Goal: Information Seeking & Learning: Learn about a topic

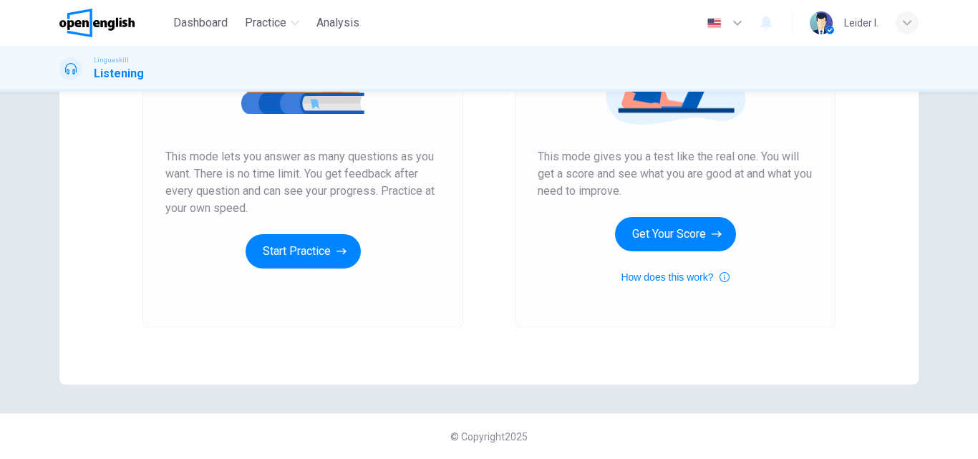
scroll to position [90, 0]
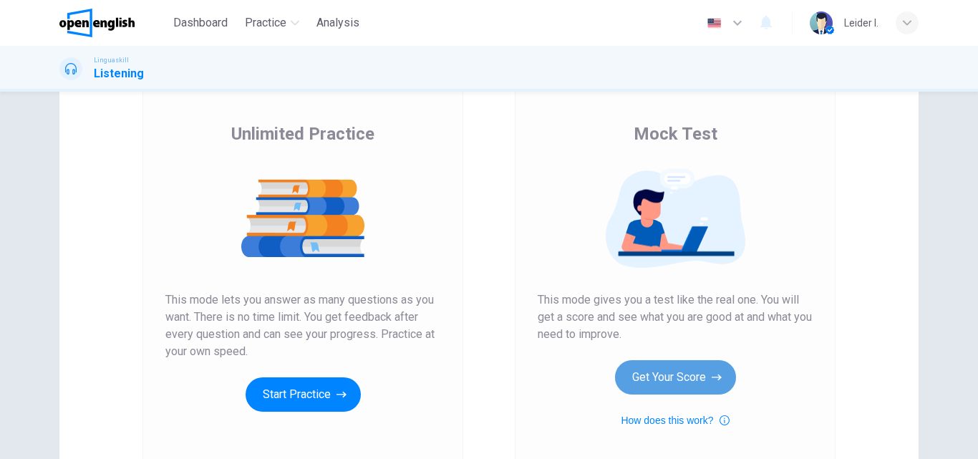
click at [688, 380] on button "Get Your Score" at bounding box center [675, 377] width 121 height 34
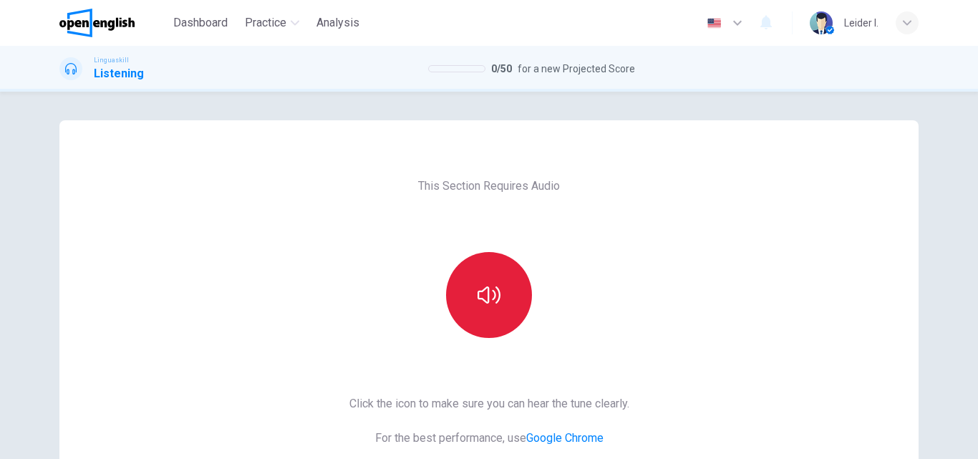
click at [487, 297] on icon "button" at bounding box center [489, 295] width 23 height 23
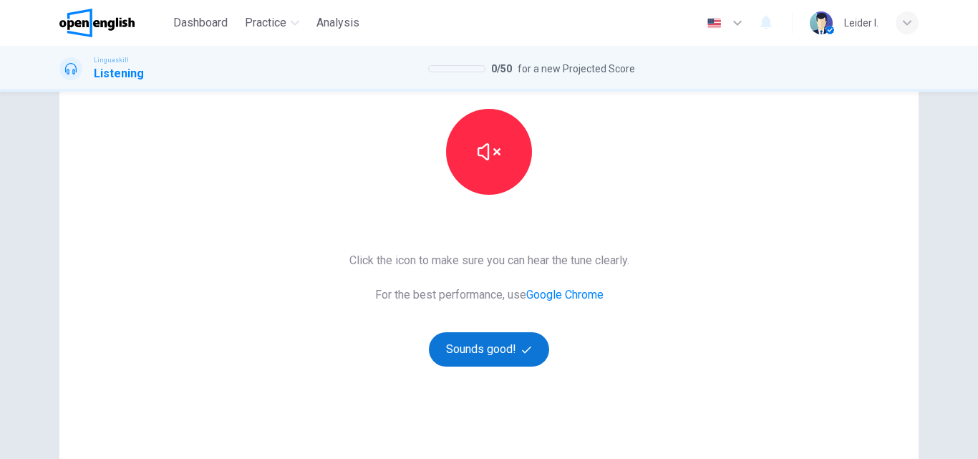
click at [477, 347] on button "Sounds good!" at bounding box center [489, 349] width 120 height 34
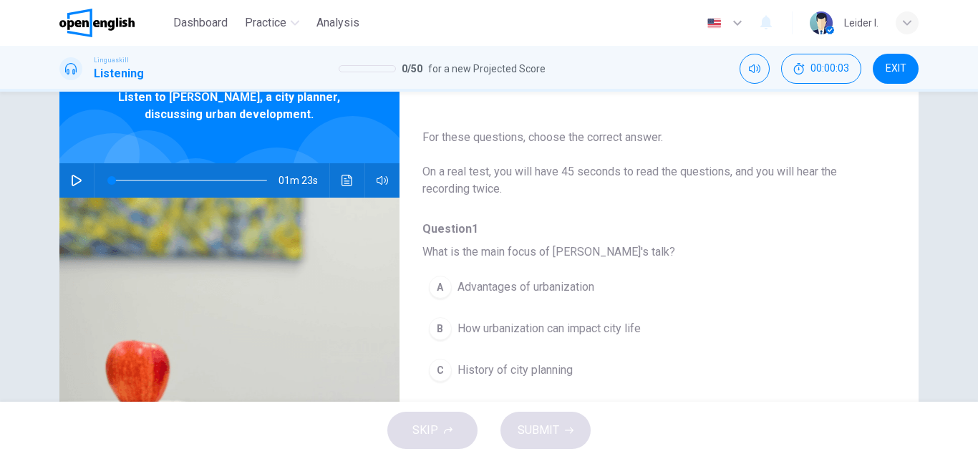
scroll to position [0, 0]
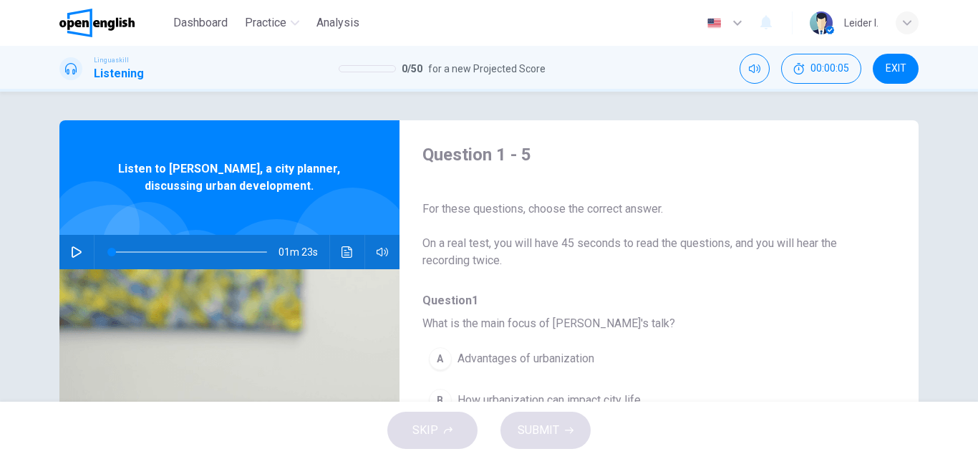
click at [73, 249] on icon "button" at bounding box center [77, 251] width 10 height 11
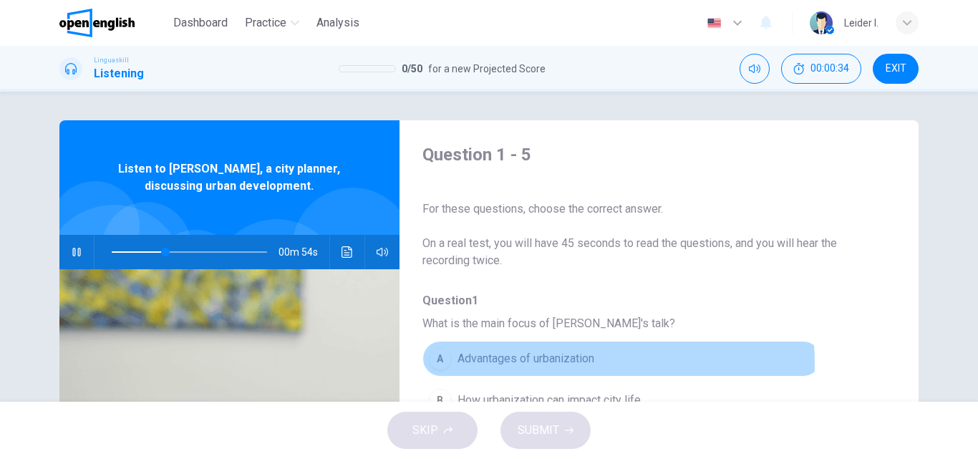
click at [458, 366] on span "Advantages of urbanization" at bounding box center [526, 358] width 137 height 17
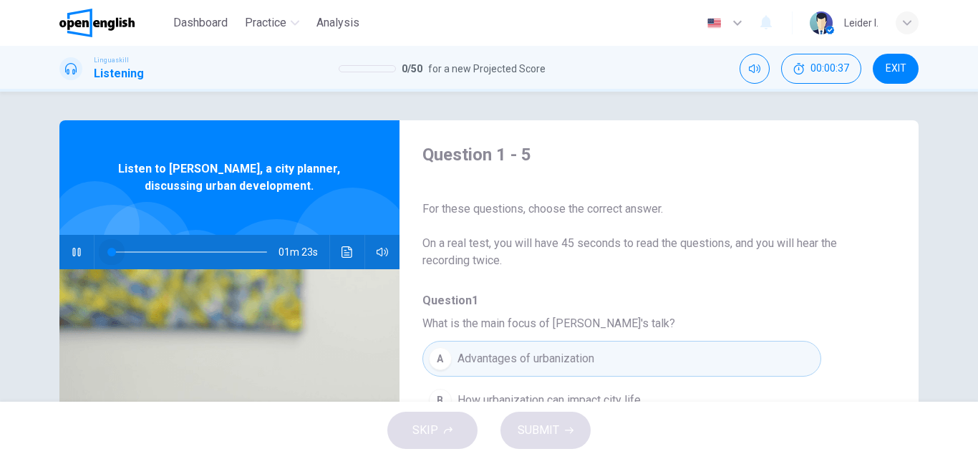
click at [112, 255] on span at bounding box center [189, 252] width 155 height 20
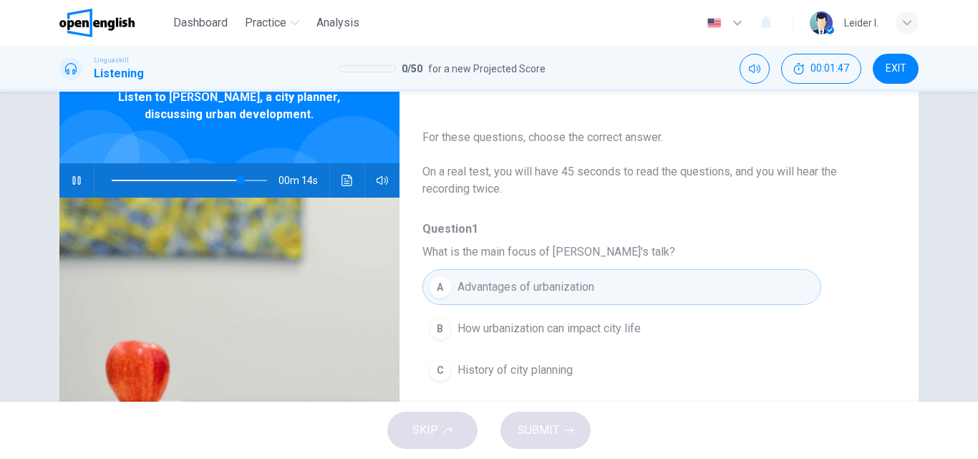
scroll to position [72, 0]
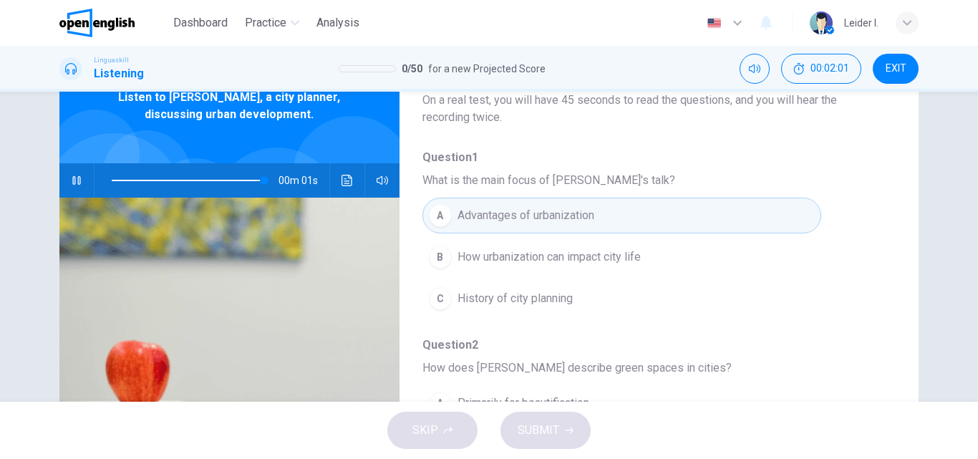
click at [671, 266] on button "B How urbanization can impact city life" at bounding box center [622, 257] width 399 height 36
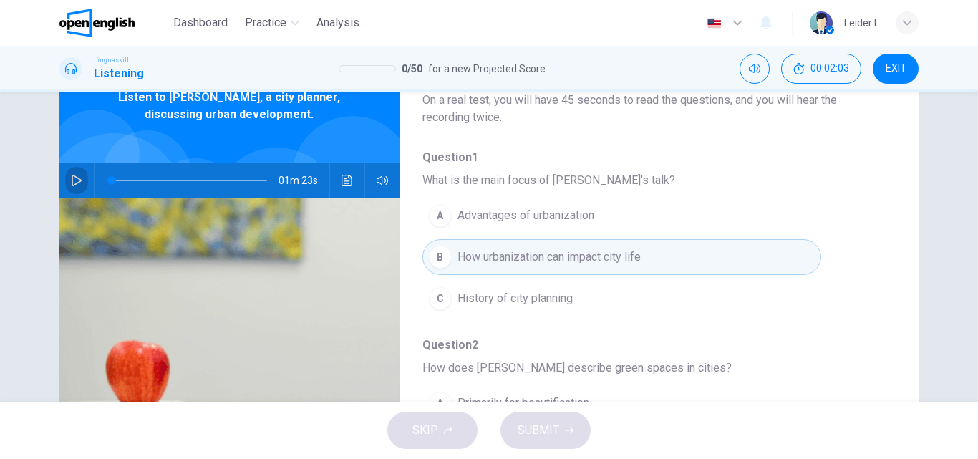
click at [72, 178] on icon "button" at bounding box center [77, 180] width 10 height 11
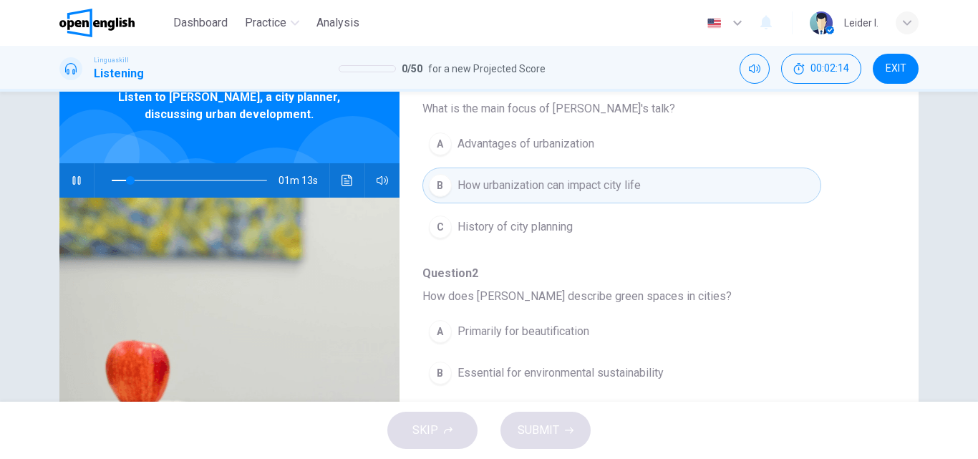
scroll to position [287, 0]
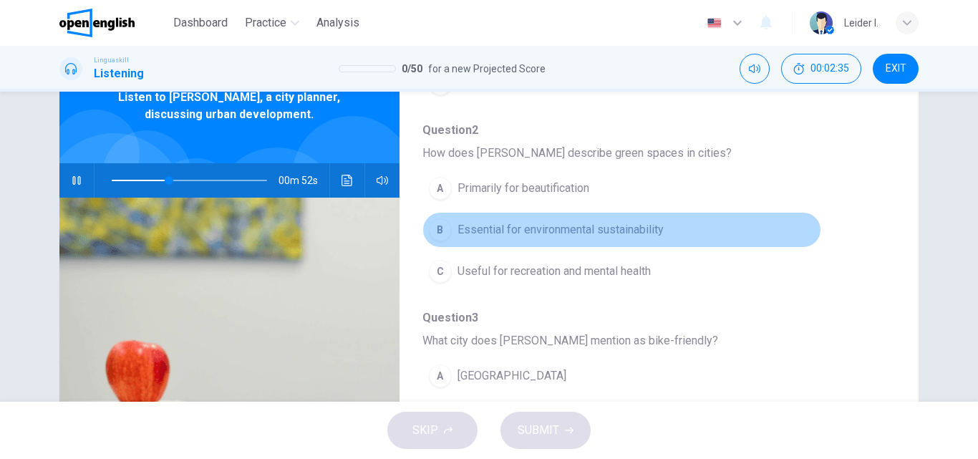
click at [627, 235] on span "Essential for environmental sustainability" at bounding box center [561, 229] width 206 height 17
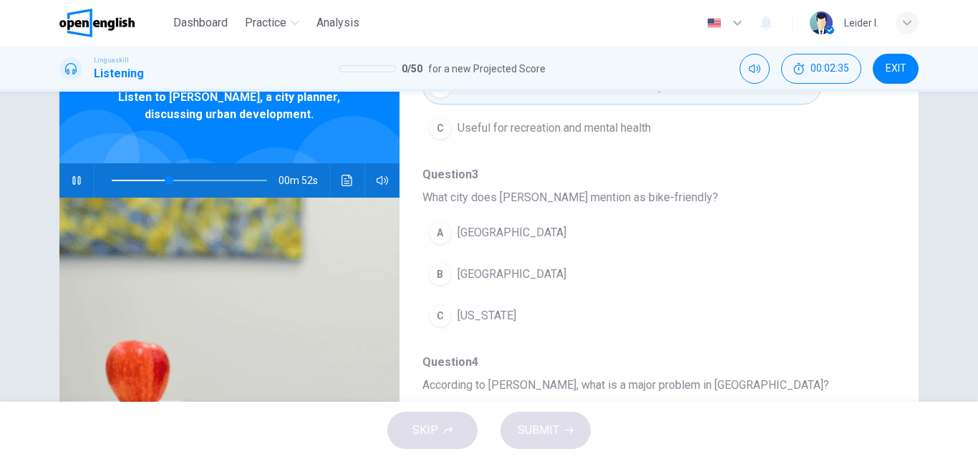
scroll to position [501, 0]
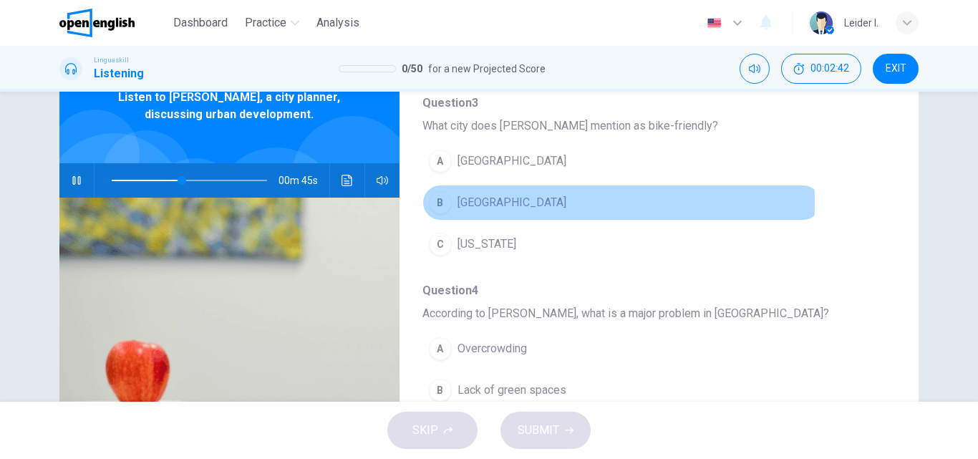
click at [514, 202] on span "Copenhagen" at bounding box center [512, 202] width 109 height 17
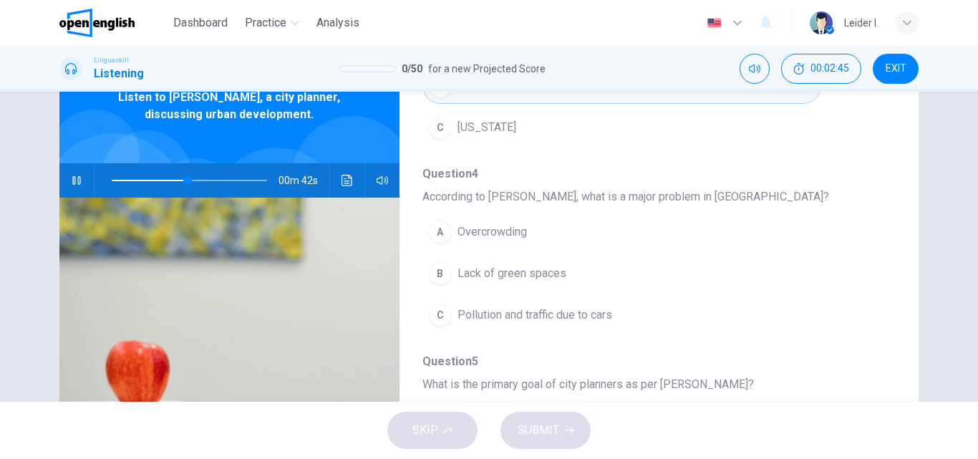
scroll to position [143, 0]
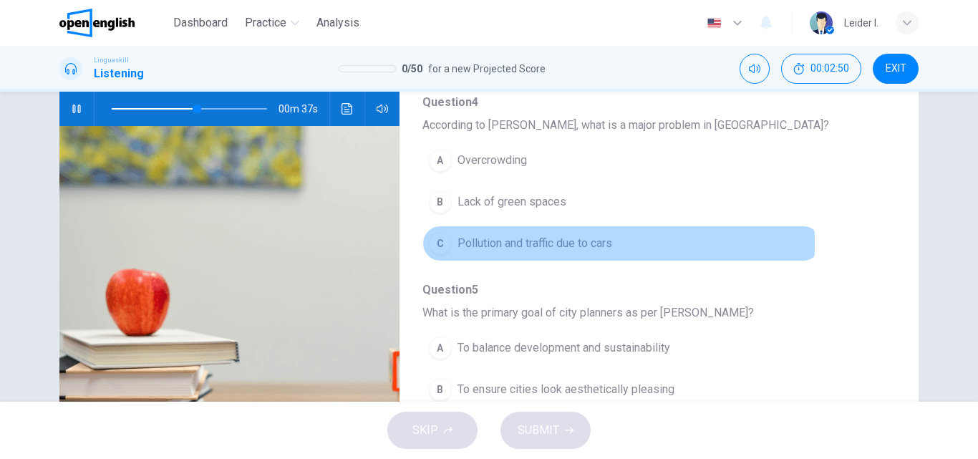
click at [557, 244] on span "Pollution and traffic due to cars" at bounding box center [535, 243] width 155 height 17
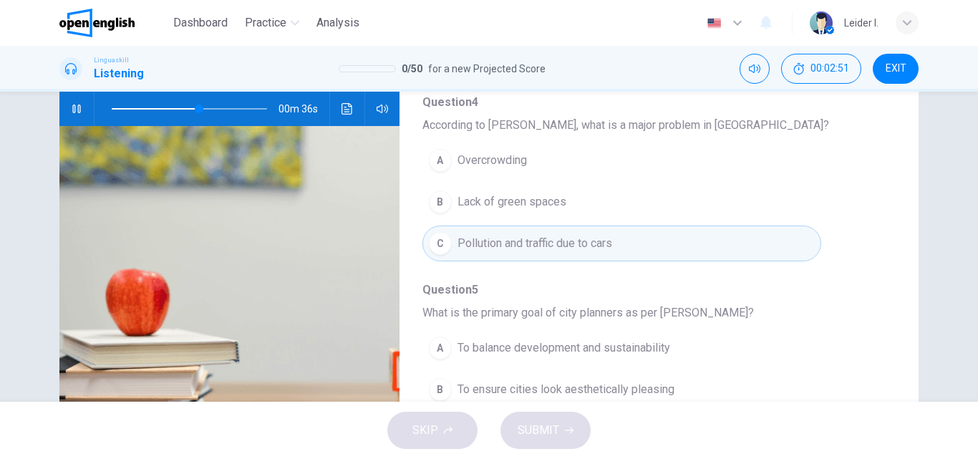
scroll to position [245, 0]
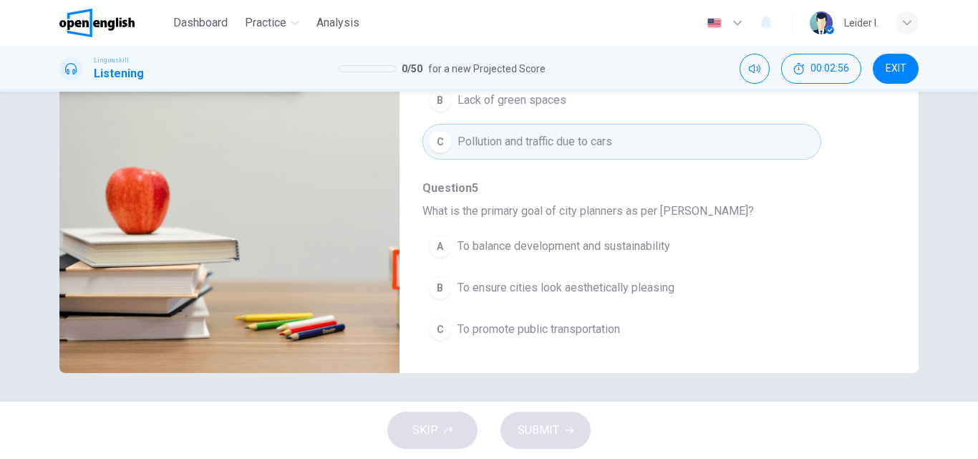
click at [658, 251] on span "To balance development and sustainability" at bounding box center [564, 246] width 213 height 17
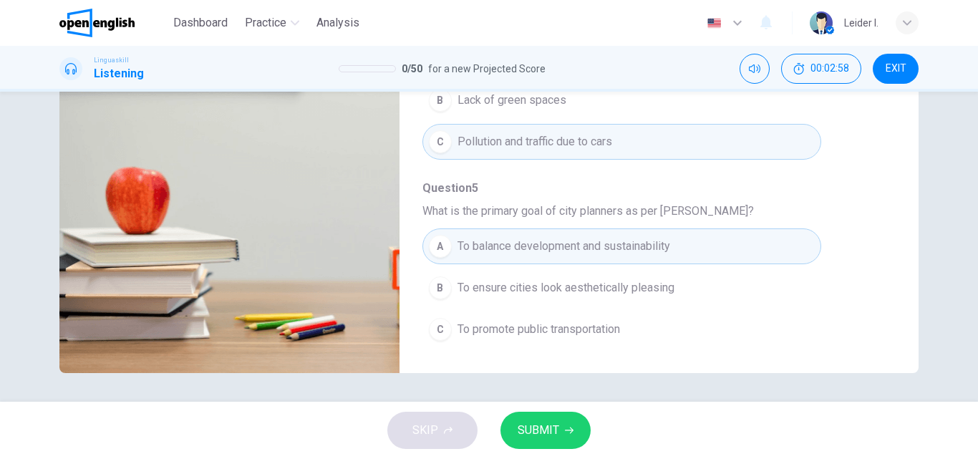
click at [549, 432] on span "SUBMIT" at bounding box center [539, 430] width 42 height 20
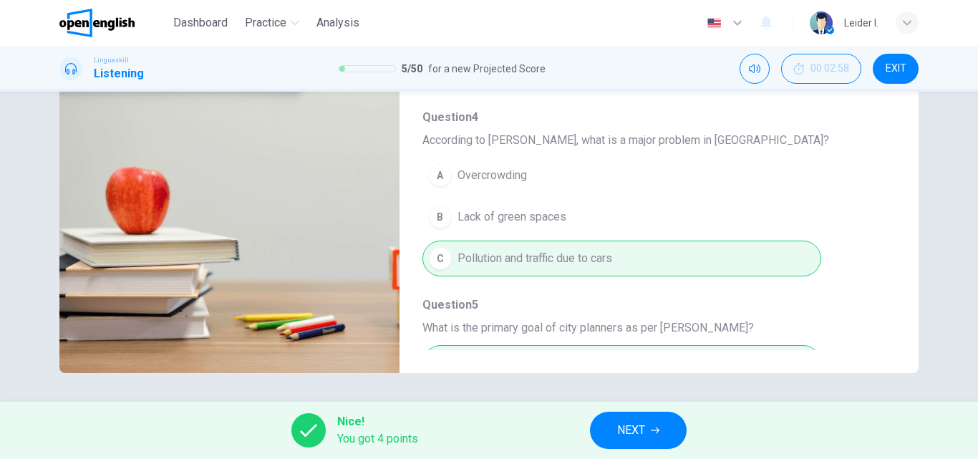
scroll to position [618, 0]
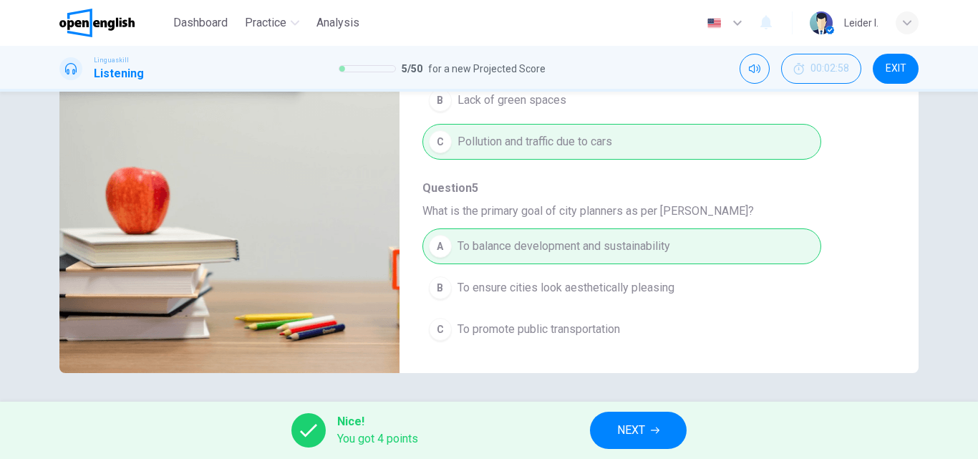
type input "**"
click at [665, 433] on button "NEXT" at bounding box center [638, 430] width 97 height 37
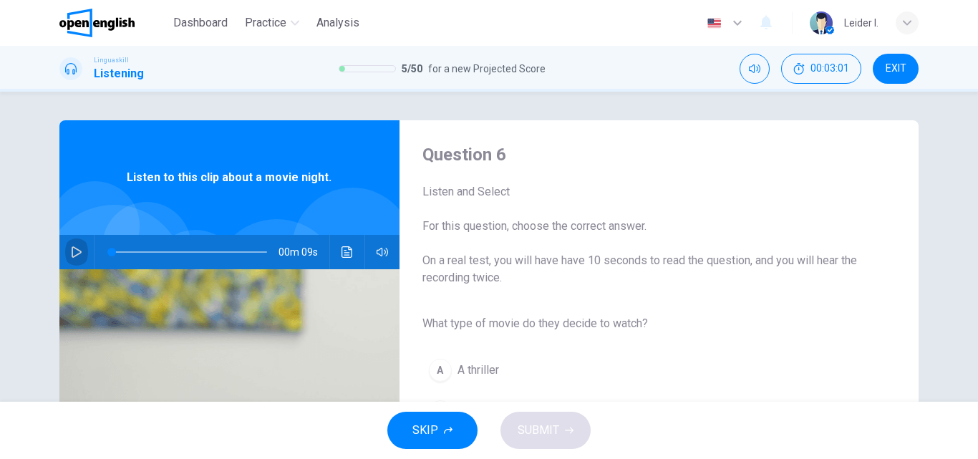
click at [71, 255] on icon "button" at bounding box center [76, 251] width 11 height 11
click at [74, 255] on icon "button" at bounding box center [77, 251] width 10 height 11
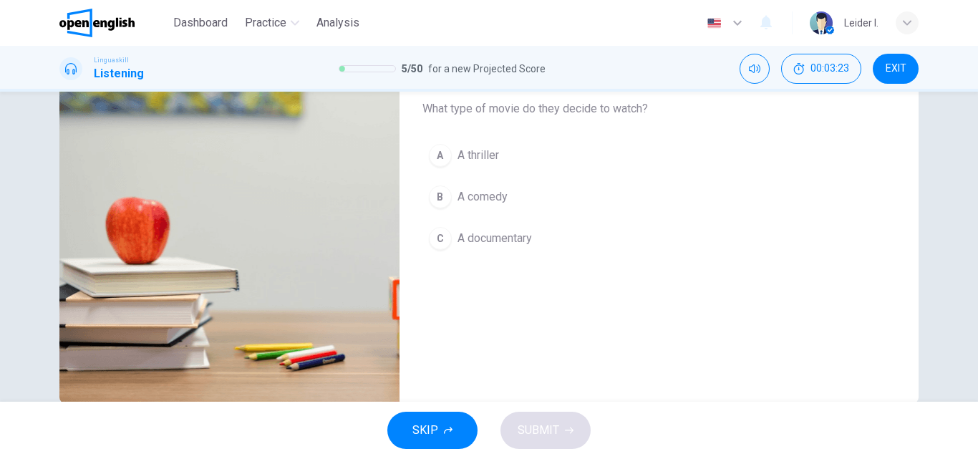
scroll to position [143, 0]
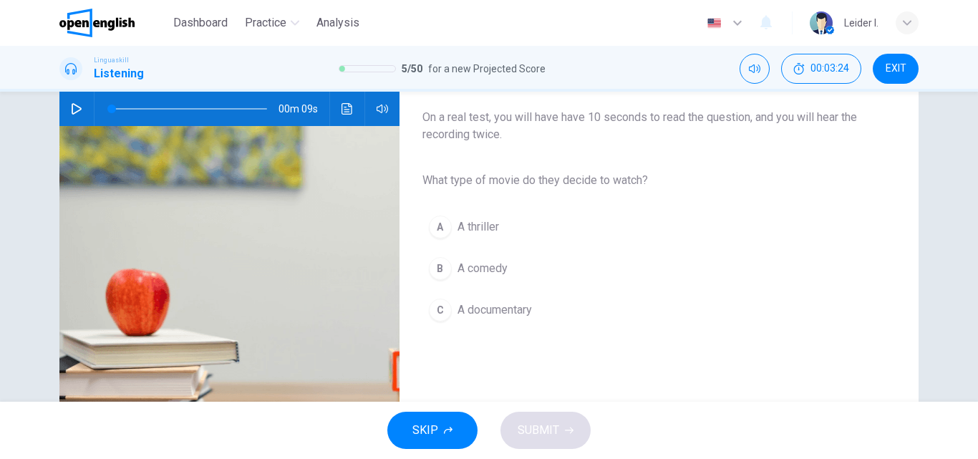
click at [80, 107] on button "button" at bounding box center [76, 109] width 23 height 34
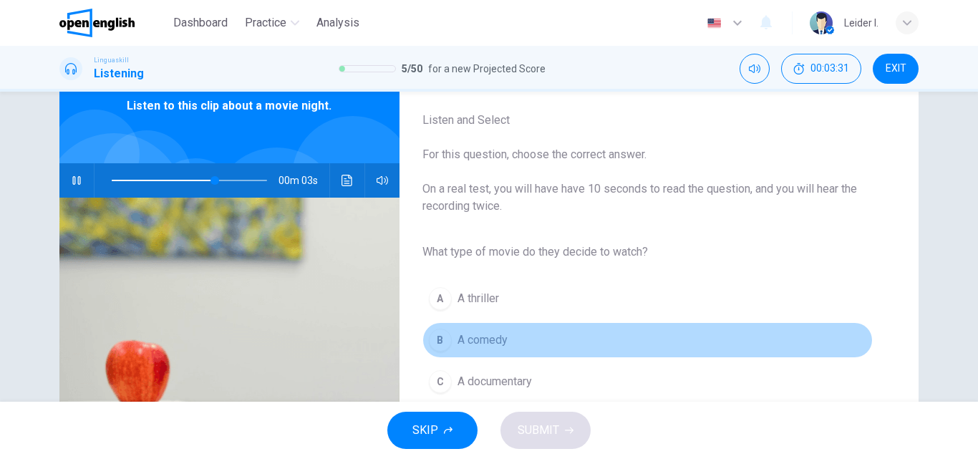
click at [501, 345] on span "A comedy" at bounding box center [483, 340] width 50 height 17
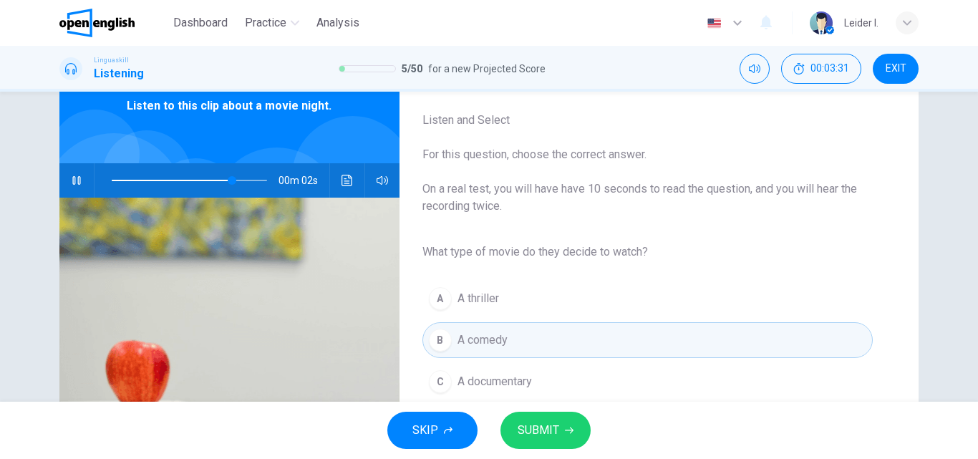
scroll to position [245, 0]
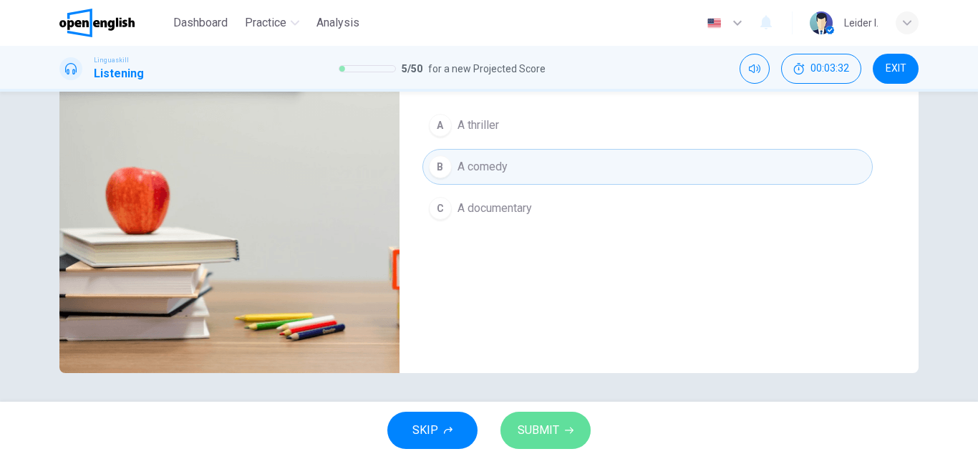
click at [565, 436] on button "SUBMIT" at bounding box center [546, 430] width 90 height 37
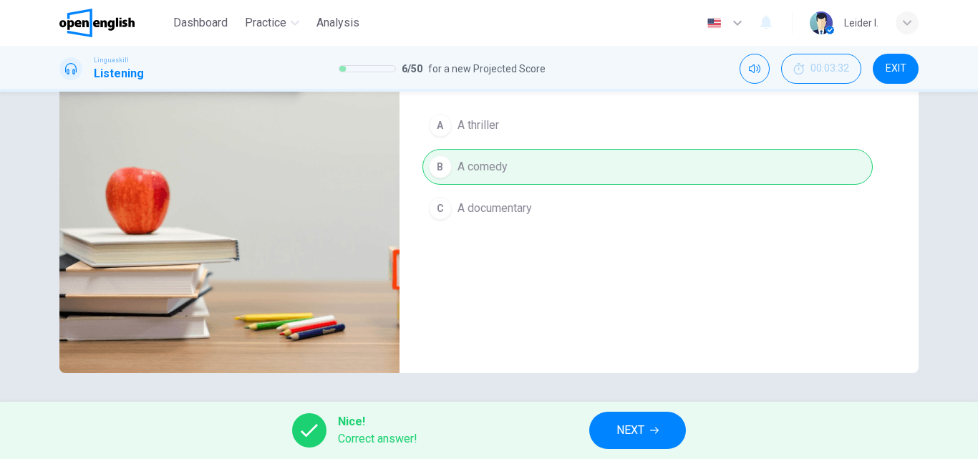
type input "*"
click at [625, 428] on span "NEXT" at bounding box center [631, 430] width 28 height 20
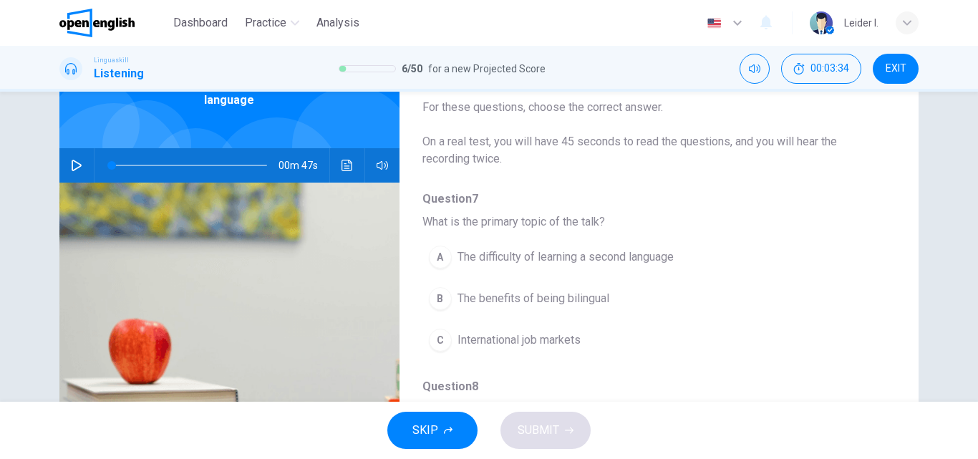
scroll to position [0, 0]
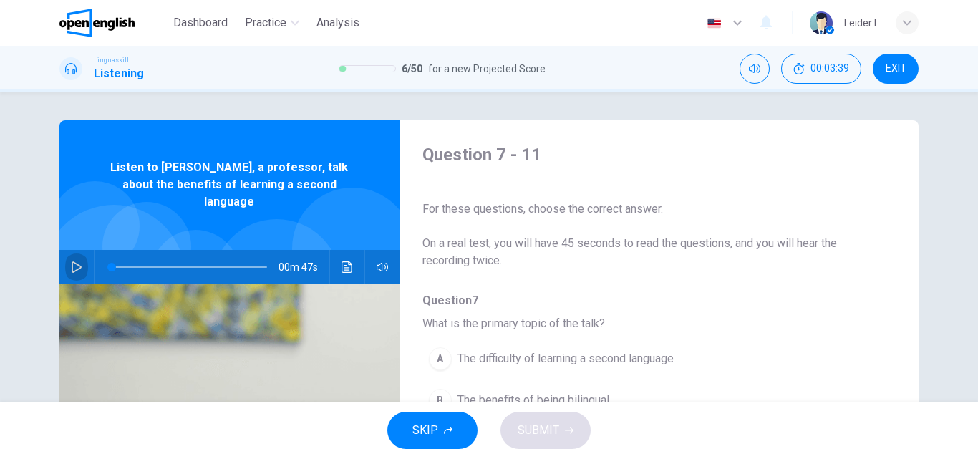
click at [74, 261] on icon "button" at bounding box center [76, 266] width 11 height 11
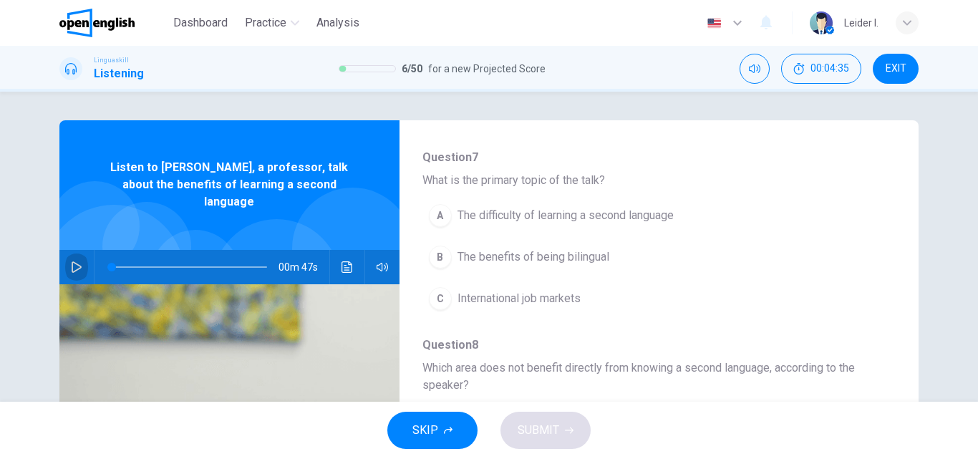
click at [71, 261] on icon "button" at bounding box center [76, 266] width 11 height 11
click at [589, 255] on span "The benefits of being bilingual" at bounding box center [534, 257] width 152 height 17
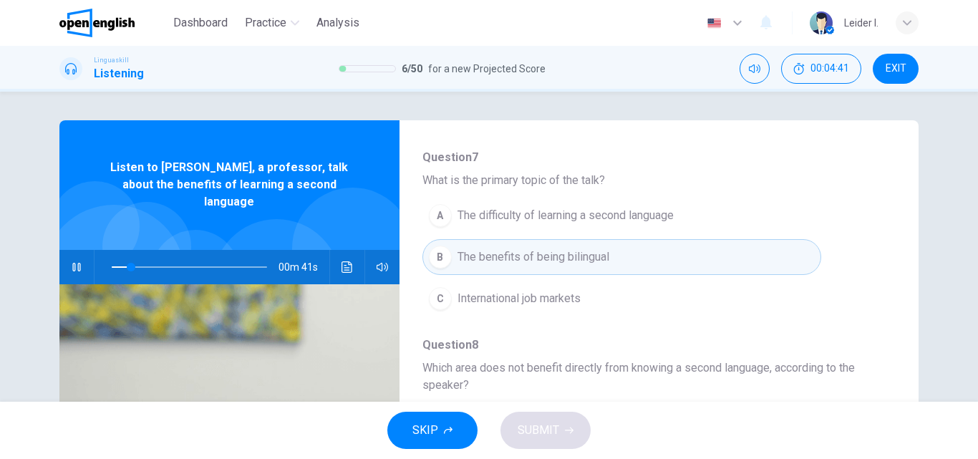
scroll to position [287, 0]
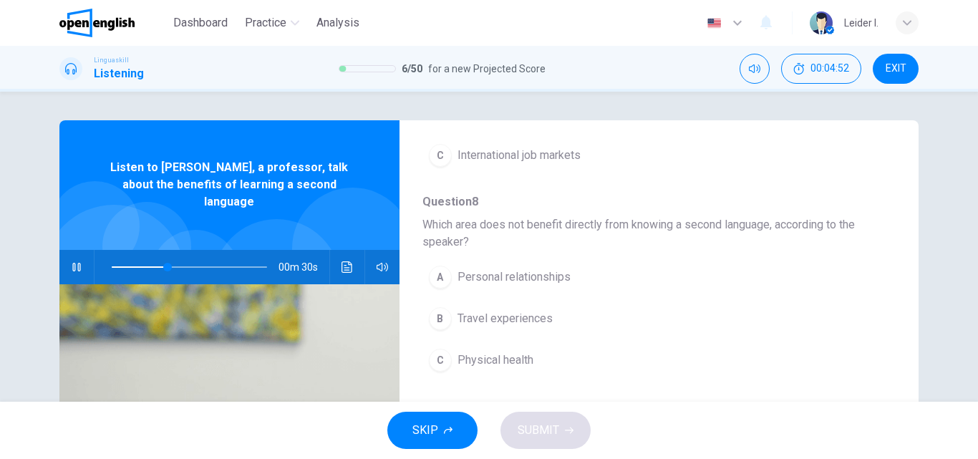
click at [524, 283] on span "Personal relationships" at bounding box center [514, 277] width 113 height 17
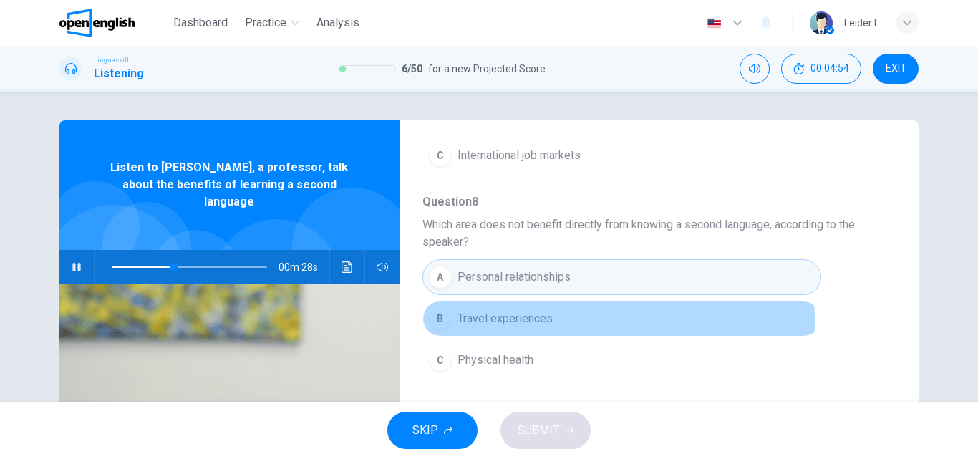
click at [523, 322] on span "Travel experiences" at bounding box center [505, 318] width 95 height 17
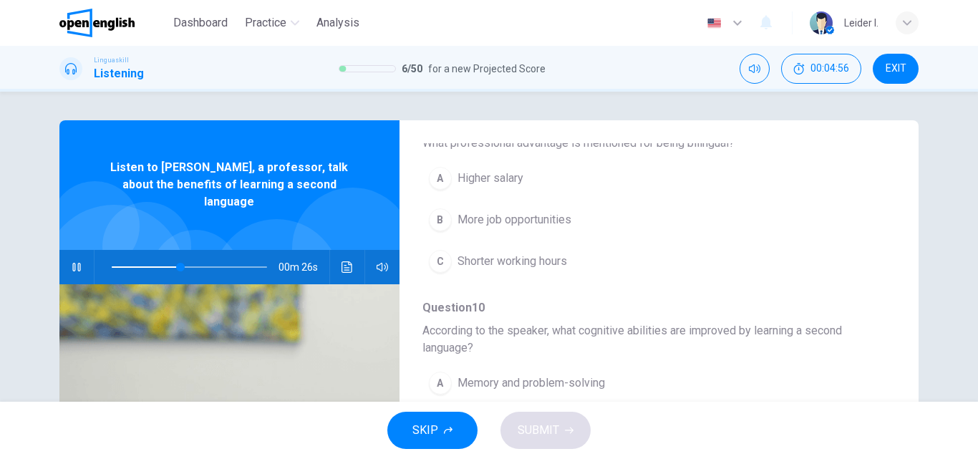
scroll to position [501, 0]
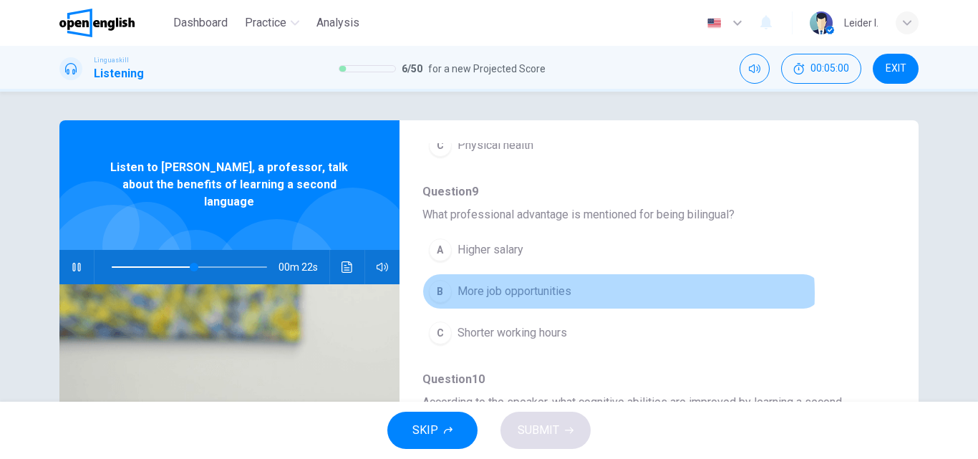
click at [570, 294] on button "B More job opportunities" at bounding box center [622, 292] width 399 height 36
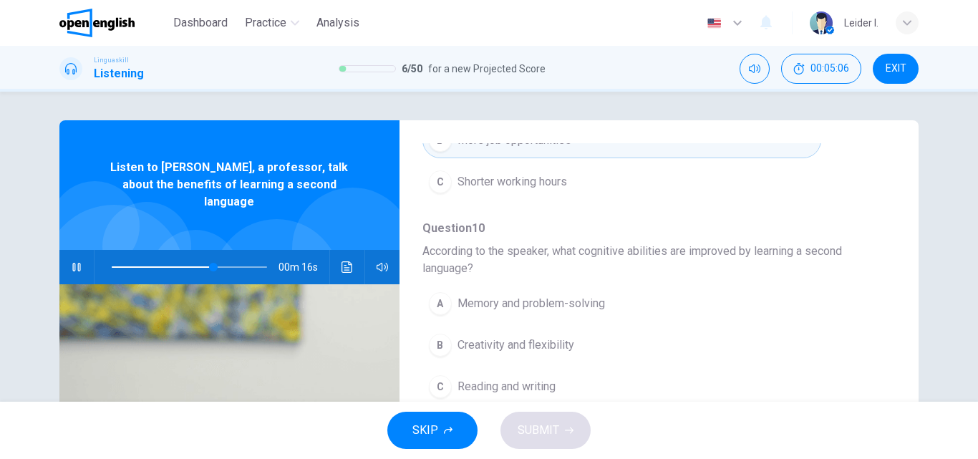
scroll to position [72, 0]
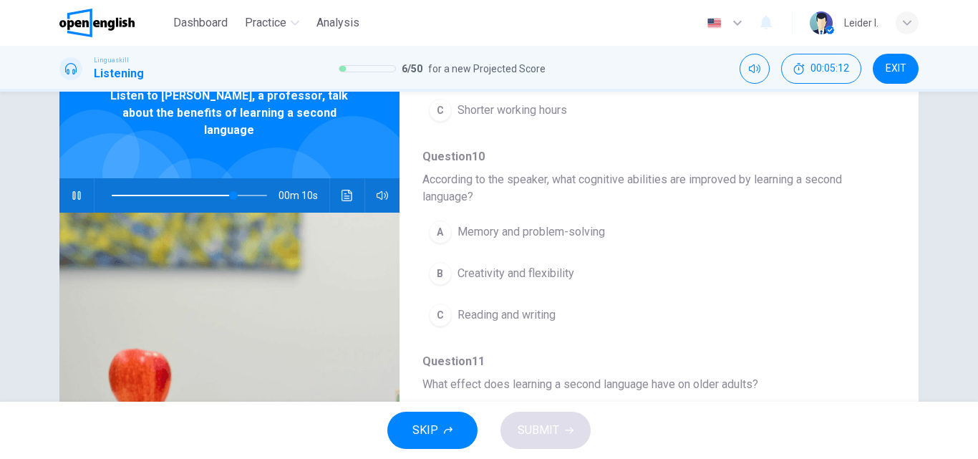
click at [572, 234] on span "Memory and problem-solving" at bounding box center [532, 231] width 148 height 17
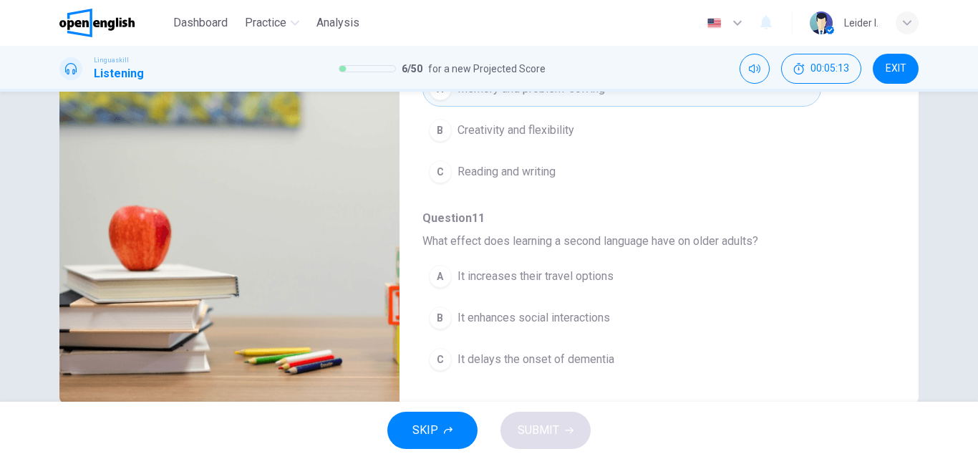
scroll to position [245, 0]
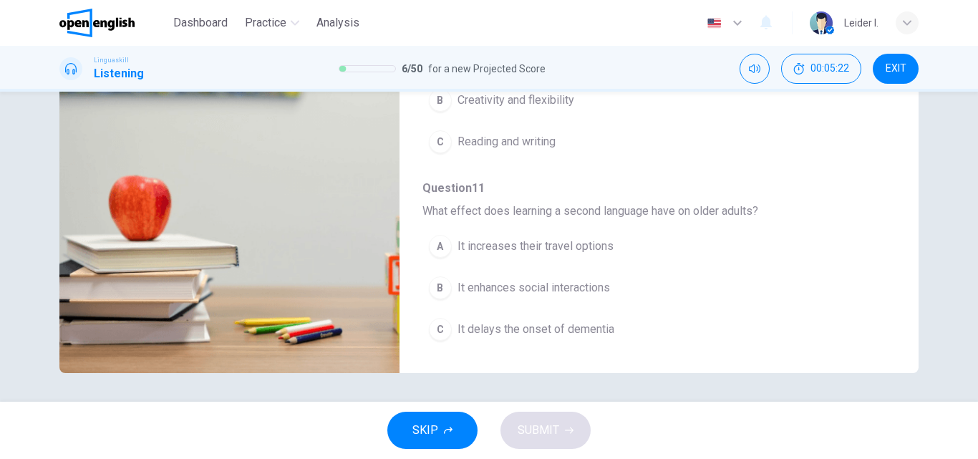
type input "*"
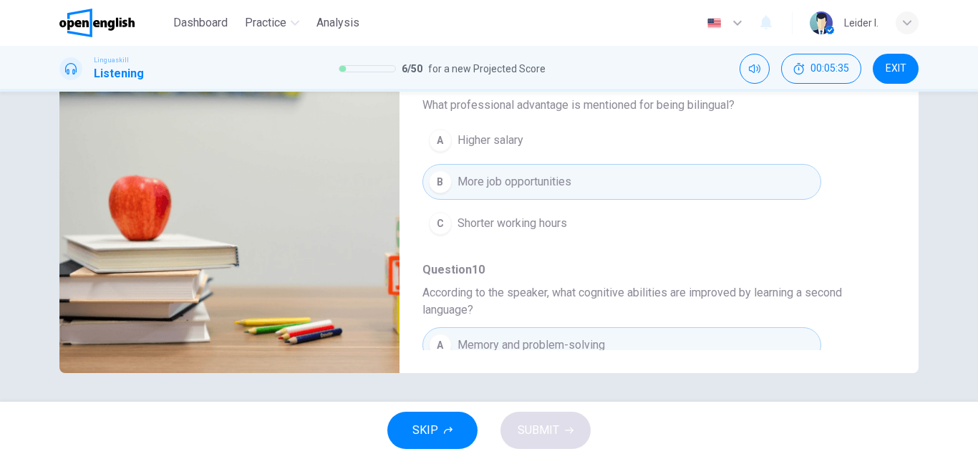
scroll to position [653, 0]
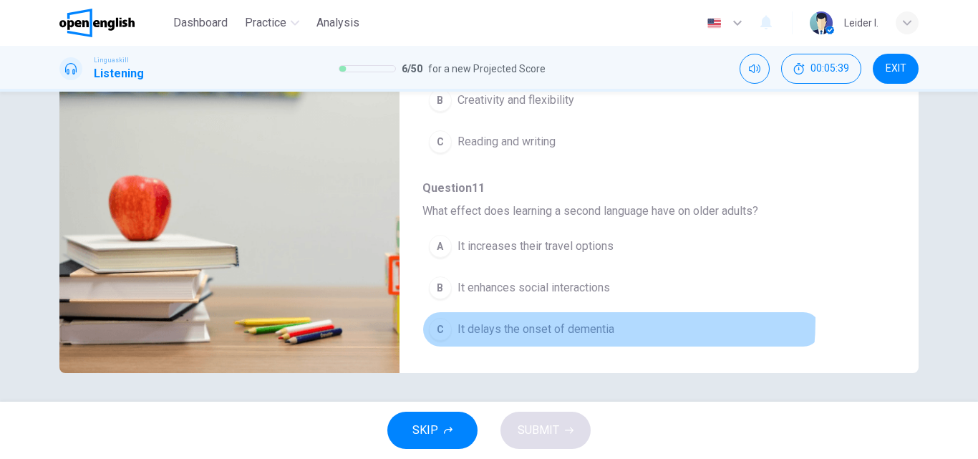
click at [551, 321] on span "It delays the onset of dementia" at bounding box center [536, 329] width 157 height 17
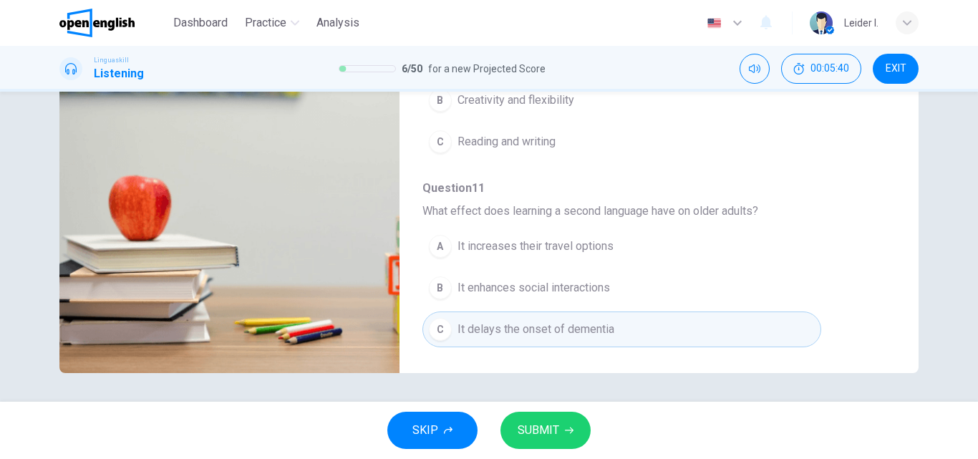
click at [551, 432] on span "SUBMIT" at bounding box center [539, 430] width 42 height 20
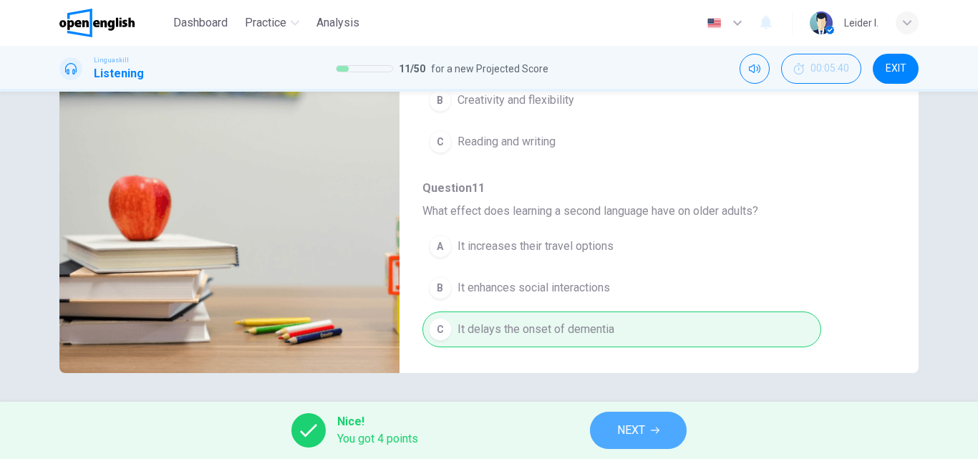
click at [641, 428] on span "NEXT" at bounding box center [631, 430] width 28 height 20
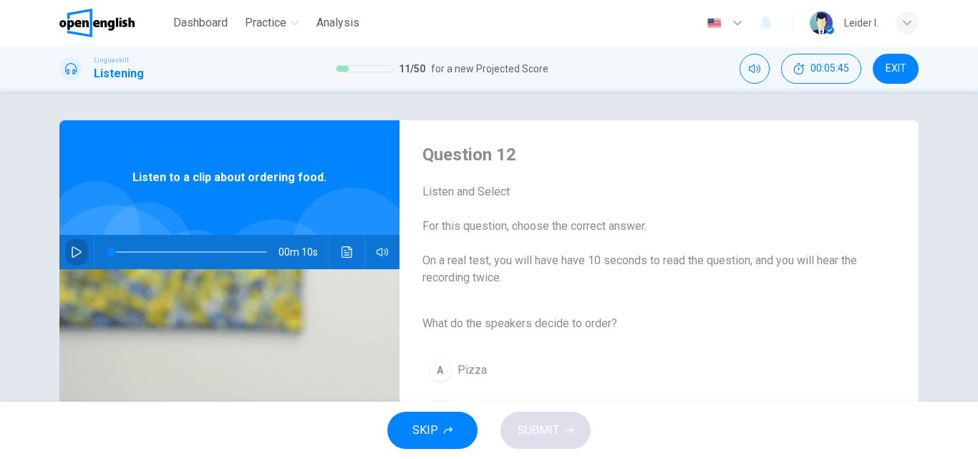
click at [75, 248] on icon "button" at bounding box center [76, 251] width 11 height 11
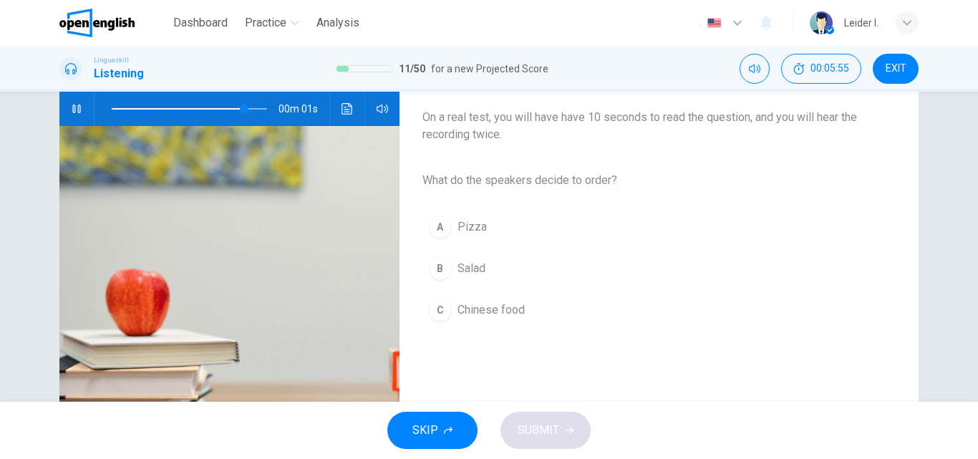
scroll to position [72, 0]
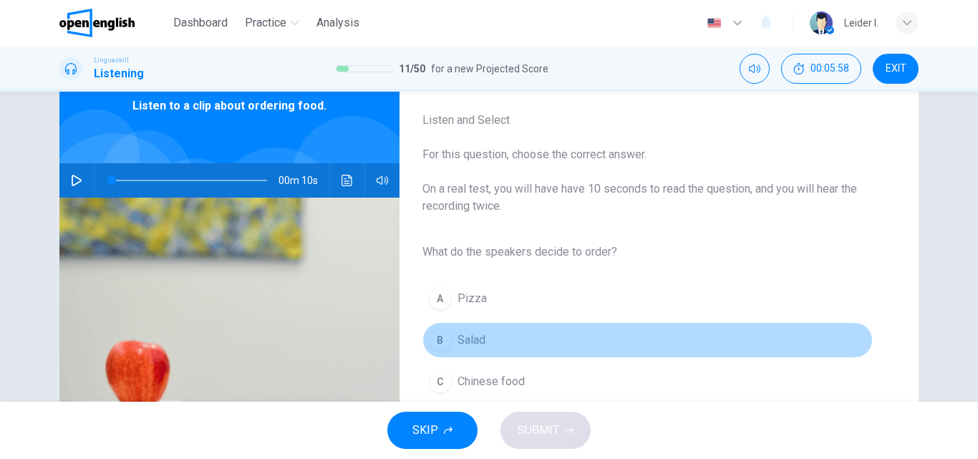
click at [450, 341] on button "B Salad" at bounding box center [648, 340] width 451 height 36
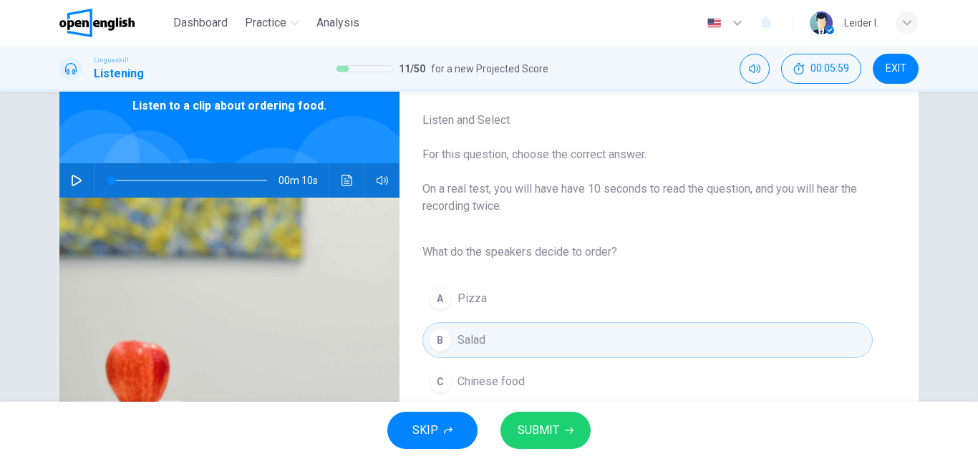
click at [559, 423] on button "SUBMIT" at bounding box center [546, 430] width 90 height 37
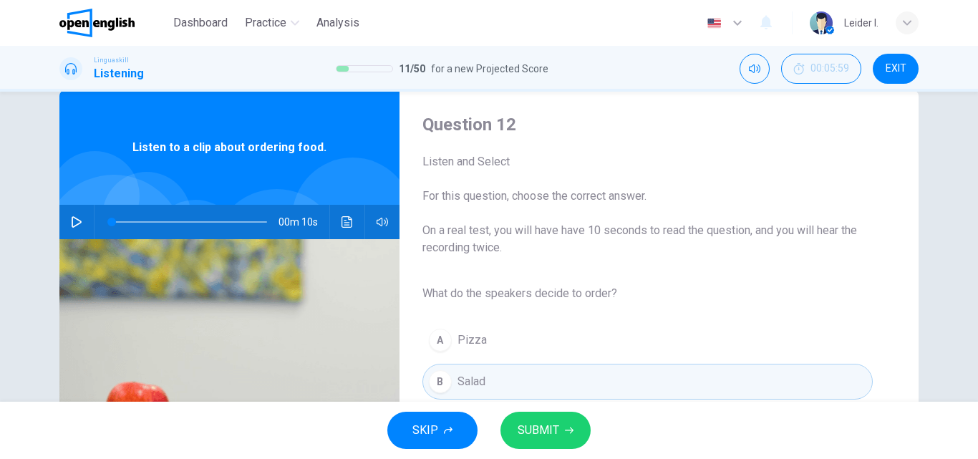
scroll to position [0, 0]
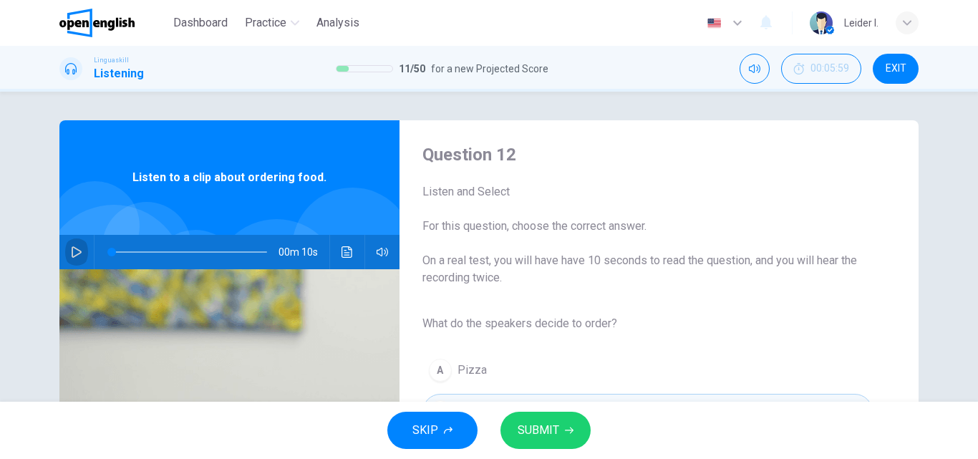
click at [71, 255] on icon "button" at bounding box center [76, 251] width 11 height 11
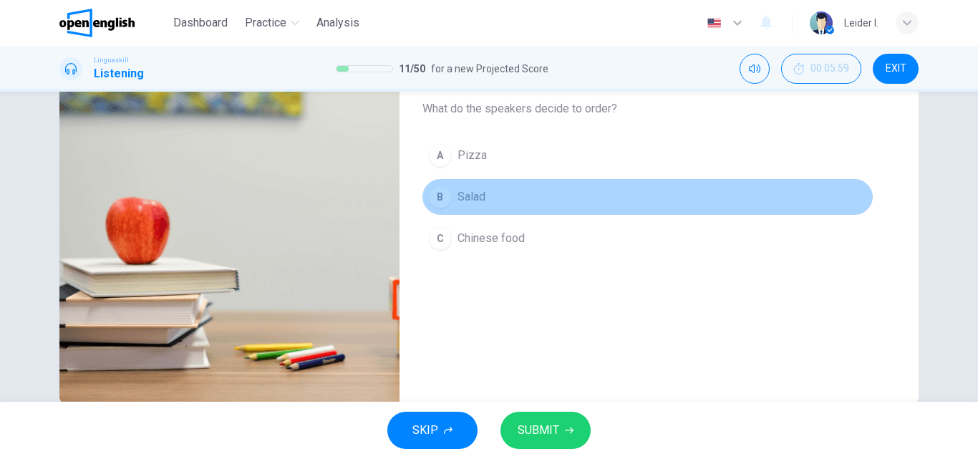
click at [516, 199] on button "B Salad" at bounding box center [648, 197] width 451 height 36
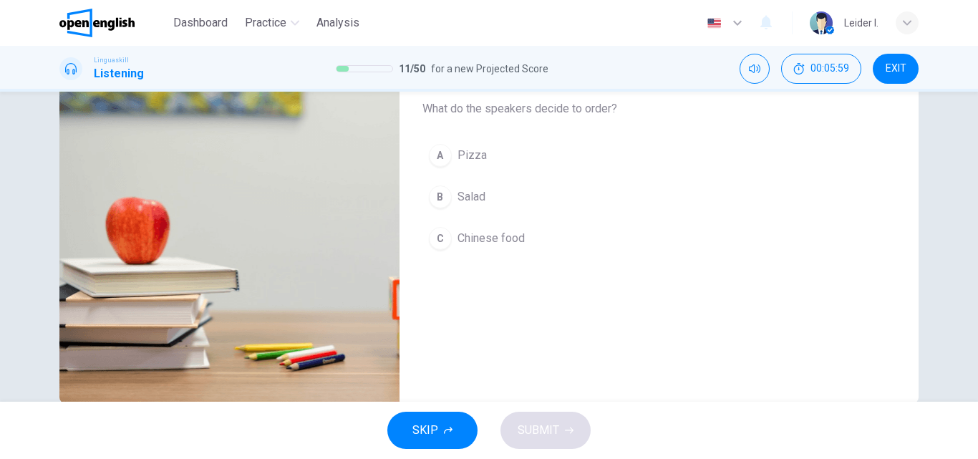
scroll to position [245, 0]
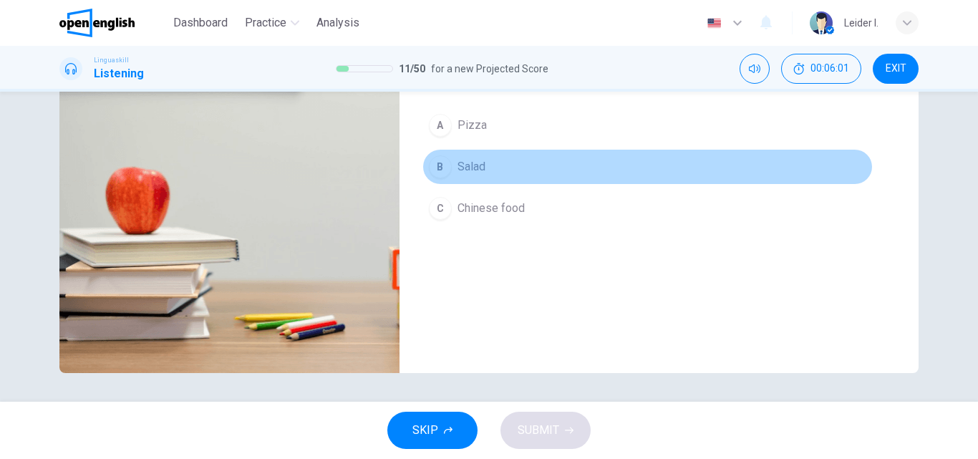
click at [478, 172] on span "Salad" at bounding box center [472, 166] width 28 height 17
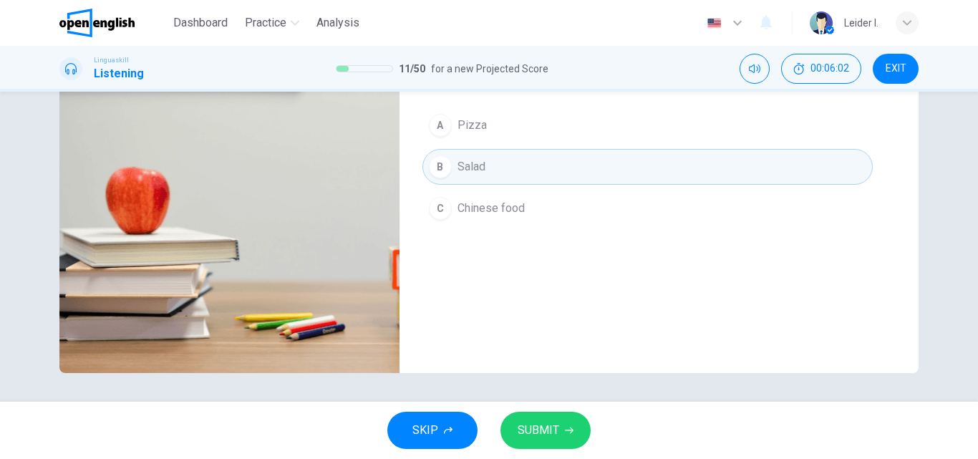
type input "*"
click at [556, 433] on span "SUBMIT" at bounding box center [539, 430] width 42 height 20
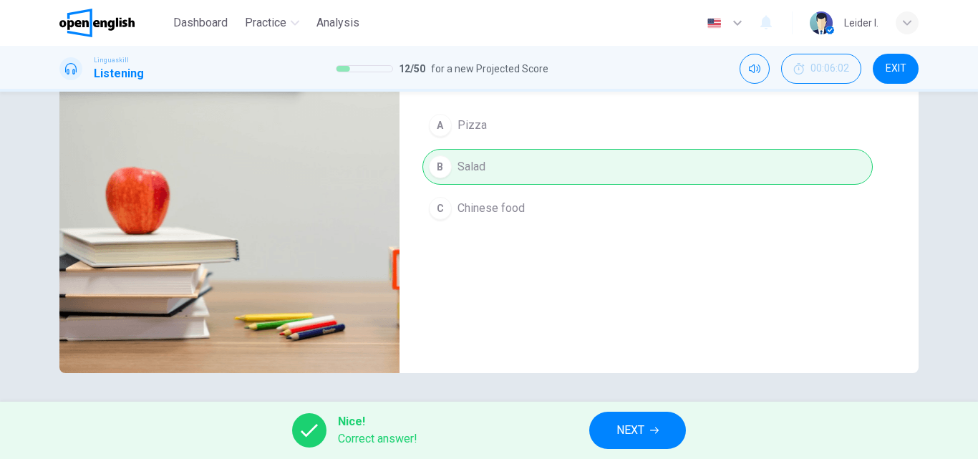
click at [633, 423] on span "NEXT" at bounding box center [631, 430] width 28 height 20
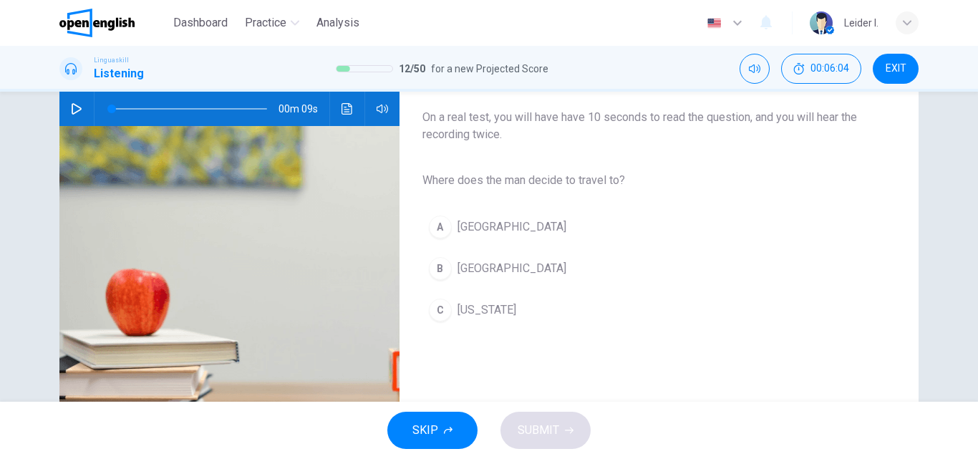
scroll to position [72, 0]
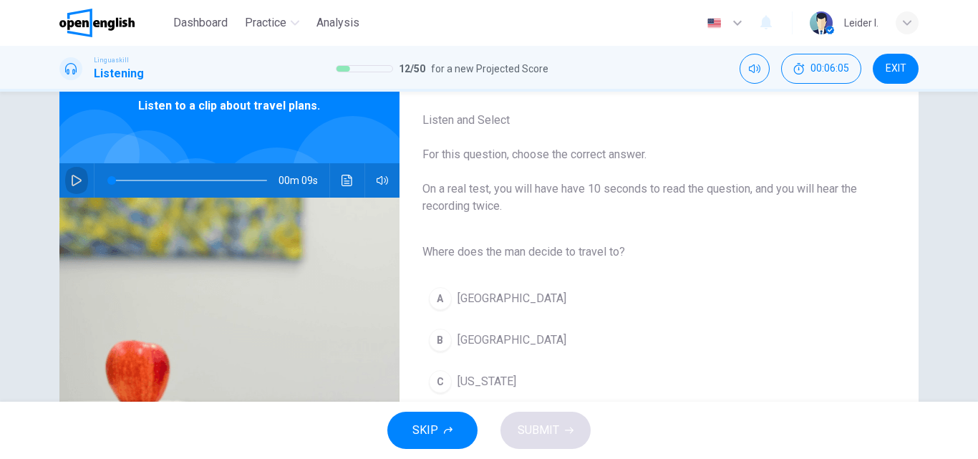
click at [66, 180] on button "button" at bounding box center [76, 180] width 23 height 34
type input "*"
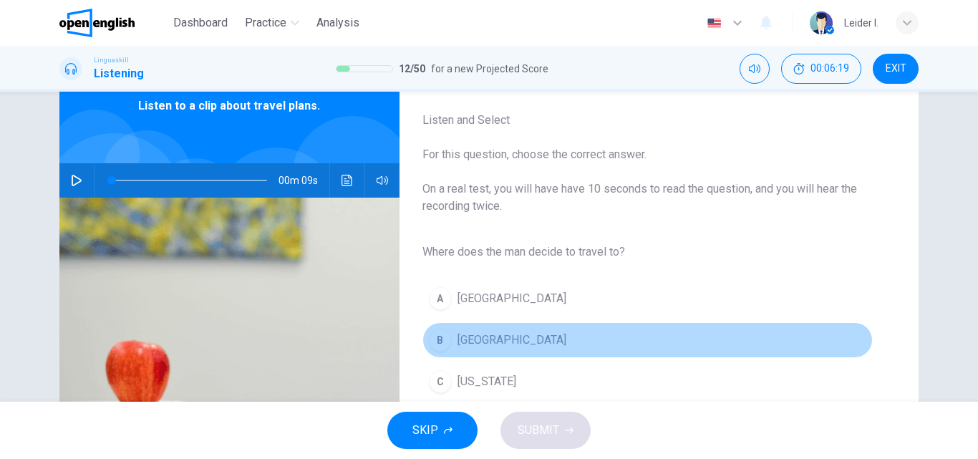
click at [455, 329] on button "B Rome" at bounding box center [648, 340] width 451 height 36
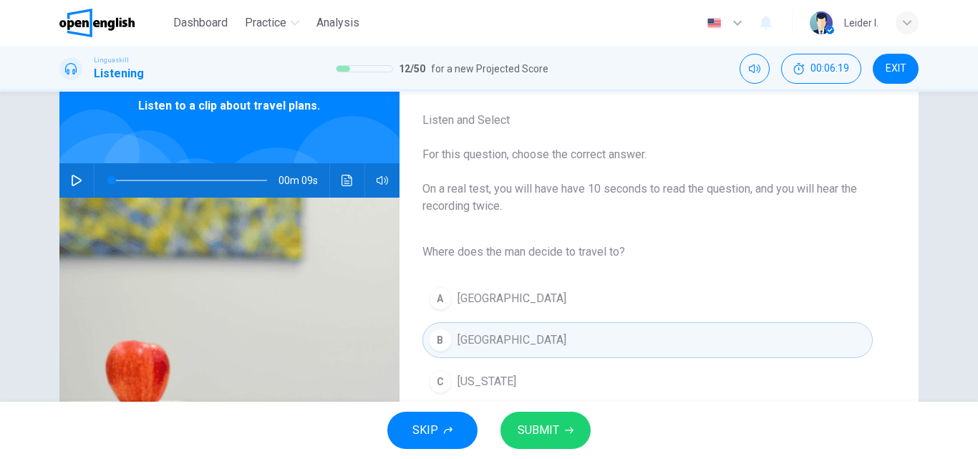
click at [536, 423] on span "SUBMIT" at bounding box center [539, 430] width 42 height 20
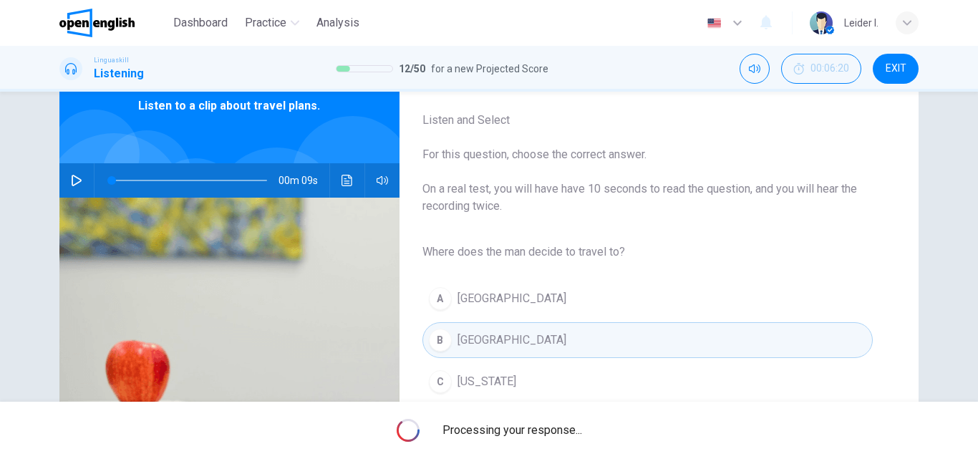
scroll to position [245, 0]
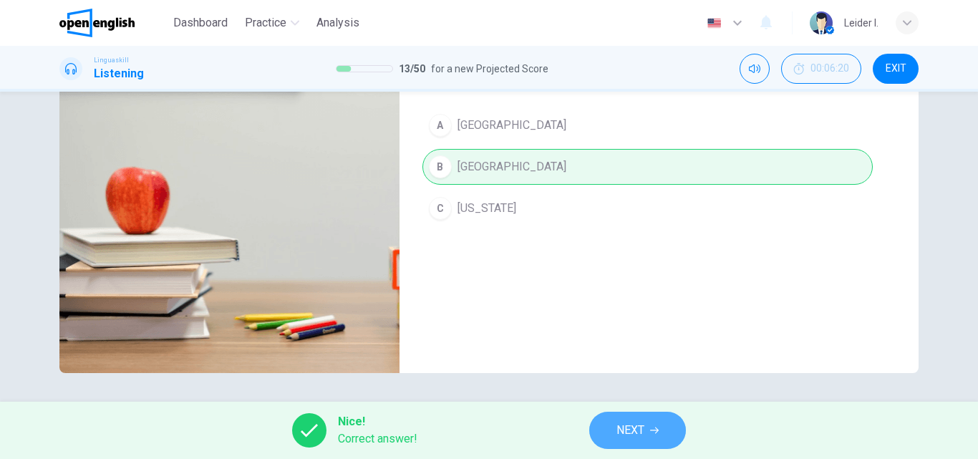
click at [638, 428] on span "NEXT" at bounding box center [631, 430] width 28 height 20
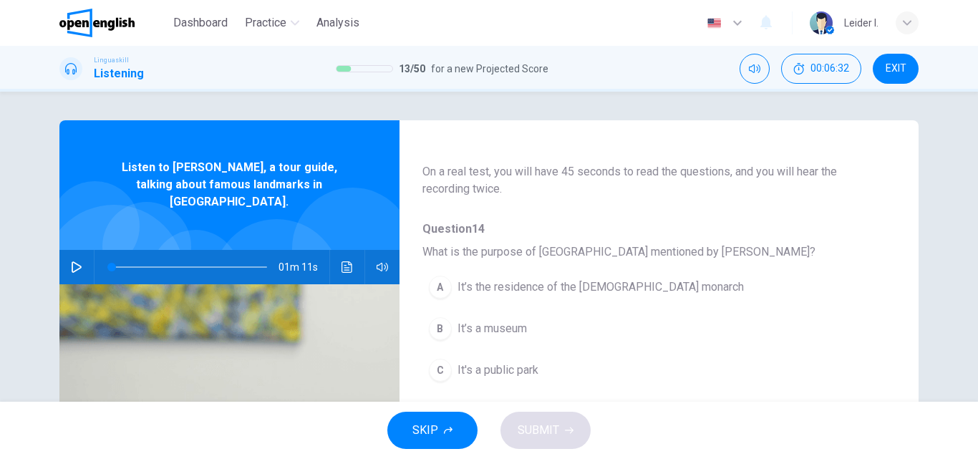
scroll to position [143, 0]
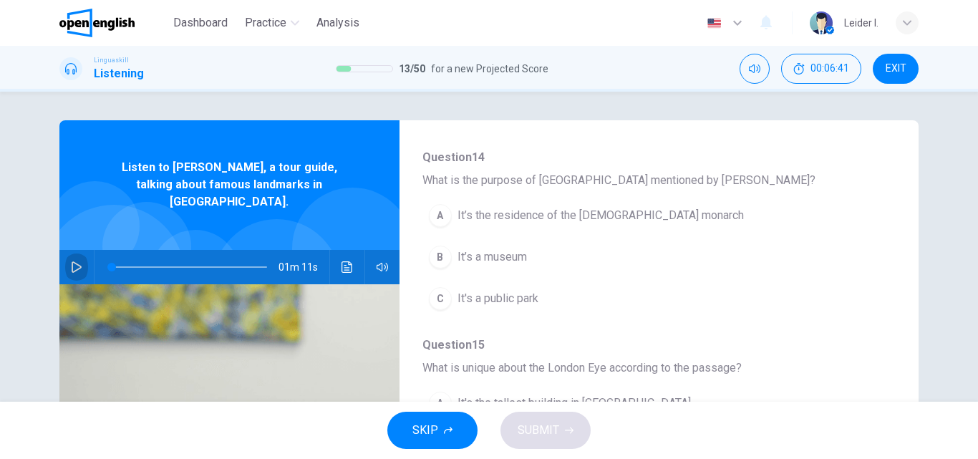
click at [79, 251] on button "button" at bounding box center [76, 267] width 23 height 34
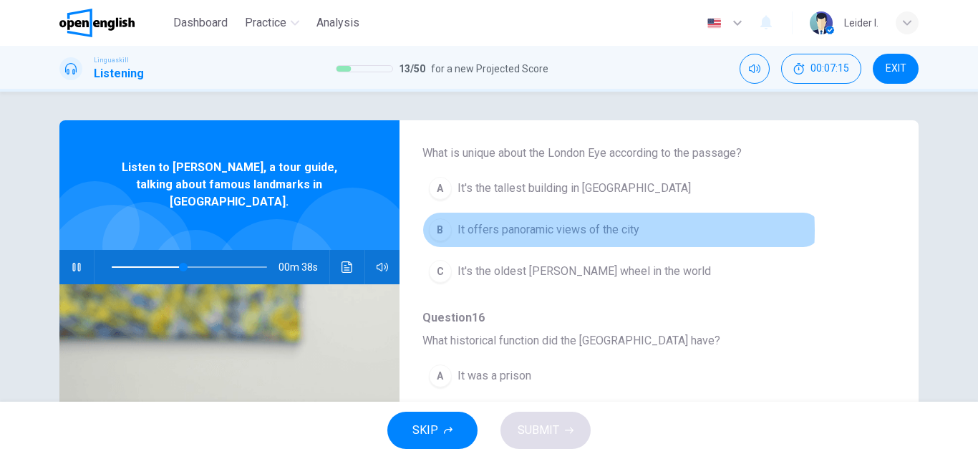
click at [554, 231] on span "It offers panoramic views of the city" at bounding box center [549, 229] width 182 height 17
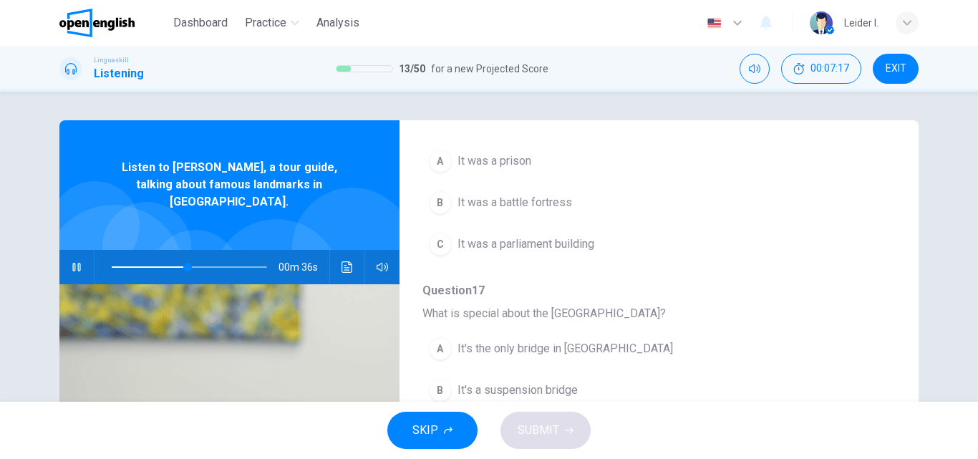
scroll to position [501, 0]
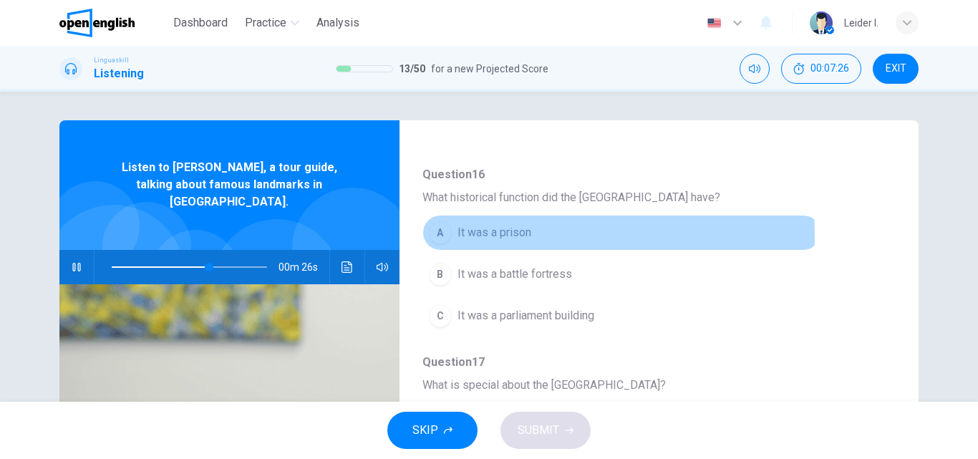
click at [527, 236] on span "It was a prison" at bounding box center [495, 232] width 74 height 17
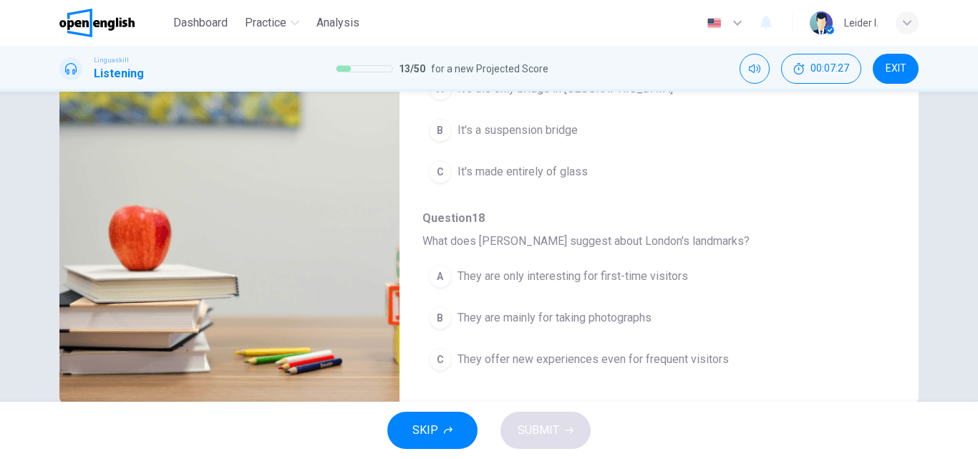
scroll to position [72, 0]
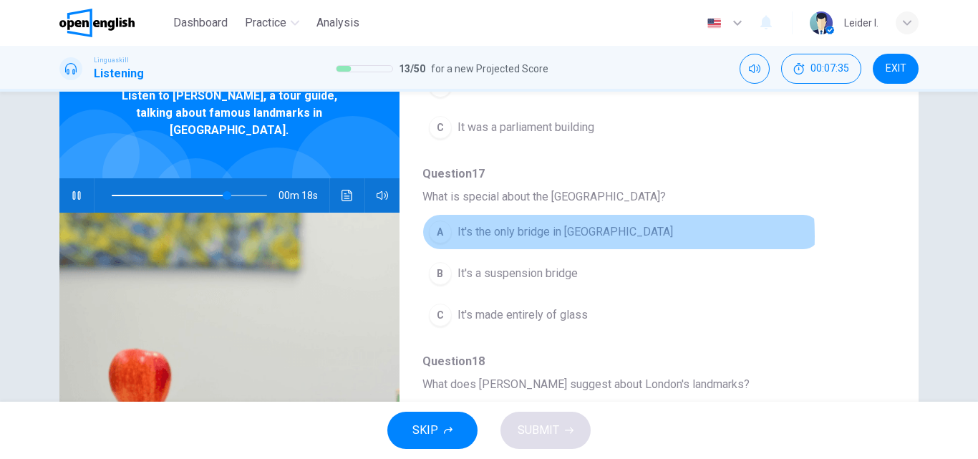
click at [557, 236] on span "It's the only bridge in London" at bounding box center [566, 231] width 216 height 17
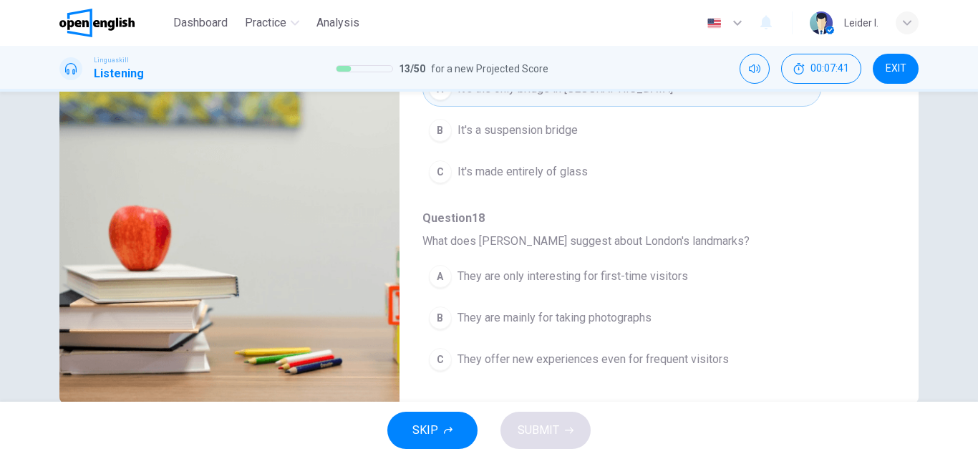
scroll to position [547, 0]
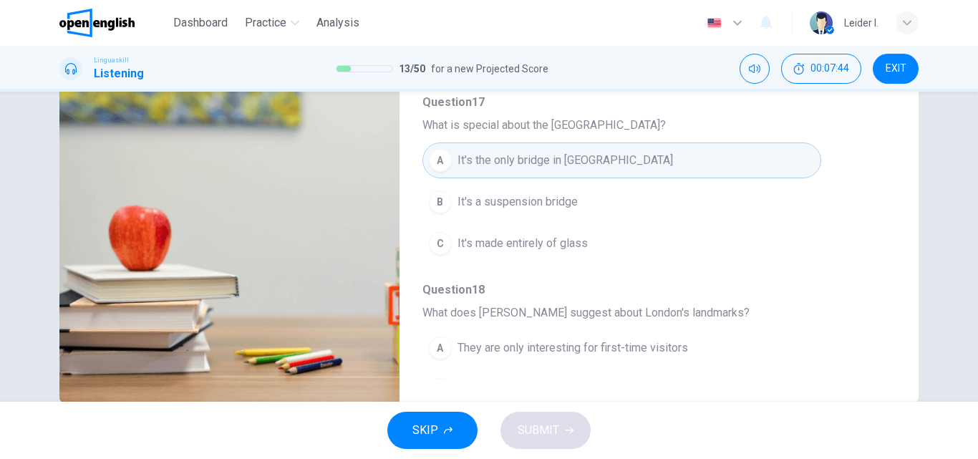
click at [559, 203] on span "It's a suspension bridge" at bounding box center [518, 201] width 120 height 17
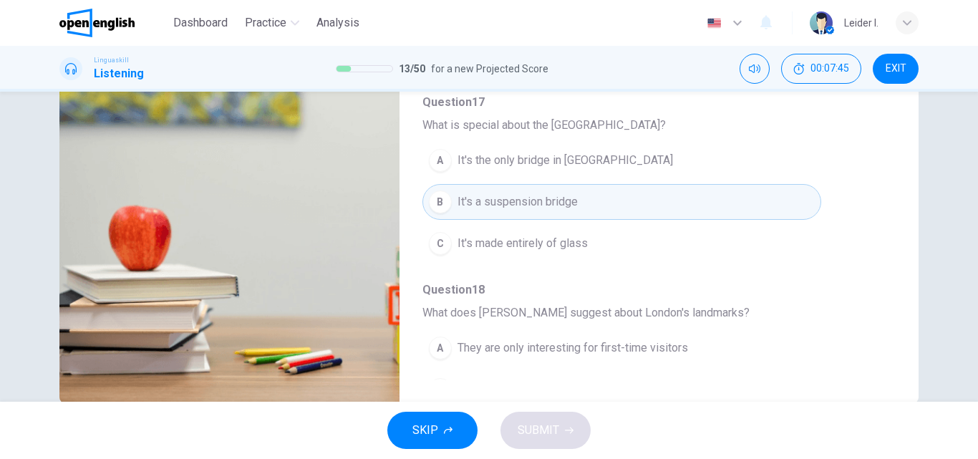
scroll to position [618, 0]
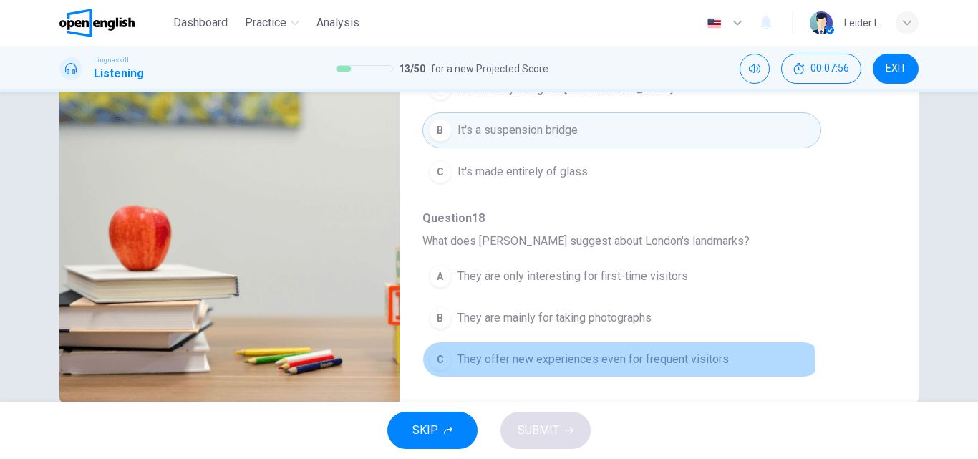
click at [500, 372] on button "C They offer new experiences even for frequent visitors" at bounding box center [622, 360] width 399 height 36
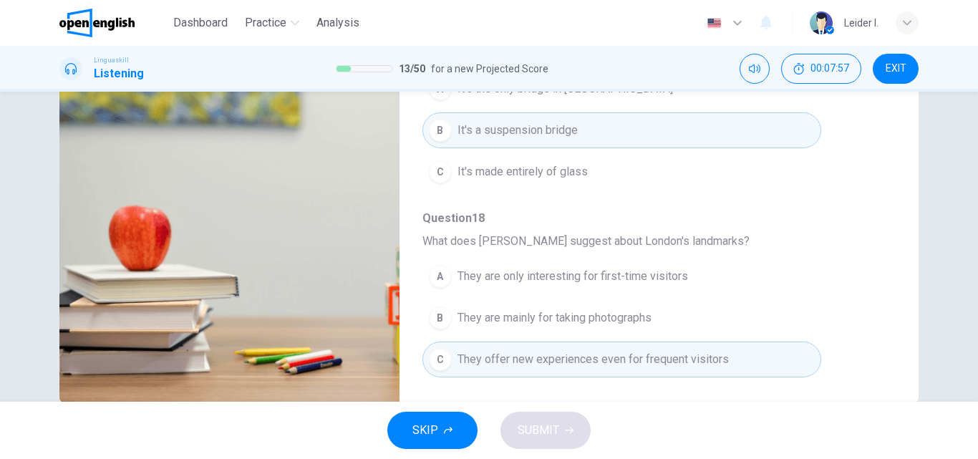
click at [541, 430] on div "SKIP SUBMIT" at bounding box center [489, 430] width 978 height 57
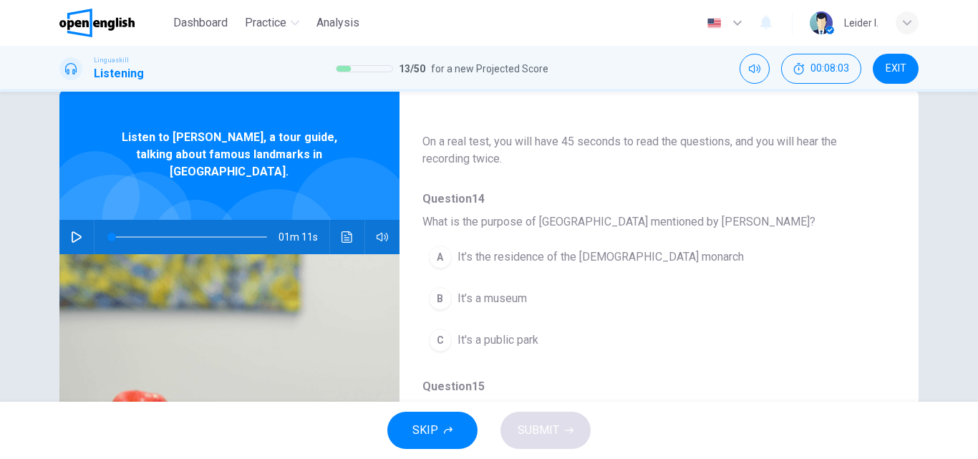
scroll to position [143, 0]
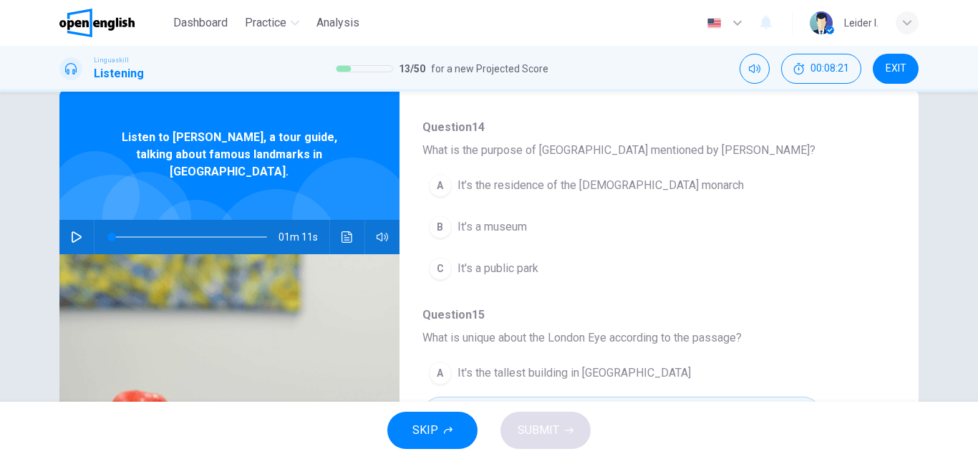
click at [558, 190] on span "It’s the residence of the British monarch" at bounding box center [601, 185] width 287 height 17
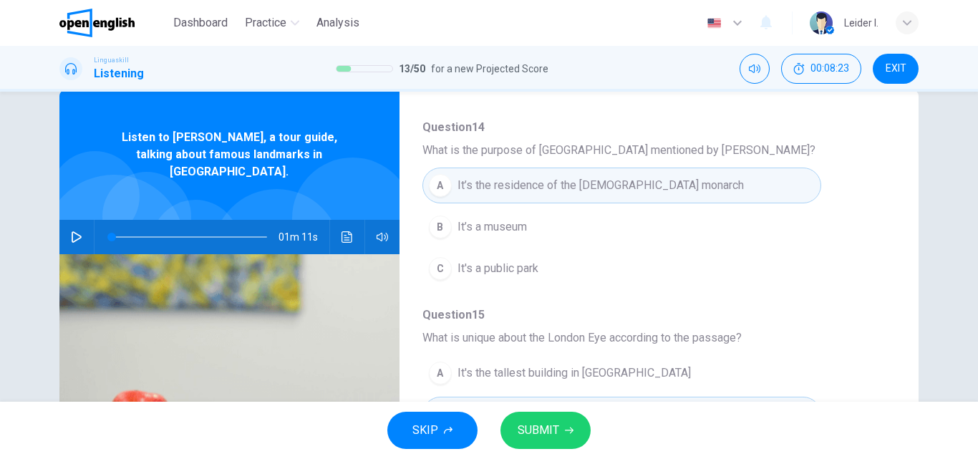
click at [80, 226] on button "button" at bounding box center [76, 237] width 23 height 34
click at [708, 178] on button "A It’s the residence of the British monarch" at bounding box center [622, 186] width 399 height 36
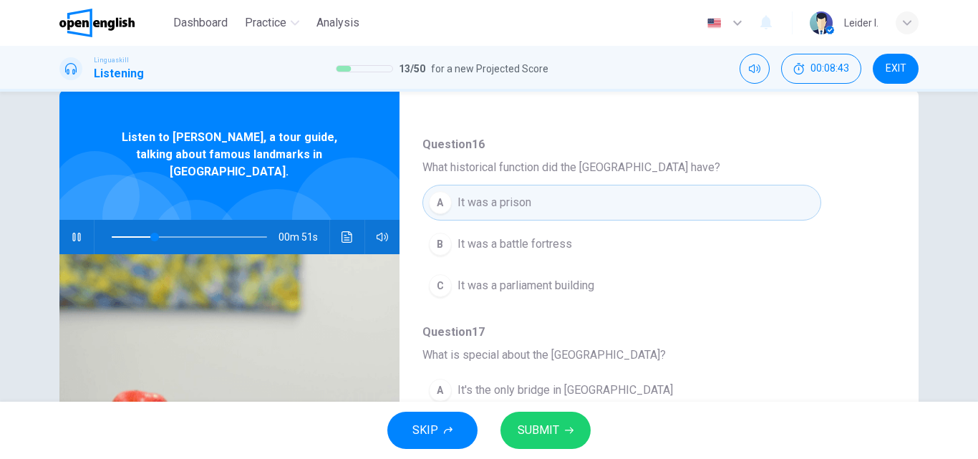
scroll to position [573, 0]
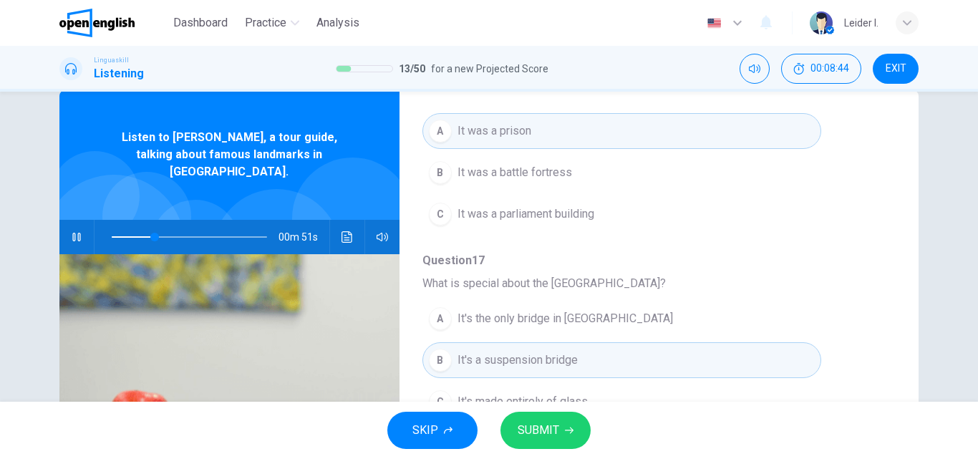
click at [539, 431] on span "SUBMIT" at bounding box center [539, 430] width 42 height 20
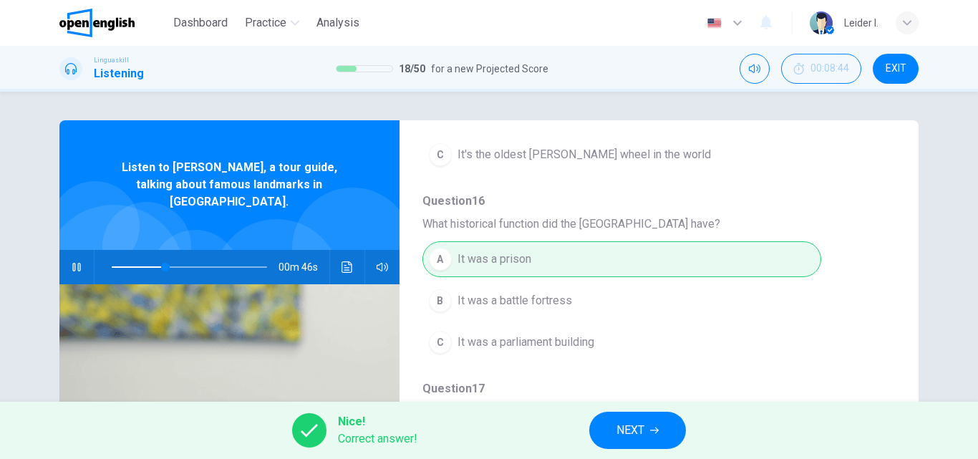
scroll to position [618, 0]
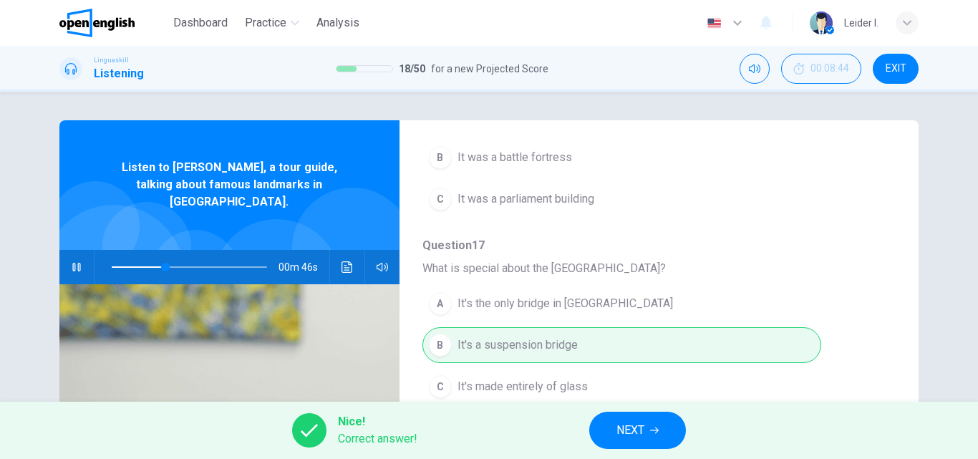
type input "**"
click at [655, 423] on button "NEXT" at bounding box center [637, 430] width 97 height 37
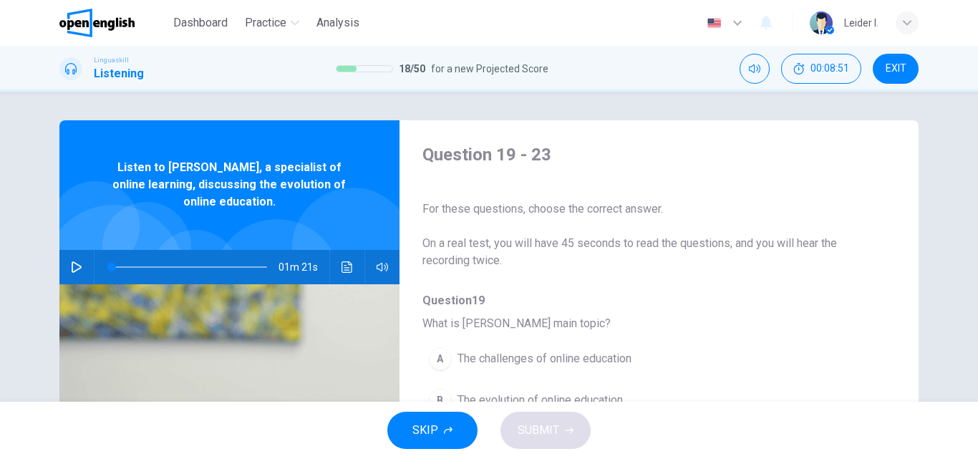
scroll to position [143, 0]
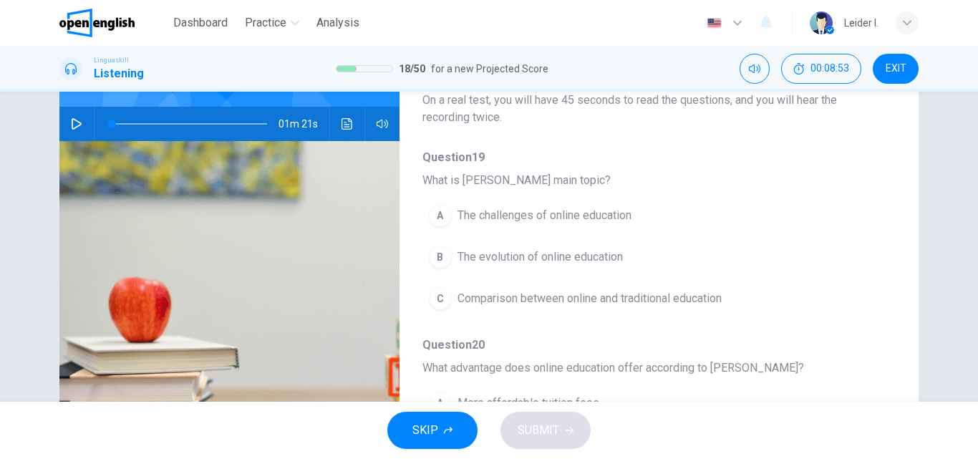
click at [77, 118] on icon "button" at bounding box center [76, 123] width 11 height 11
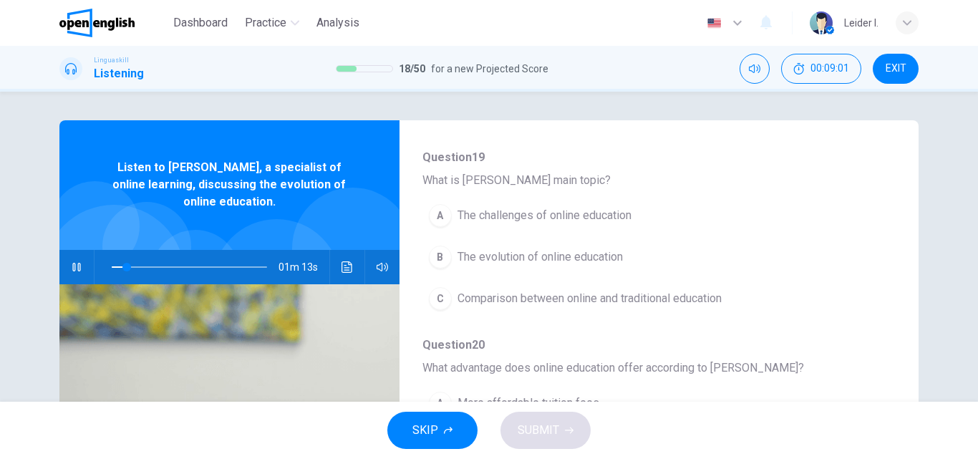
click at [579, 262] on span "The evolution of online education" at bounding box center [540, 257] width 165 height 17
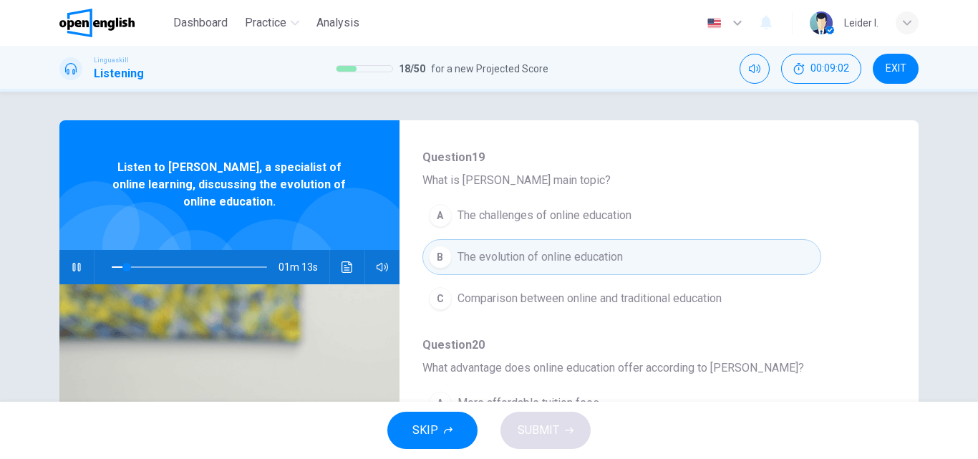
scroll to position [287, 0]
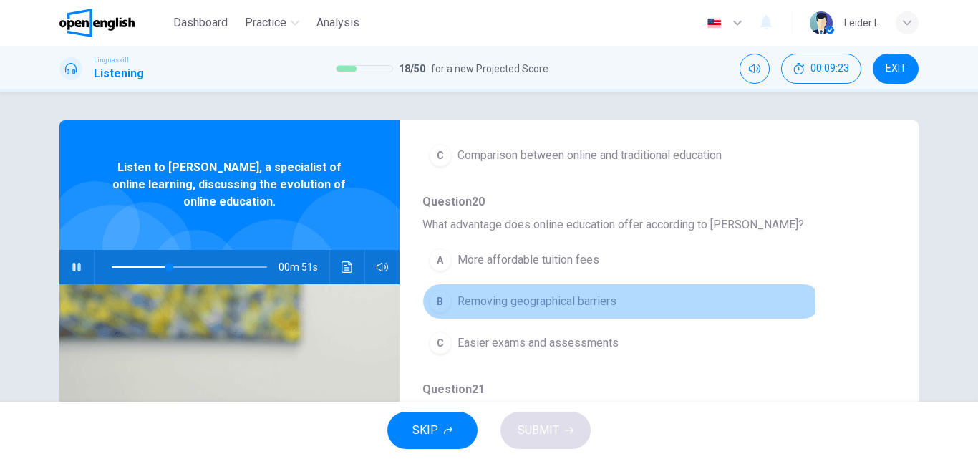
click at [612, 306] on span "Removing geographical barriers" at bounding box center [537, 301] width 159 height 17
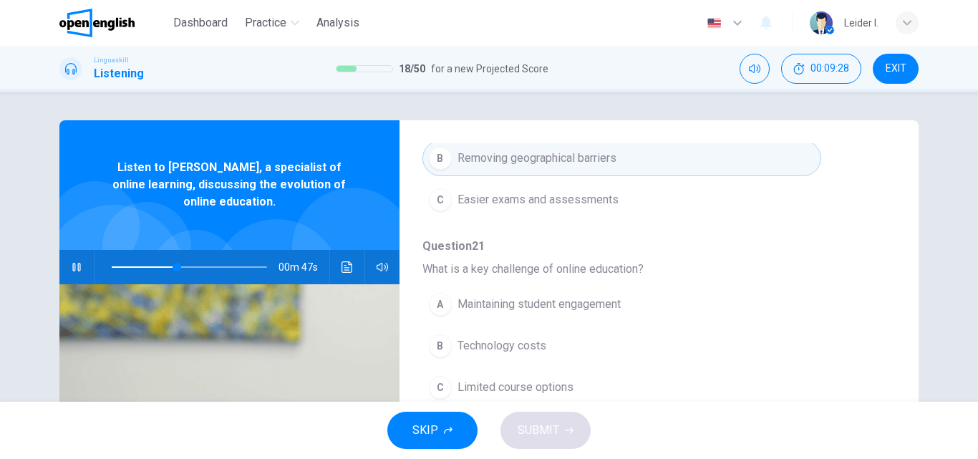
scroll to position [501, 0]
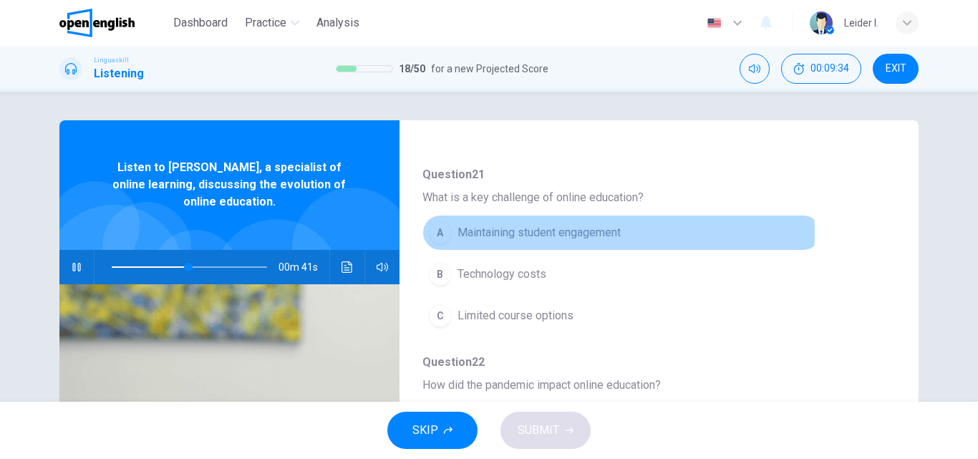
click at [542, 233] on span "Maintaining student engagement" at bounding box center [539, 232] width 163 height 17
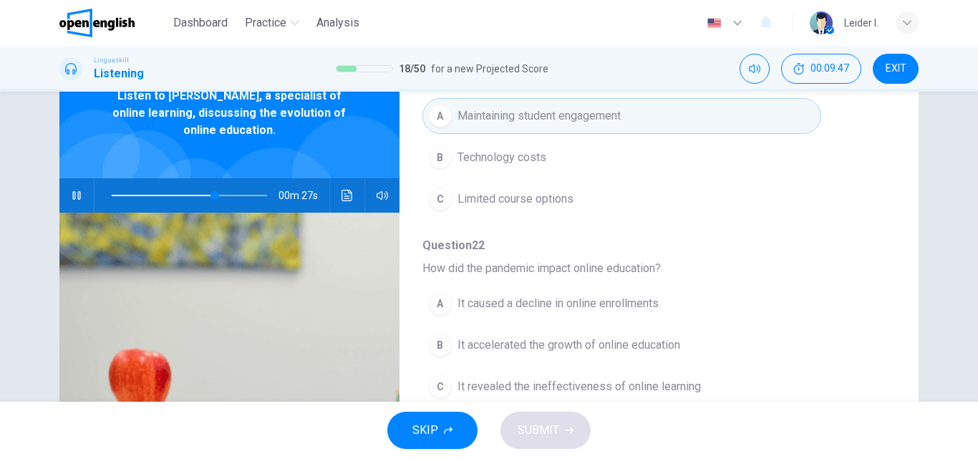
scroll to position [618, 0]
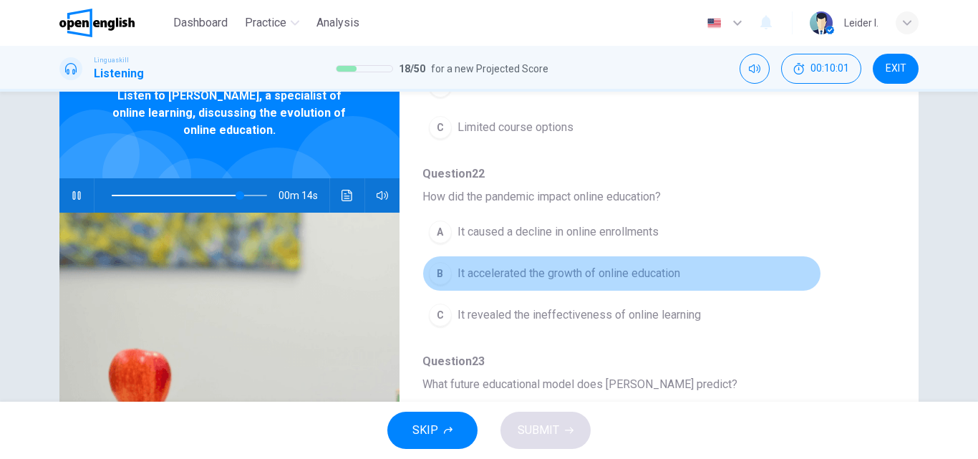
click at [690, 265] on button "B It accelerated the growth of online education" at bounding box center [622, 274] width 399 height 36
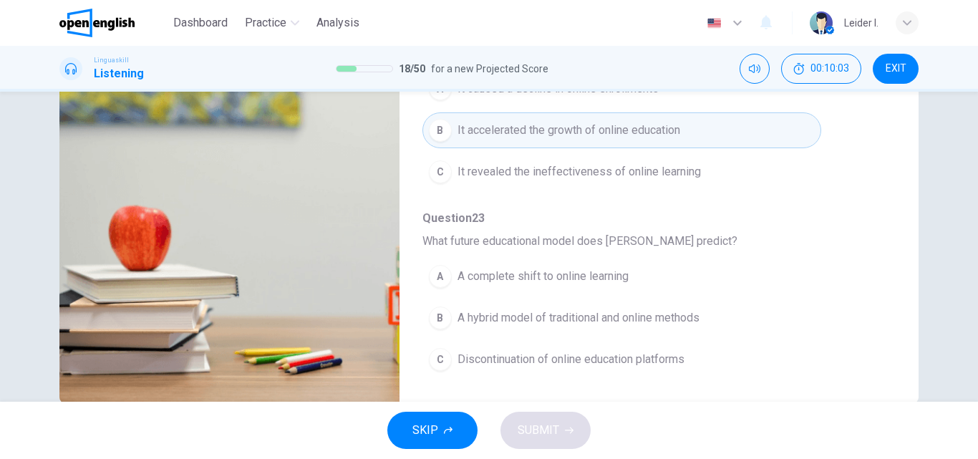
scroll to position [245, 0]
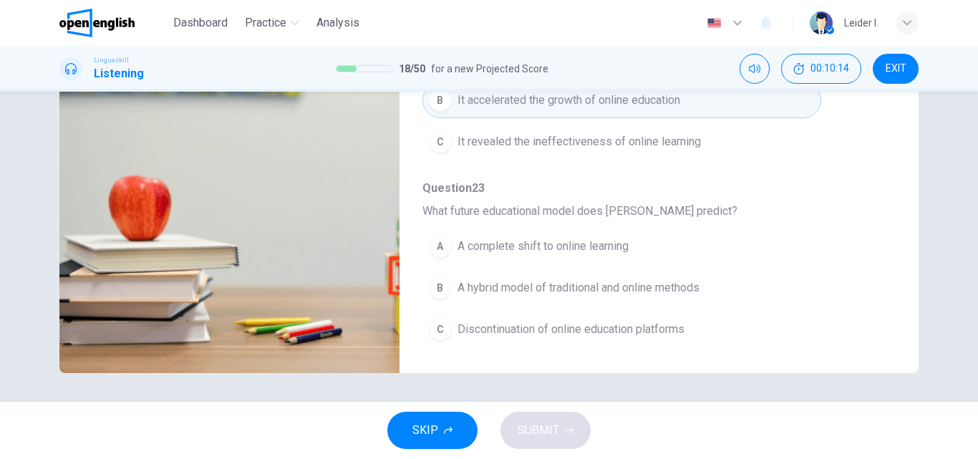
type input "*"
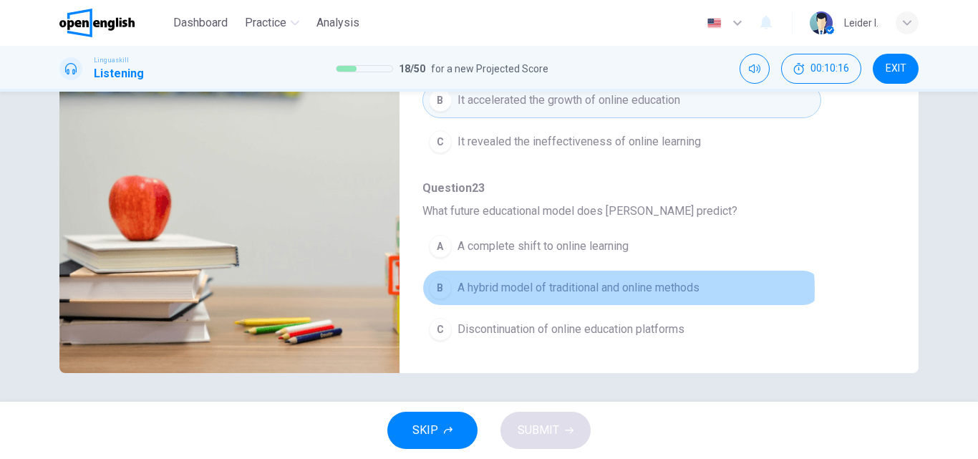
click at [584, 291] on span "A hybrid model of traditional and online methods" at bounding box center [579, 287] width 242 height 17
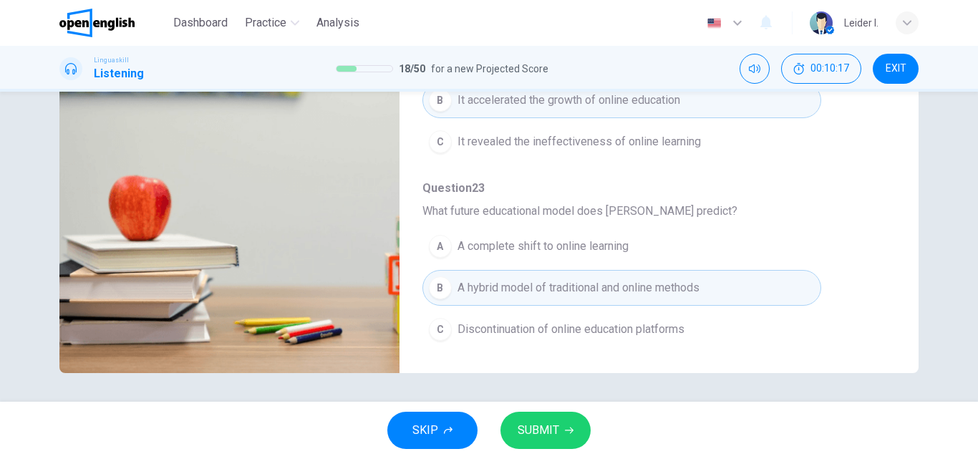
click at [546, 430] on span "SUBMIT" at bounding box center [539, 430] width 42 height 20
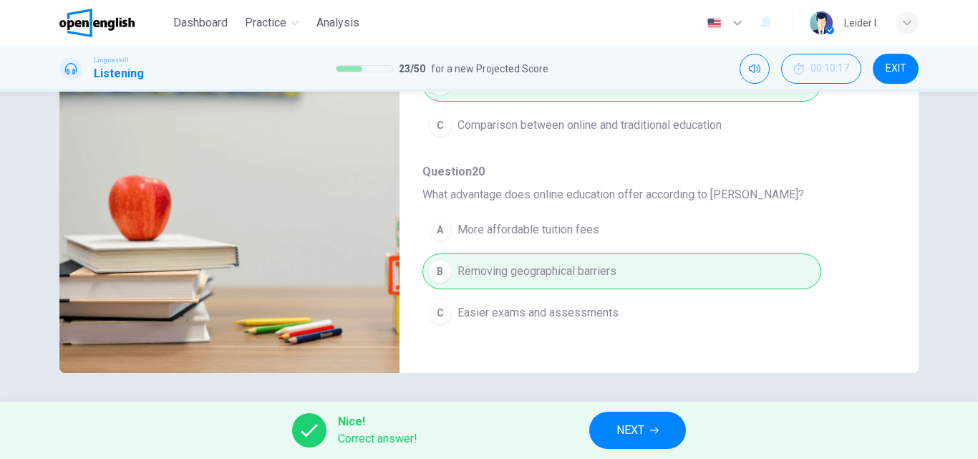
scroll to position [358, 0]
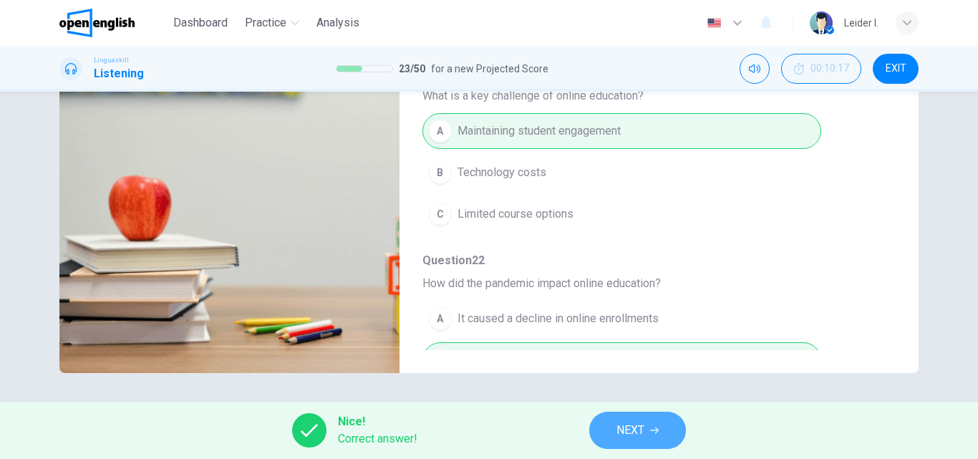
click at [625, 428] on span "NEXT" at bounding box center [631, 430] width 28 height 20
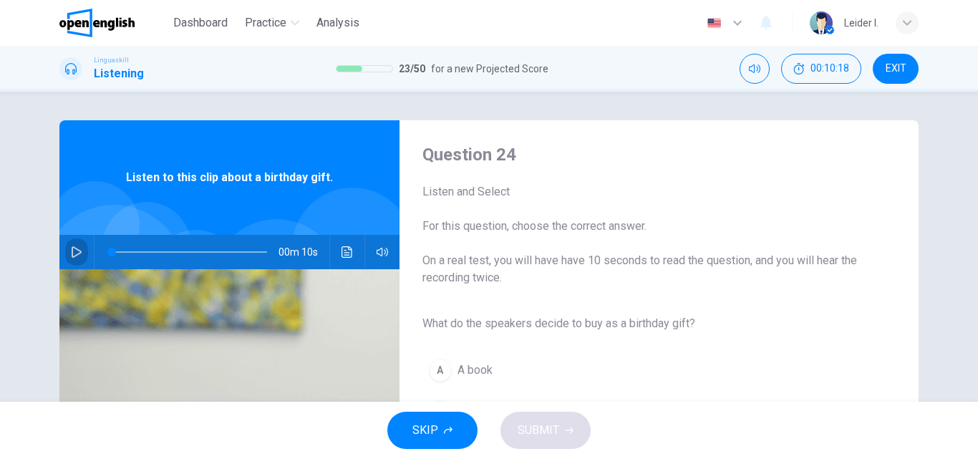
click at [80, 251] on button "button" at bounding box center [76, 252] width 23 height 34
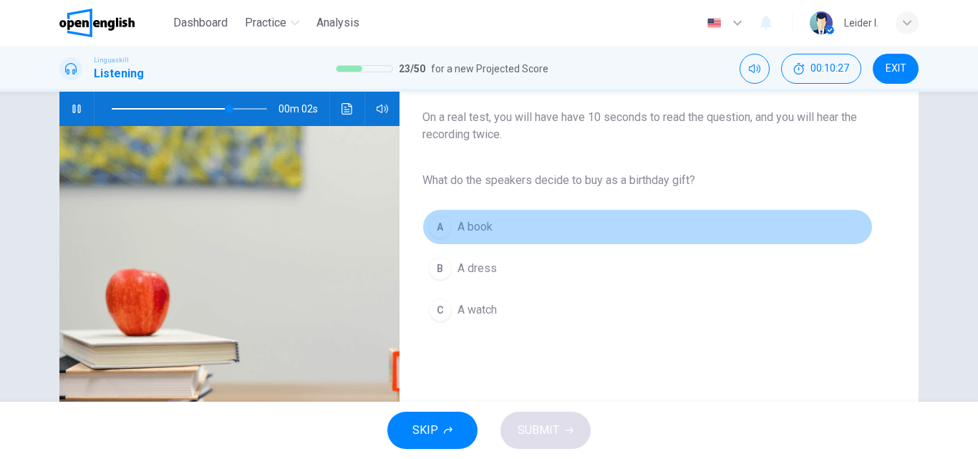
click at [473, 219] on span "A book" at bounding box center [475, 226] width 35 height 17
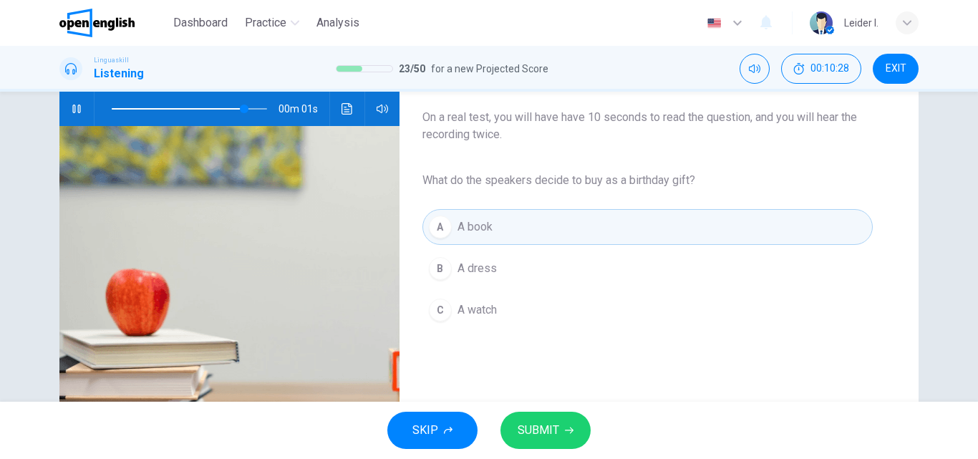
click at [526, 433] on span "SUBMIT" at bounding box center [539, 430] width 42 height 20
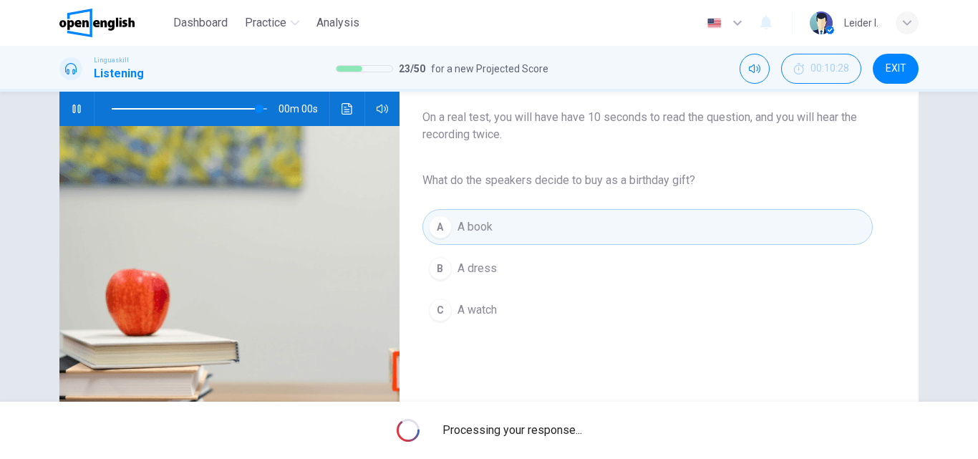
type input "*"
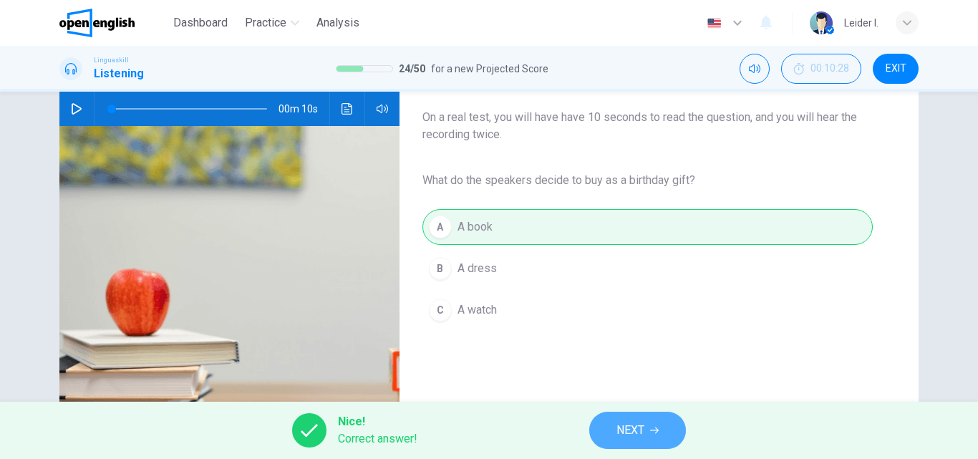
click at [640, 443] on button "NEXT" at bounding box center [637, 430] width 97 height 37
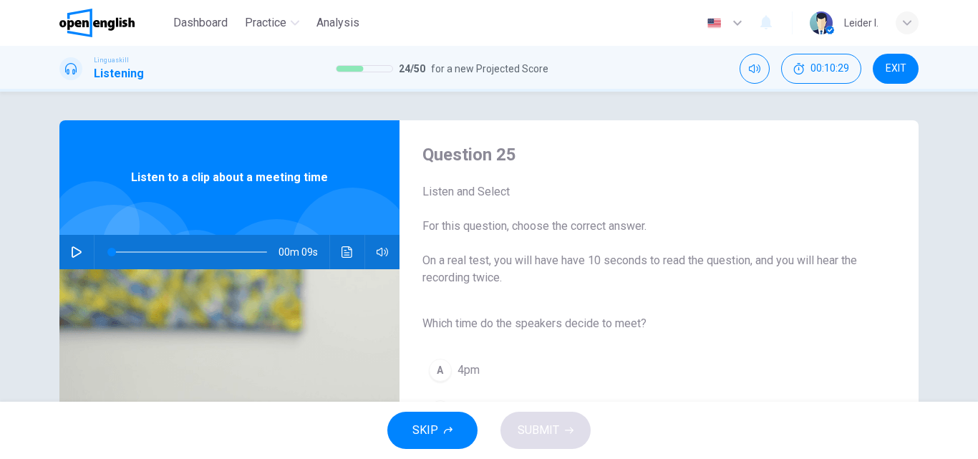
click at [80, 248] on button "button" at bounding box center [76, 252] width 23 height 34
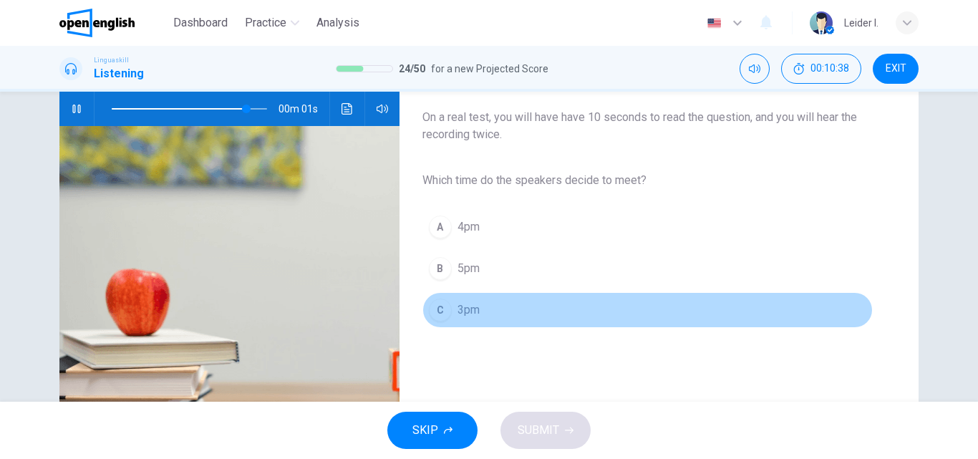
click at [458, 309] on span "3pm" at bounding box center [469, 310] width 22 height 17
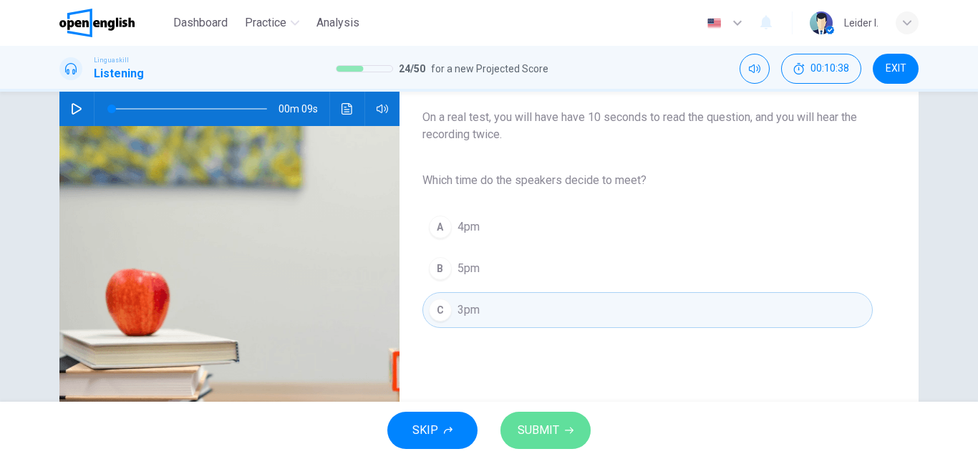
click at [547, 415] on button "SUBMIT" at bounding box center [546, 430] width 90 height 37
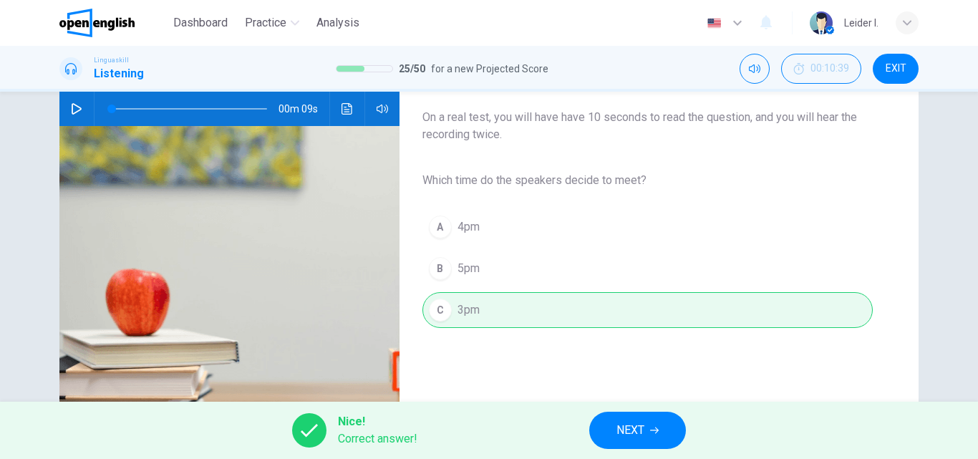
click at [620, 421] on span "NEXT" at bounding box center [631, 430] width 28 height 20
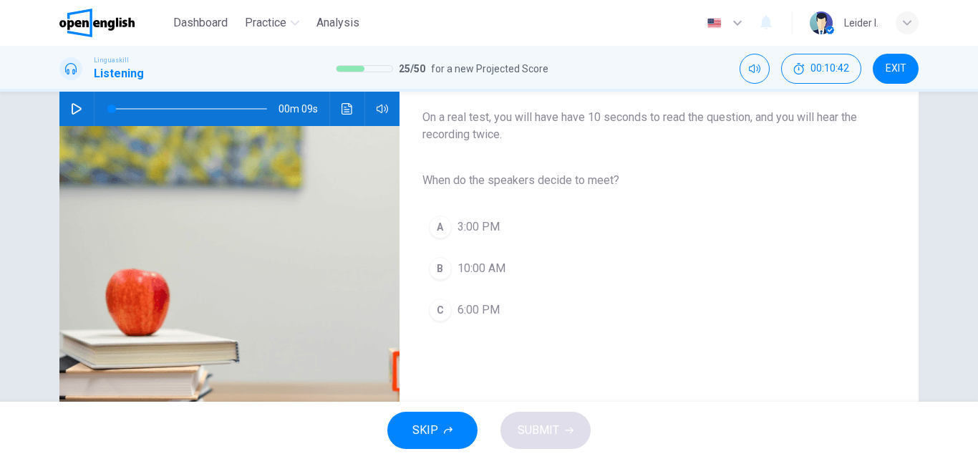
click at [73, 105] on icon "button" at bounding box center [76, 108] width 11 height 11
click at [481, 222] on span "3:00 PM" at bounding box center [479, 226] width 42 height 17
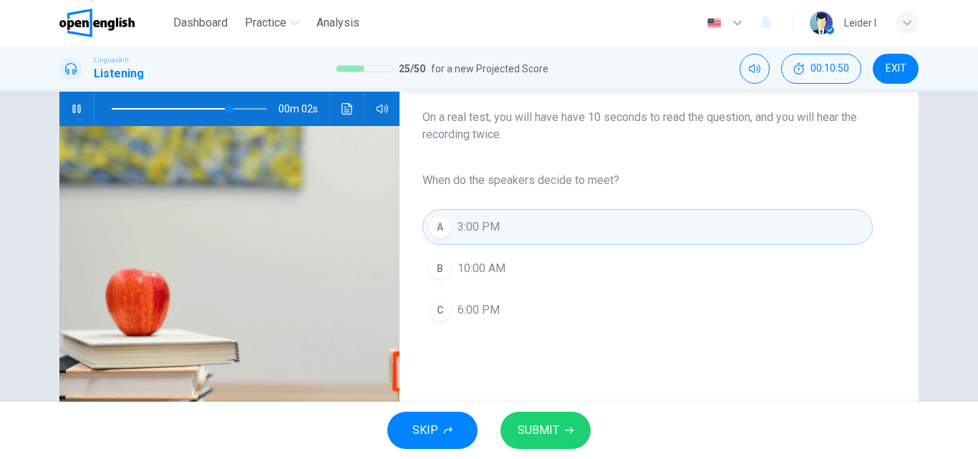
click at [542, 422] on span "SUBMIT" at bounding box center [539, 430] width 42 height 20
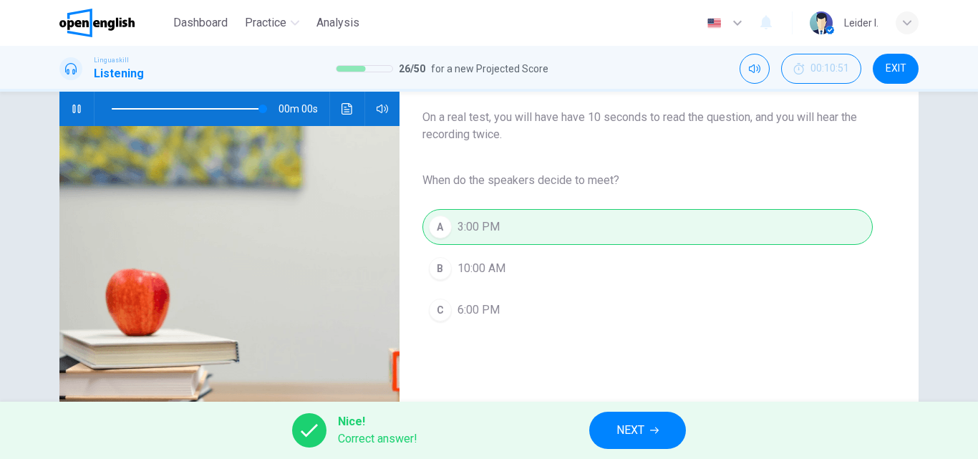
type input "*"
click at [646, 424] on button "NEXT" at bounding box center [637, 430] width 97 height 37
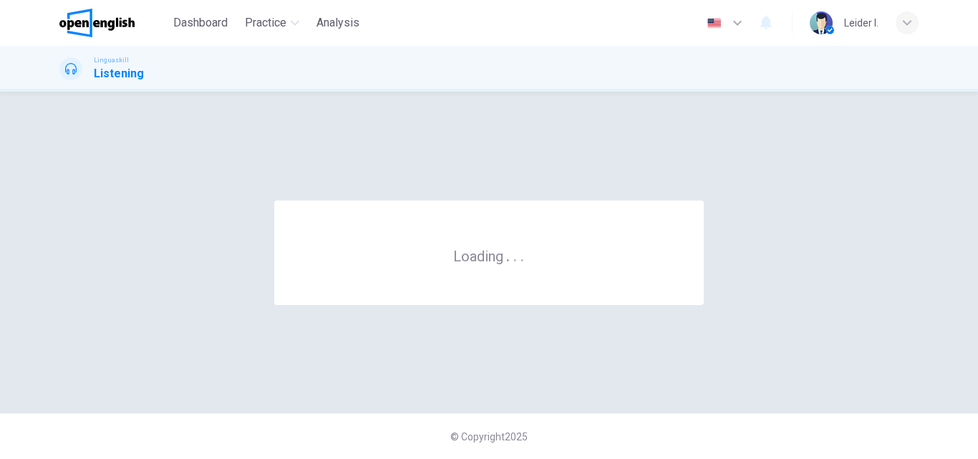
scroll to position [0, 0]
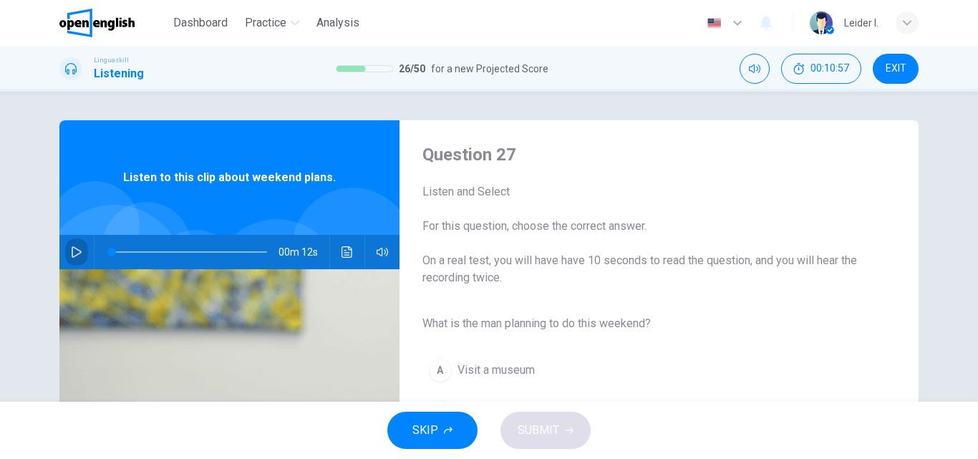
click at [74, 256] on icon "button" at bounding box center [76, 251] width 11 height 11
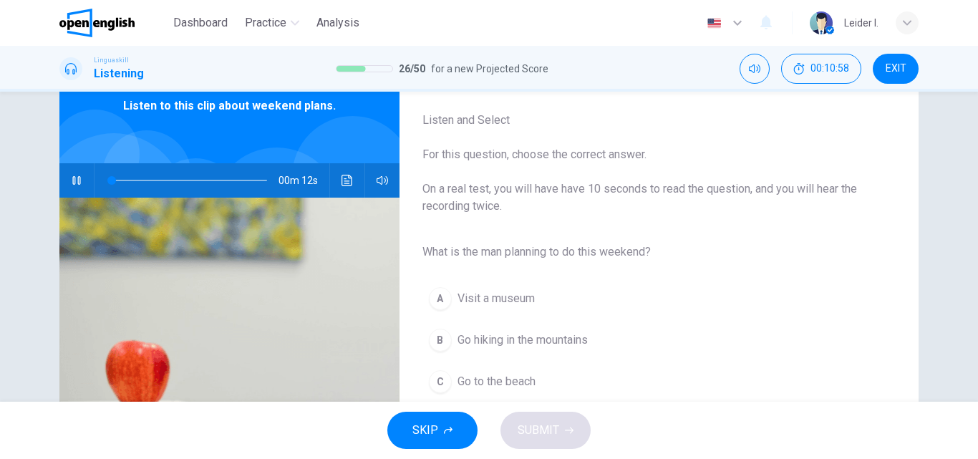
scroll to position [143, 0]
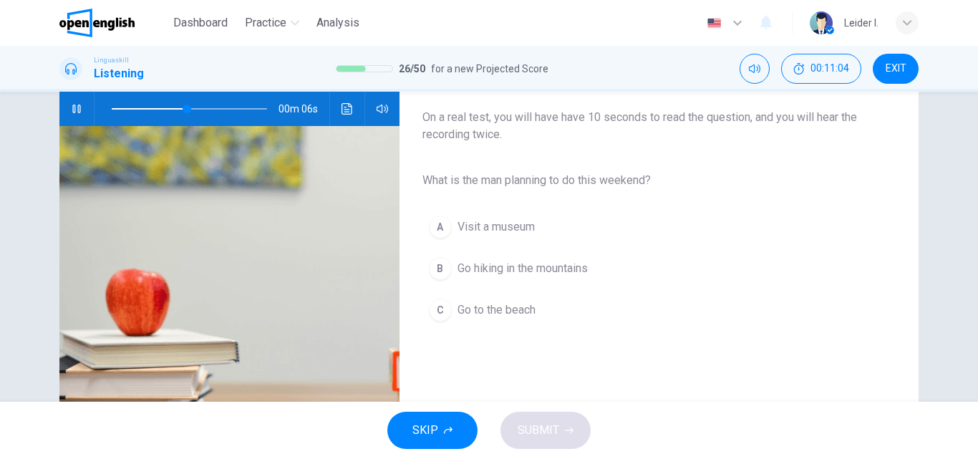
click at [516, 277] on button "B Go hiking in the mountains" at bounding box center [648, 269] width 451 height 36
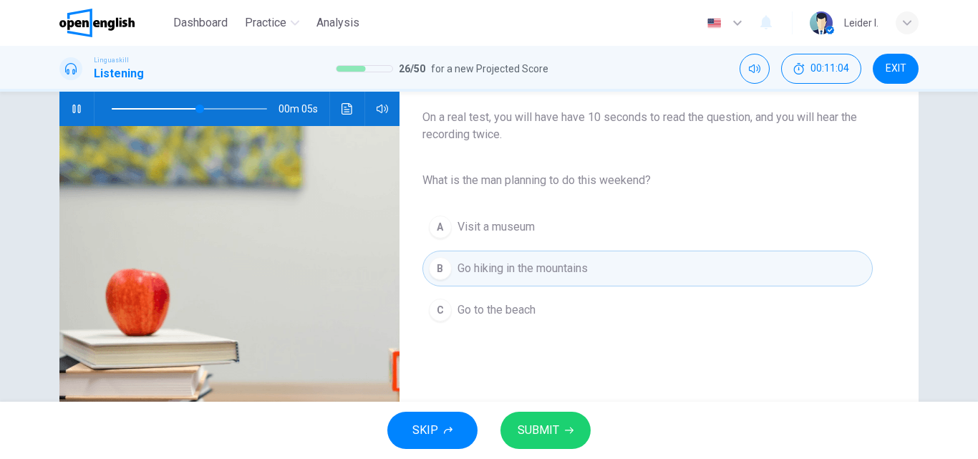
click at [572, 420] on button "SUBMIT" at bounding box center [546, 430] width 90 height 37
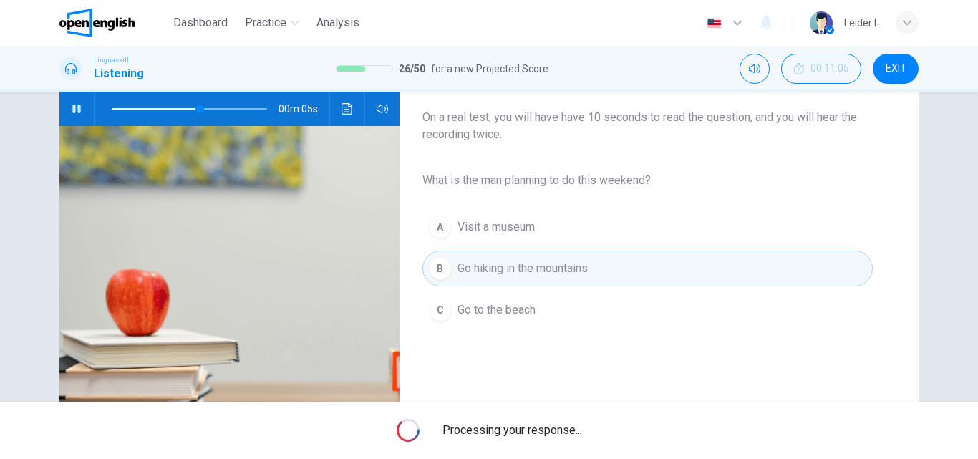
type input "**"
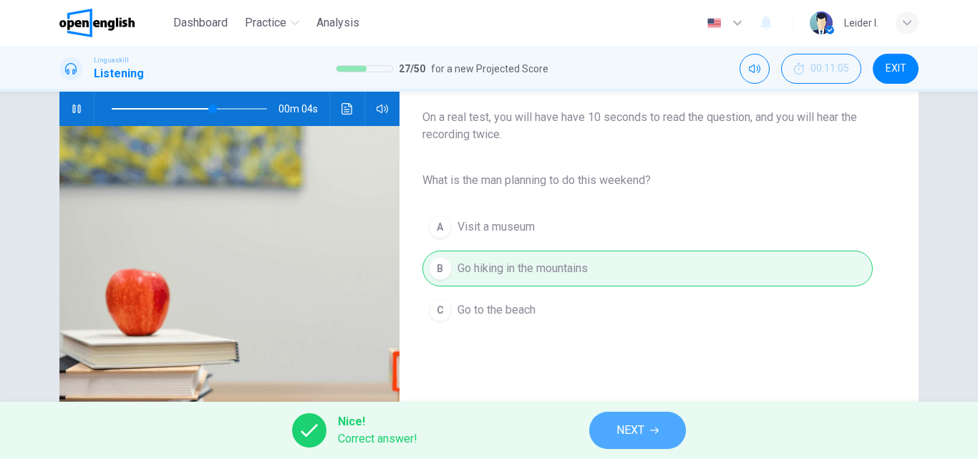
click at [640, 441] on button "NEXT" at bounding box center [637, 430] width 97 height 37
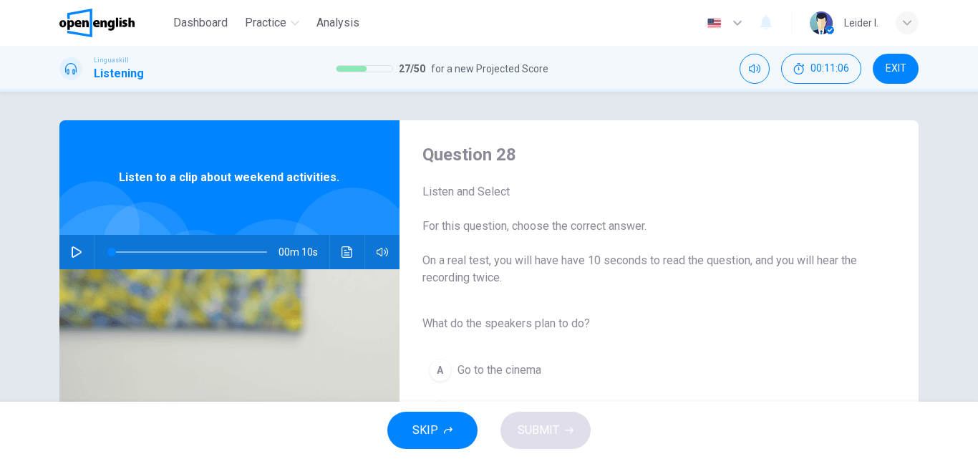
scroll to position [72, 0]
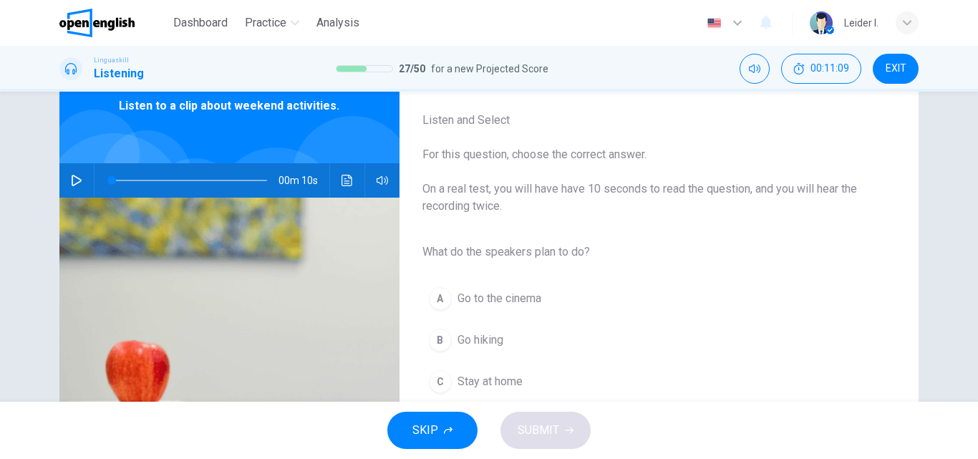
click at [71, 178] on icon "button" at bounding box center [76, 180] width 11 height 11
type input "*"
click at [463, 332] on span "Go hiking" at bounding box center [481, 340] width 46 height 17
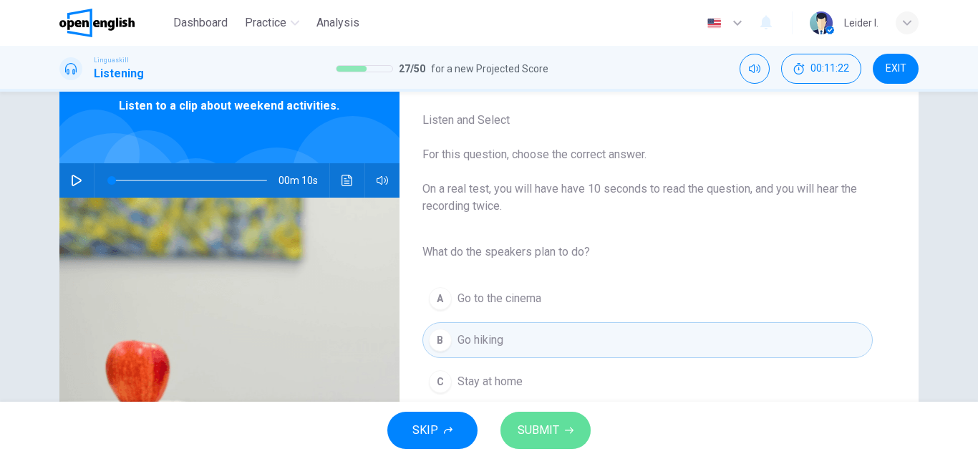
click at [582, 430] on button "SUBMIT" at bounding box center [546, 430] width 90 height 37
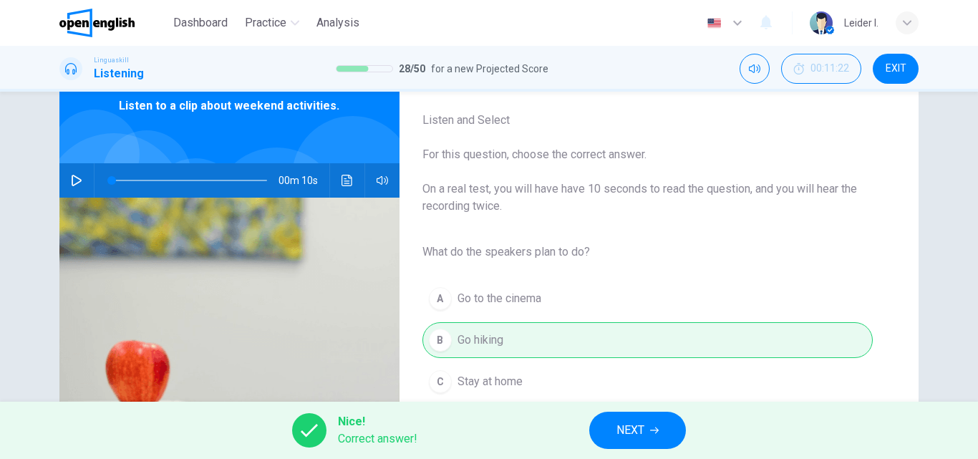
scroll to position [143, 0]
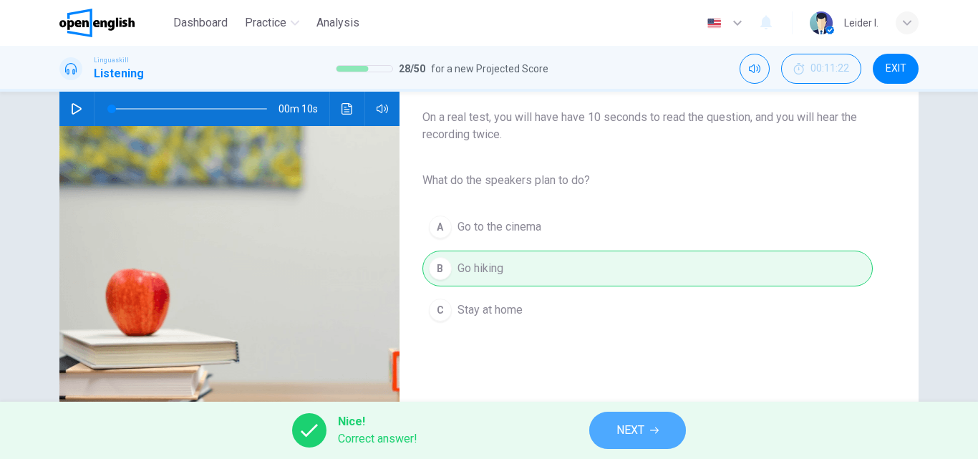
click at [651, 428] on icon "button" at bounding box center [654, 430] width 9 height 9
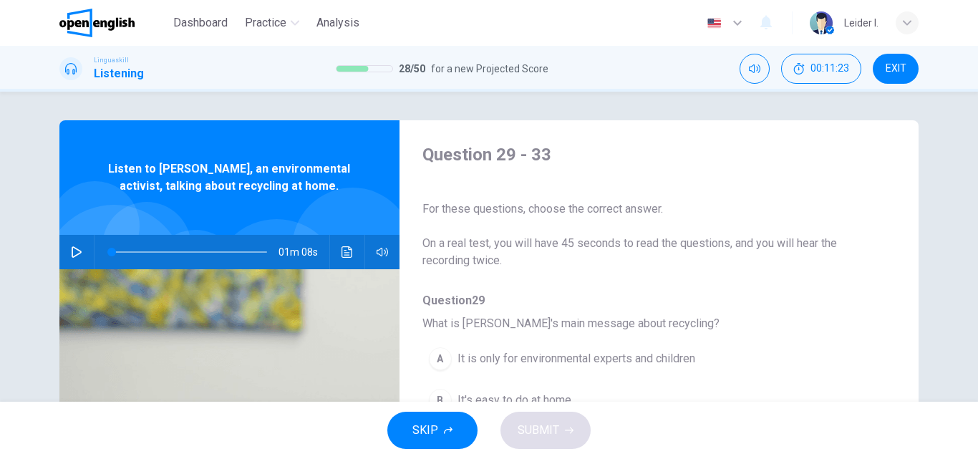
scroll to position [72, 0]
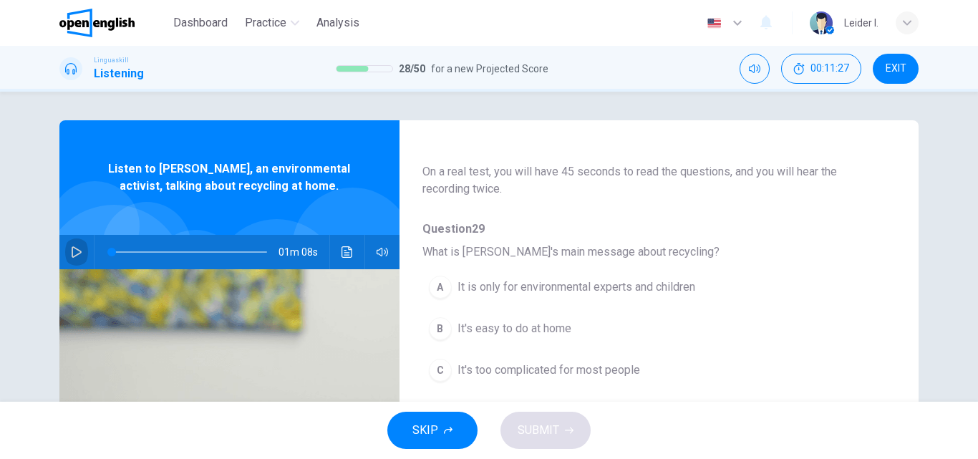
click at [77, 254] on icon "button" at bounding box center [76, 251] width 11 height 11
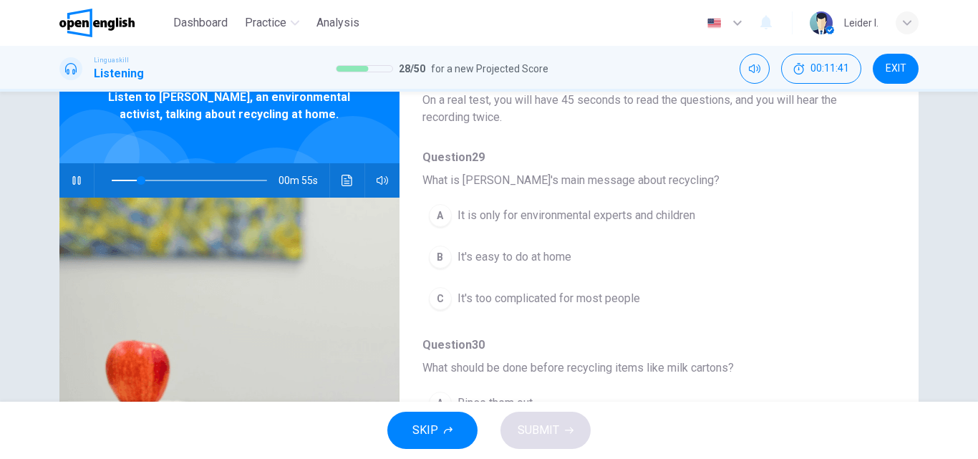
scroll to position [143, 0]
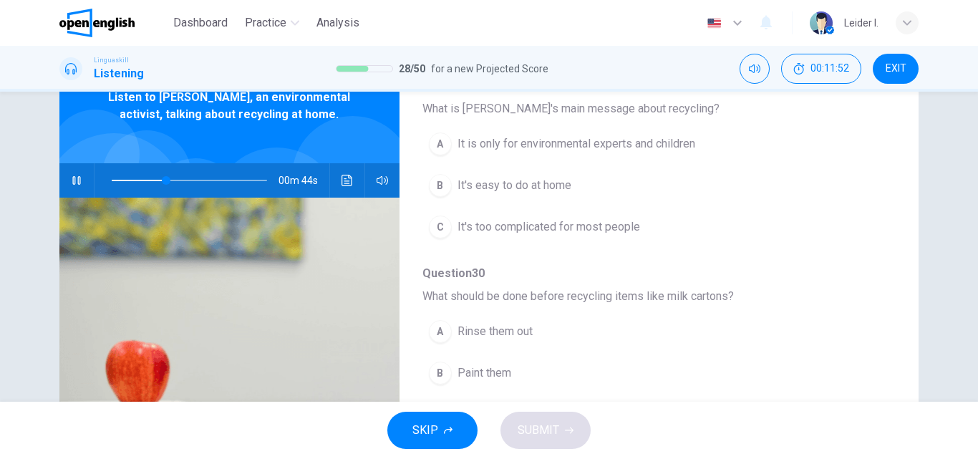
click at [572, 191] on button "B It's easy to do at home" at bounding box center [622, 186] width 399 height 36
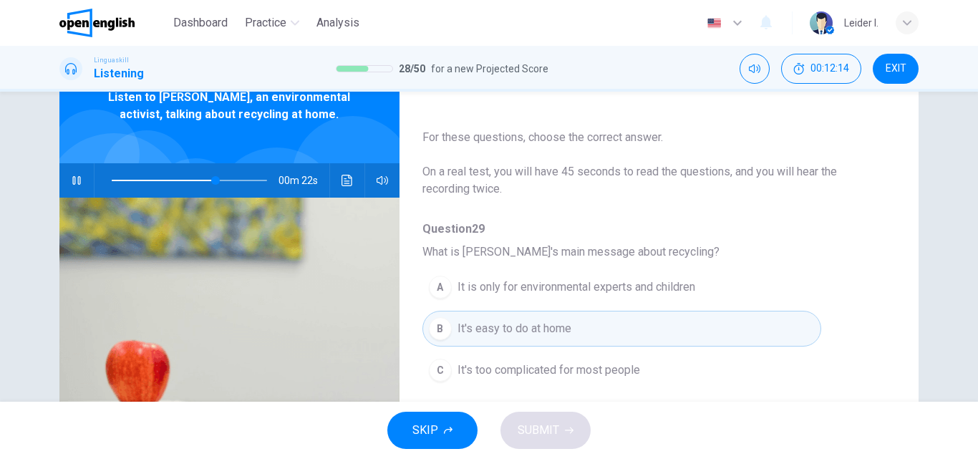
scroll to position [0, 0]
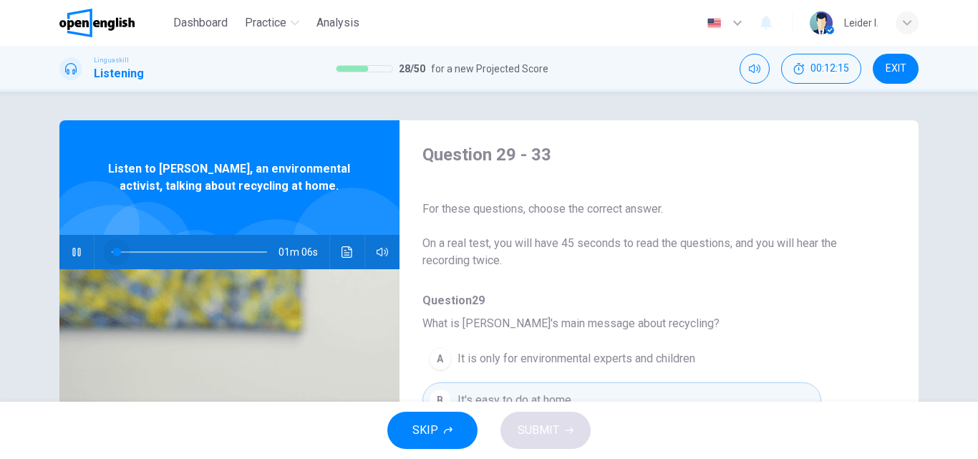
click at [113, 251] on span at bounding box center [189, 252] width 155 height 20
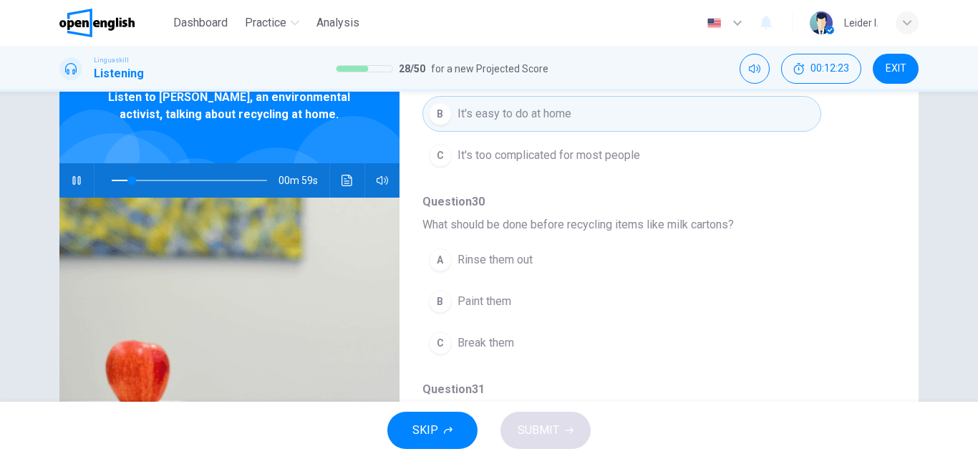
scroll to position [287, 0]
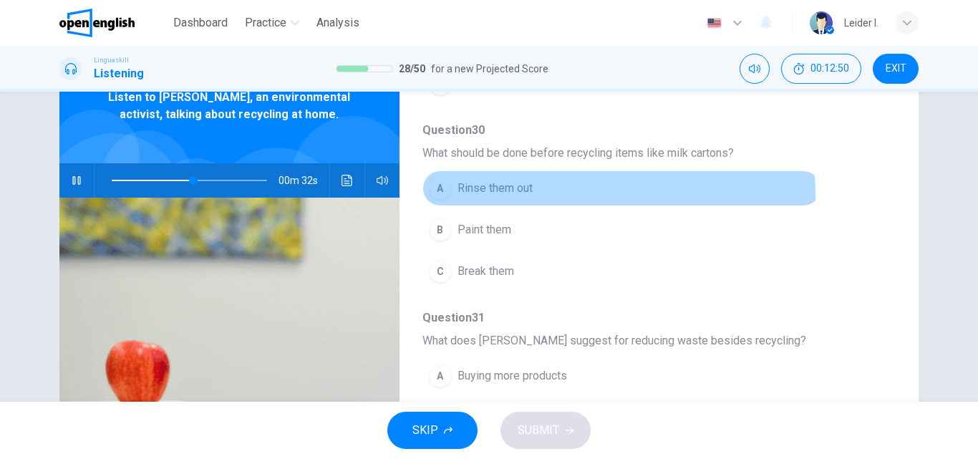
click at [528, 197] on button "A Rinse them out" at bounding box center [622, 188] width 399 height 36
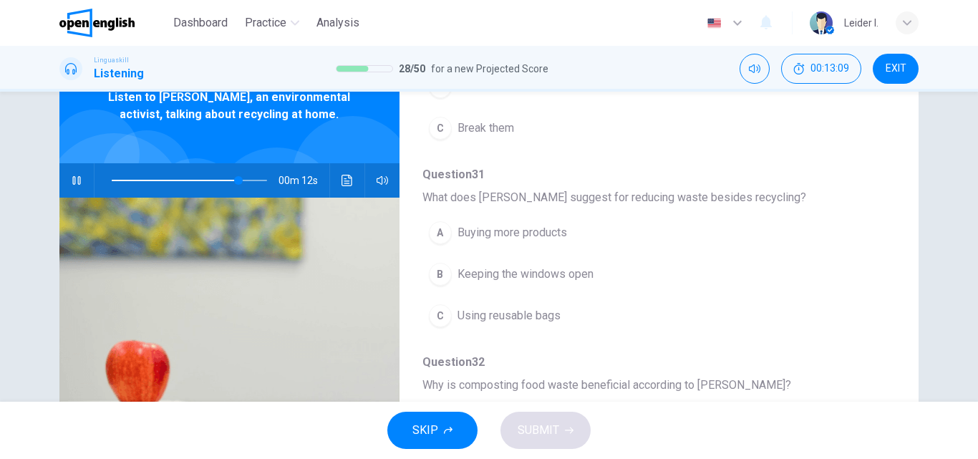
scroll to position [501, 0]
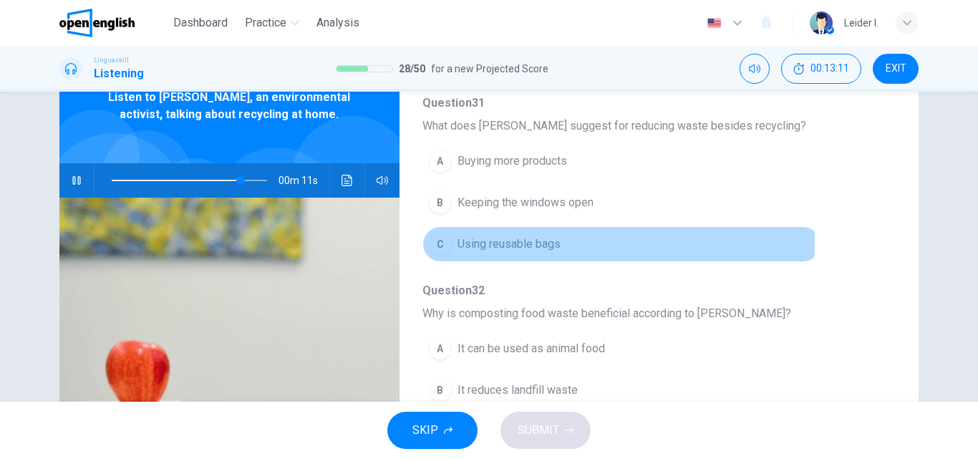
click at [501, 241] on span "Using reusable bags" at bounding box center [509, 244] width 103 height 17
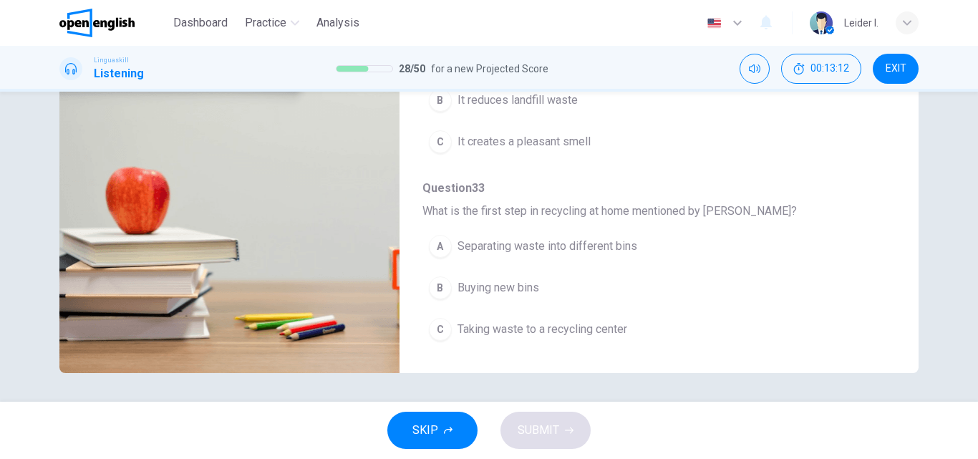
scroll to position [102, 0]
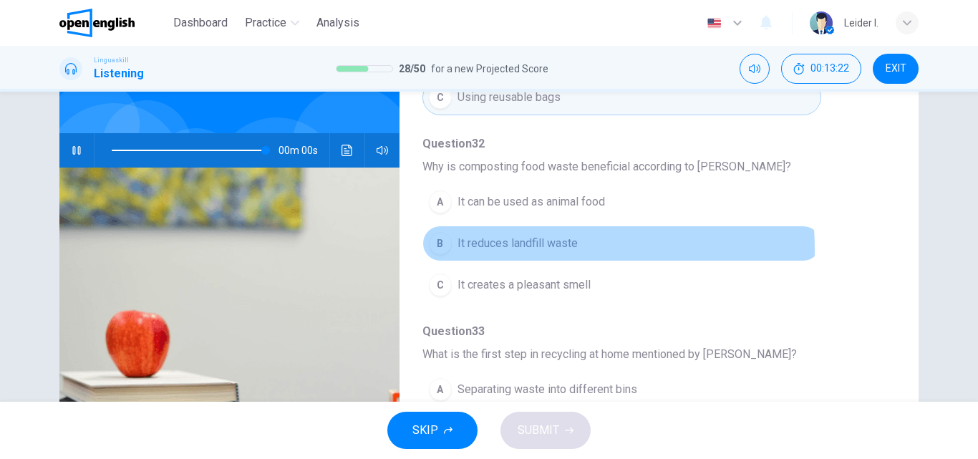
click at [465, 250] on span "It reduces landfill waste" at bounding box center [518, 243] width 120 height 17
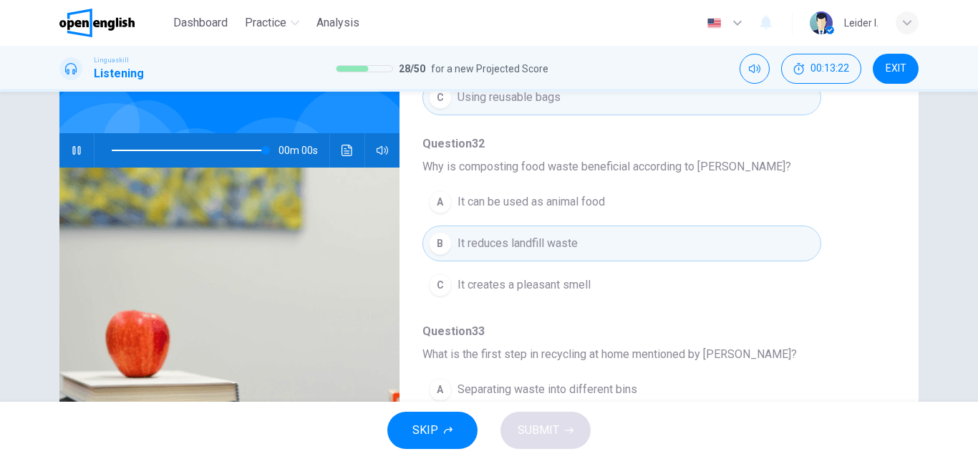
type input "*"
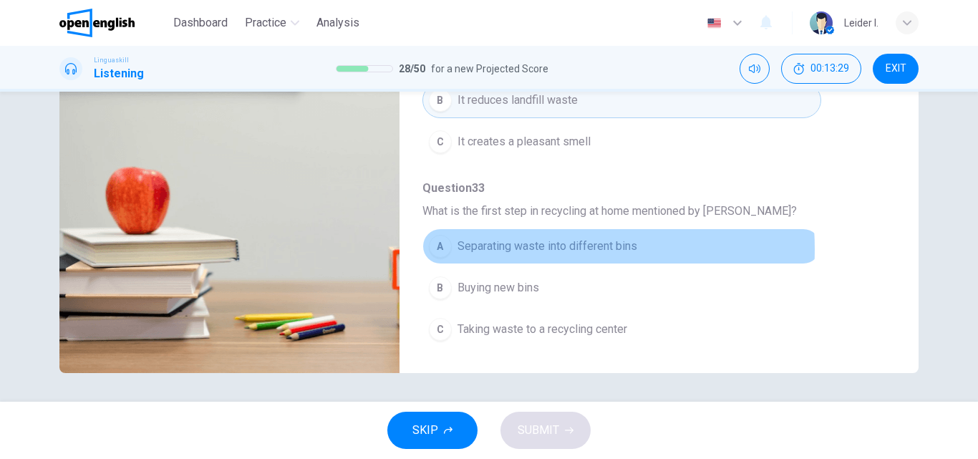
click at [510, 249] on span "Separating waste into different bins" at bounding box center [548, 246] width 180 height 17
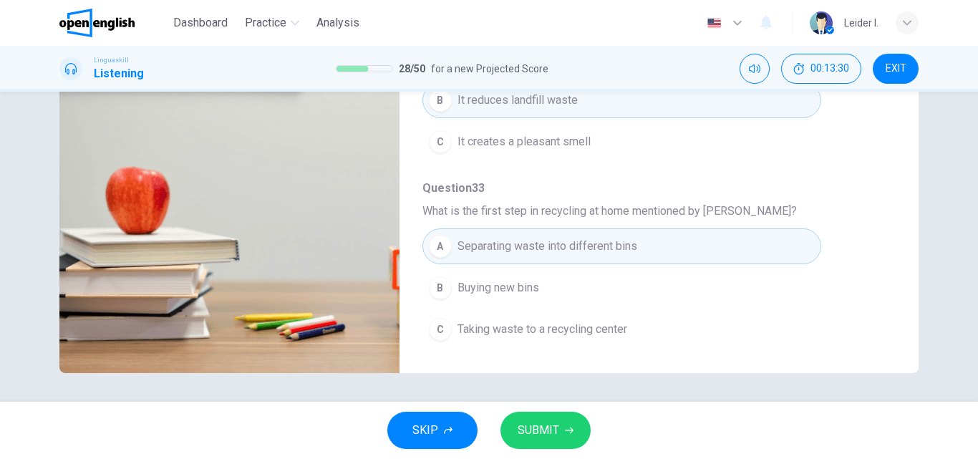
click at [539, 430] on span "SUBMIT" at bounding box center [539, 430] width 42 height 20
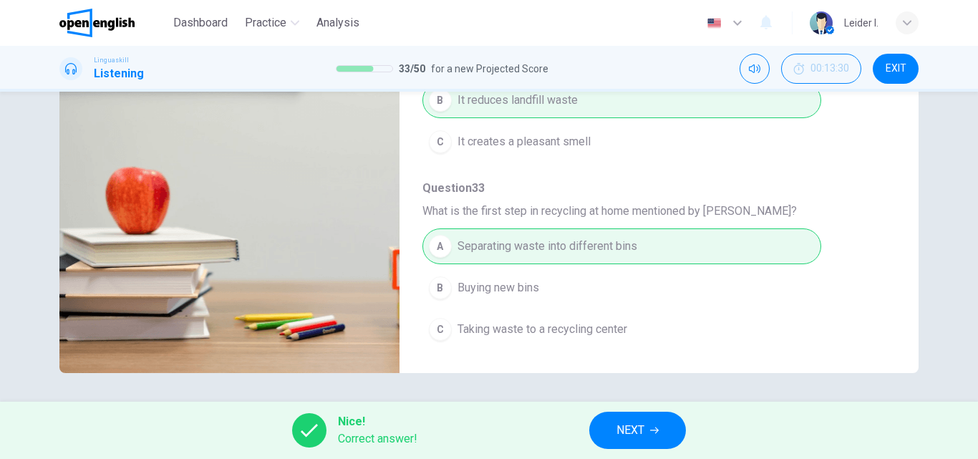
scroll to position [173, 0]
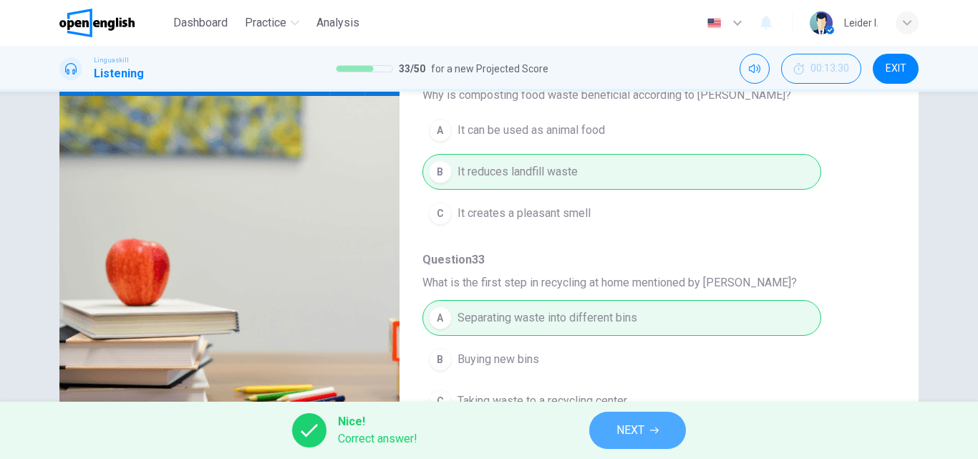
click at [605, 429] on button "NEXT" at bounding box center [637, 430] width 97 height 37
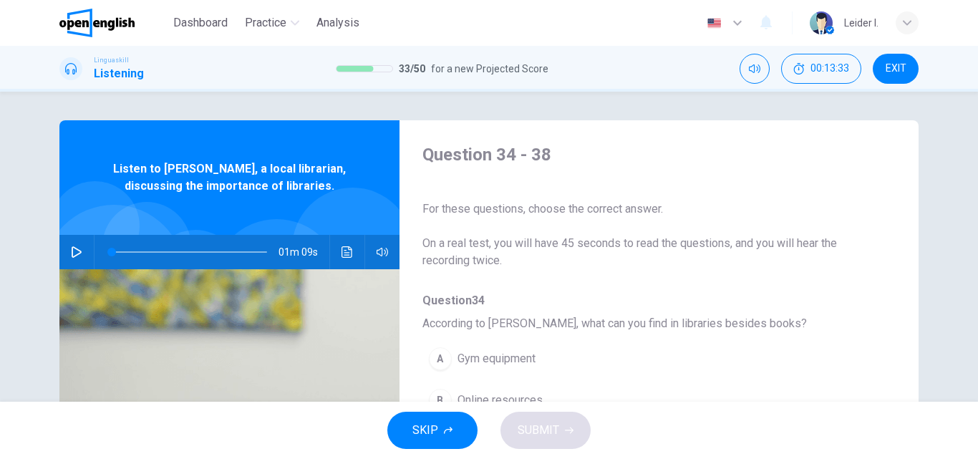
click at [87, 244] on div "01m 09s" at bounding box center [229, 252] width 340 height 34
click at [72, 248] on icon "button" at bounding box center [77, 251] width 10 height 11
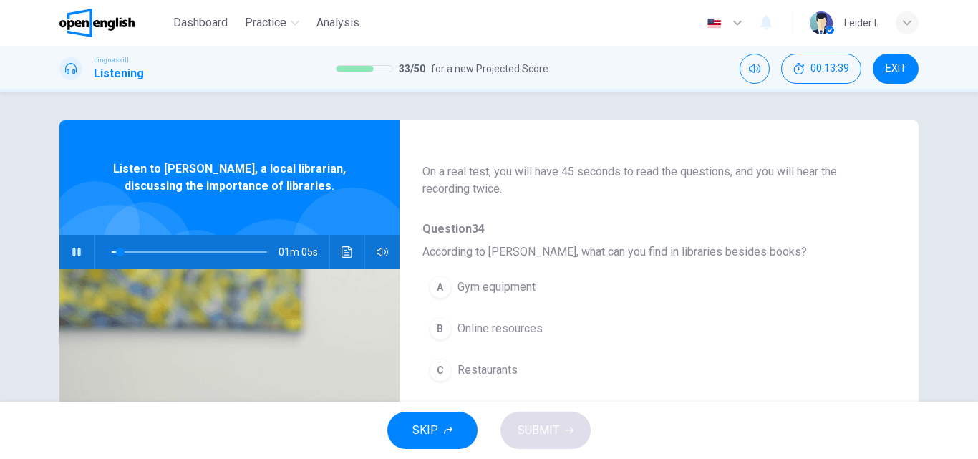
scroll to position [143, 0]
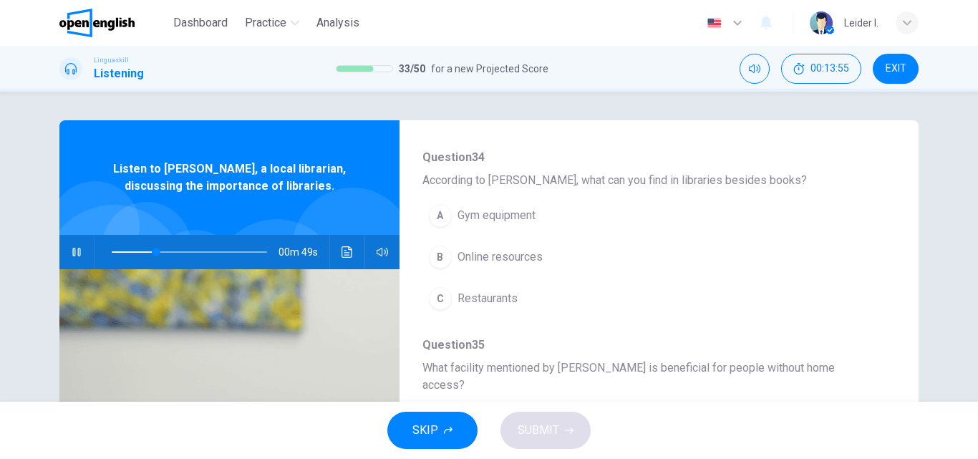
click at [535, 254] on span "Online resources" at bounding box center [500, 257] width 85 height 17
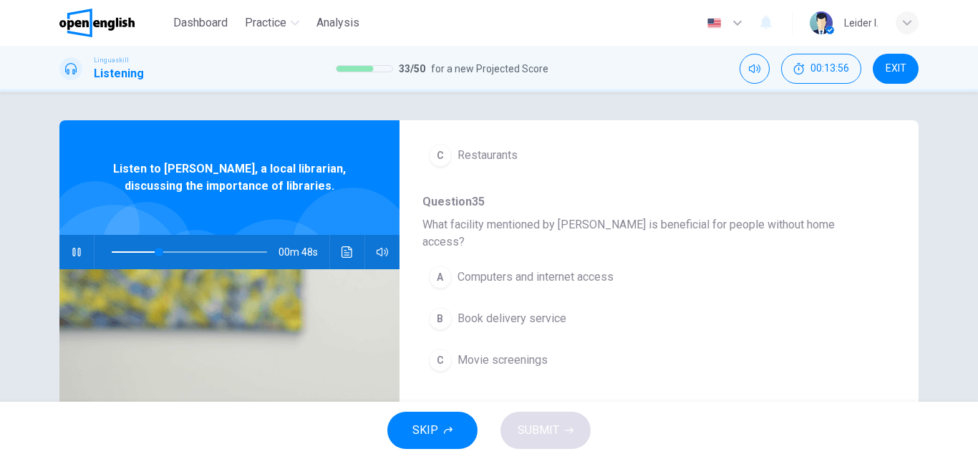
scroll to position [358, 0]
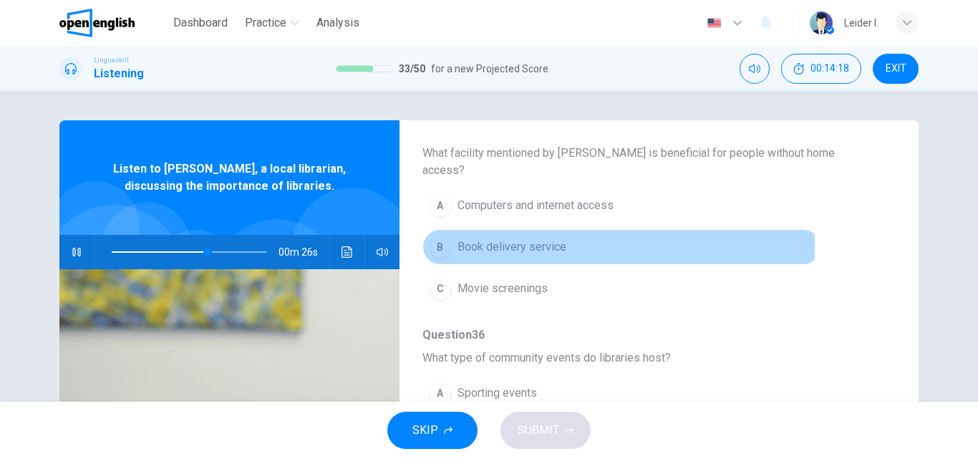
click at [519, 239] on span "Book delivery service" at bounding box center [512, 247] width 109 height 17
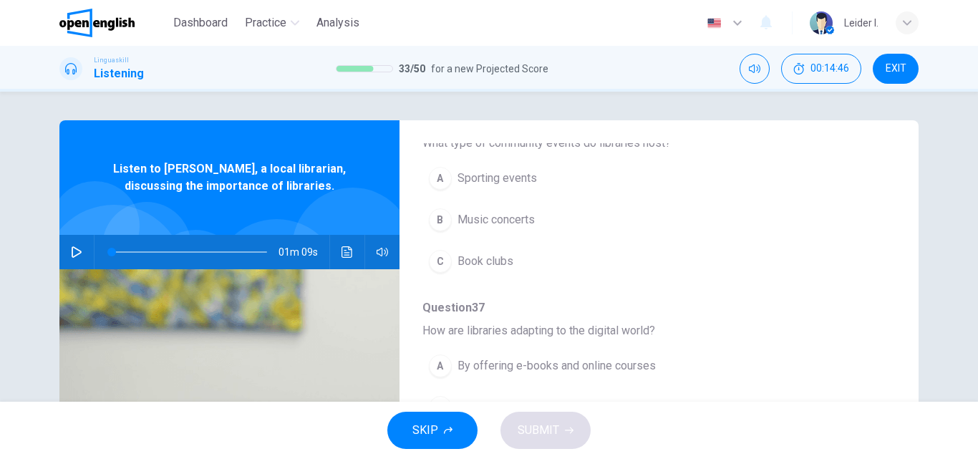
scroll to position [618, 0]
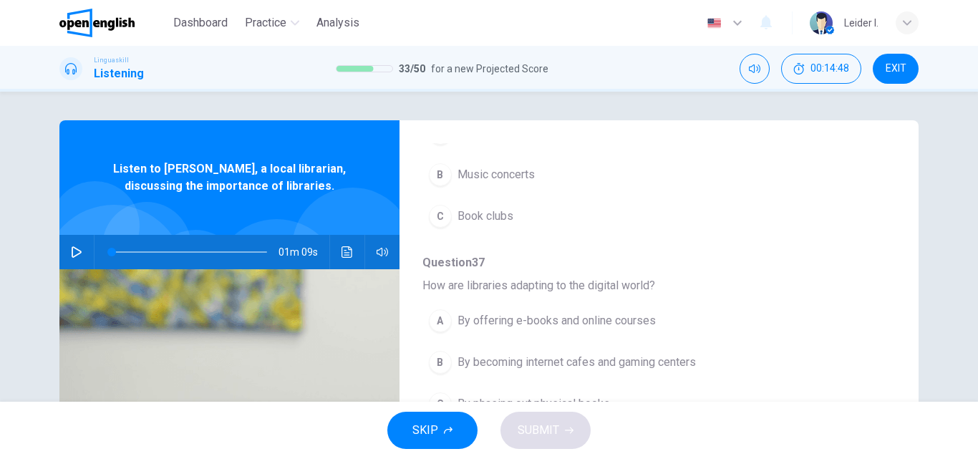
click at [76, 251] on icon "button" at bounding box center [77, 251] width 10 height 11
click at [518, 198] on button "C Book clubs" at bounding box center [622, 216] width 399 height 36
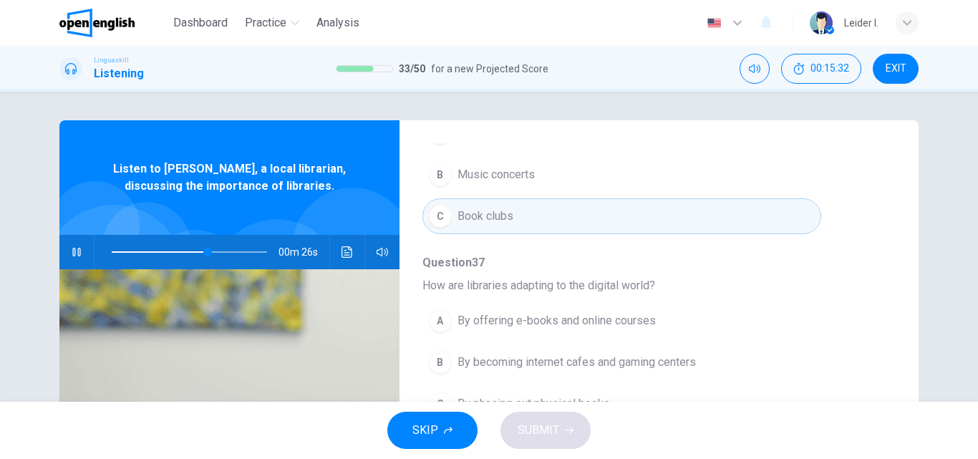
scroll to position [72, 0]
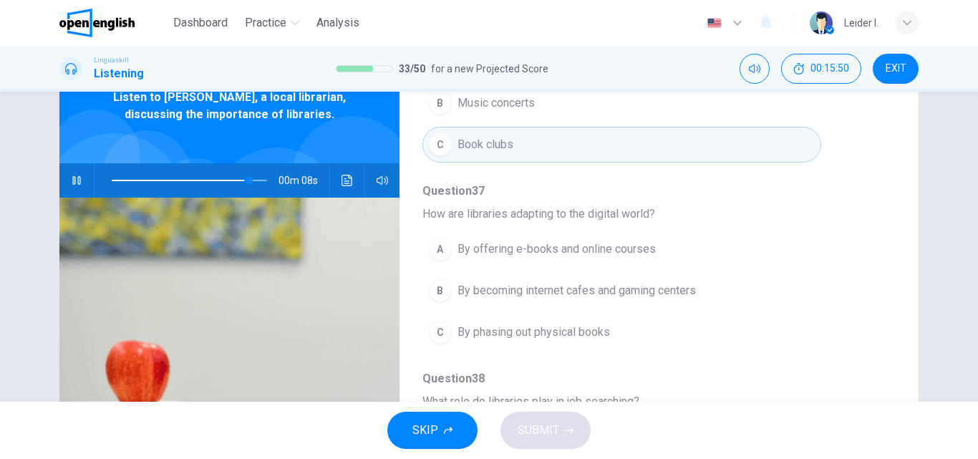
click at [547, 241] on span "By offering e-books and online courses" at bounding box center [557, 249] width 198 height 17
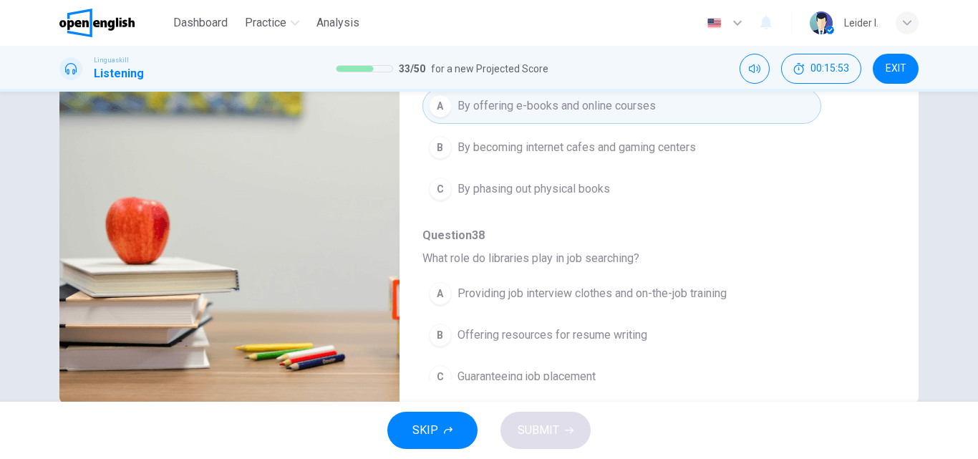
scroll to position [245, 0]
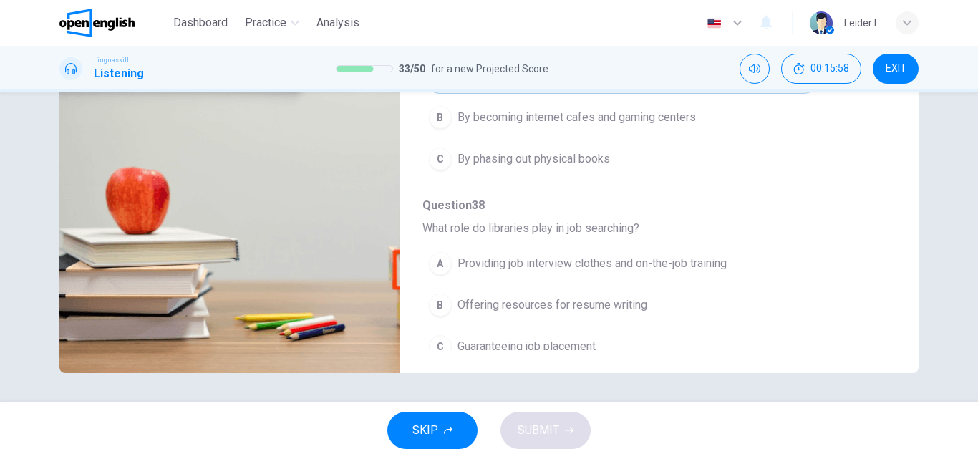
type input "*"
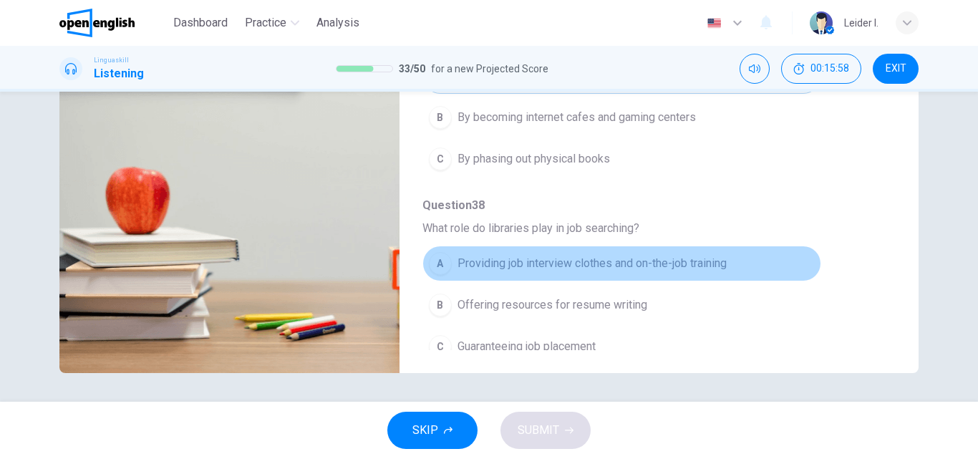
click at [688, 255] on span "Providing job interview clothes and on-the-job training" at bounding box center [592, 263] width 269 height 17
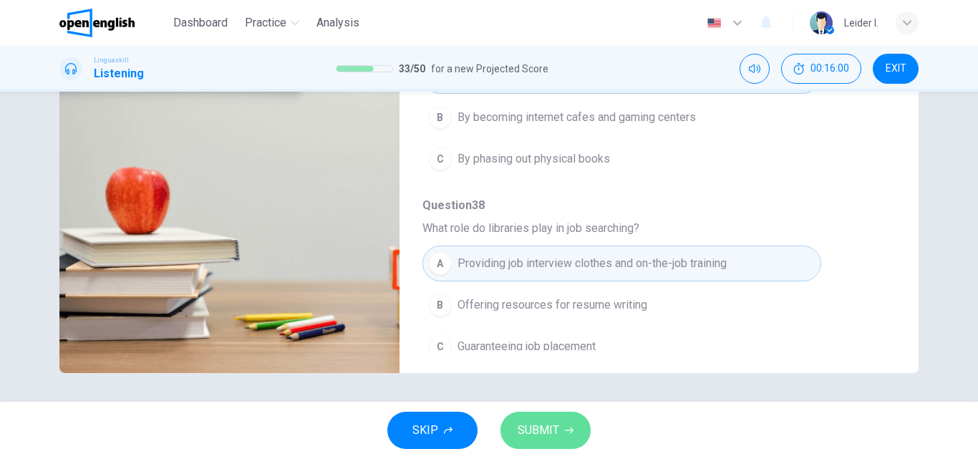
click at [547, 428] on span "SUBMIT" at bounding box center [539, 430] width 42 height 20
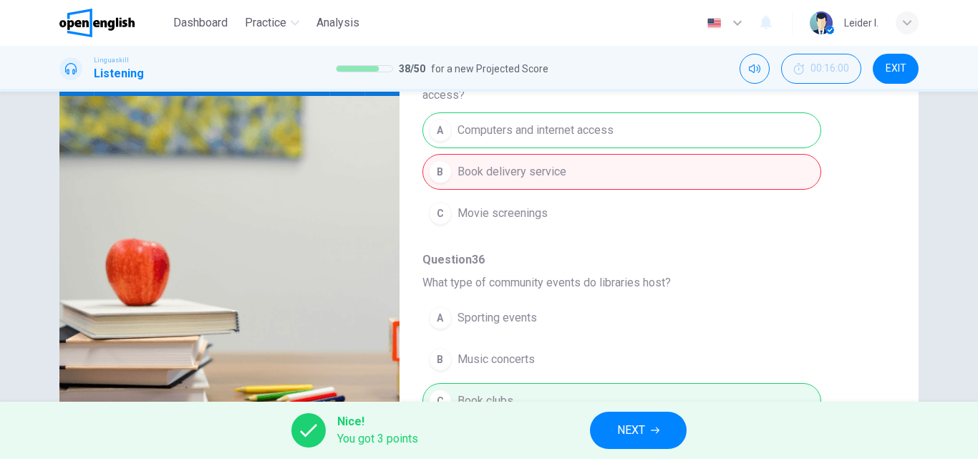
scroll to position [117, 0]
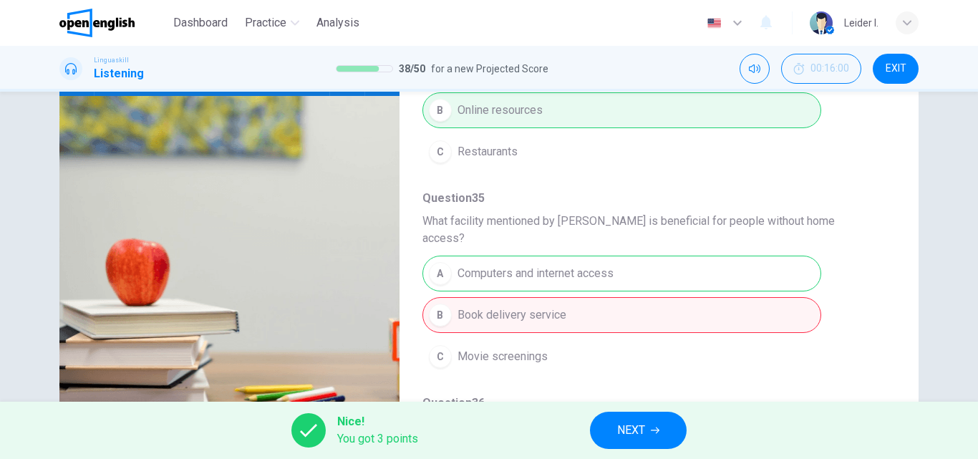
click at [633, 436] on span "NEXT" at bounding box center [631, 430] width 28 height 20
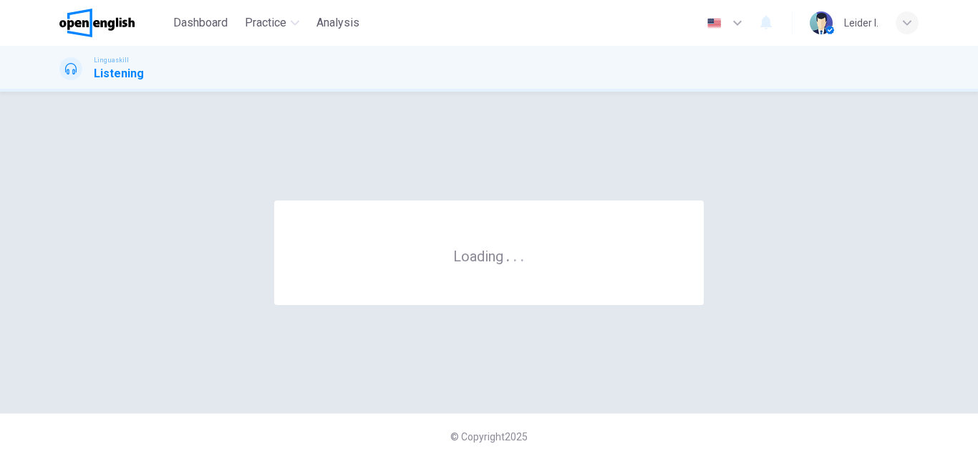
scroll to position [0, 0]
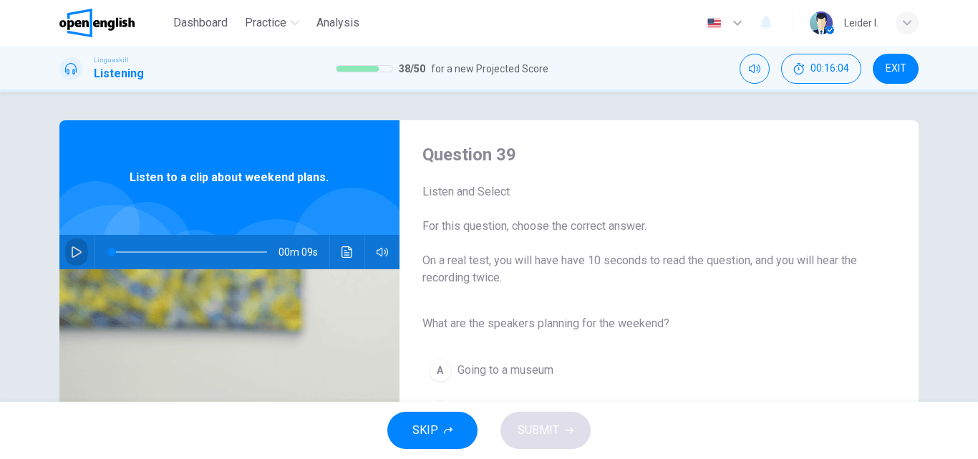
click at [65, 252] on button "button" at bounding box center [76, 252] width 23 height 34
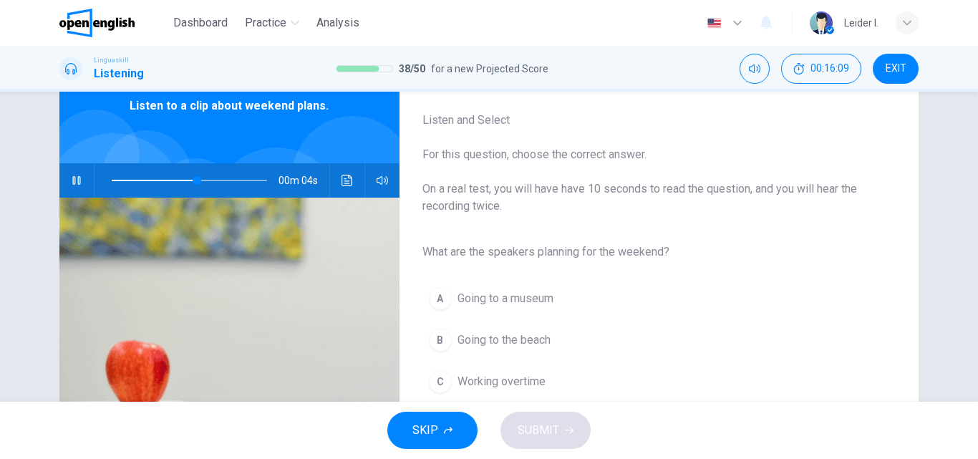
scroll to position [143, 0]
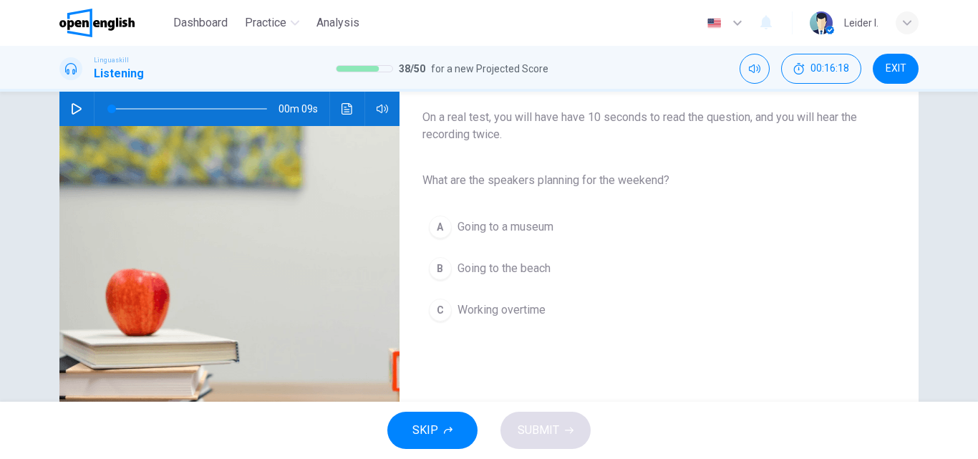
click at [77, 112] on icon "button" at bounding box center [76, 108] width 11 height 11
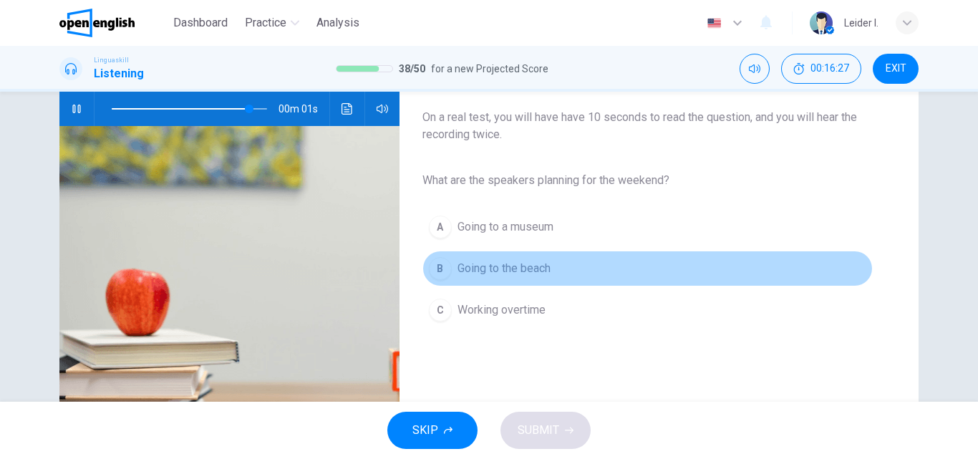
click at [500, 255] on button "B Going to the beach" at bounding box center [648, 269] width 451 height 36
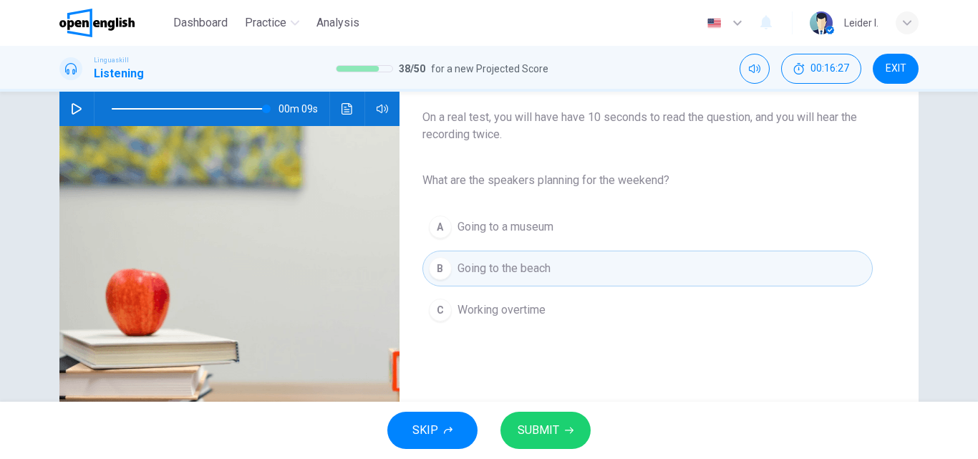
type input "*"
click at [558, 417] on button "SUBMIT" at bounding box center [546, 430] width 90 height 37
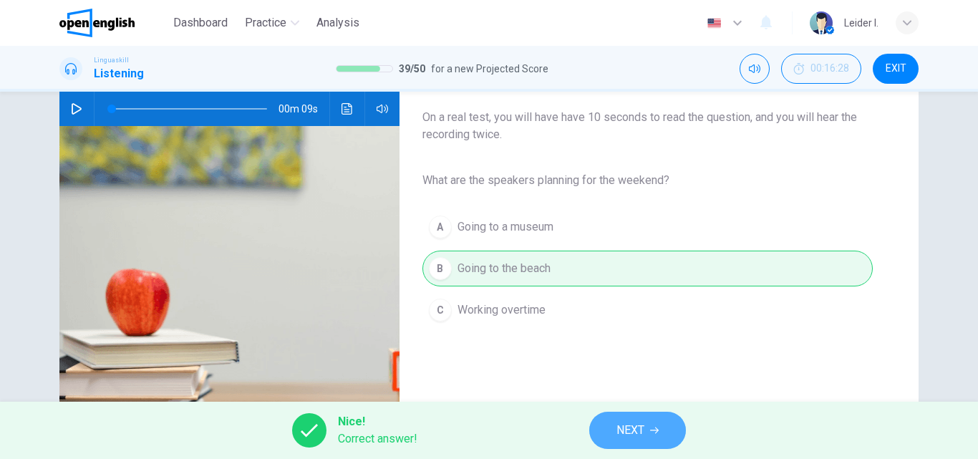
click at [617, 418] on button "NEXT" at bounding box center [637, 430] width 97 height 37
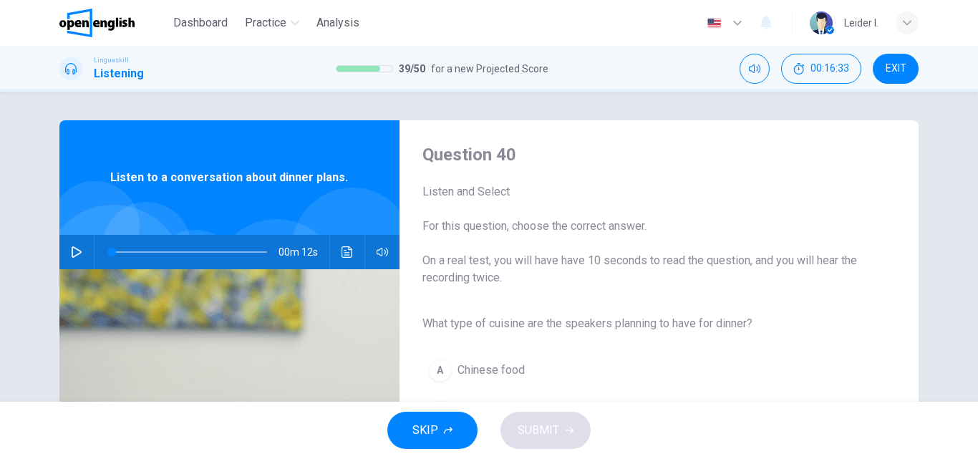
scroll to position [72, 0]
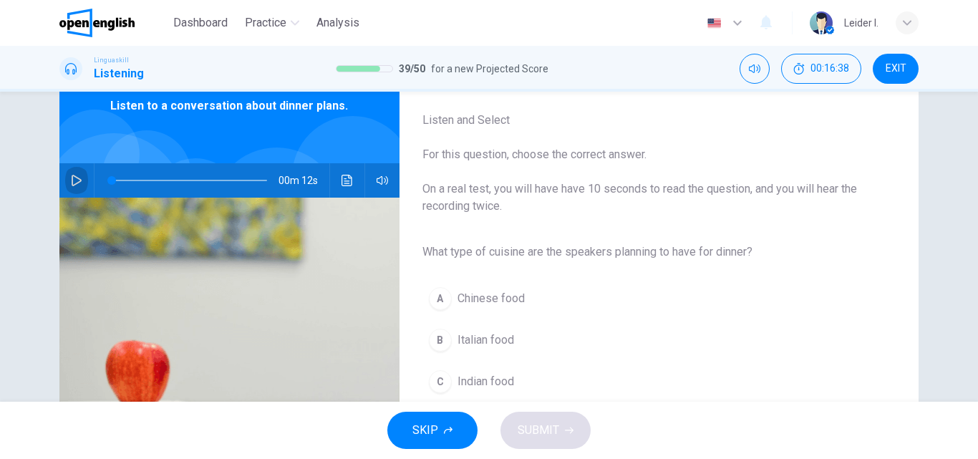
click at [65, 184] on button "button" at bounding box center [76, 180] width 23 height 34
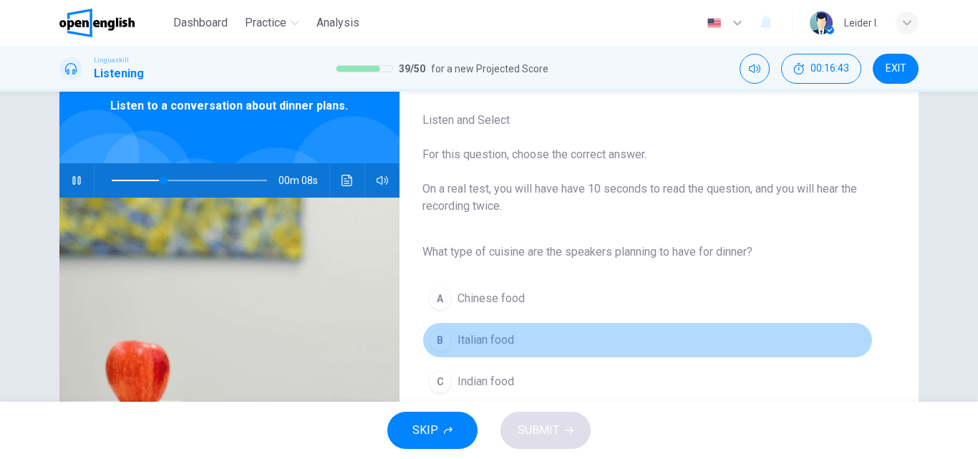
click at [518, 343] on button "B Italian food" at bounding box center [648, 340] width 451 height 36
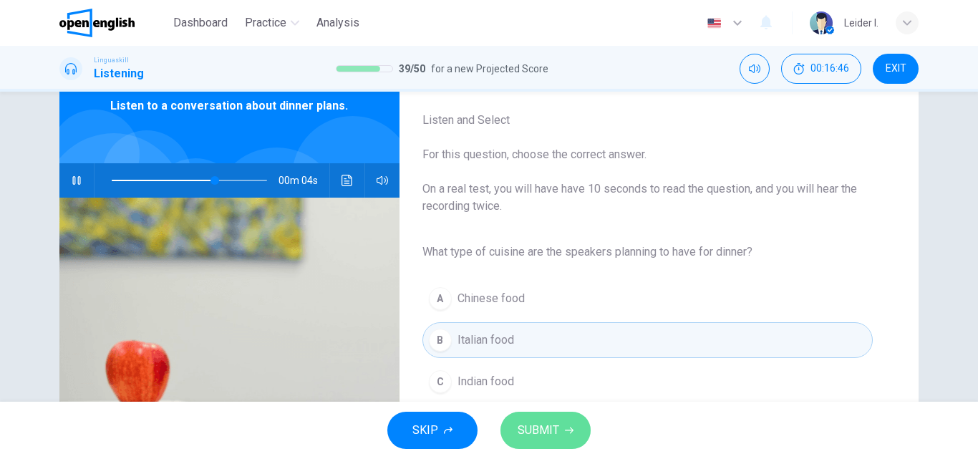
click at [562, 428] on button "SUBMIT" at bounding box center [546, 430] width 90 height 37
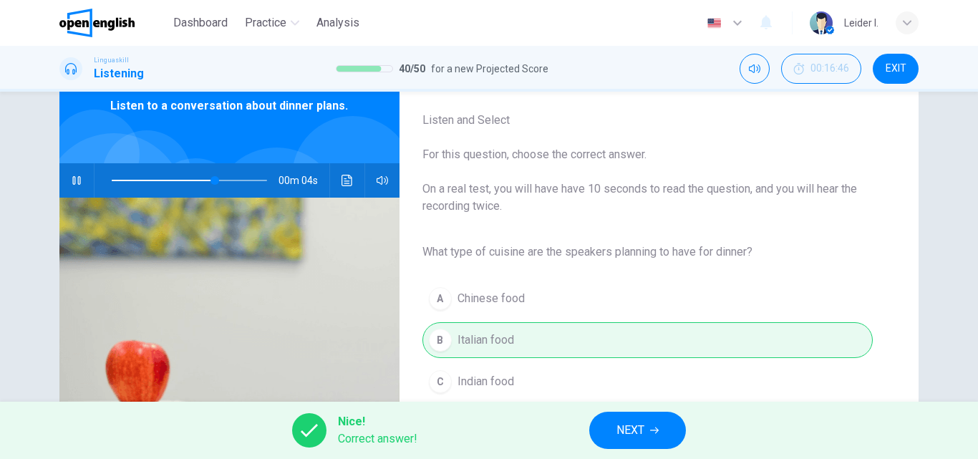
type input "**"
click at [619, 423] on span "NEXT" at bounding box center [631, 430] width 28 height 20
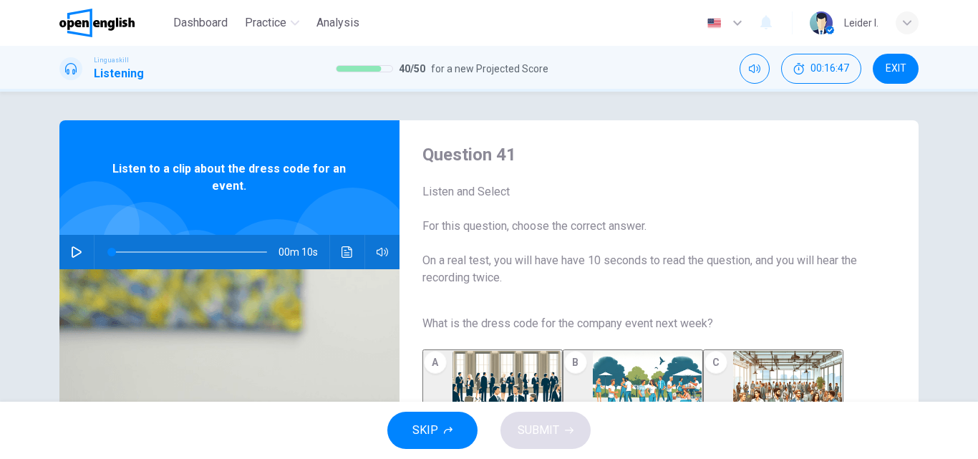
scroll to position [143, 0]
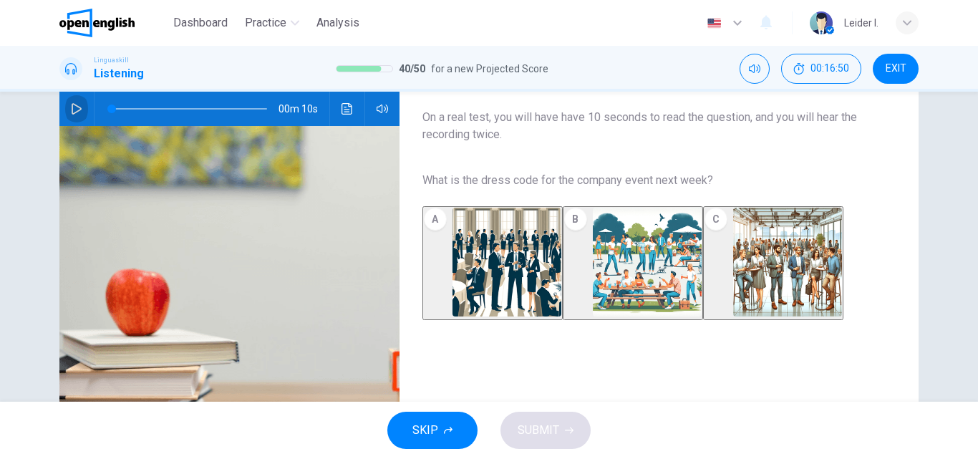
click at [71, 107] on icon "button" at bounding box center [76, 108] width 11 height 11
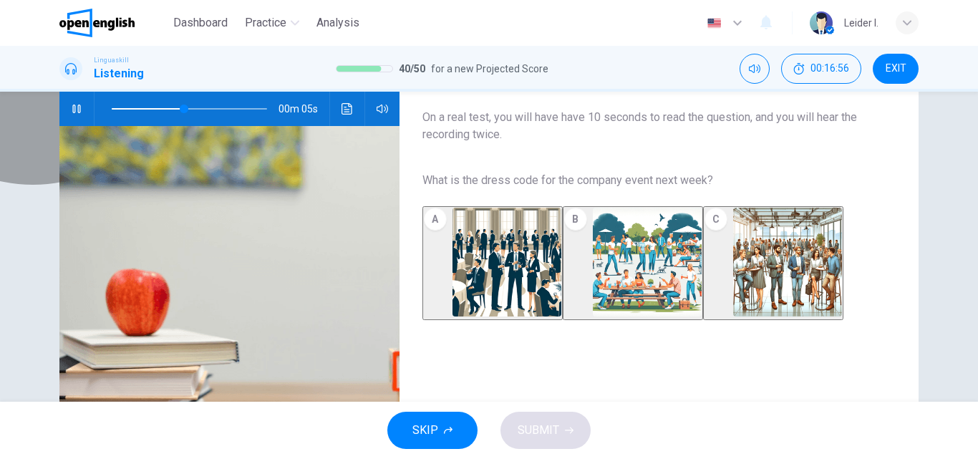
click at [753, 246] on img "button" at bounding box center [787, 262] width 109 height 109
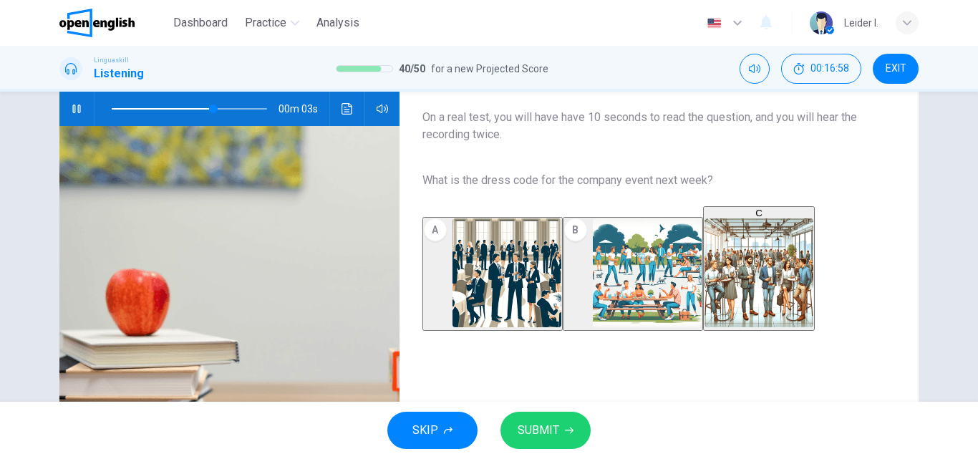
click at [560, 427] on button "SUBMIT" at bounding box center [546, 430] width 90 height 37
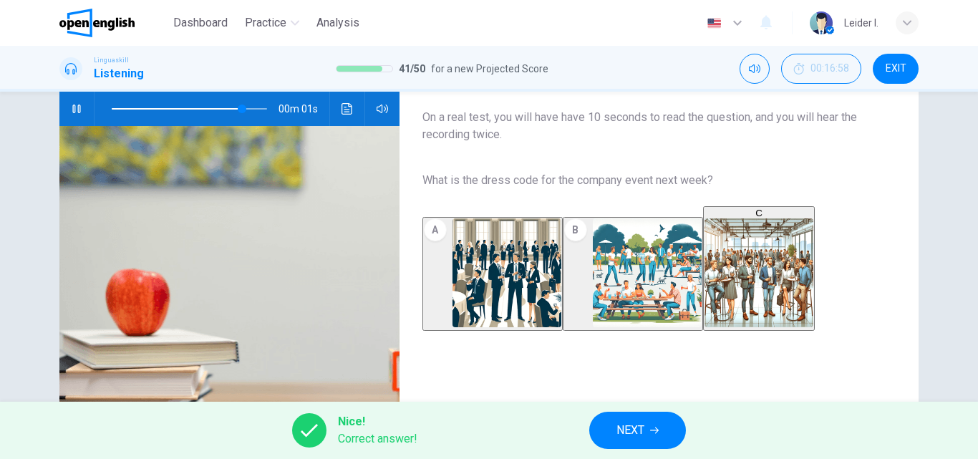
type input "**"
click at [658, 421] on button "NEXT" at bounding box center [637, 430] width 97 height 37
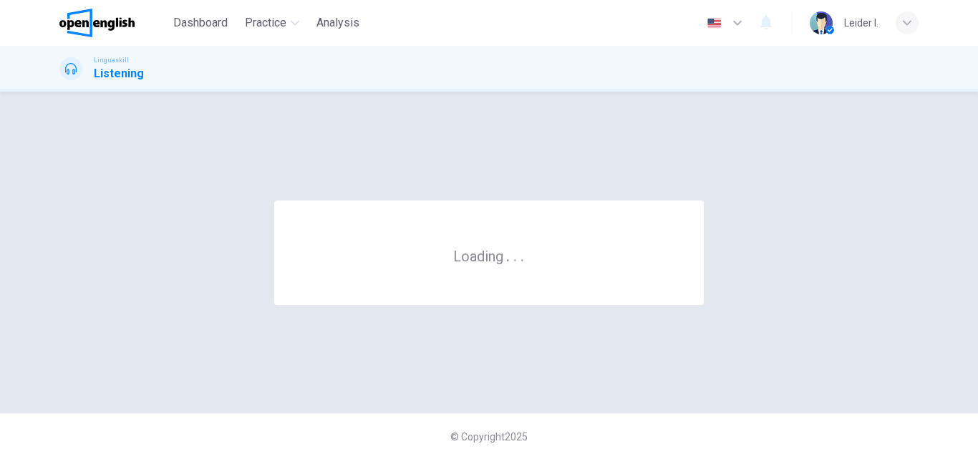
scroll to position [0, 0]
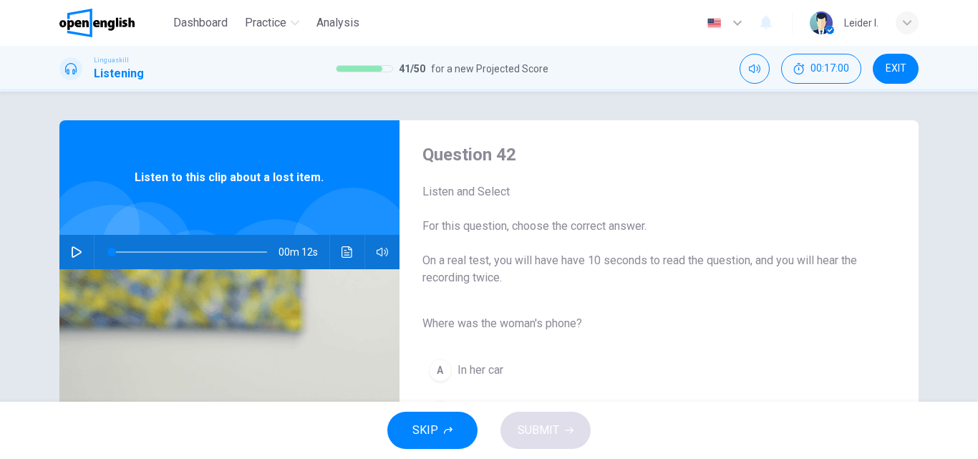
click at [72, 252] on icon "button" at bounding box center [76, 251] width 11 height 11
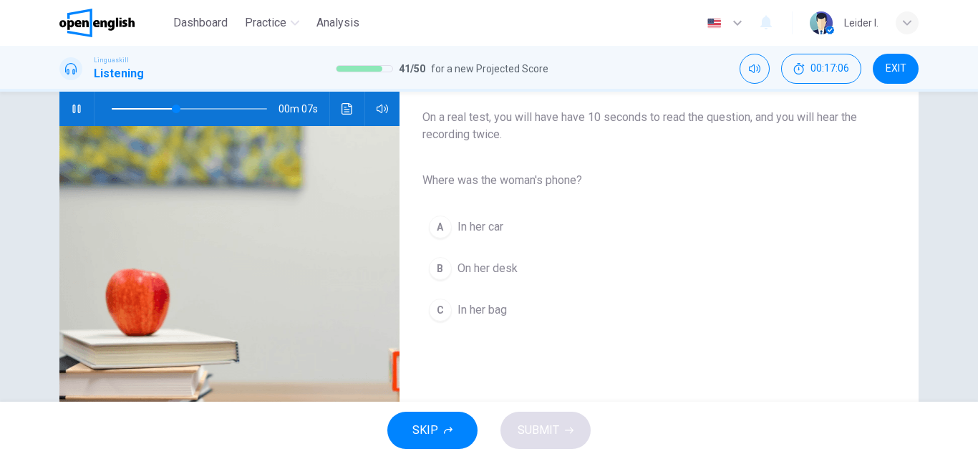
click at [508, 314] on button "C In her bag" at bounding box center [648, 310] width 451 height 36
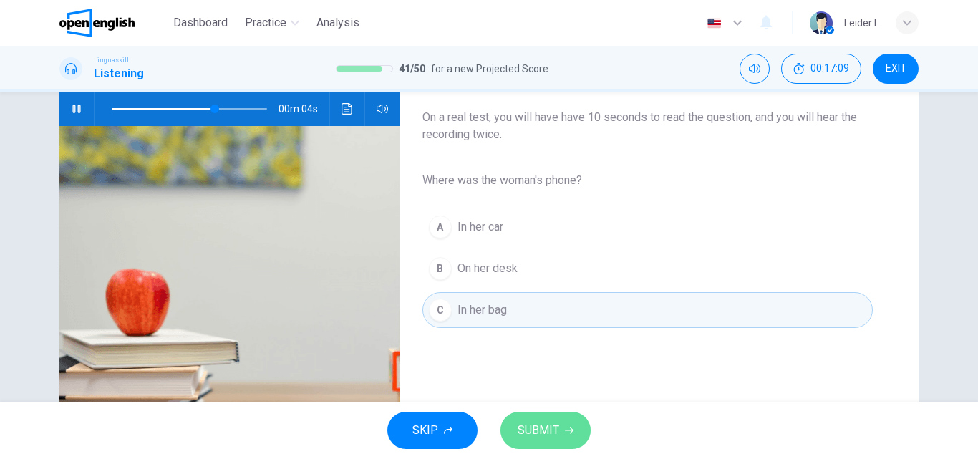
click at [544, 420] on span "SUBMIT" at bounding box center [539, 430] width 42 height 20
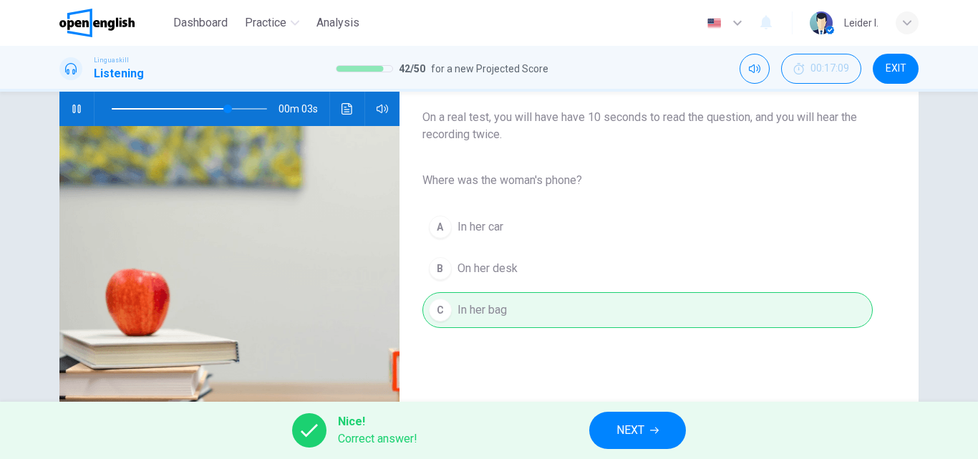
type input "**"
click at [630, 422] on span "NEXT" at bounding box center [631, 430] width 28 height 20
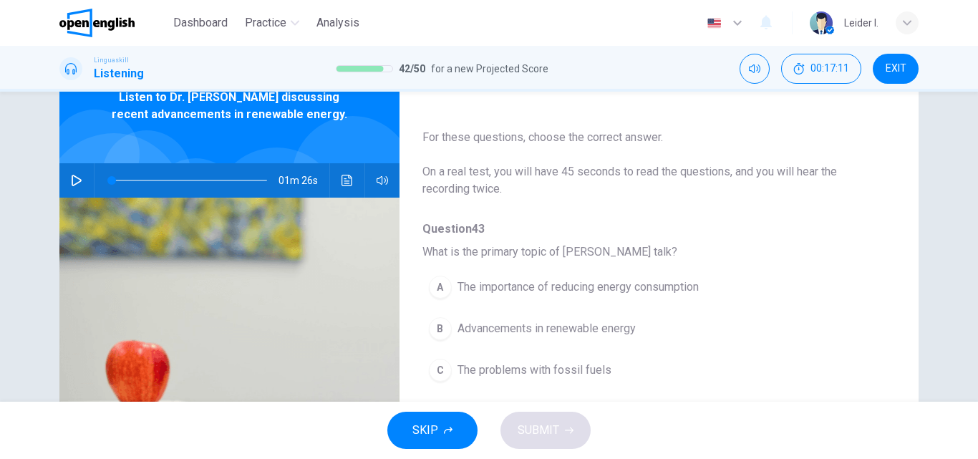
scroll to position [0, 0]
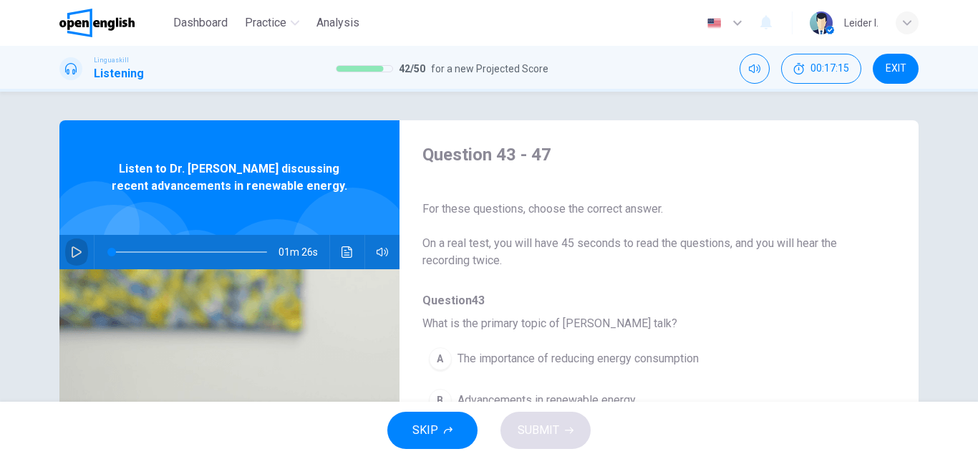
click at [80, 249] on button "button" at bounding box center [76, 252] width 23 height 34
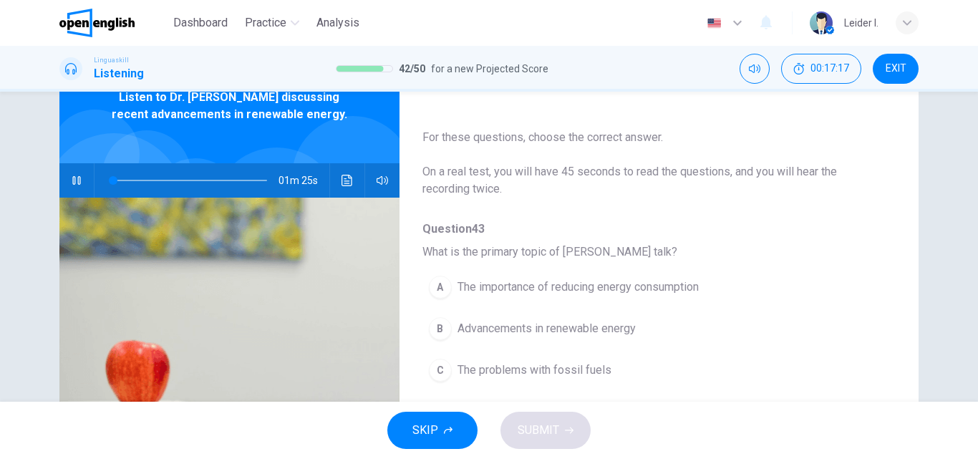
scroll to position [143, 0]
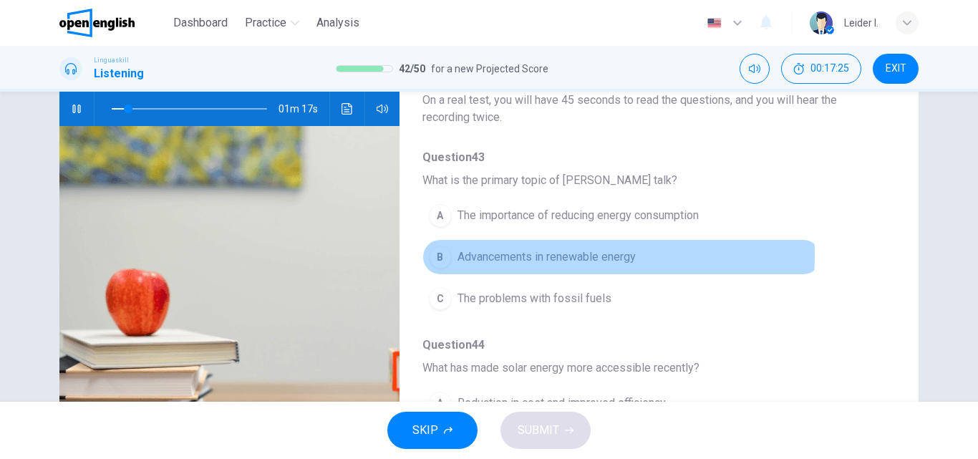
click at [559, 256] on span "Advancements in renewable energy" at bounding box center [547, 257] width 178 height 17
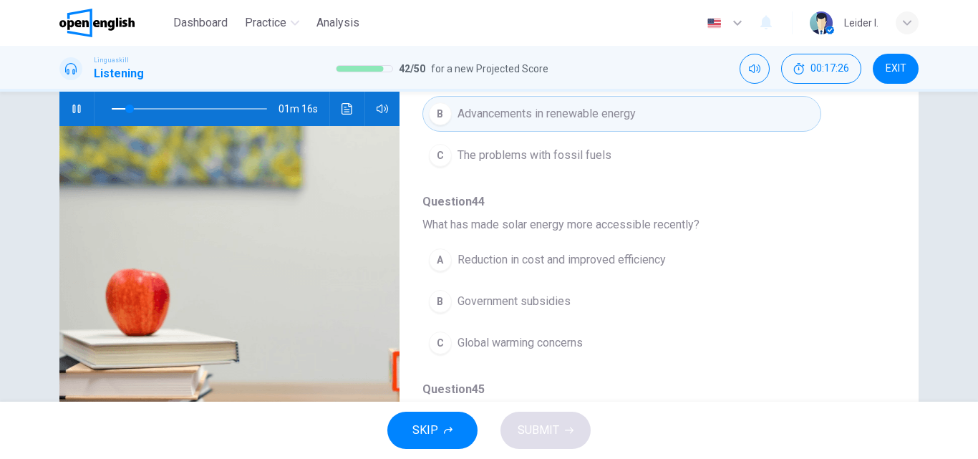
scroll to position [215, 0]
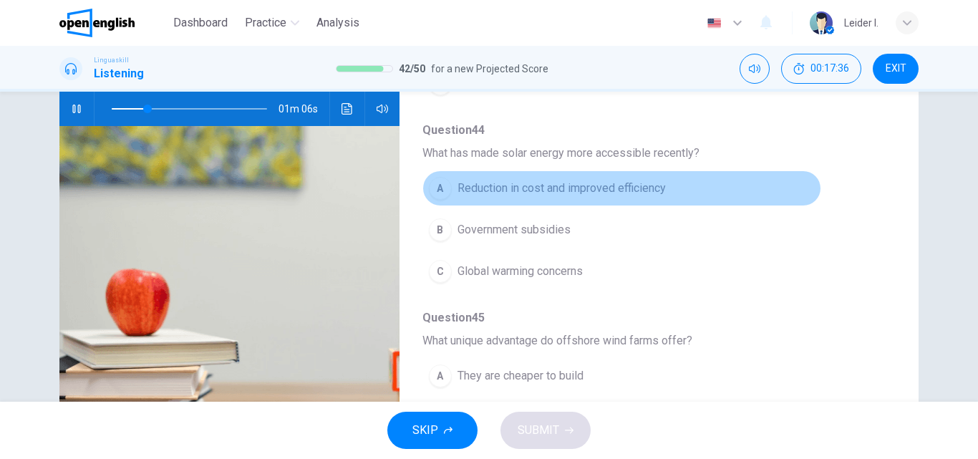
click at [625, 194] on span "Reduction in cost and improved efficiency" at bounding box center [562, 188] width 208 height 17
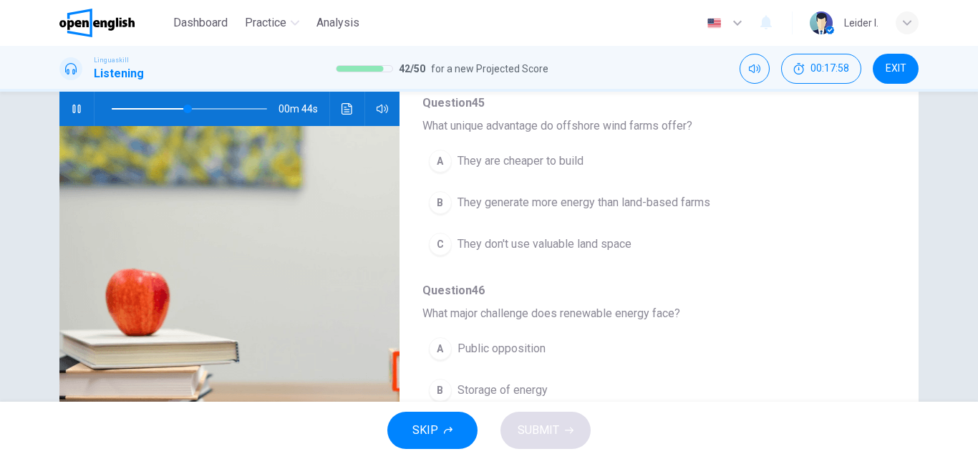
scroll to position [501, 0]
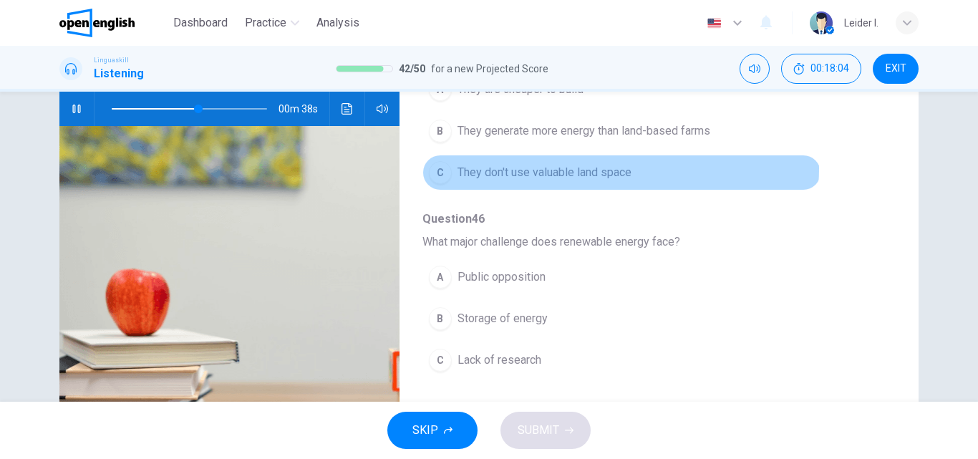
click at [617, 168] on span "They don't use valuable land space" at bounding box center [545, 172] width 174 height 17
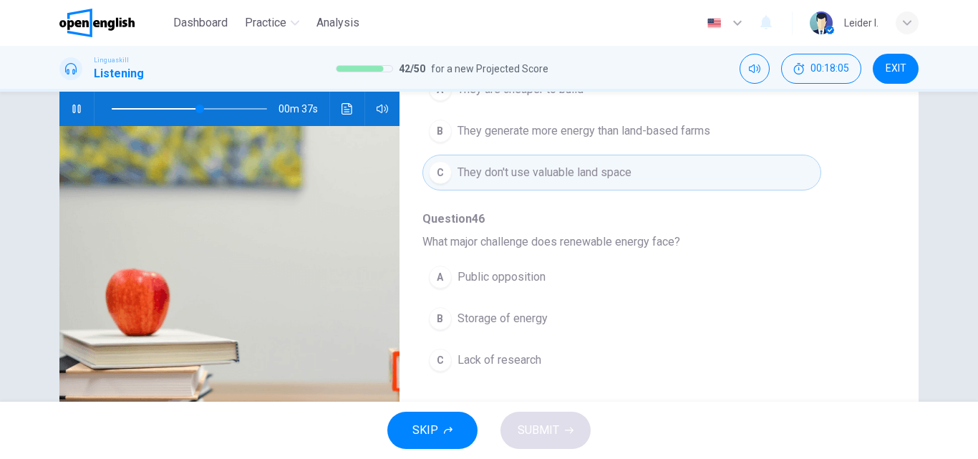
scroll to position [635, 0]
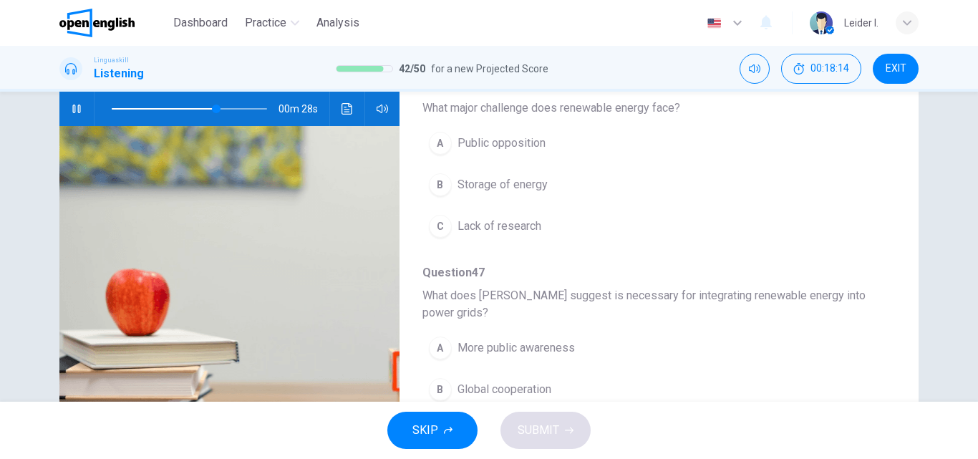
click at [499, 184] on span "Storage of energy" at bounding box center [503, 184] width 90 height 17
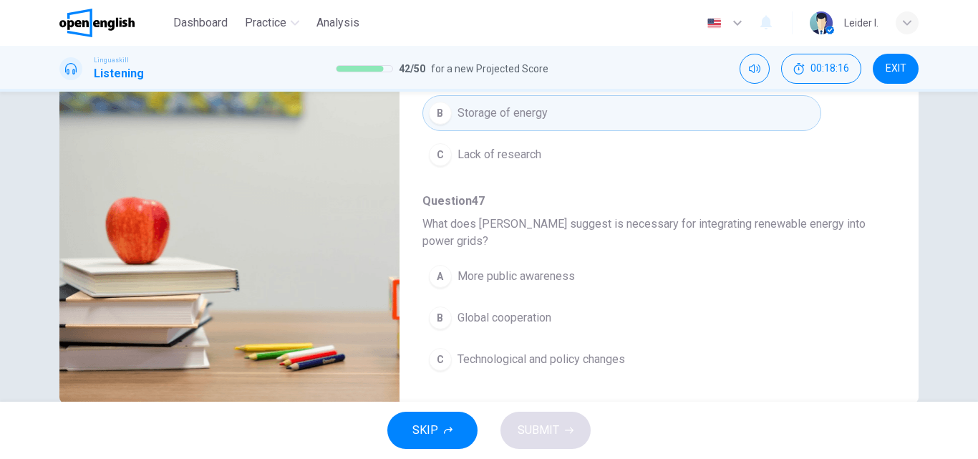
scroll to position [245, 0]
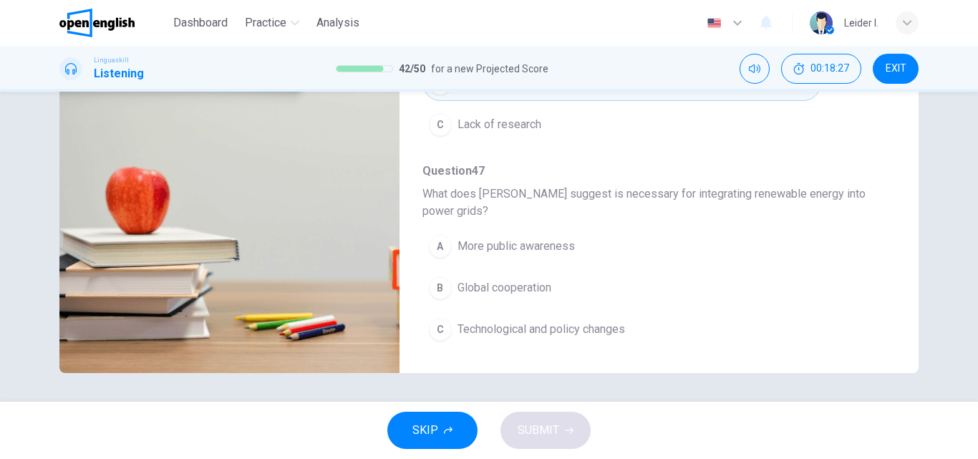
click at [639, 332] on button "C Technological and policy changes" at bounding box center [622, 330] width 399 height 36
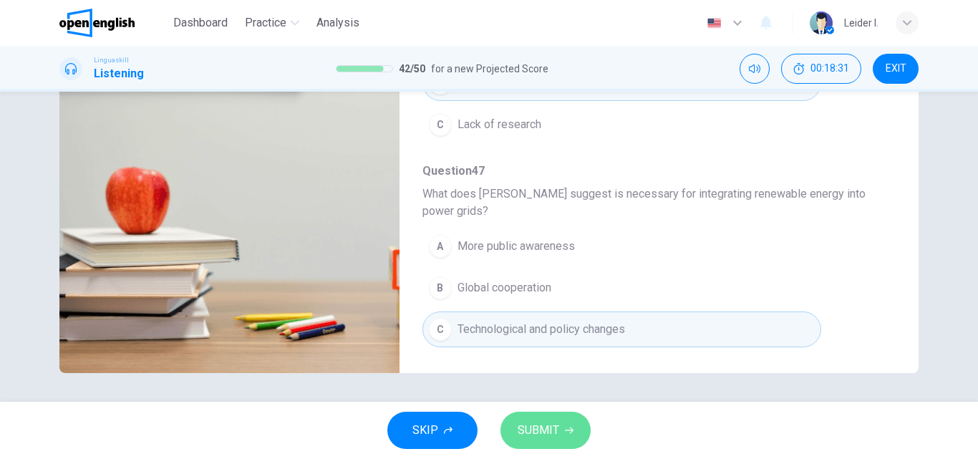
click at [553, 430] on span "SUBMIT" at bounding box center [539, 430] width 42 height 20
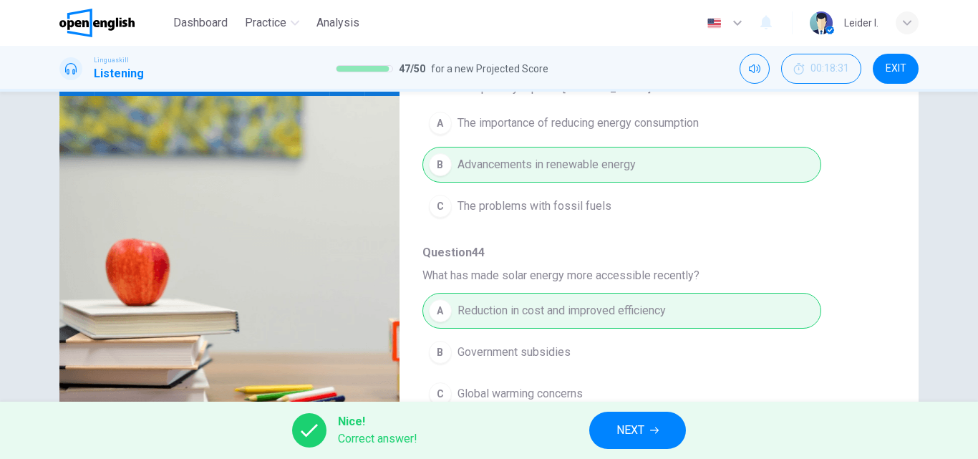
scroll to position [0, 0]
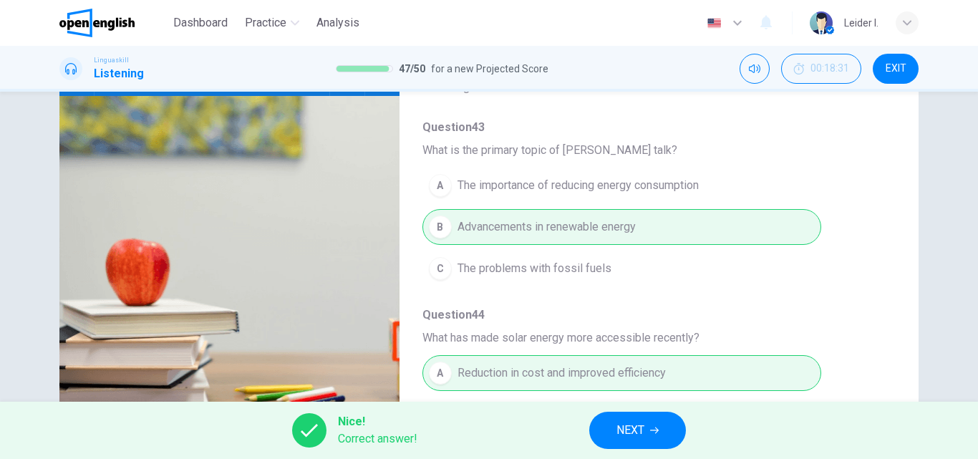
type input "**"
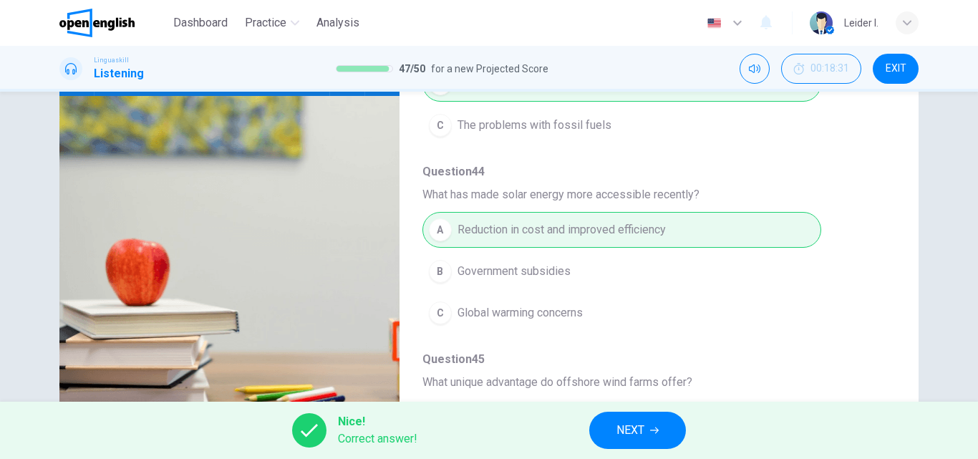
click at [630, 423] on span "NEXT" at bounding box center [631, 430] width 28 height 20
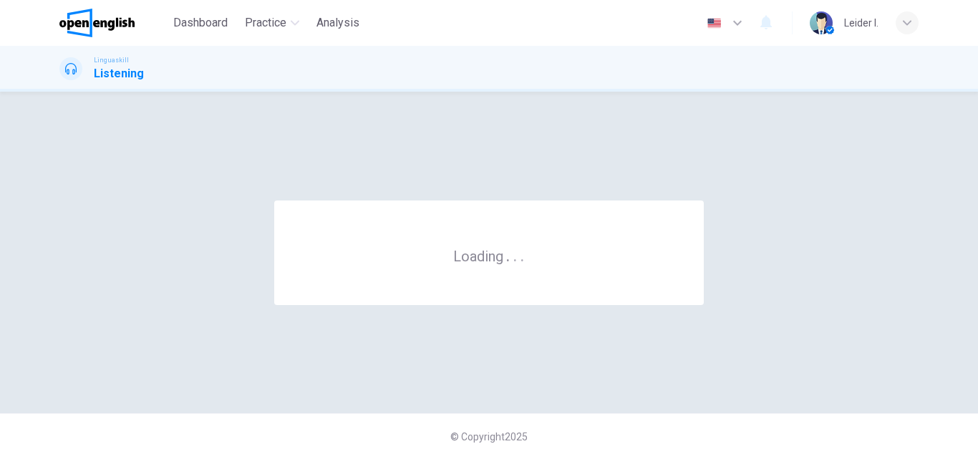
scroll to position [0, 0]
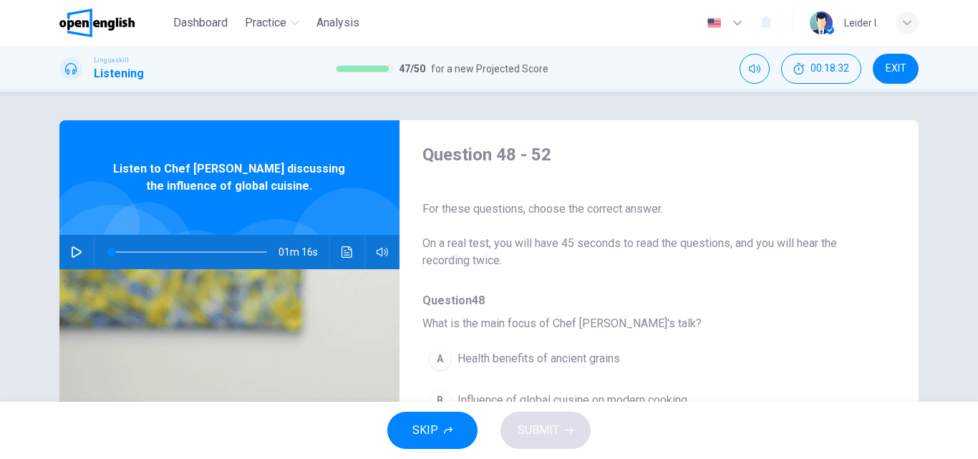
click at [73, 254] on icon "button" at bounding box center [76, 251] width 11 height 11
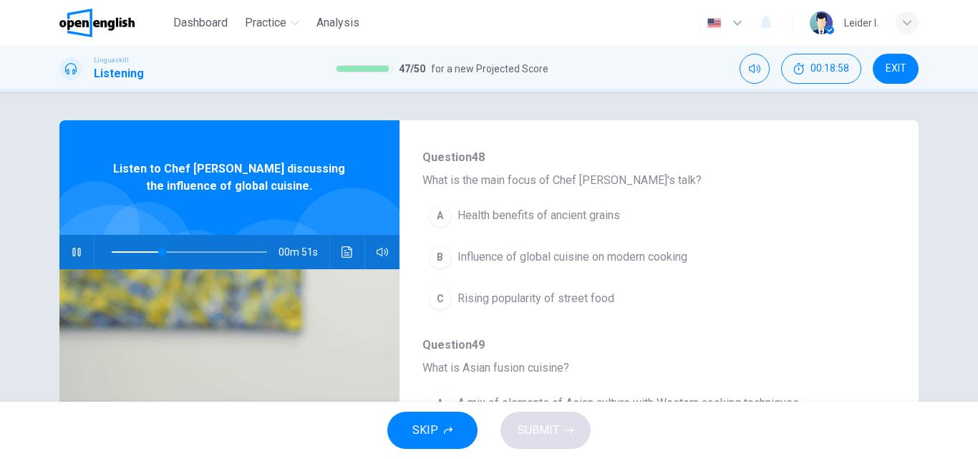
scroll to position [215, 0]
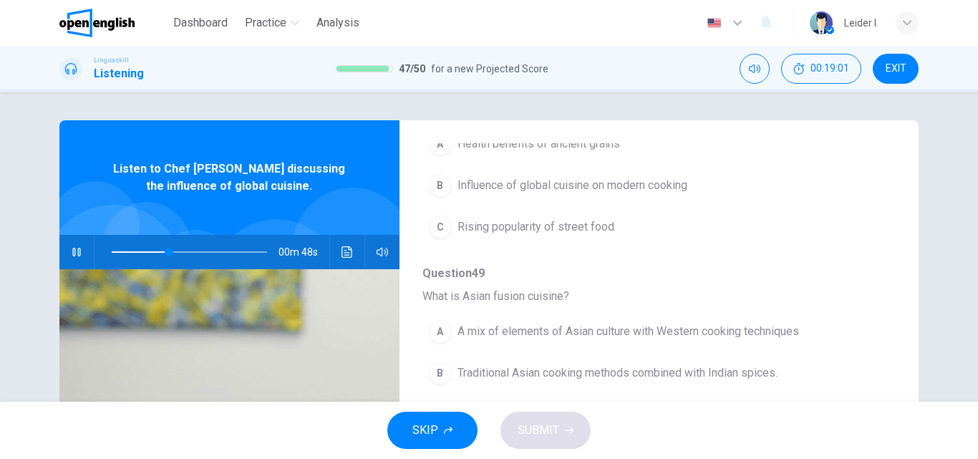
click at [112, 251] on span at bounding box center [189, 252] width 155 height 20
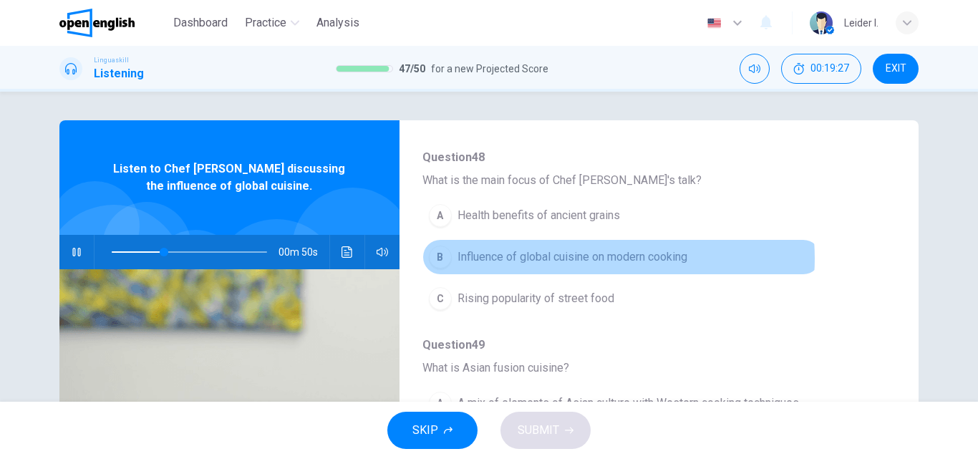
click at [587, 259] on span "Influence of global cuisine on modern cooking" at bounding box center [573, 257] width 230 height 17
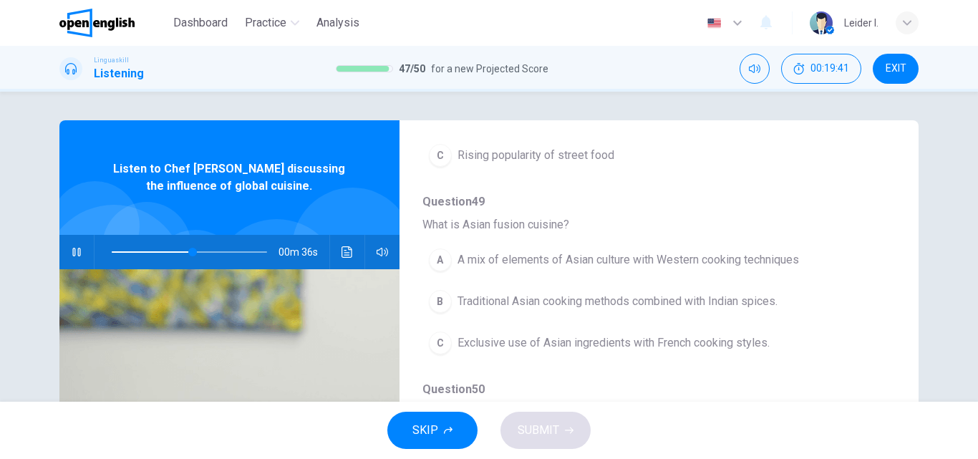
scroll to position [358, 0]
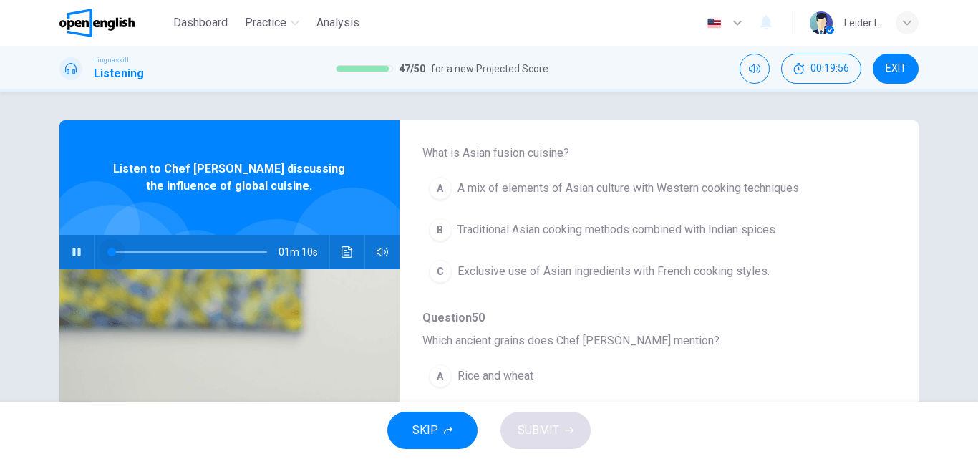
drag, startPoint x: 222, startPoint y: 249, endPoint x: 95, endPoint y: 252, distance: 127.5
click at [107, 252] on span at bounding box center [111, 252] width 9 height 9
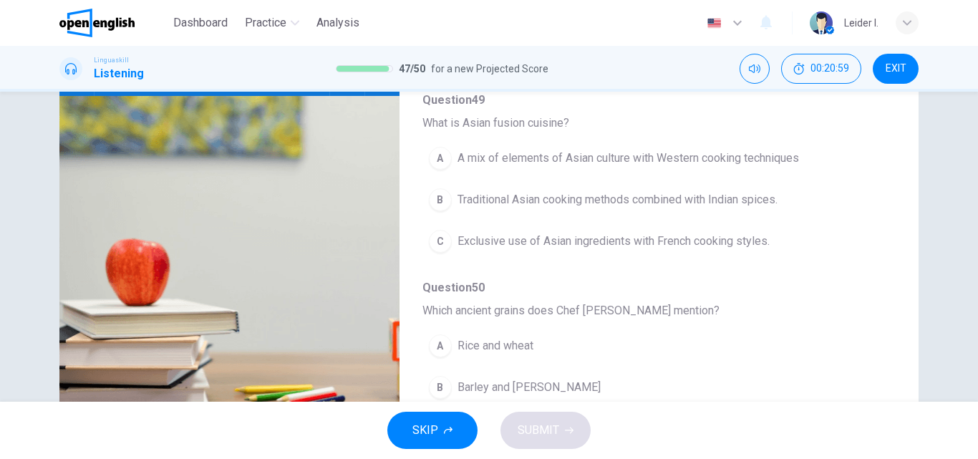
scroll to position [287, 0]
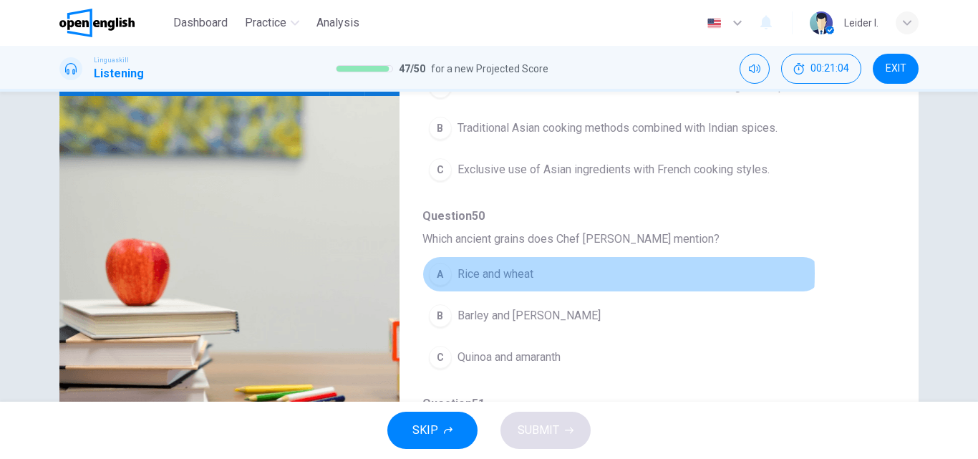
click at [543, 274] on button "A Rice and wheat" at bounding box center [622, 274] width 399 height 36
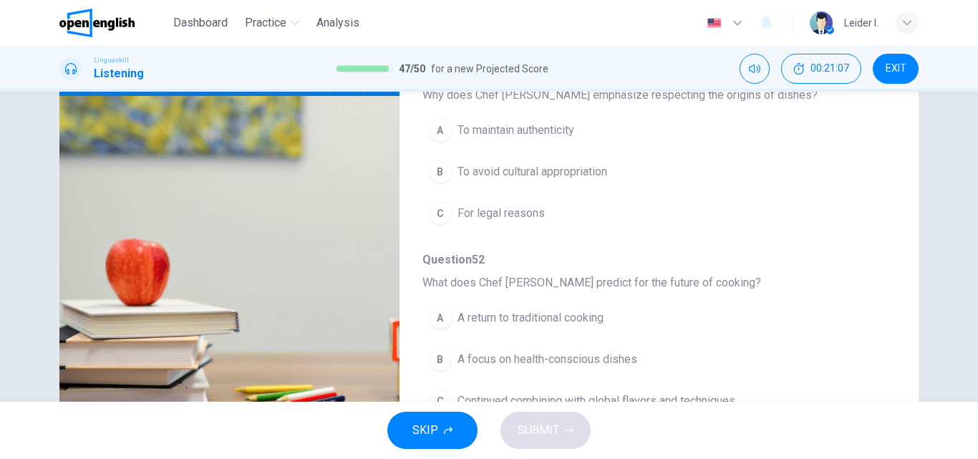
scroll to position [245, 0]
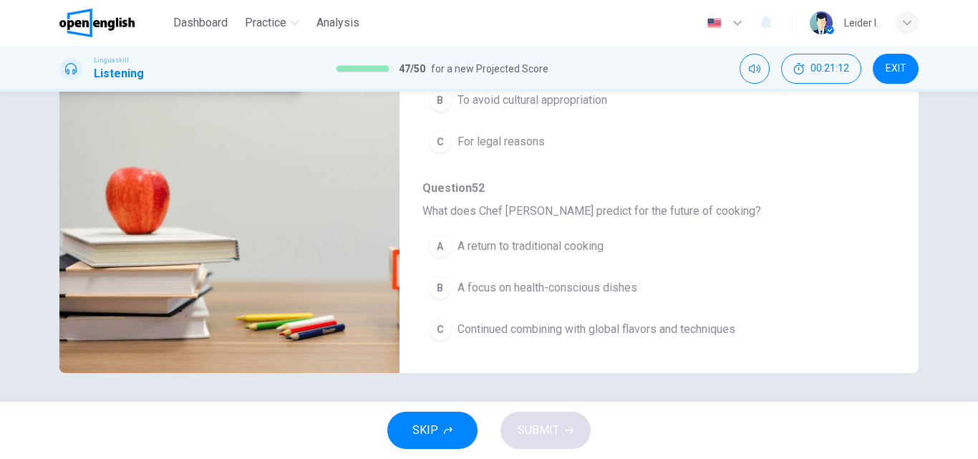
click at [600, 334] on span "Continued combining with global flavors and techniques" at bounding box center [597, 329] width 278 height 17
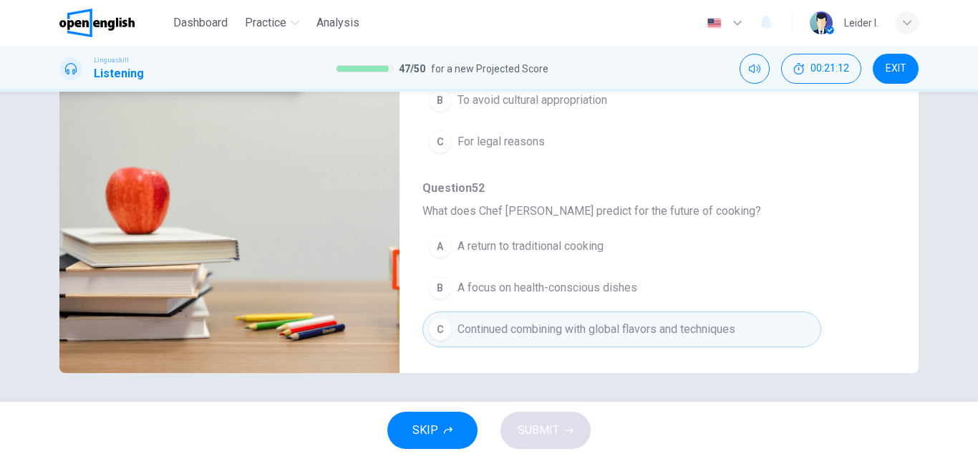
type input "*"
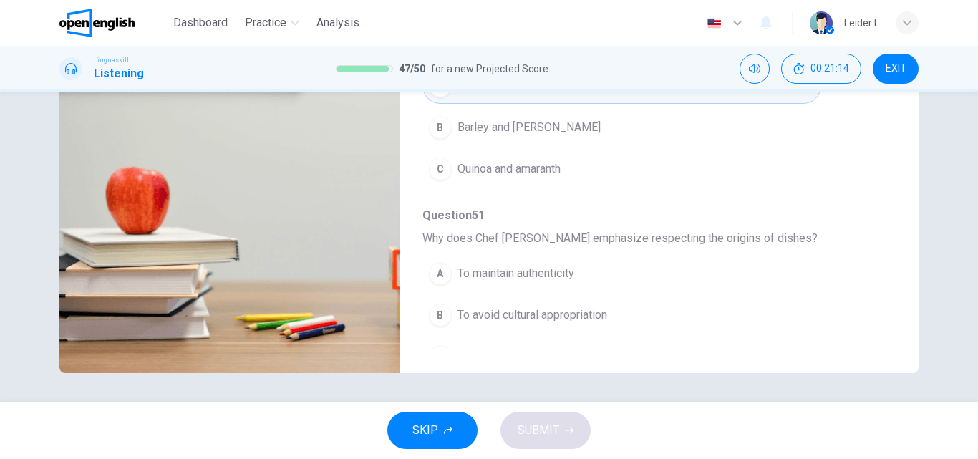
scroll to position [547, 0]
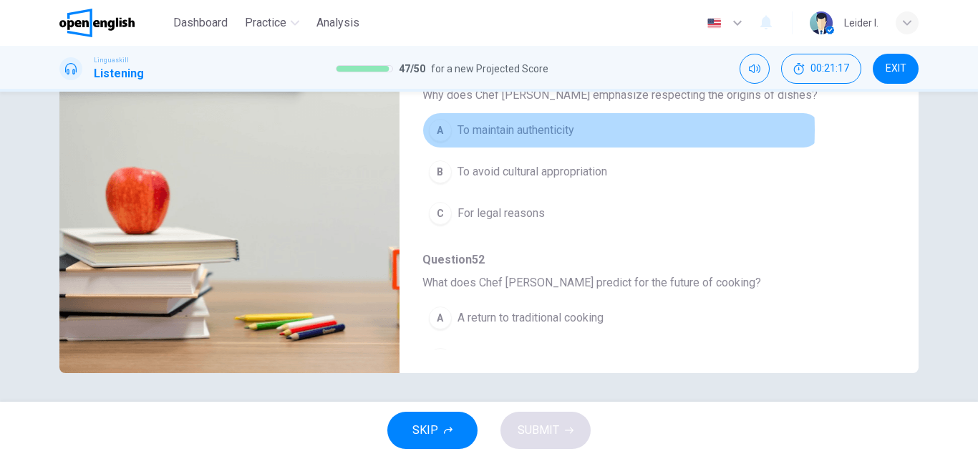
click at [529, 130] on span "To maintain authenticity" at bounding box center [516, 130] width 117 height 17
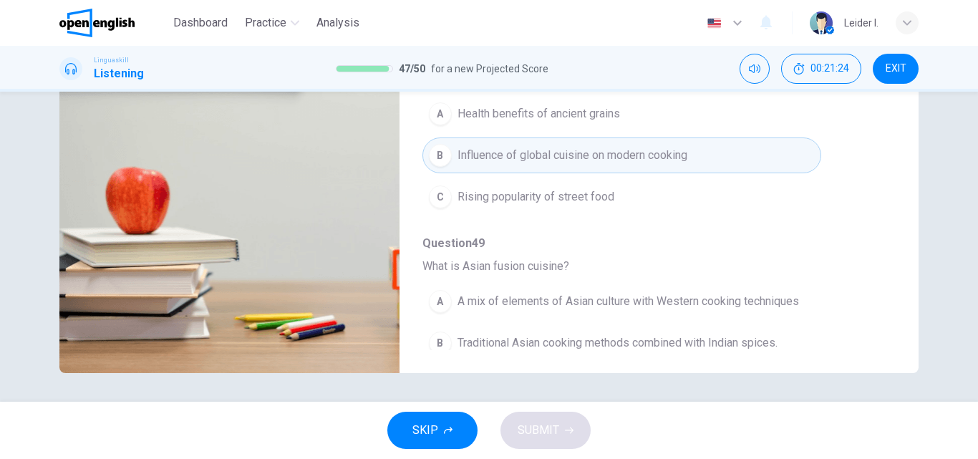
scroll to position [72, 0]
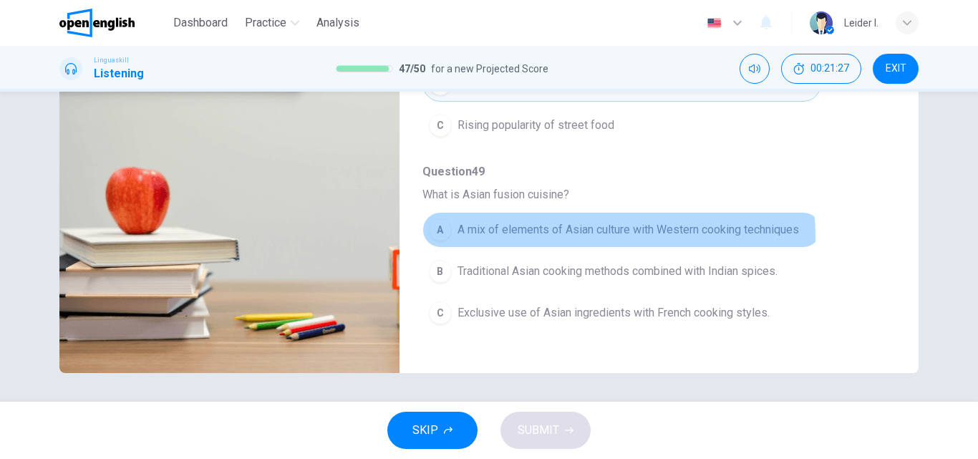
click at [575, 236] on span "A mix of elements of Asian culture with Western cooking techniques" at bounding box center [629, 229] width 342 height 17
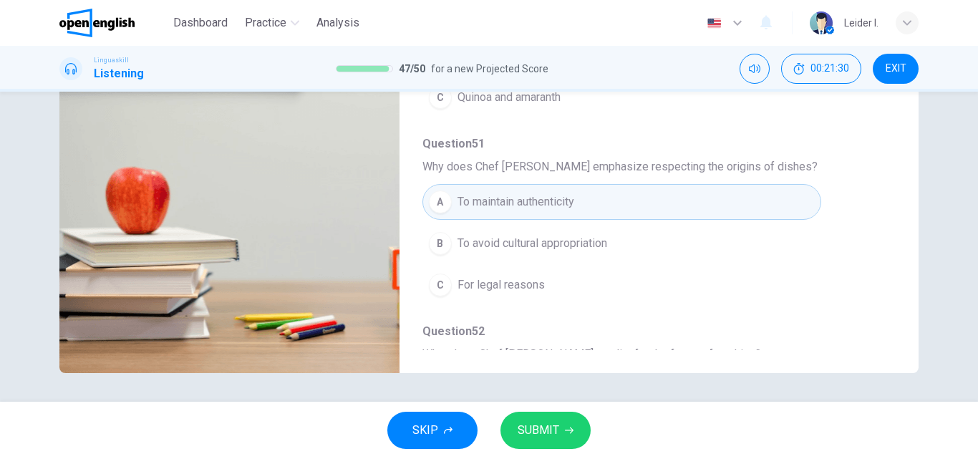
scroll to position [618, 0]
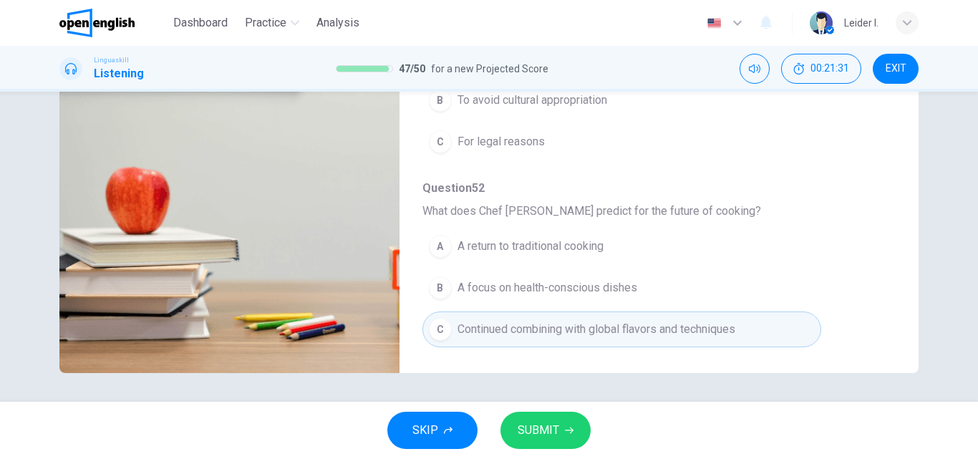
click at [546, 425] on span "SUBMIT" at bounding box center [539, 430] width 42 height 20
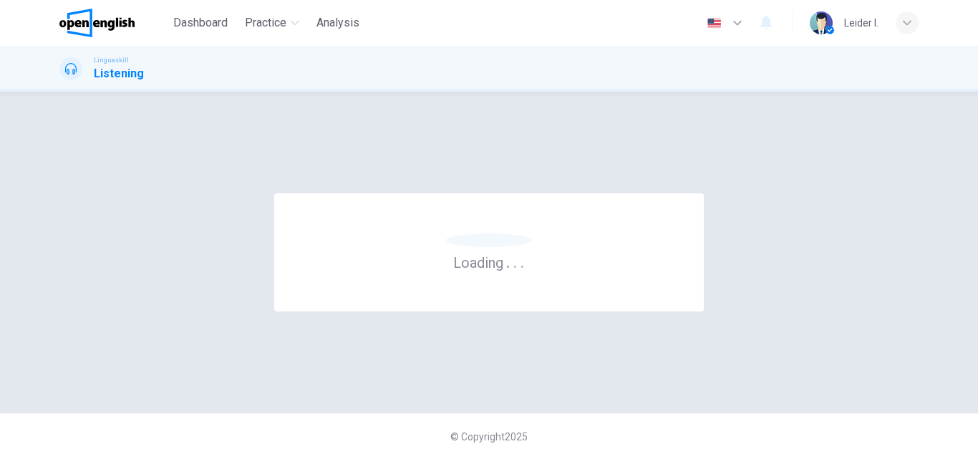
scroll to position [0, 0]
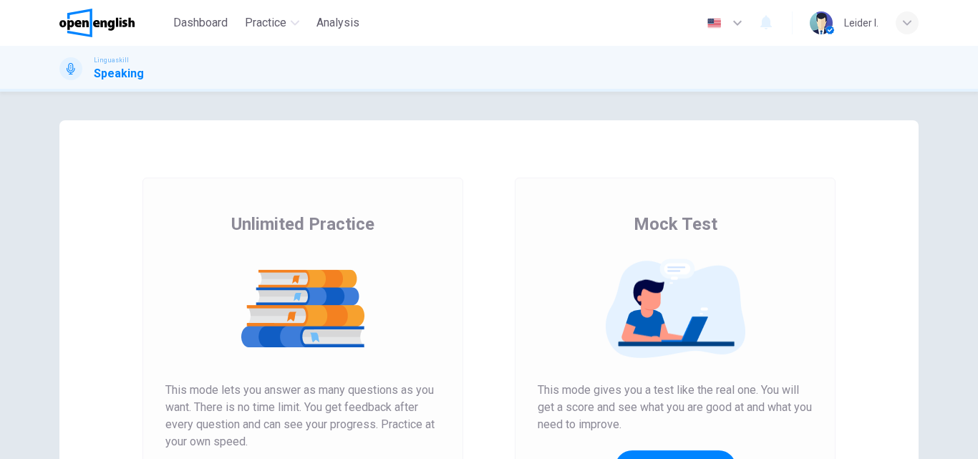
scroll to position [234, 0]
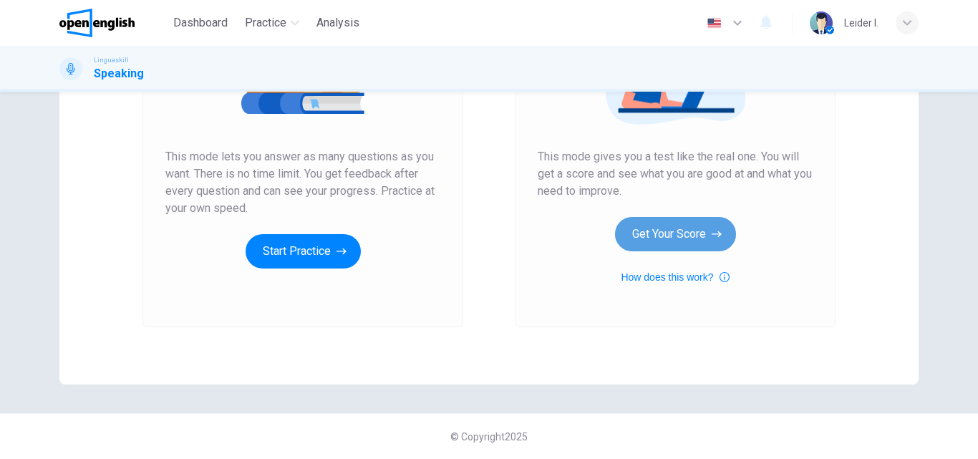
click at [686, 229] on button "Get Your Score" at bounding box center [675, 234] width 121 height 34
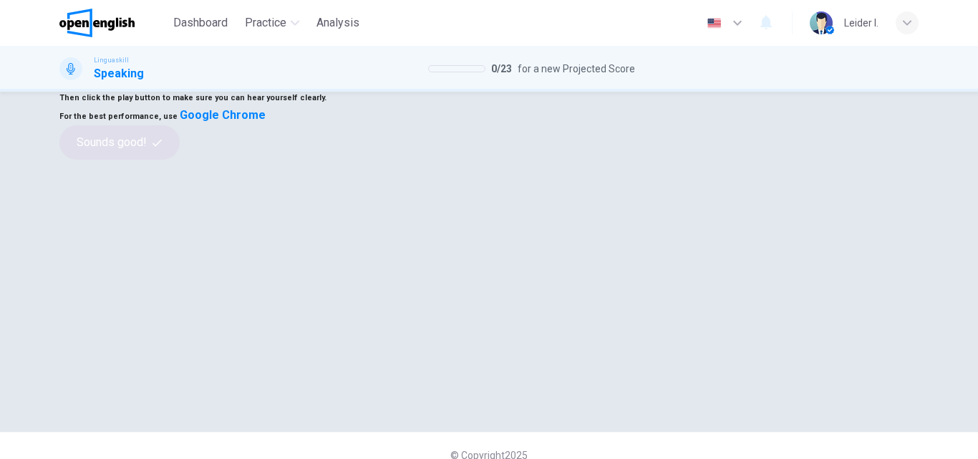
scroll to position [72, 0]
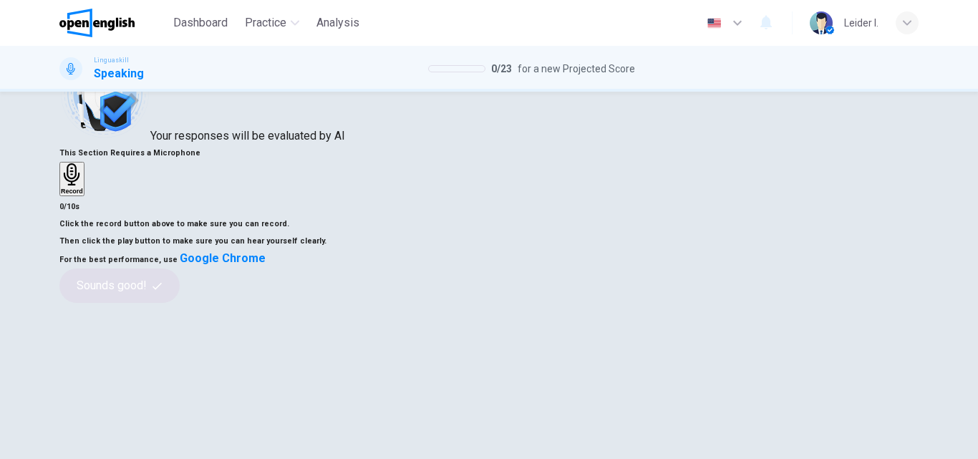
click at [83, 186] on icon "button" at bounding box center [72, 174] width 22 height 22
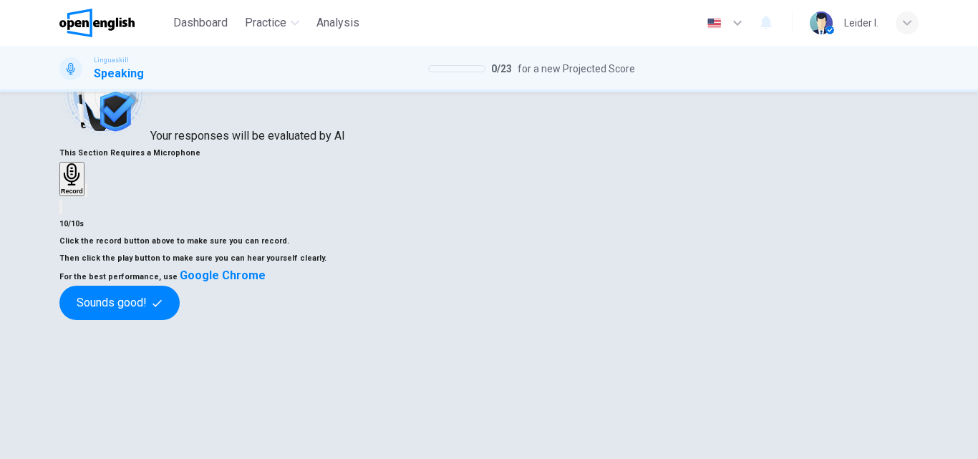
click at [86, 193] on icon "button" at bounding box center [86, 193] width 0 height 0
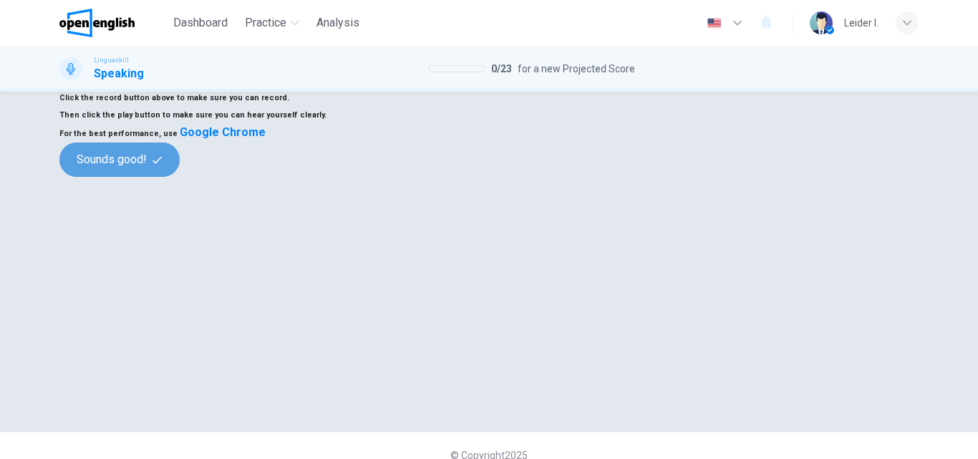
click at [180, 177] on button "Sounds good!" at bounding box center [119, 160] width 120 height 34
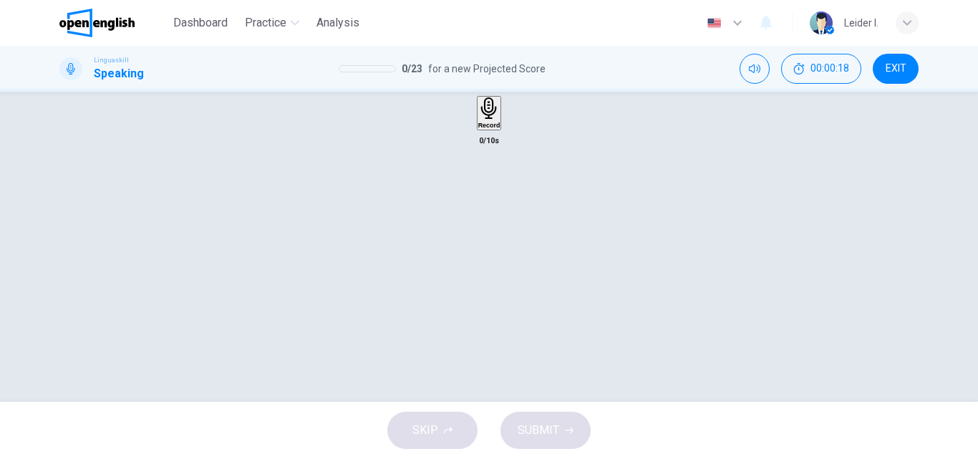
scroll to position [0, 0]
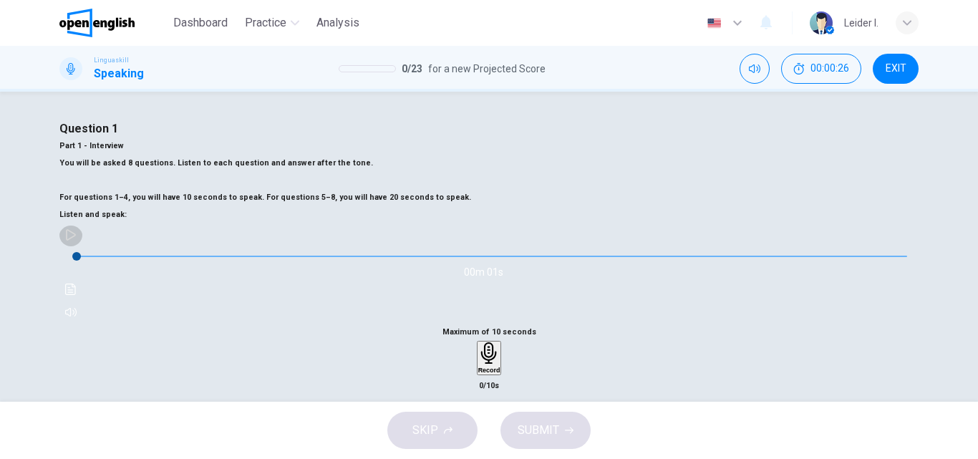
click at [77, 241] on icon "button" at bounding box center [70, 234] width 11 height 11
type input "*"
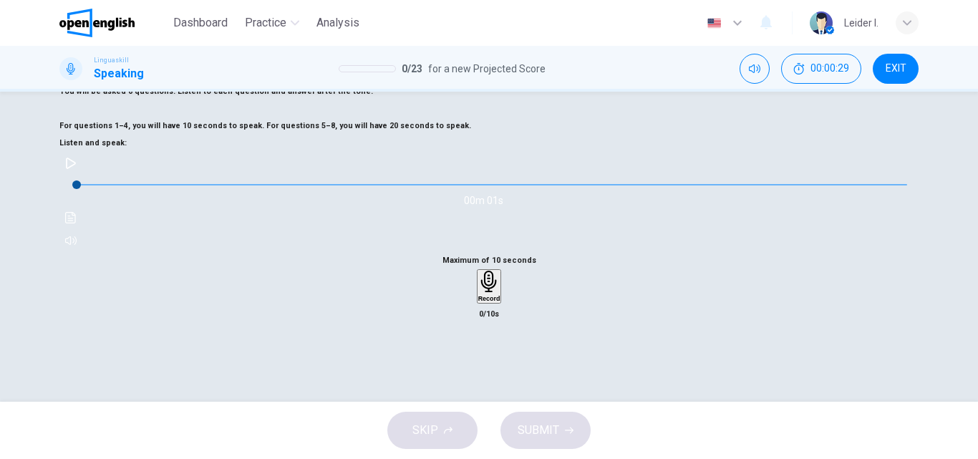
scroll to position [215, 0]
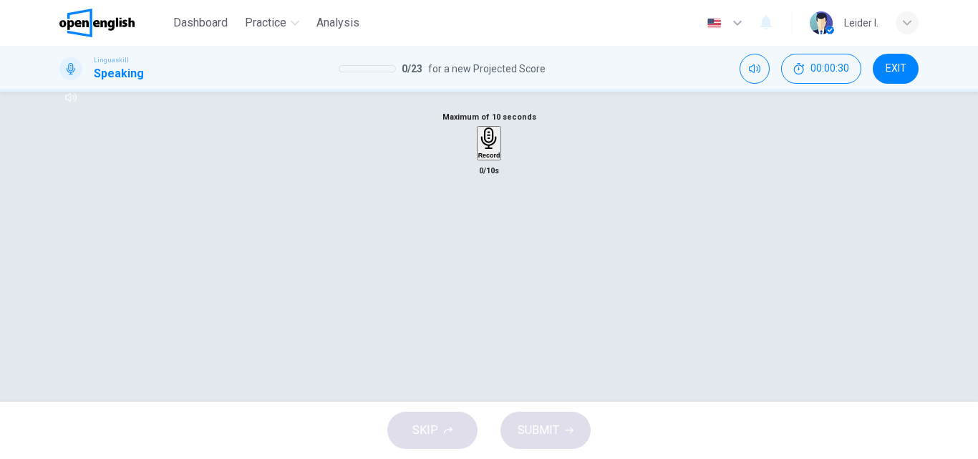
click at [501, 159] on div "Record" at bounding box center [489, 143] width 22 height 32
click at [496, 234] on icon "button" at bounding box center [489, 226] width 14 height 14
click at [549, 431] on span "SUBMIT" at bounding box center [539, 430] width 42 height 20
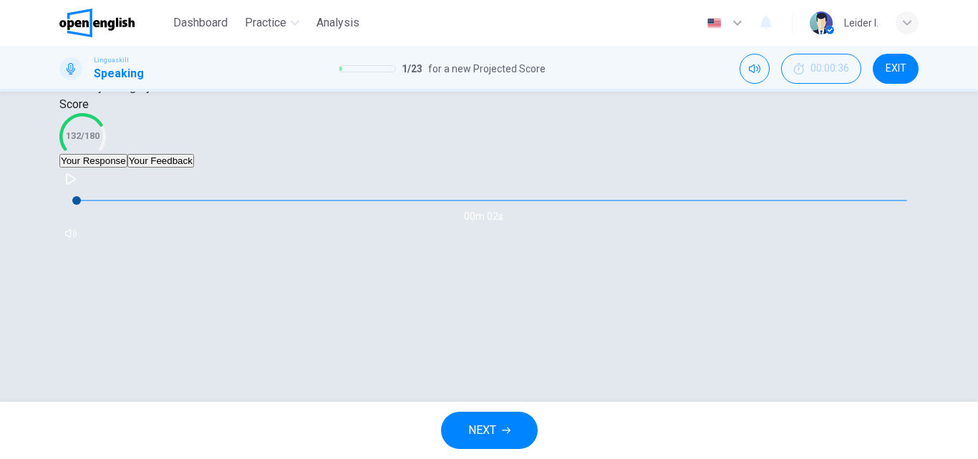
scroll to position [297, 0]
click at [77, 185] on icon "button" at bounding box center [70, 178] width 11 height 11
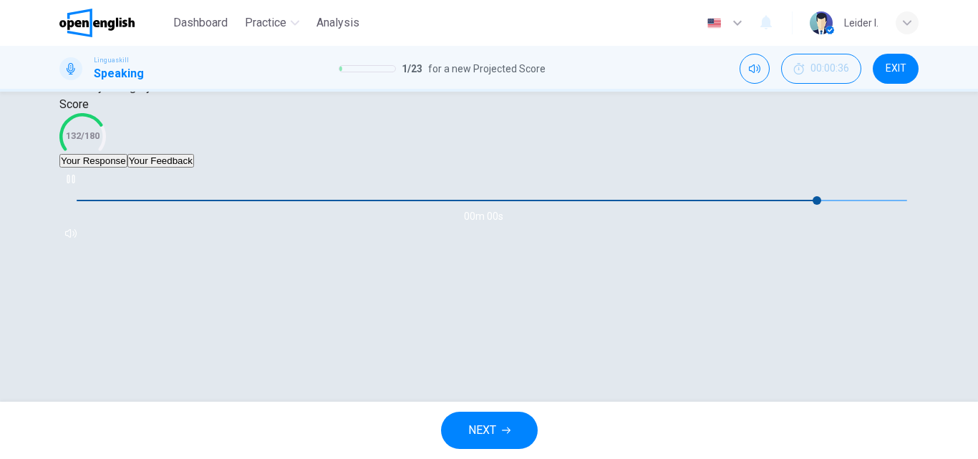
type input "*"
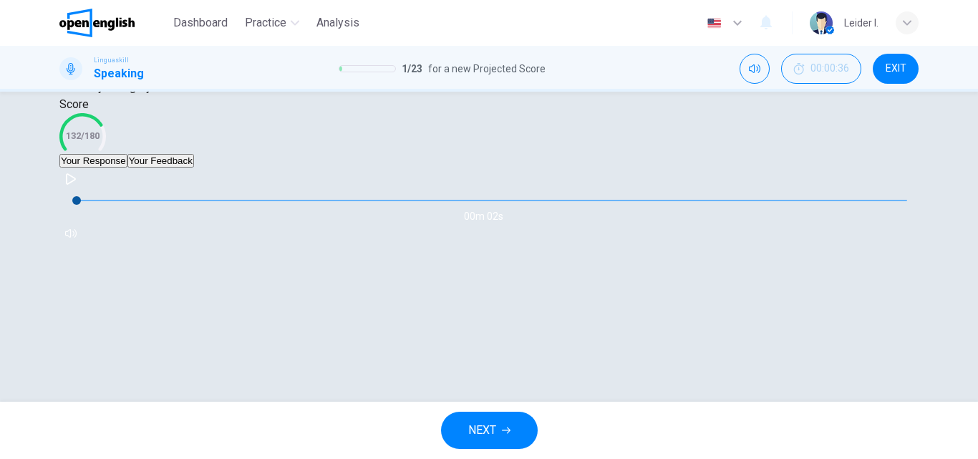
click at [194, 168] on button "Your Feedback" at bounding box center [160, 161] width 67 height 14
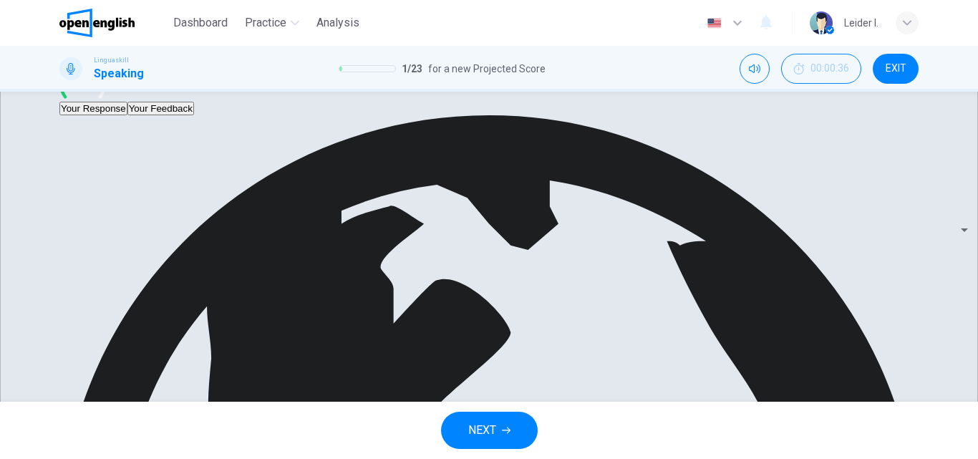
click at [127, 115] on button "Your Response" at bounding box center [93, 109] width 68 height 14
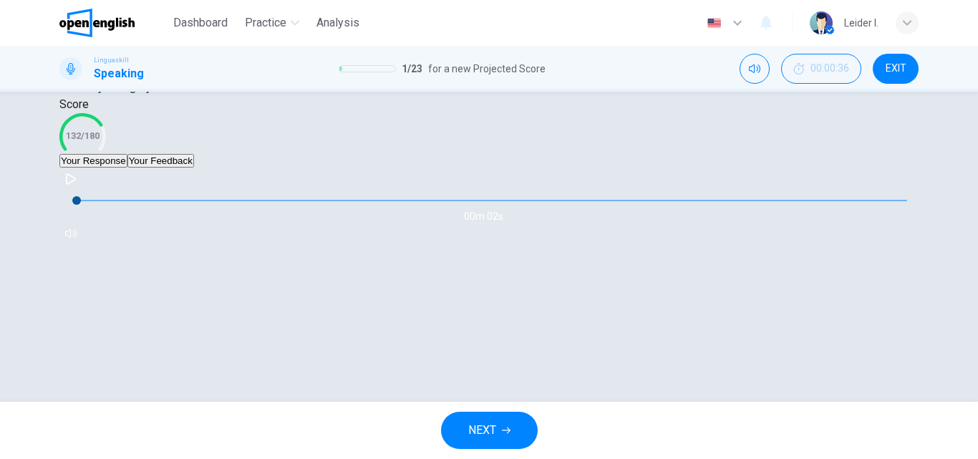
click at [481, 428] on span "NEXT" at bounding box center [482, 430] width 28 height 20
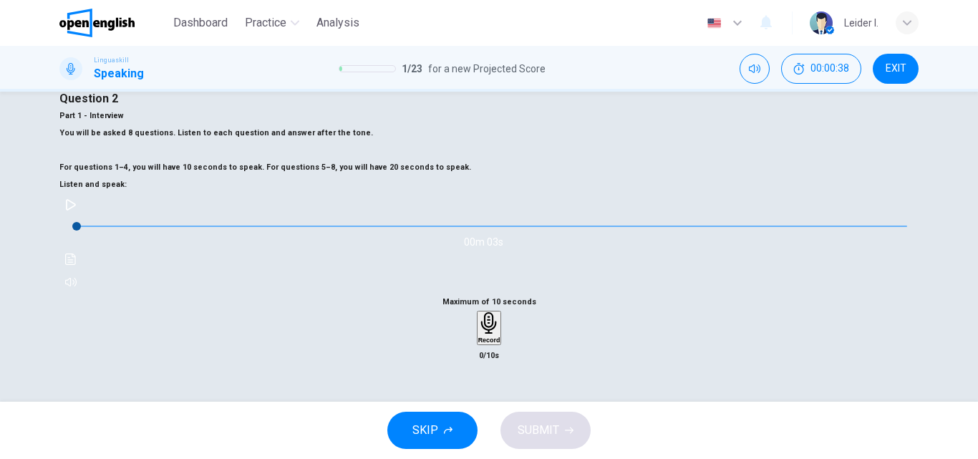
scroll to position [0, 0]
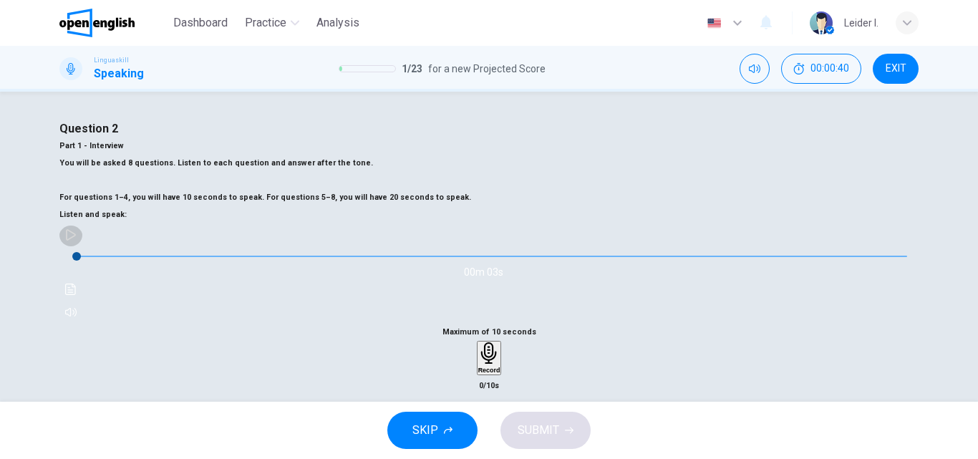
click at [77, 241] on icon "button" at bounding box center [70, 234] width 11 height 11
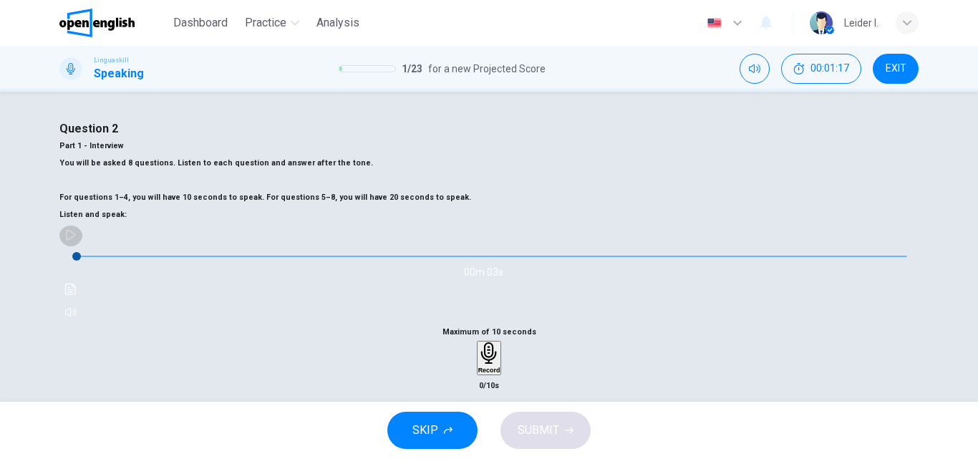
click at [82, 246] on button "button" at bounding box center [70, 234] width 23 height 23
type input "*"
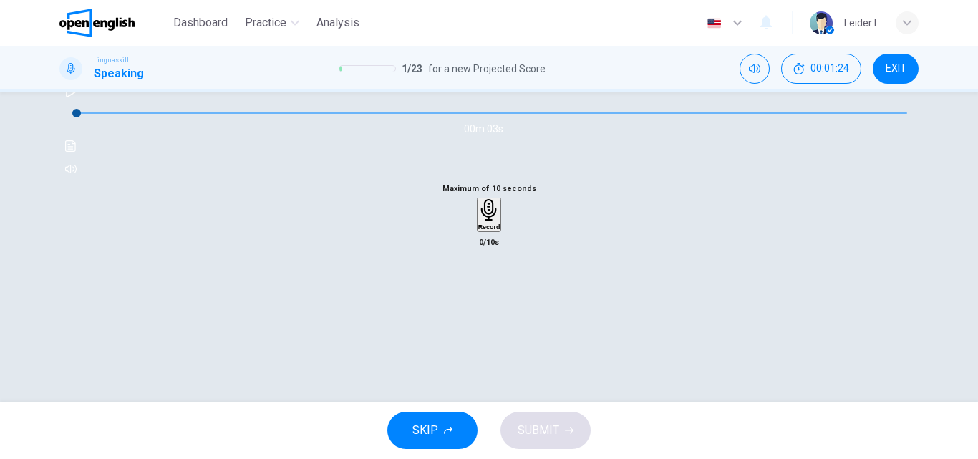
click at [485, 221] on icon "button" at bounding box center [489, 210] width 16 height 22
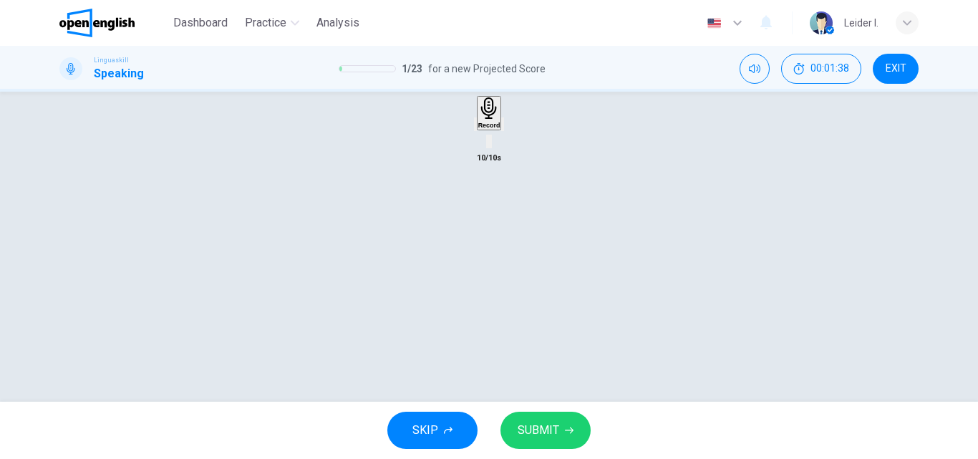
click at [482, 129] on div "Record" at bounding box center [489, 113] width 22 height 32
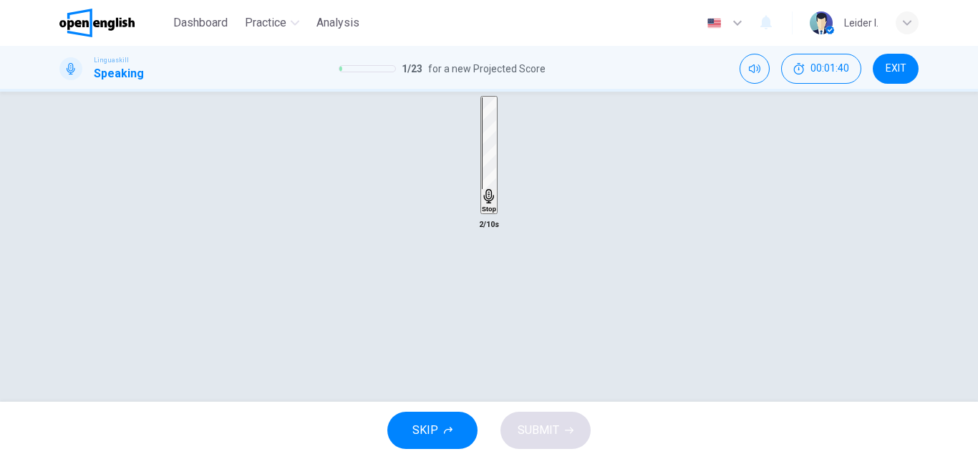
click at [491, 213] on h6 "Stop" at bounding box center [489, 209] width 14 height 7
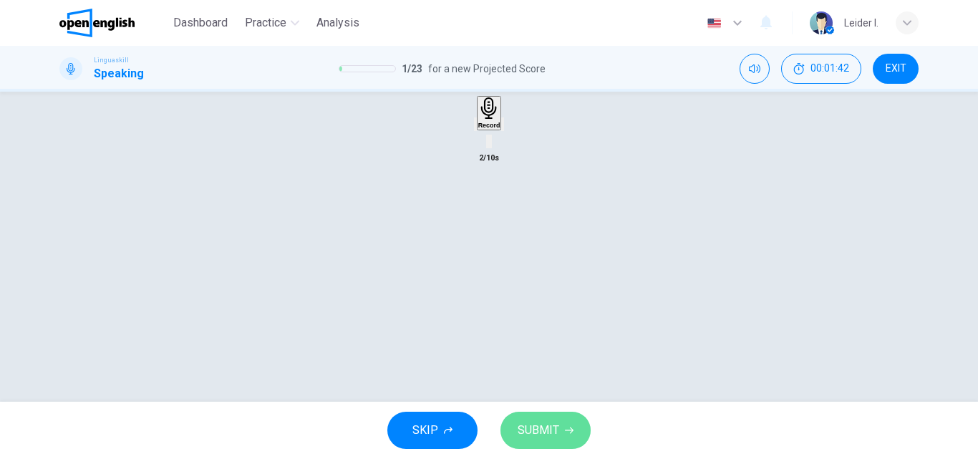
click at [542, 429] on span "SUBMIT" at bounding box center [539, 430] width 42 height 20
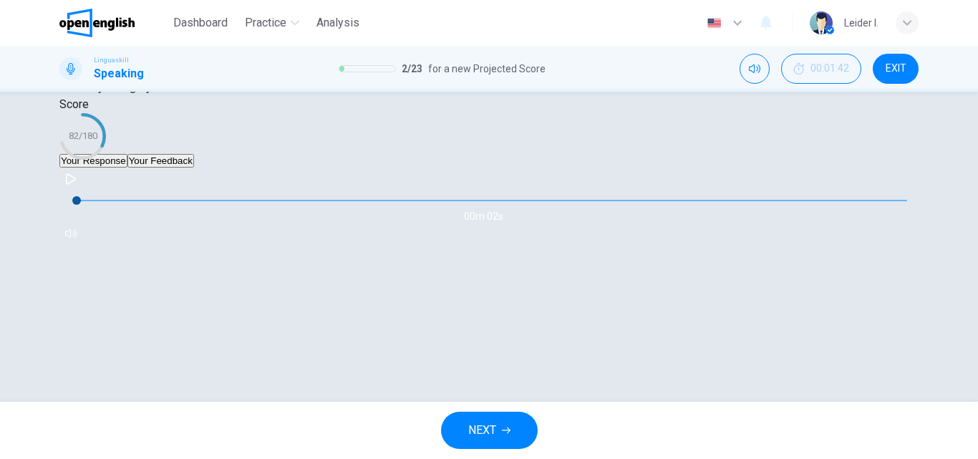
scroll to position [297, 0]
click at [77, 185] on icon "button" at bounding box center [70, 178] width 11 height 11
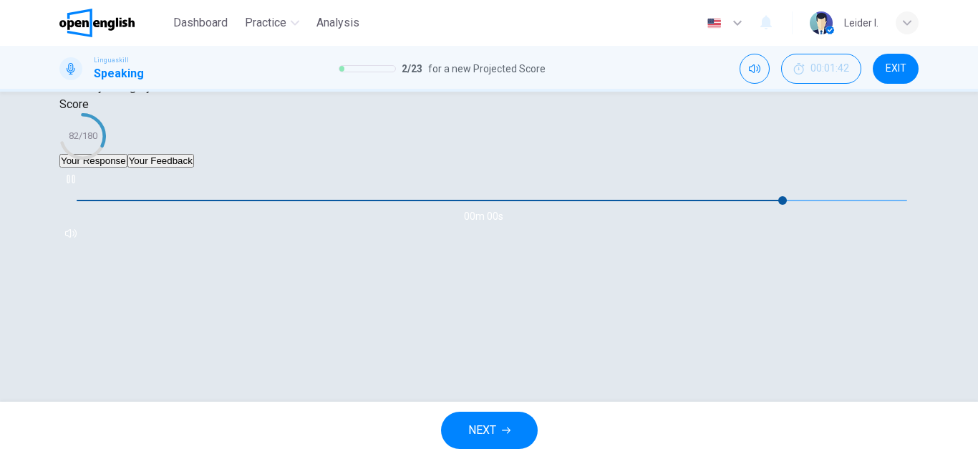
type input "*"
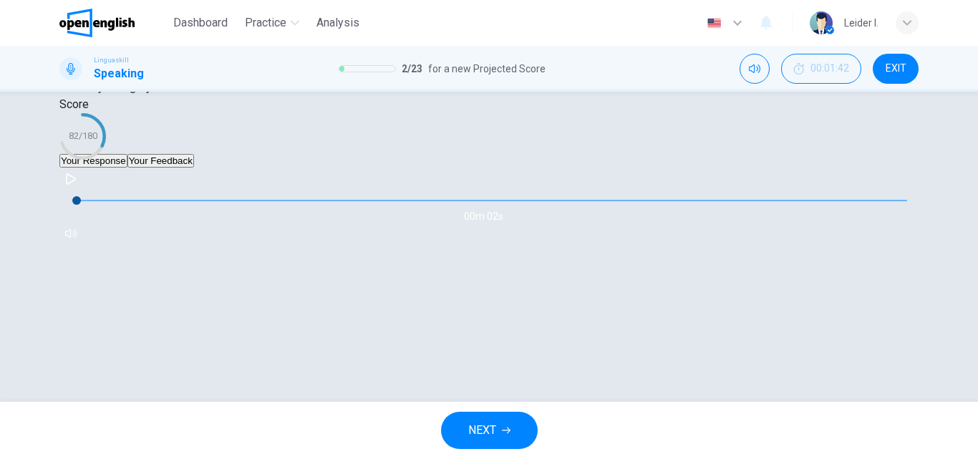
click at [127, 168] on button "Your Response" at bounding box center [93, 161] width 68 height 14
click at [187, 168] on button "Your Feedback" at bounding box center [160, 161] width 67 height 14
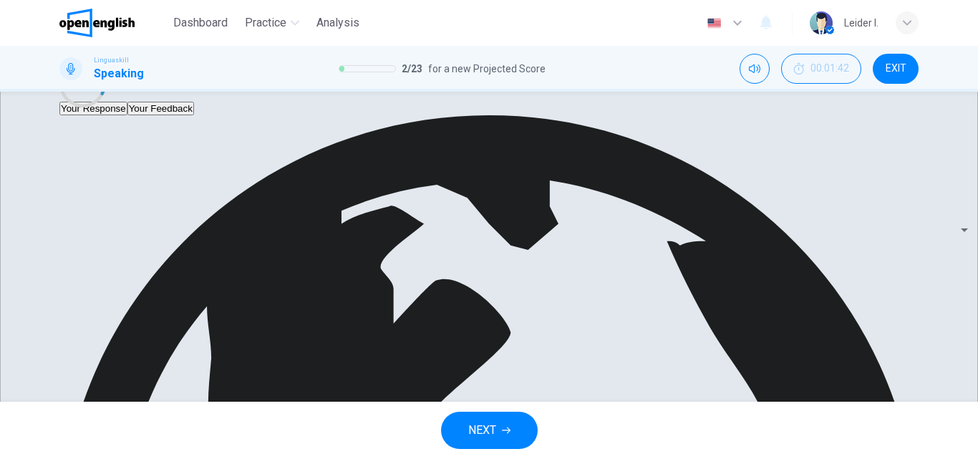
scroll to position [350, 0]
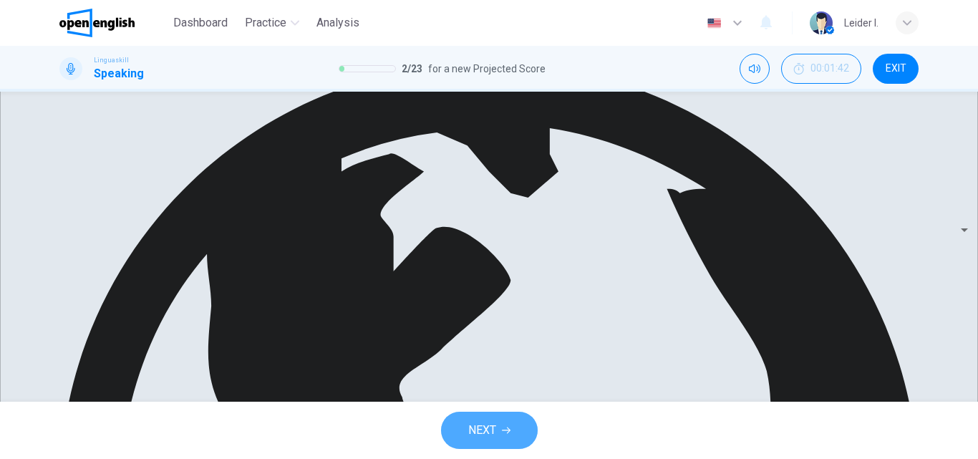
click at [492, 430] on span "NEXT" at bounding box center [482, 430] width 28 height 20
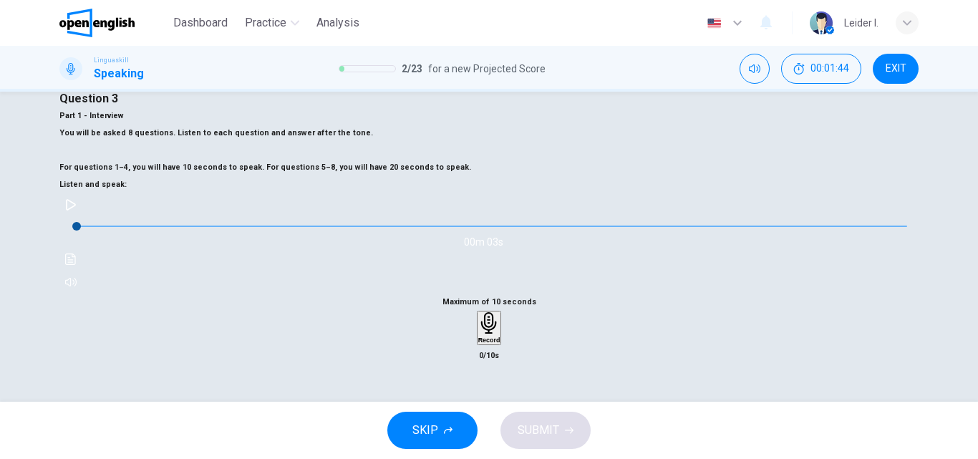
scroll to position [0, 0]
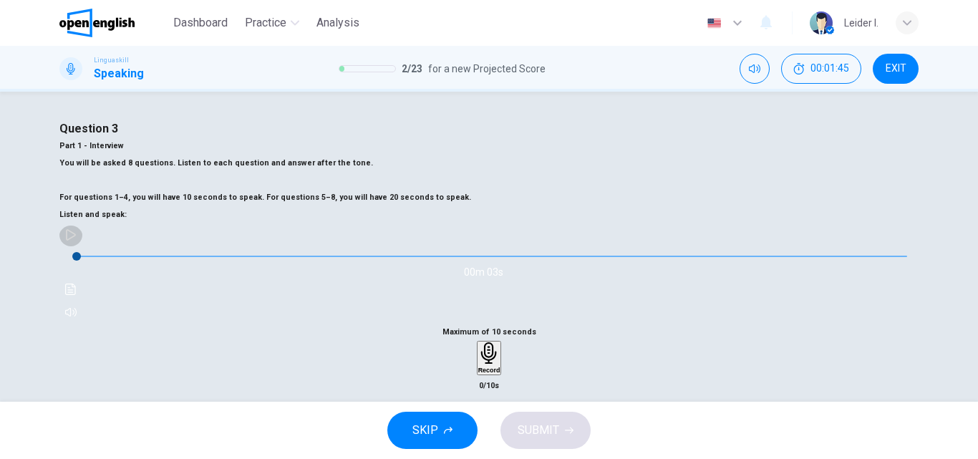
click at [76, 241] on icon "button" at bounding box center [71, 234] width 10 height 11
type input "*"
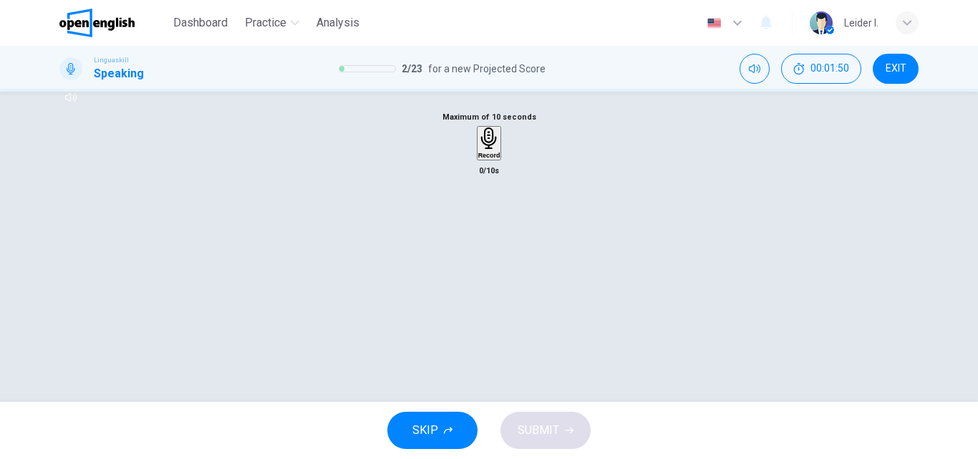
click at [478, 159] on div "Record" at bounding box center [489, 143] width 22 height 32
click at [486, 234] on icon "button" at bounding box center [489, 226] width 14 height 14
click at [538, 431] on span "SUBMIT" at bounding box center [539, 430] width 42 height 20
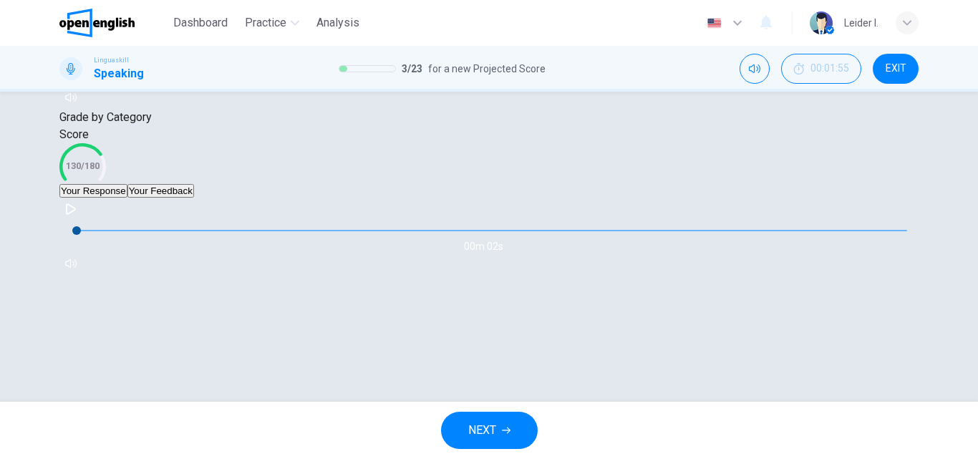
click at [194, 198] on button "Your Feedback" at bounding box center [160, 191] width 67 height 14
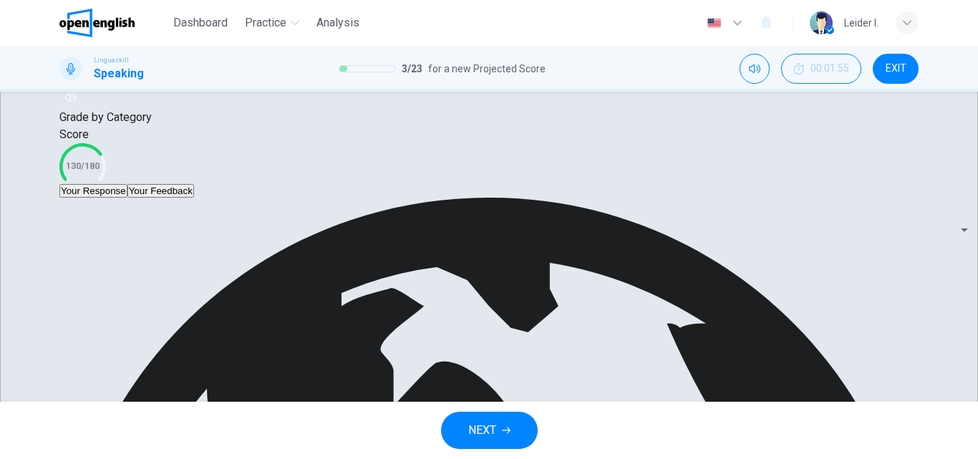
scroll to position [332, 0]
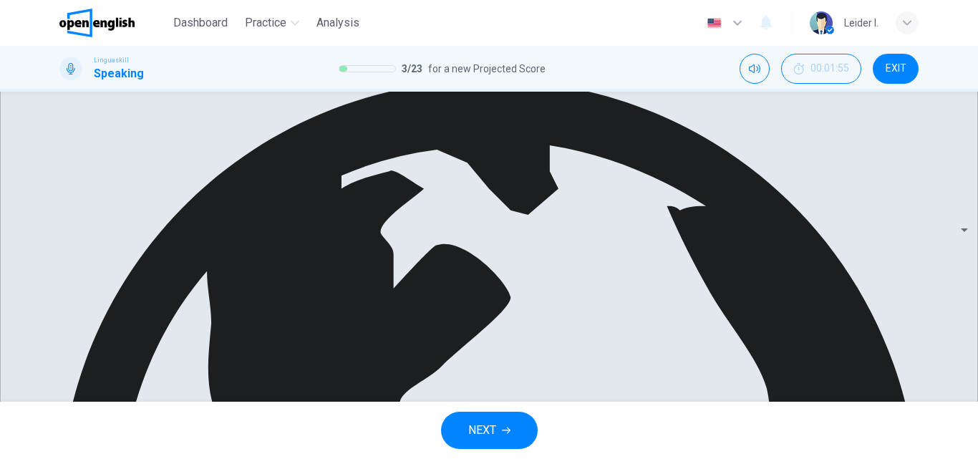
click at [127, 80] on button "Your Response" at bounding box center [93, 74] width 68 height 14
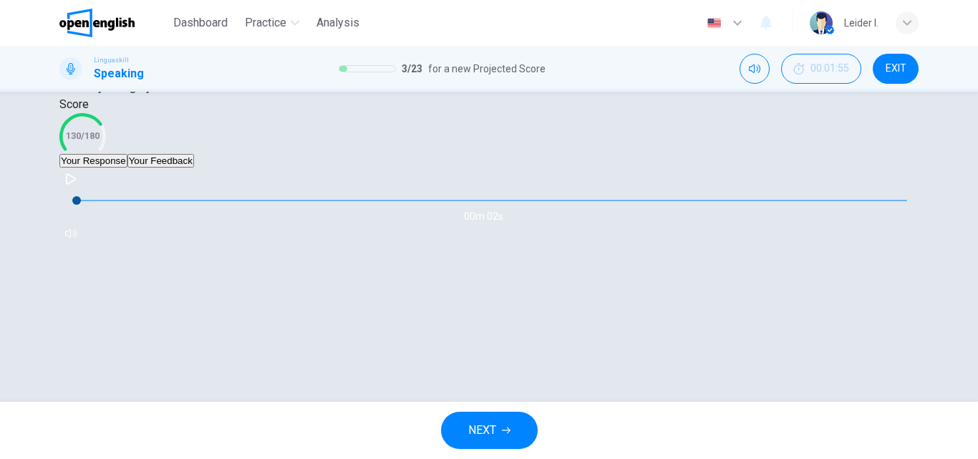
scroll to position [297, 0]
click at [76, 185] on icon "button" at bounding box center [71, 178] width 10 height 11
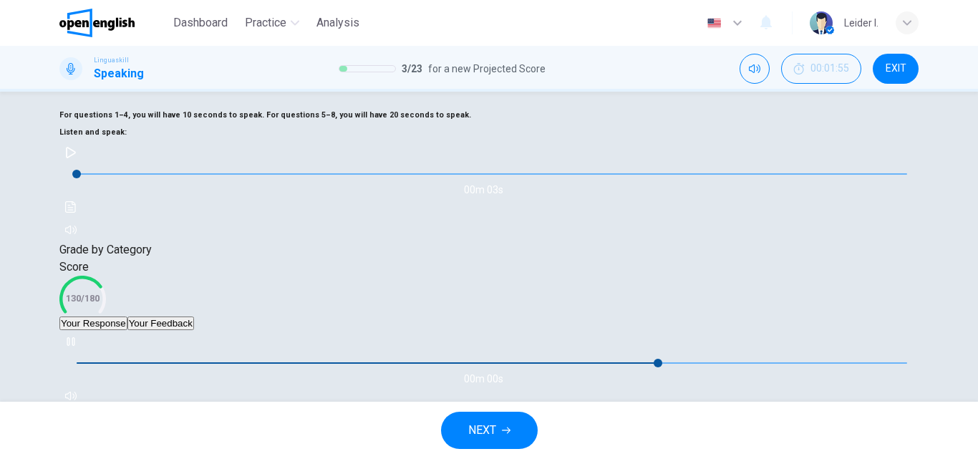
type input "*"
click at [77, 158] on icon "button" at bounding box center [70, 152] width 11 height 11
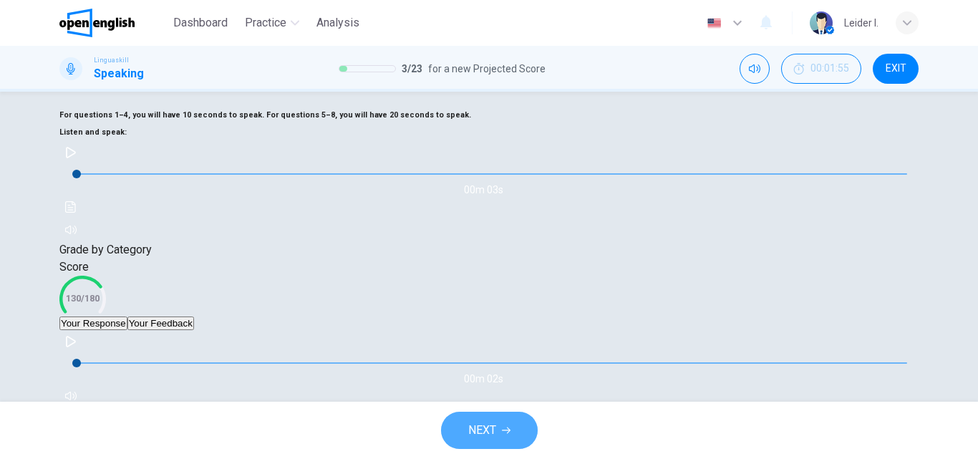
click at [489, 424] on span "NEXT" at bounding box center [482, 430] width 28 height 20
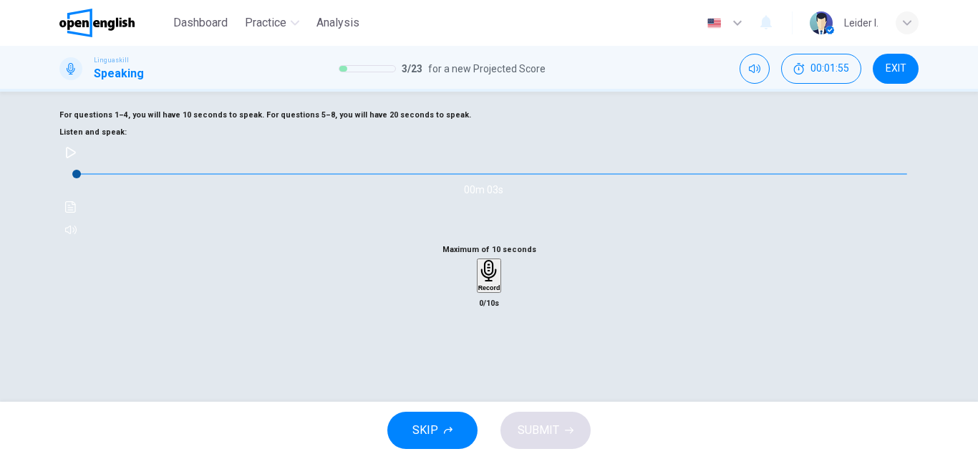
scroll to position [154, 0]
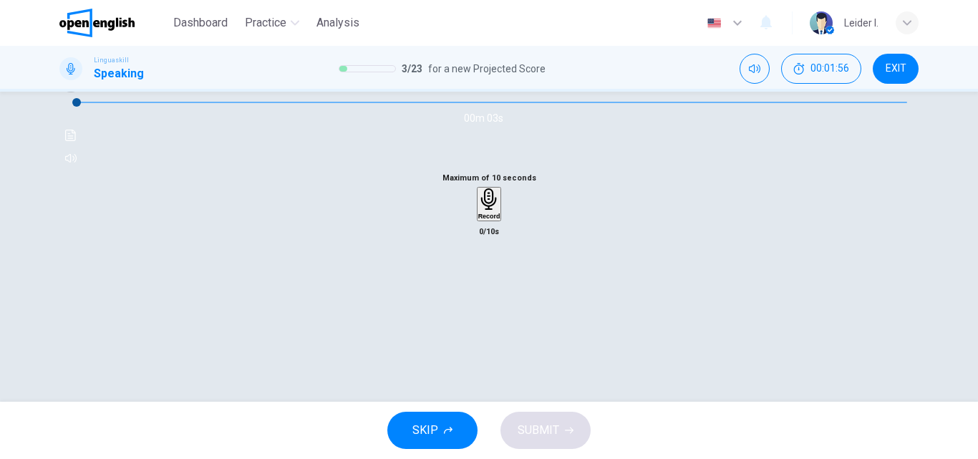
click at [77, 87] on icon "button" at bounding box center [70, 80] width 11 height 11
type input "*"
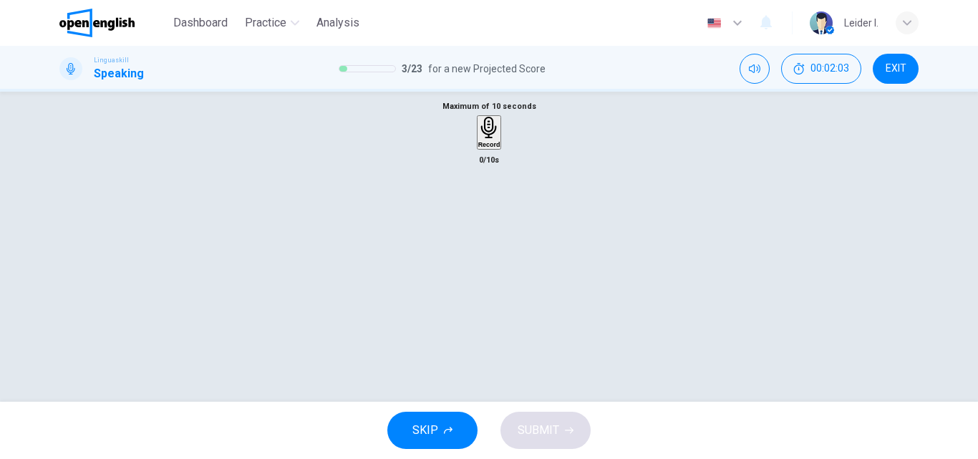
click at [485, 139] on icon "button" at bounding box center [489, 128] width 22 height 22
click at [485, 223] on icon "button" at bounding box center [489, 215] width 14 height 14
click at [549, 419] on button "SUBMIT" at bounding box center [546, 430] width 90 height 37
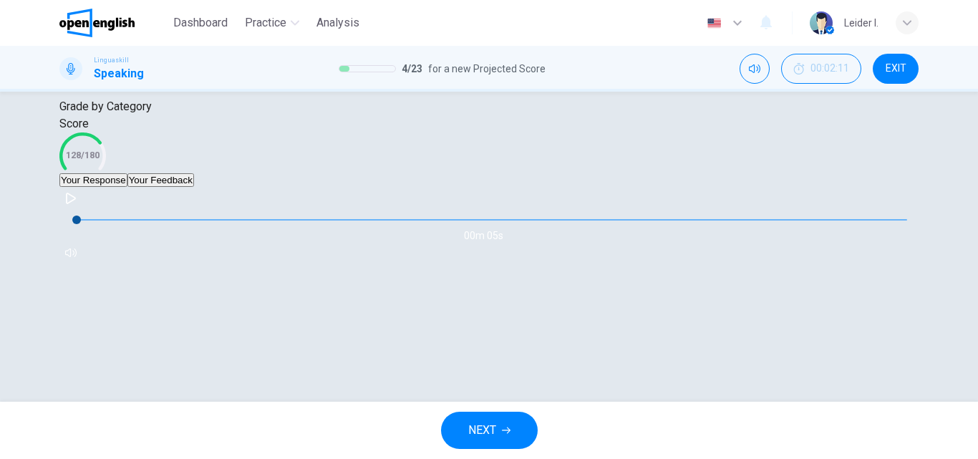
scroll to position [297, 0]
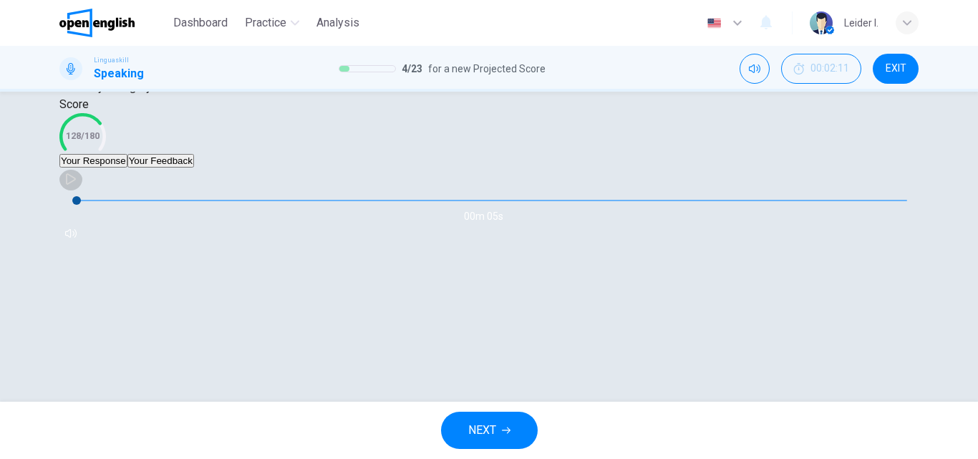
click at [77, 185] on icon "button" at bounding box center [70, 178] width 11 height 11
type input "*"
click at [194, 168] on button "Your Feedback" at bounding box center [160, 161] width 67 height 14
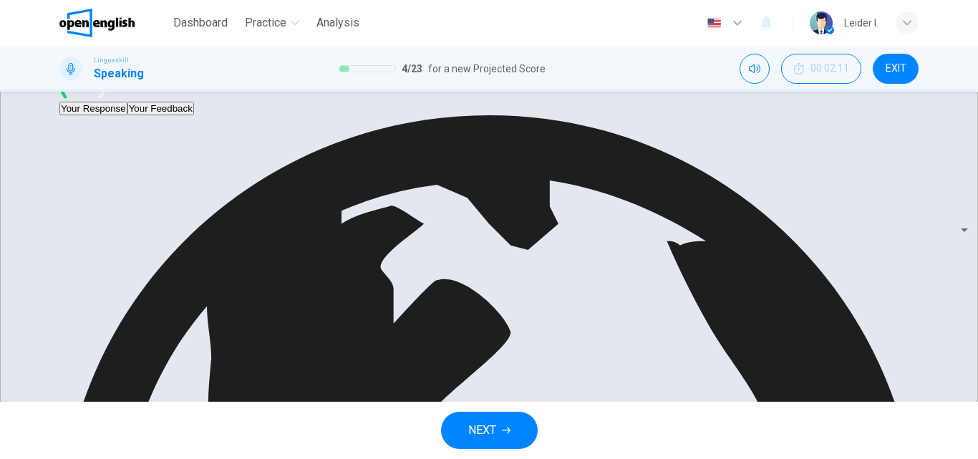
drag, startPoint x: 444, startPoint y: 338, endPoint x: 494, endPoint y: 338, distance: 49.4
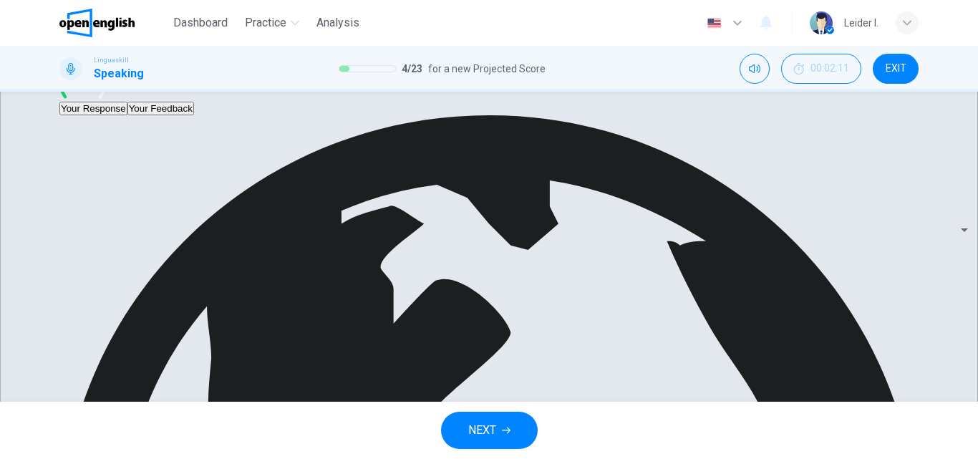
drag, startPoint x: 696, startPoint y: 331, endPoint x: 722, endPoint y: 334, distance: 26.7
drag, startPoint x: 685, startPoint y: 337, endPoint x: 723, endPoint y: 294, distance: 56.9
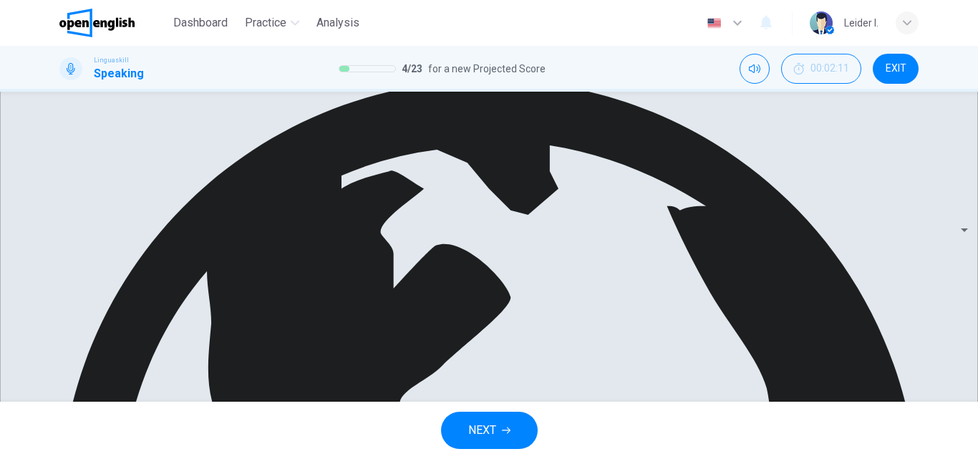
click at [480, 424] on span "NEXT" at bounding box center [482, 430] width 28 height 20
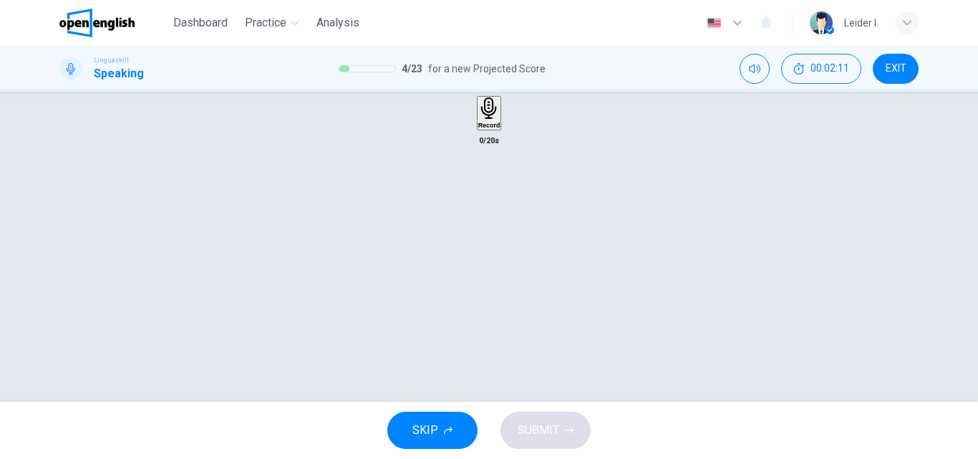
scroll to position [30, 0]
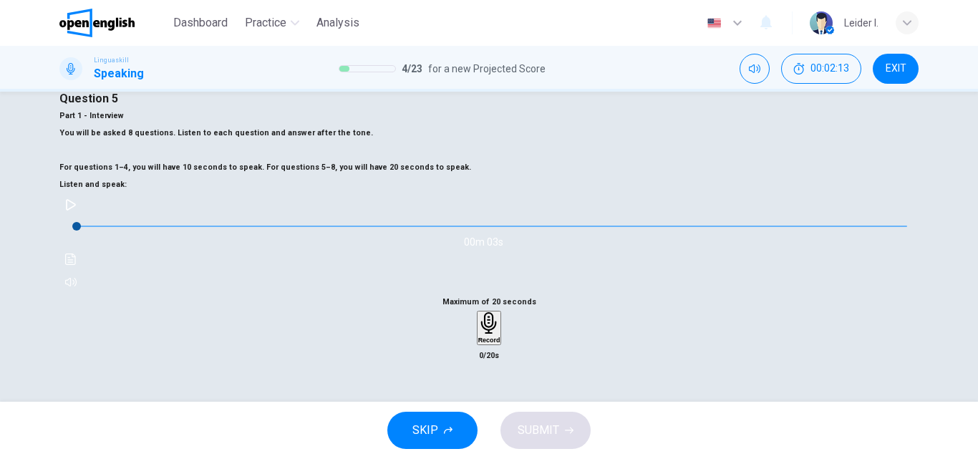
click at [77, 211] on icon "button" at bounding box center [70, 204] width 11 height 11
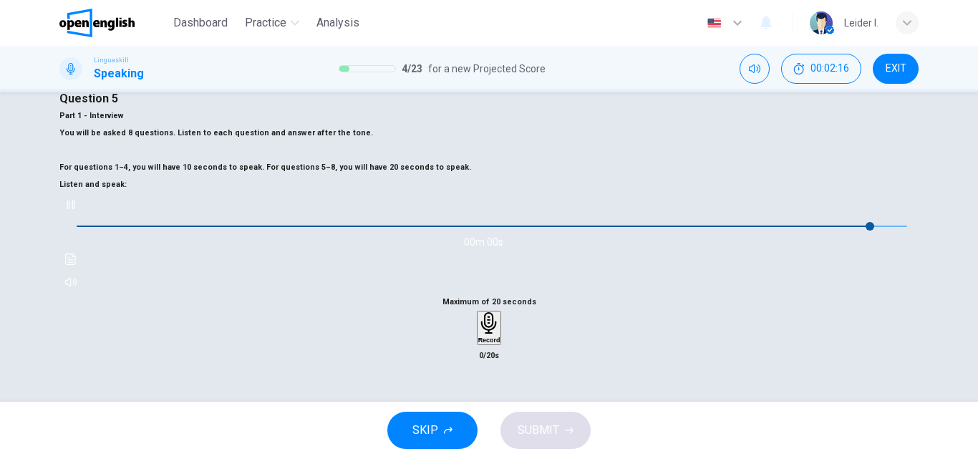
type input "*"
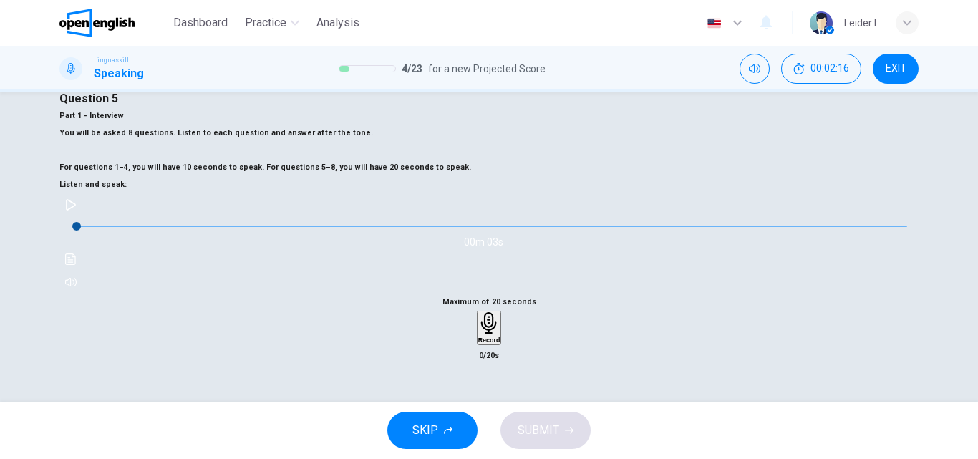
scroll to position [245, 0]
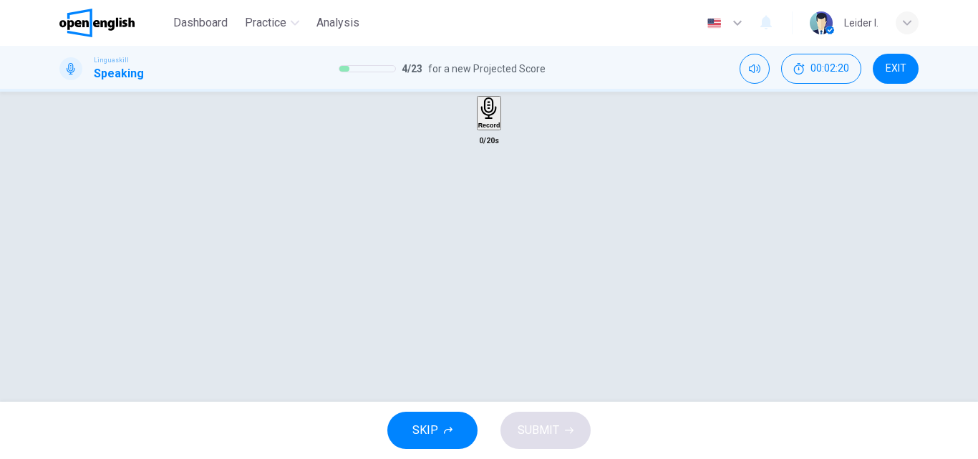
click at [483, 129] on h6 "Record" at bounding box center [489, 125] width 22 height 7
click at [444, 234] on div "Maximum of 20 seconds Stop 6/20s" at bounding box center [489, 156] width 860 height 155
click at [482, 213] on div "Stop" at bounding box center [489, 154] width 14 height 115
click at [549, 430] on span "SUBMIT" at bounding box center [539, 430] width 42 height 20
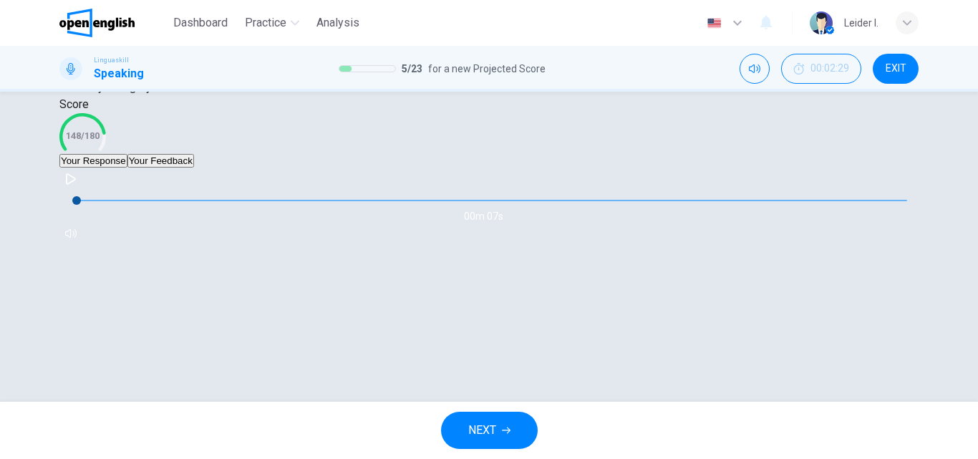
click at [77, 185] on icon "button" at bounding box center [70, 178] width 11 height 11
type input "**"
click at [194, 168] on button "Your Feedback" at bounding box center [160, 161] width 67 height 14
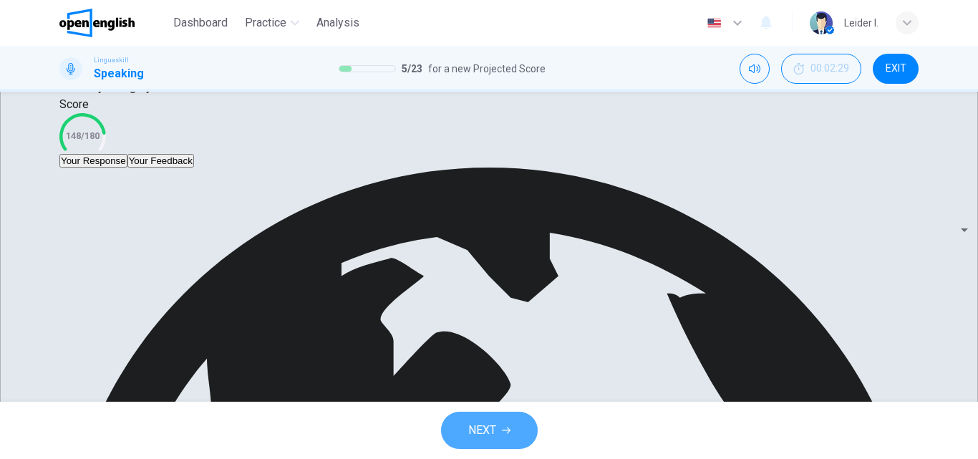
click at [492, 420] on span "NEXT" at bounding box center [482, 430] width 28 height 20
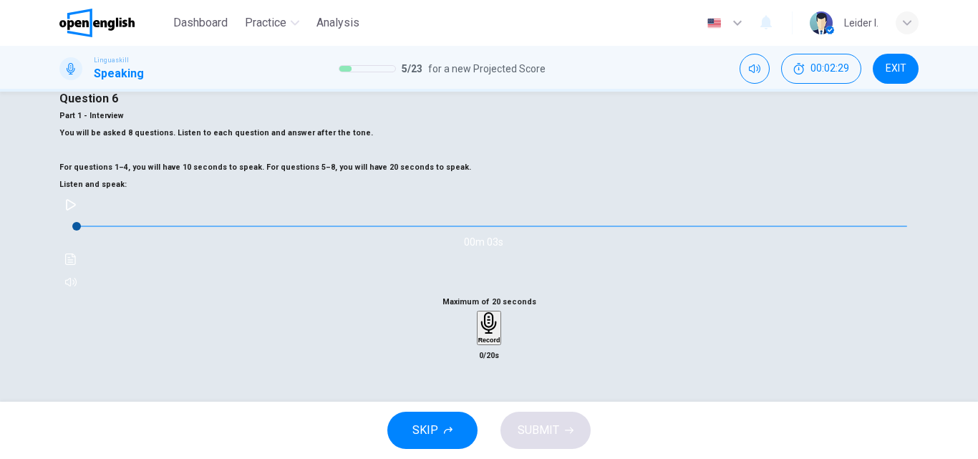
scroll to position [0, 0]
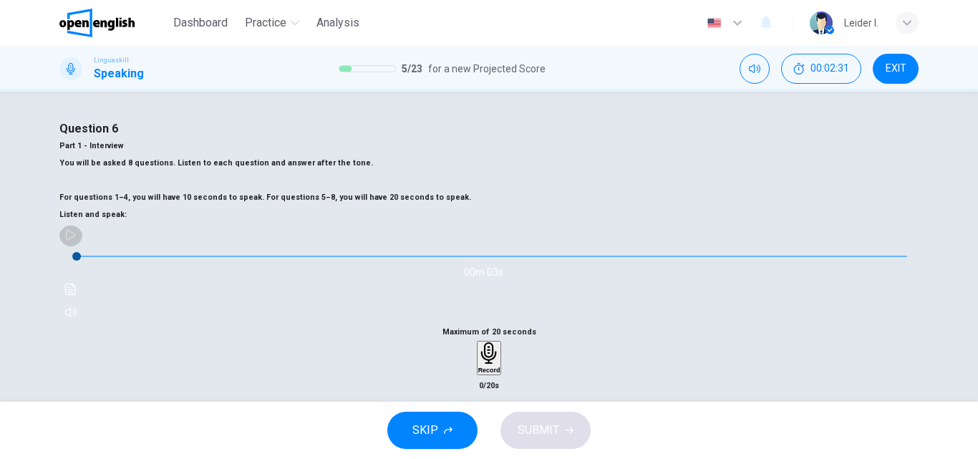
click at [82, 246] on button "button" at bounding box center [70, 234] width 23 height 23
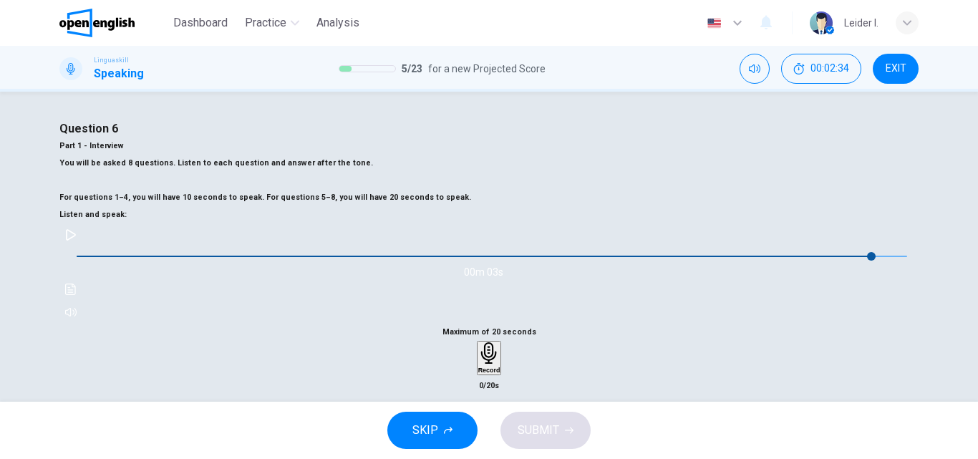
type input "*"
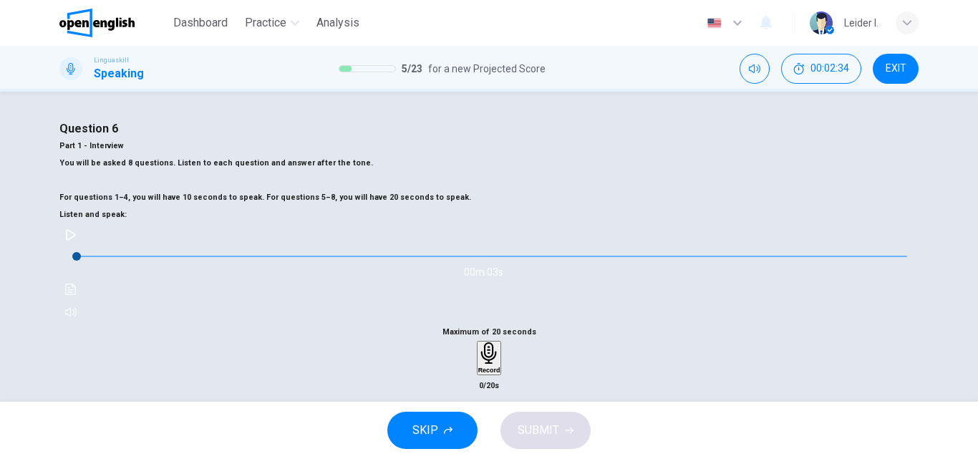
scroll to position [215, 0]
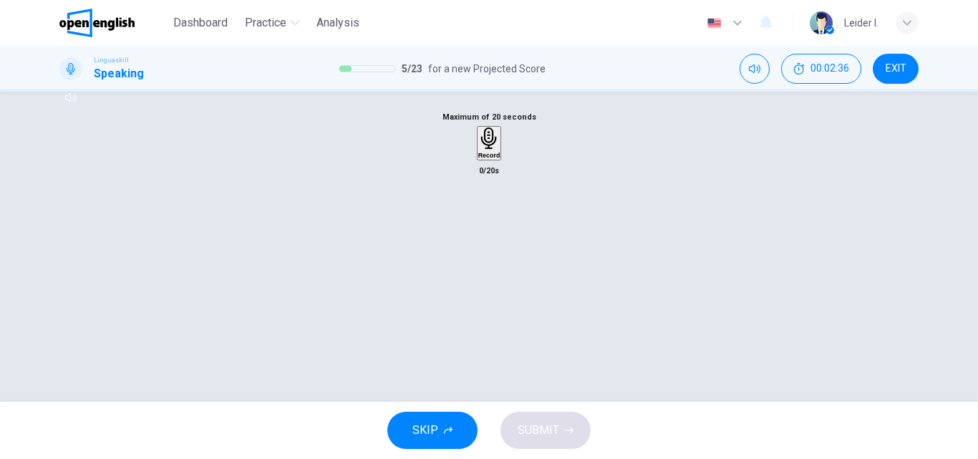
click at [488, 150] on icon "button" at bounding box center [489, 138] width 16 height 22
click at [488, 234] on icon "button" at bounding box center [489, 226] width 10 height 14
click at [566, 426] on icon "button" at bounding box center [569, 430] width 9 height 9
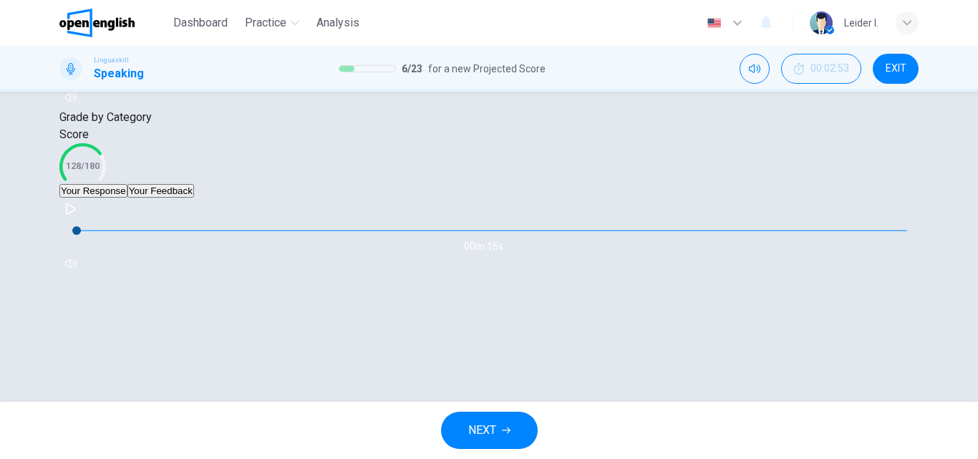
scroll to position [287, 0]
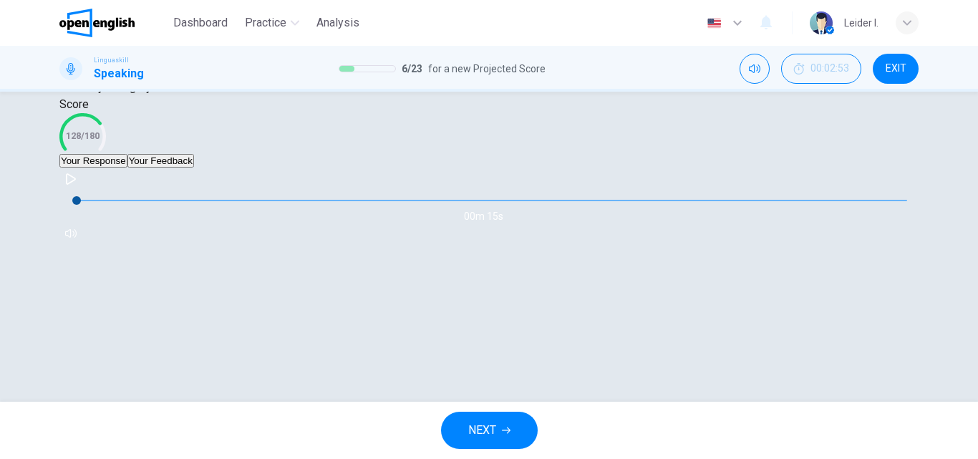
click at [194, 168] on button "Your Feedback" at bounding box center [160, 161] width 67 height 14
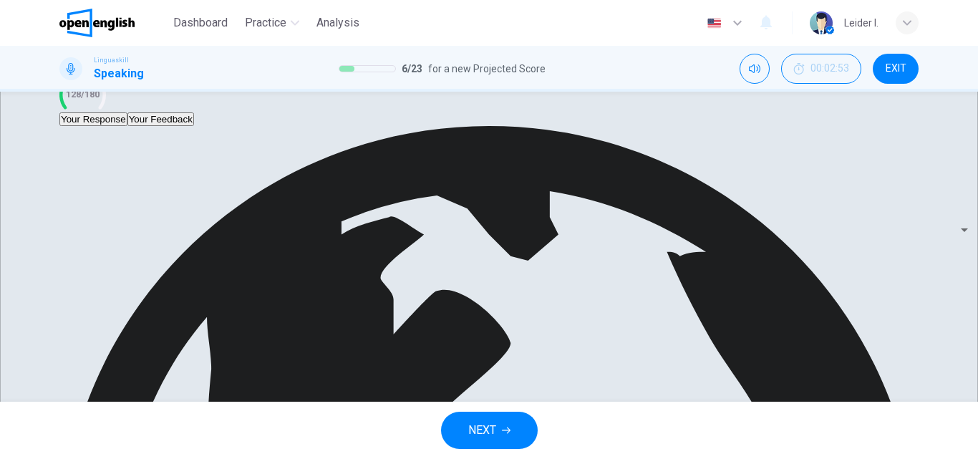
click at [127, 126] on button "Your Response" at bounding box center [93, 119] width 68 height 14
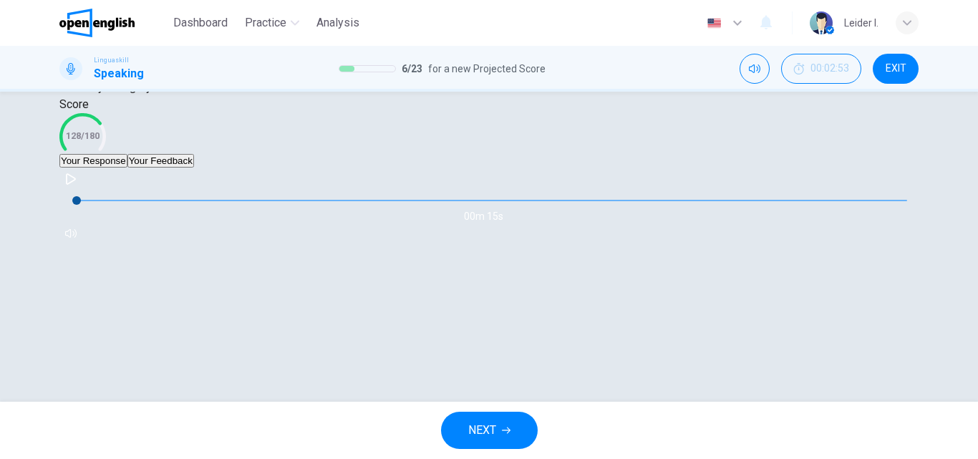
click at [82, 191] on button "button" at bounding box center [70, 179] width 23 height 23
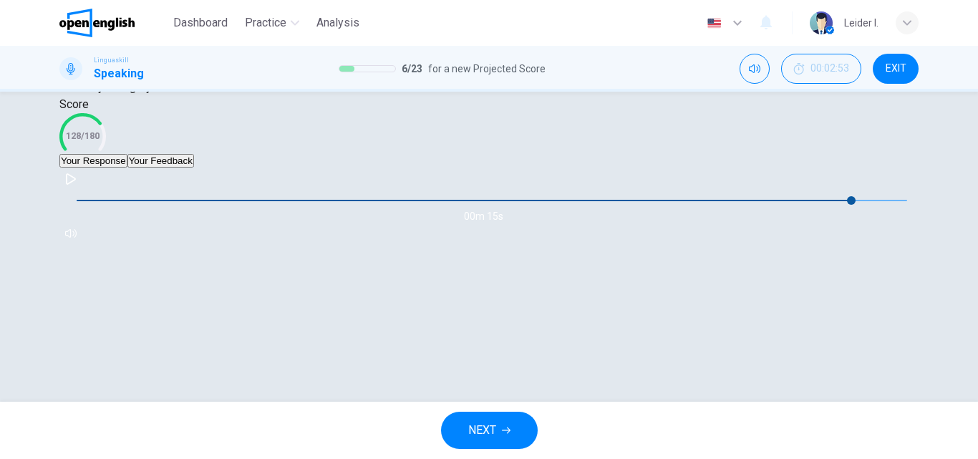
type input "*"
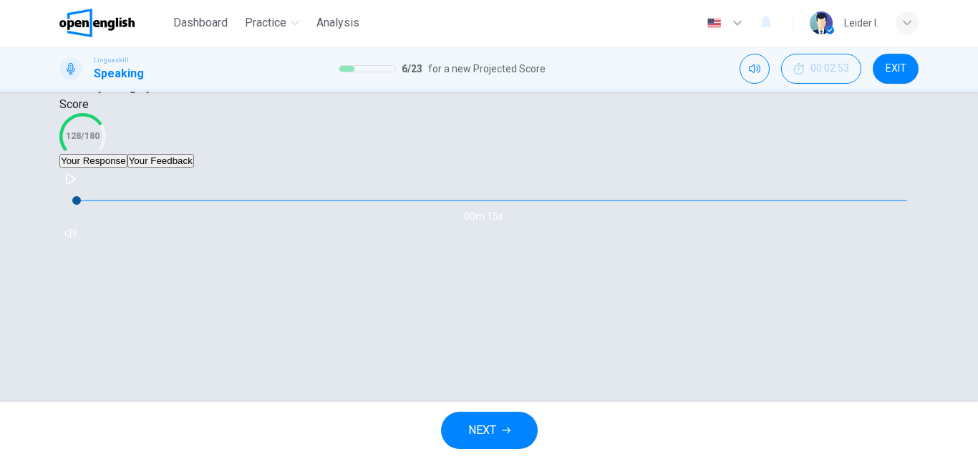
click at [499, 429] on button "NEXT" at bounding box center [489, 430] width 97 height 37
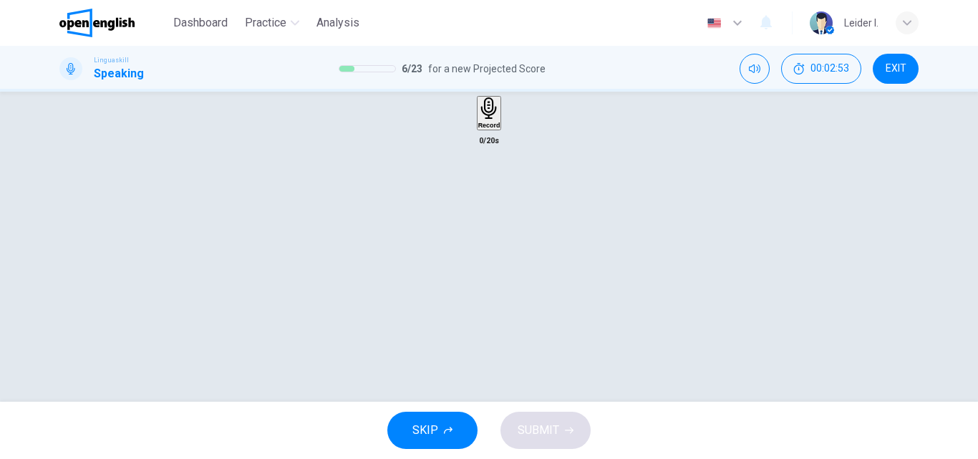
scroll to position [30, 0]
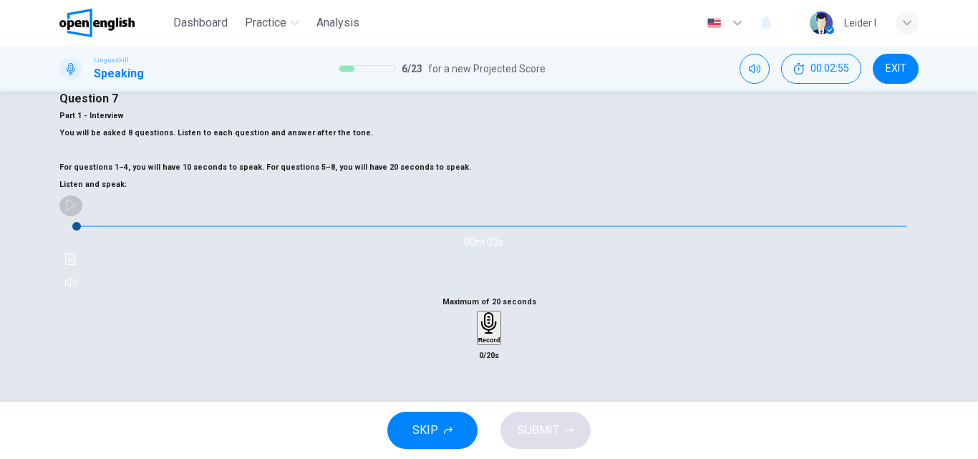
click at [82, 216] on button "button" at bounding box center [70, 204] width 23 height 23
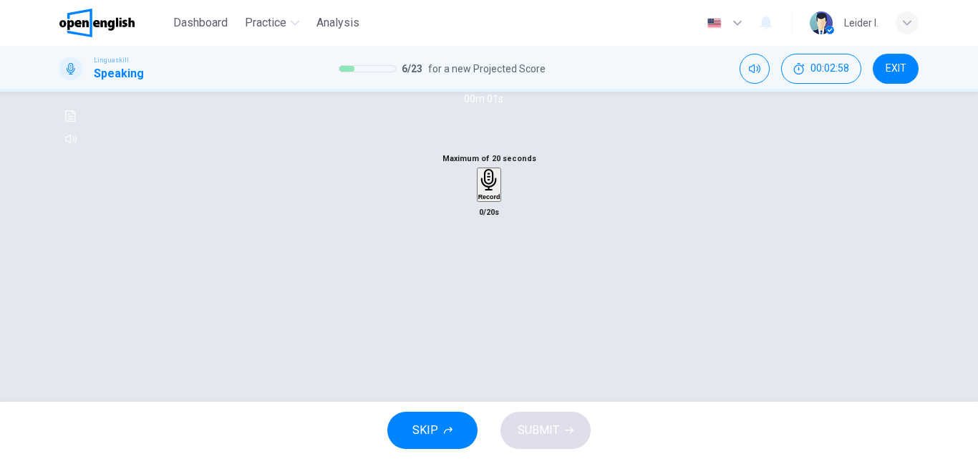
type input "*"
click at [484, 201] on h6 "Record" at bounding box center [489, 196] width 22 height 7
click at [487, 284] on div "Stop" at bounding box center [489, 226] width 14 height 115
click at [563, 432] on button "SUBMIT" at bounding box center [546, 430] width 90 height 37
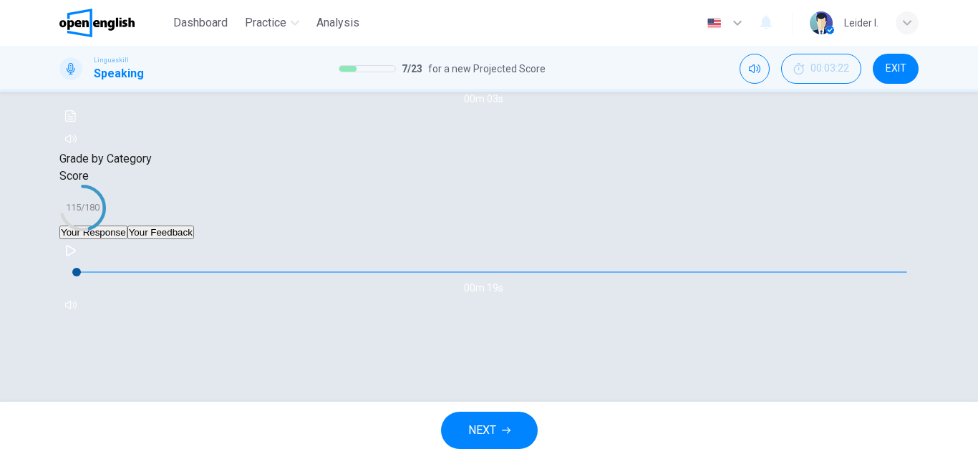
scroll to position [245, 0]
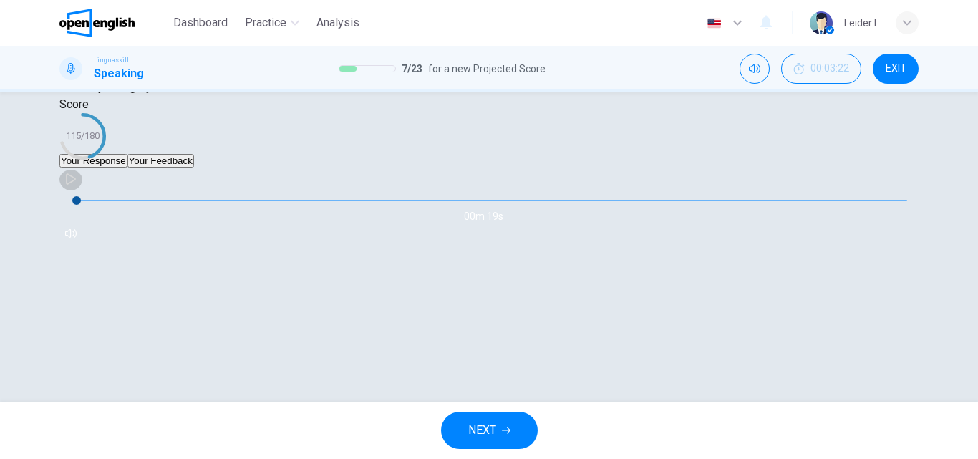
click at [82, 191] on button "button" at bounding box center [70, 179] width 23 height 23
click at [194, 168] on button "Your Feedback" at bounding box center [160, 161] width 67 height 14
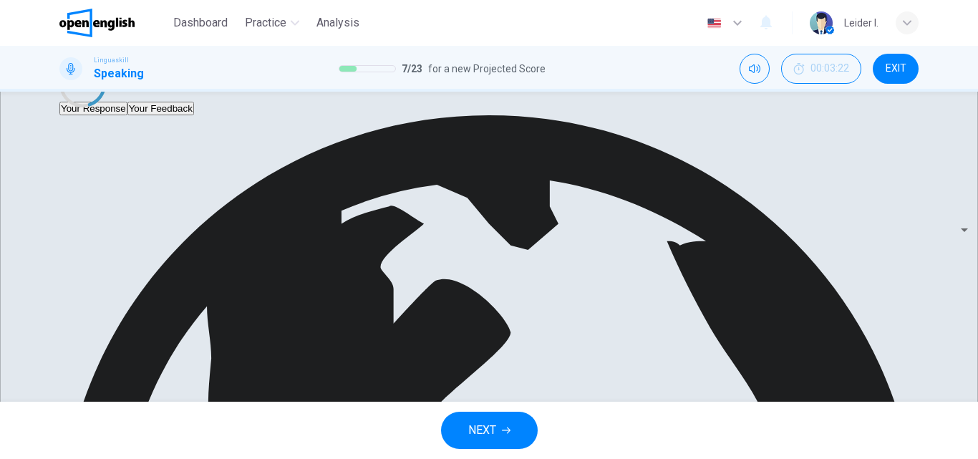
click at [123, 115] on button "Your Response" at bounding box center [93, 109] width 68 height 14
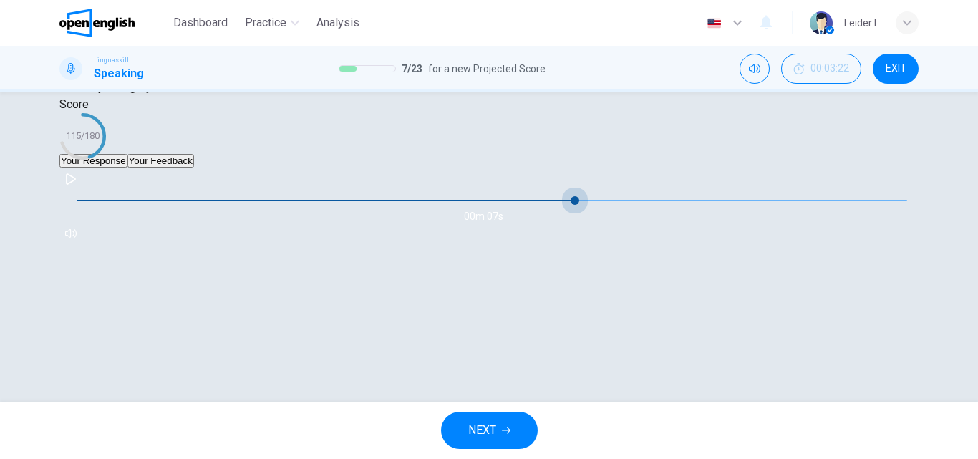
click at [223, 211] on span at bounding box center [492, 201] width 831 height 20
click at [76, 185] on icon "button" at bounding box center [71, 178] width 10 height 11
type input "**"
click at [194, 168] on button "Your Feedback" at bounding box center [160, 161] width 67 height 14
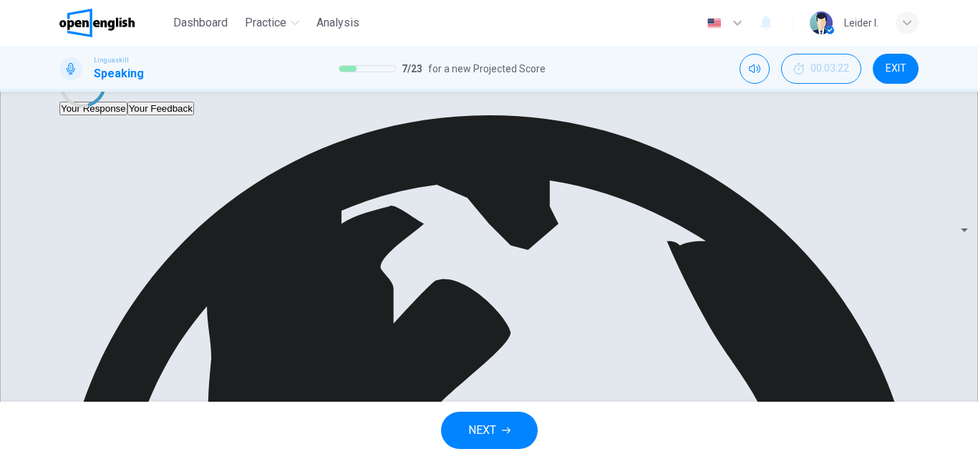
scroll to position [350, 0]
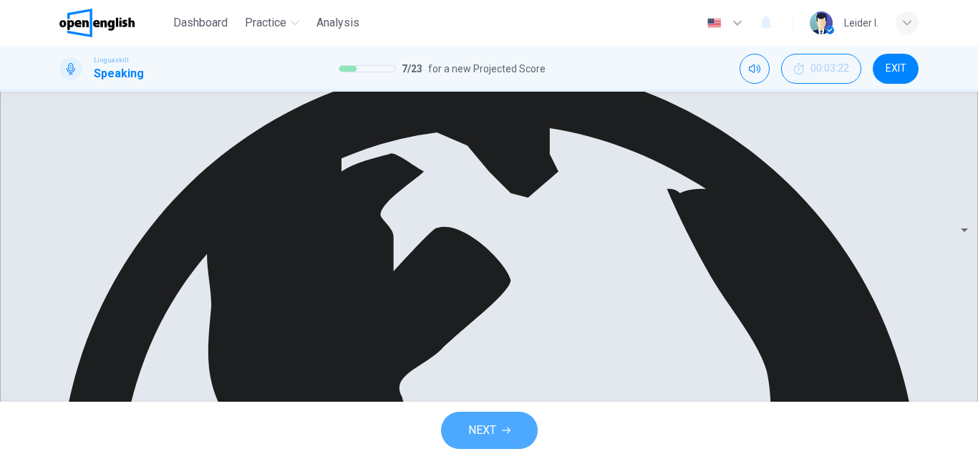
click at [483, 426] on span "NEXT" at bounding box center [482, 430] width 28 height 20
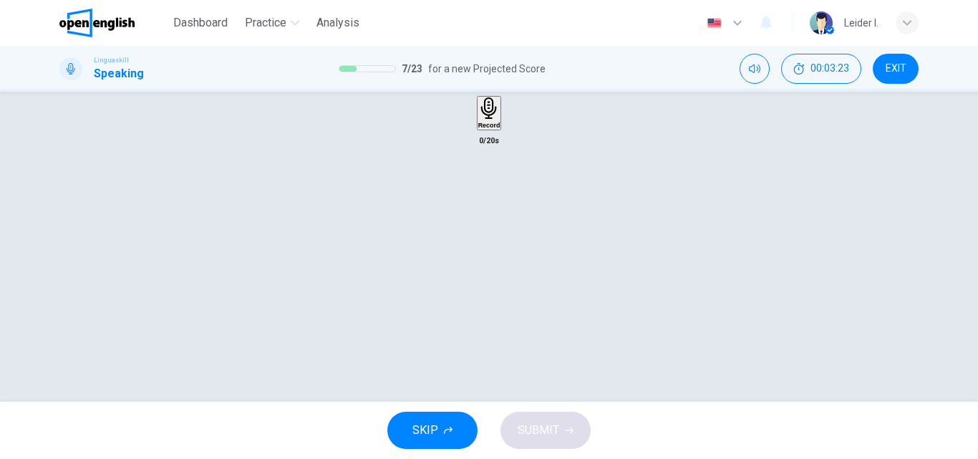
scroll to position [30, 0]
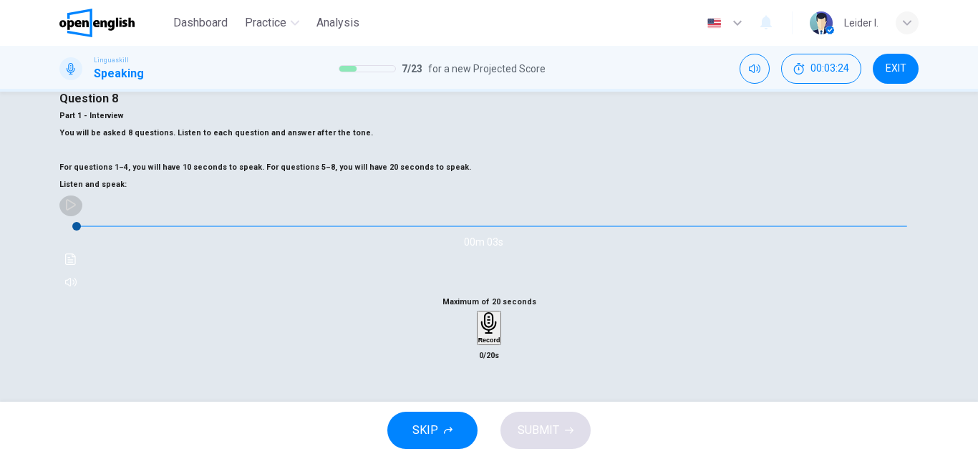
click at [82, 216] on button "button" at bounding box center [70, 204] width 23 height 23
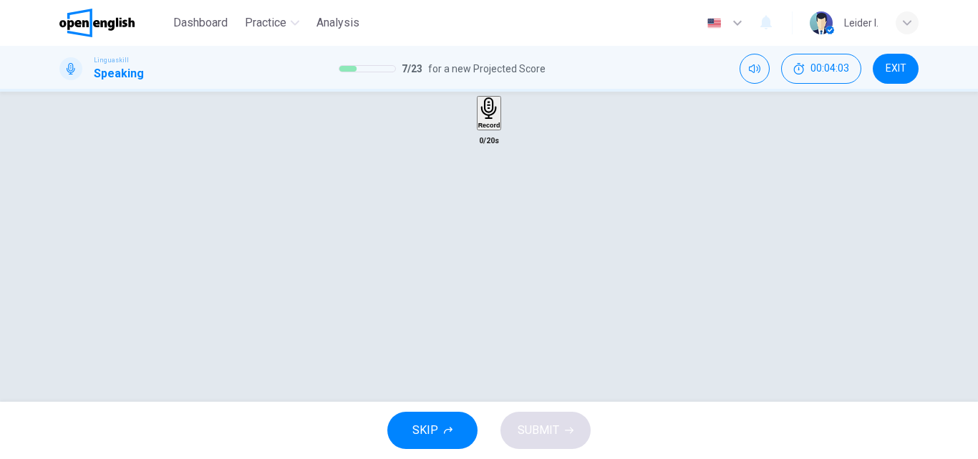
scroll to position [102, 0]
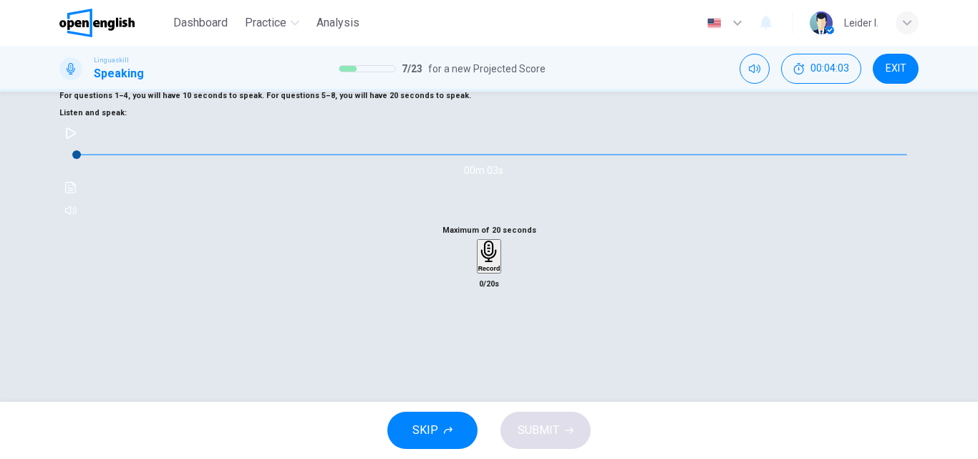
click at [77, 139] on icon "button" at bounding box center [70, 132] width 11 height 11
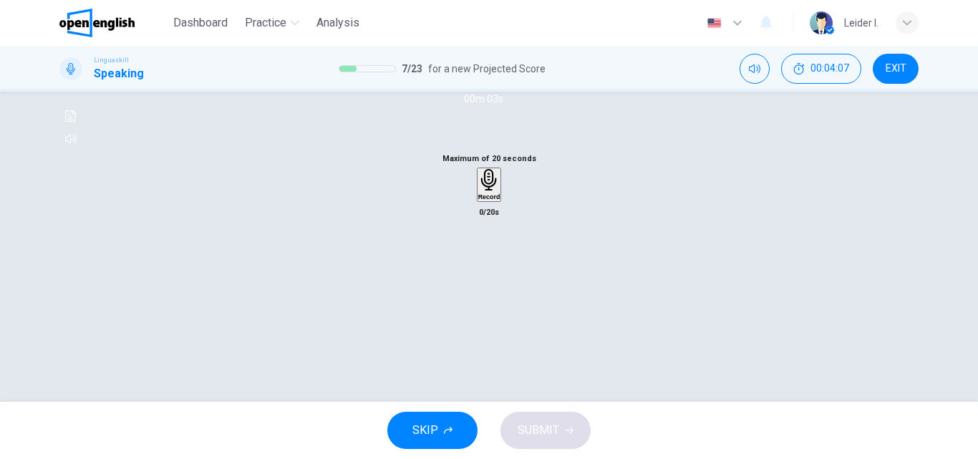
type input "*"
click at [488, 191] on icon "button" at bounding box center [489, 180] width 22 height 22
click at [488, 275] on icon "button" at bounding box center [489, 268] width 14 height 14
click at [484, 191] on icon "button" at bounding box center [489, 180] width 16 height 22
click at [493, 275] on icon "button" at bounding box center [489, 268] width 14 height 14
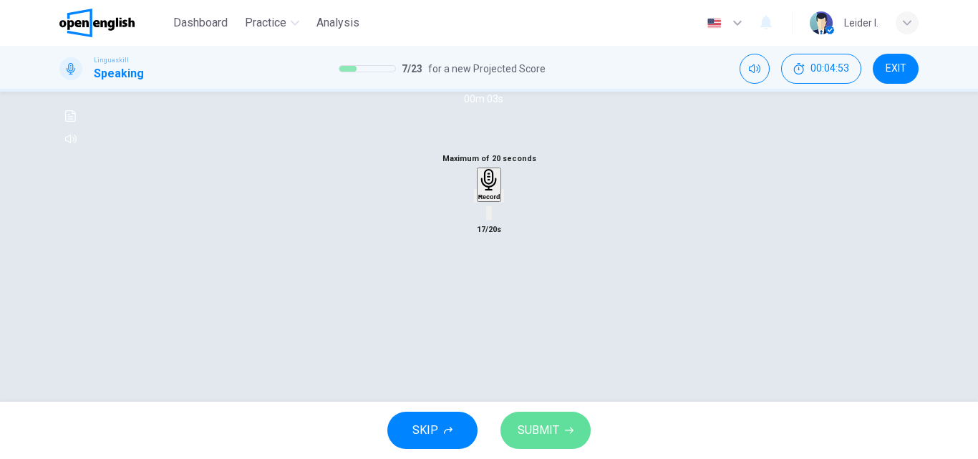
click at [541, 430] on span "SUBMIT" at bounding box center [539, 430] width 42 height 20
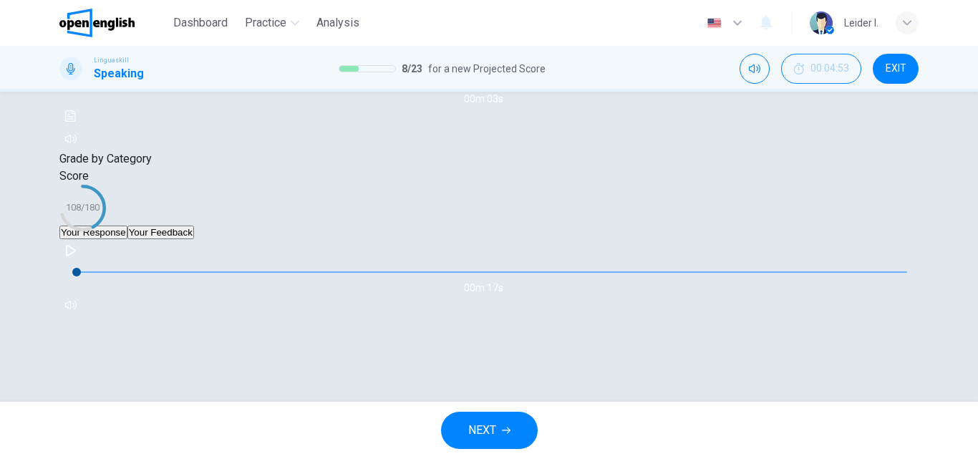
click at [194, 239] on button "Your Feedback" at bounding box center [160, 233] width 67 height 14
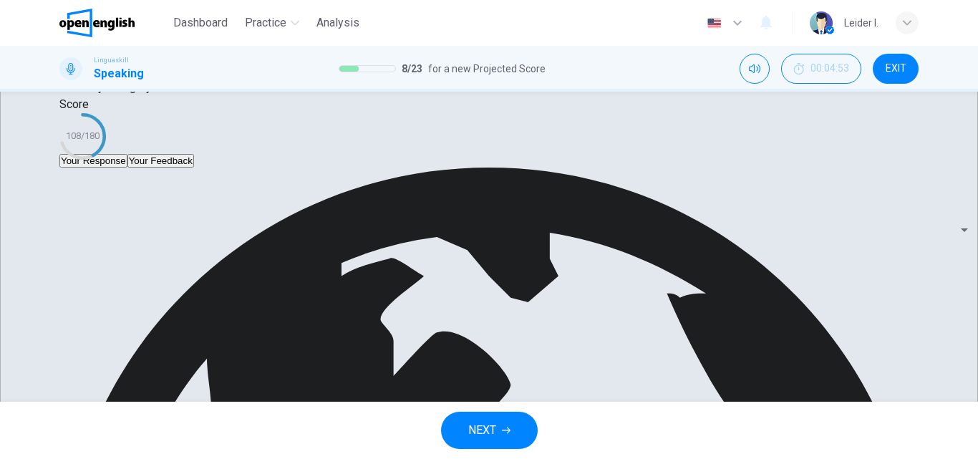
scroll to position [350, 0]
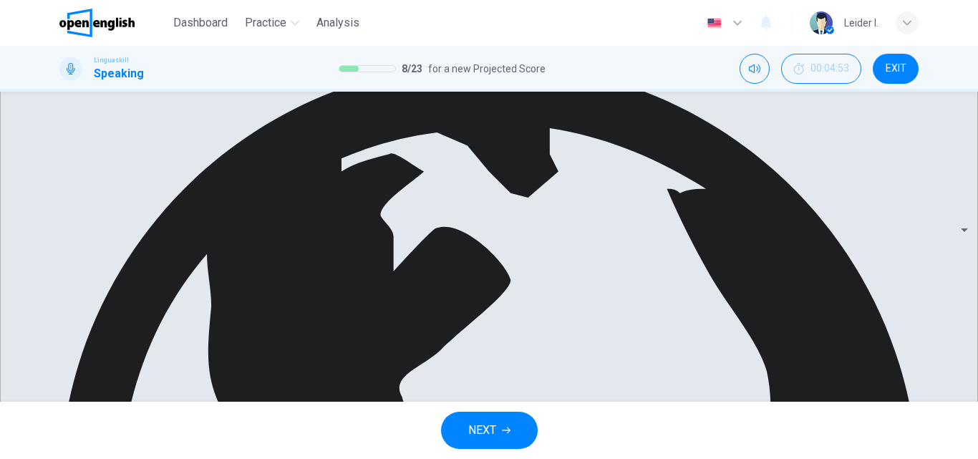
click at [497, 435] on button "NEXT" at bounding box center [489, 430] width 97 height 37
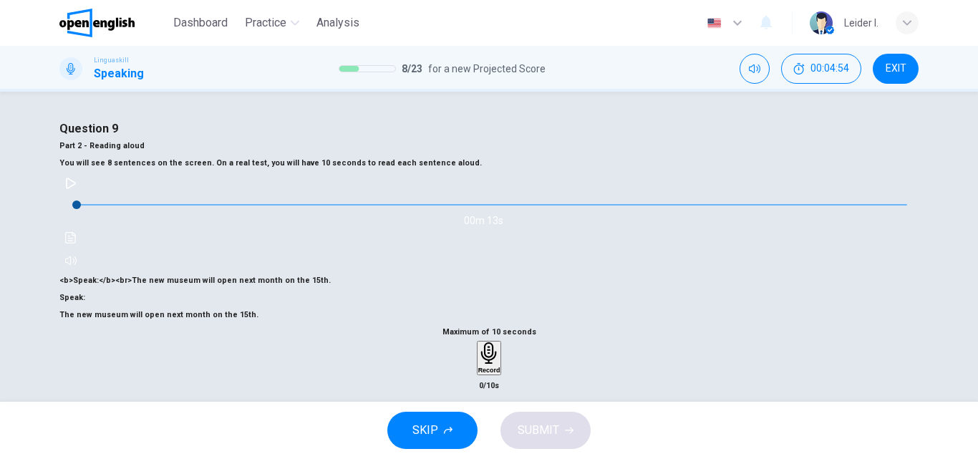
scroll to position [72, 0]
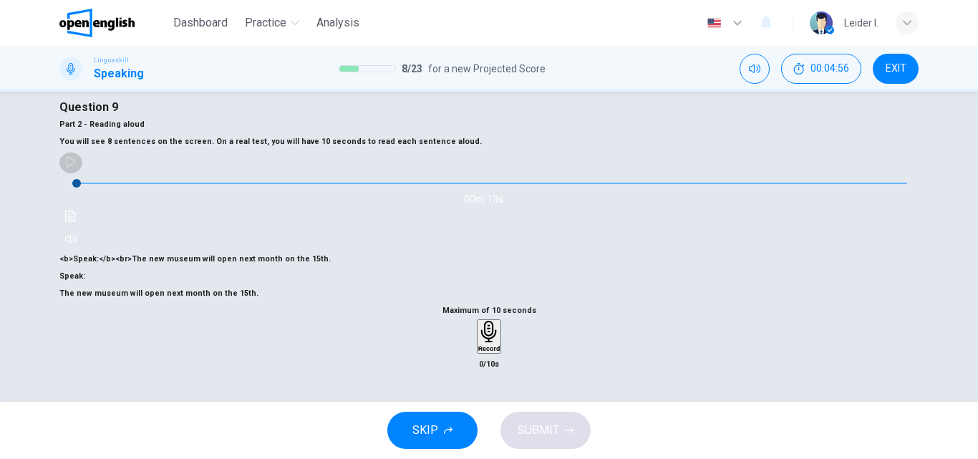
click at [77, 168] on icon "button" at bounding box center [70, 161] width 11 height 11
click at [481, 338] on icon "button" at bounding box center [489, 332] width 16 height 22
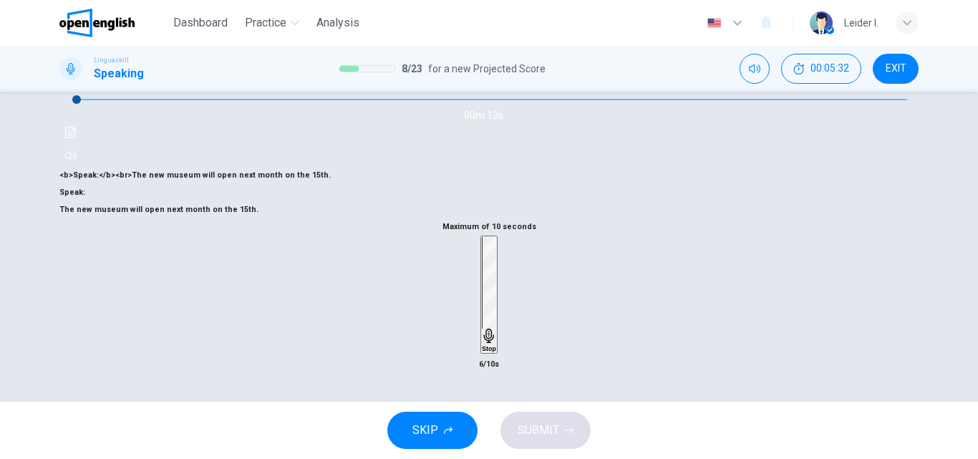
click at [496, 347] on div "Stop" at bounding box center [489, 294] width 14 height 115
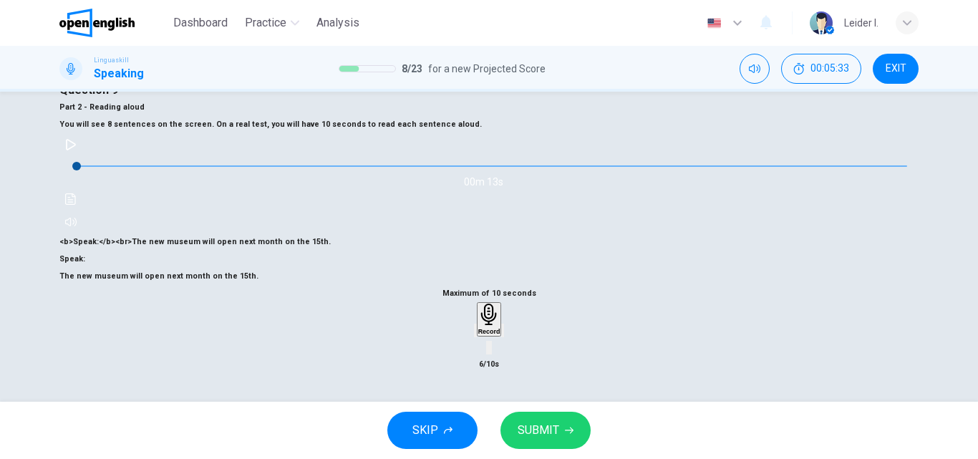
click at [546, 428] on span "SUBMIT" at bounding box center [539, 430] width 42 height 20
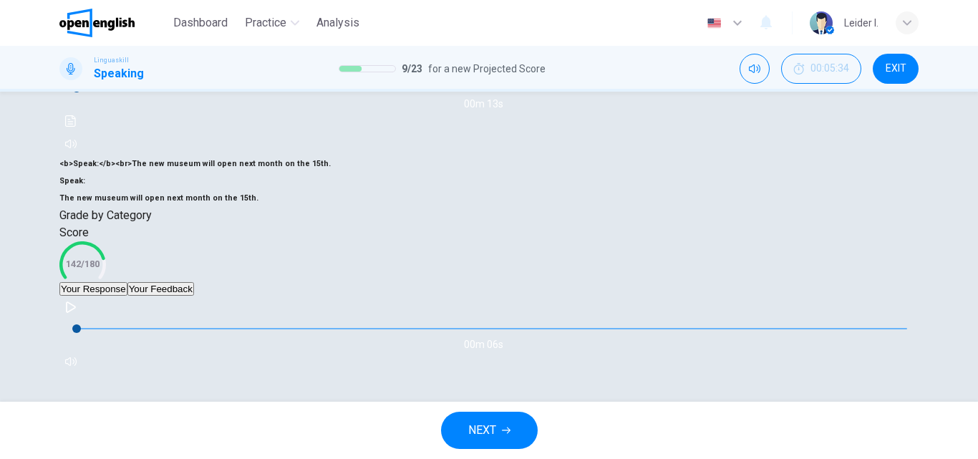
scroll to position [286, 0]
click at [194, 282] on button "Your Feedback" at bounding box center [160, 289] width 67 height 14
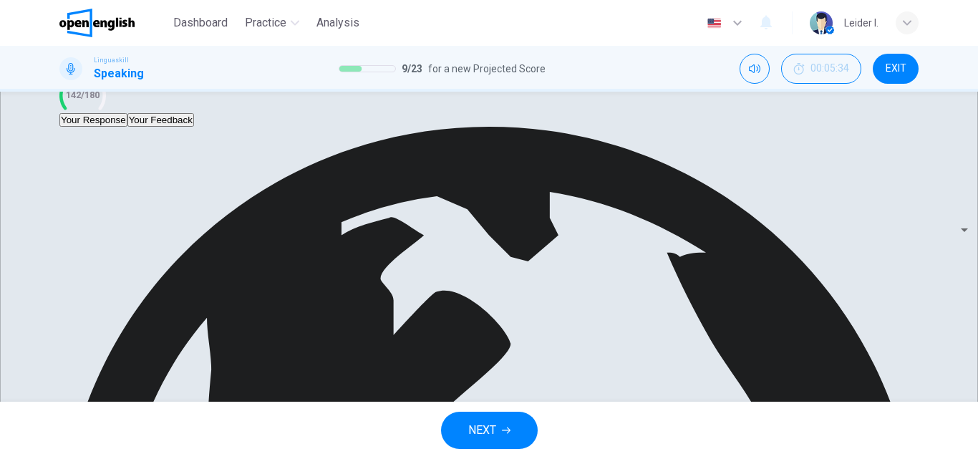
click at [127, 127] on button "Your Response" at bounding box center [93, 120] width 68 height 14
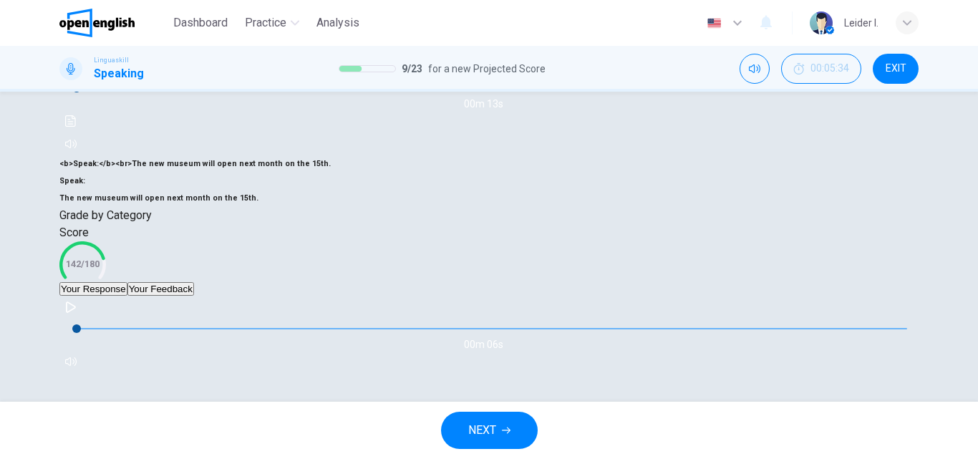
click at [509, 433] on icon "button" at bounding box center [506, 430] width 9 height 9
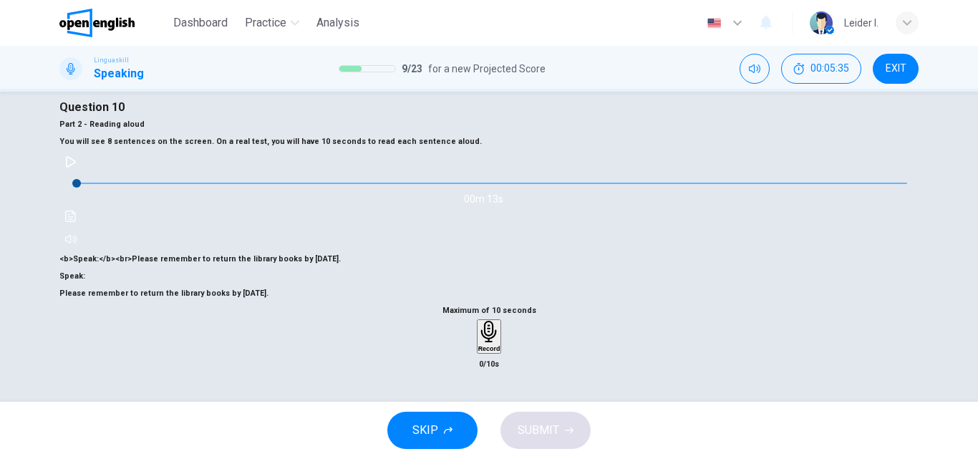
scroll to position [102, 0]
click at [77, 167] on icon "button" at bounding box center [70, 161] width 11 height 11
click at [482, 343] on icon "button" at bounding box center [489, 332] width 16 height 22
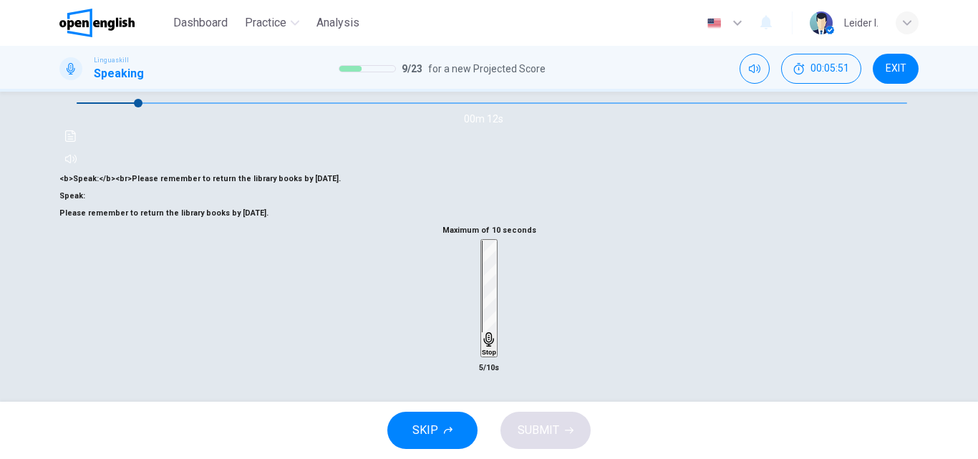
click at [489, 347] on icon "button" at bounding box center [489, 339] width 10 height 14
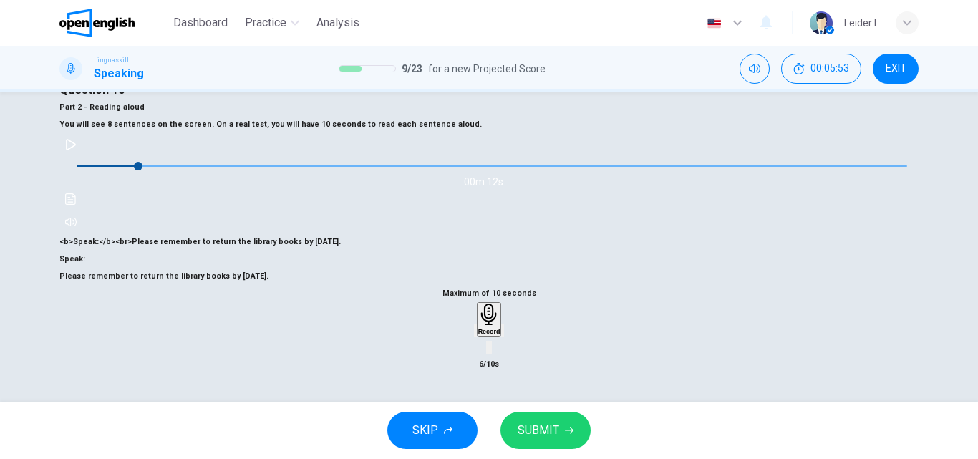
scroll to position [245, 0]
click at [544, 423] on span "SUBMIT" at bounding box center [539, 430] width 42 height 20
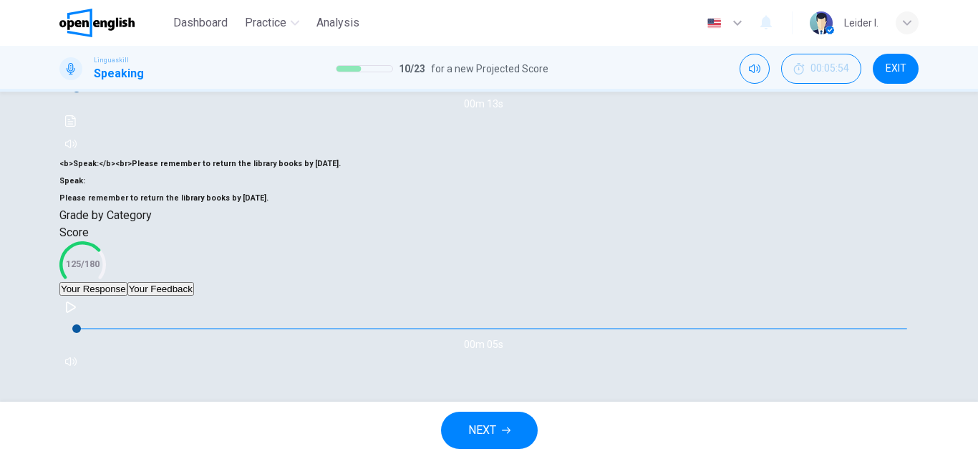
click at [194, 296] on button "Your Feedback" at bounding box center [160, 289] width 67 height 14
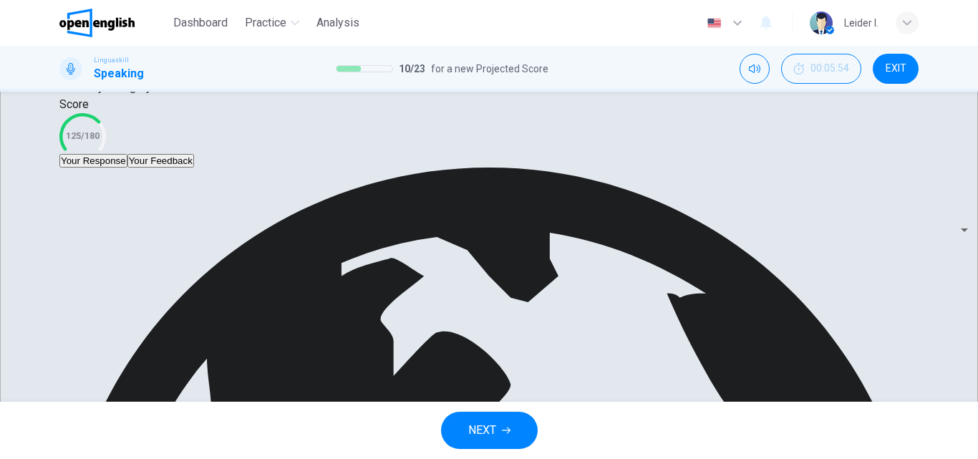
click at [470, 429] on span "NEXT" at bounding box center [482, 430] width 28 height 20
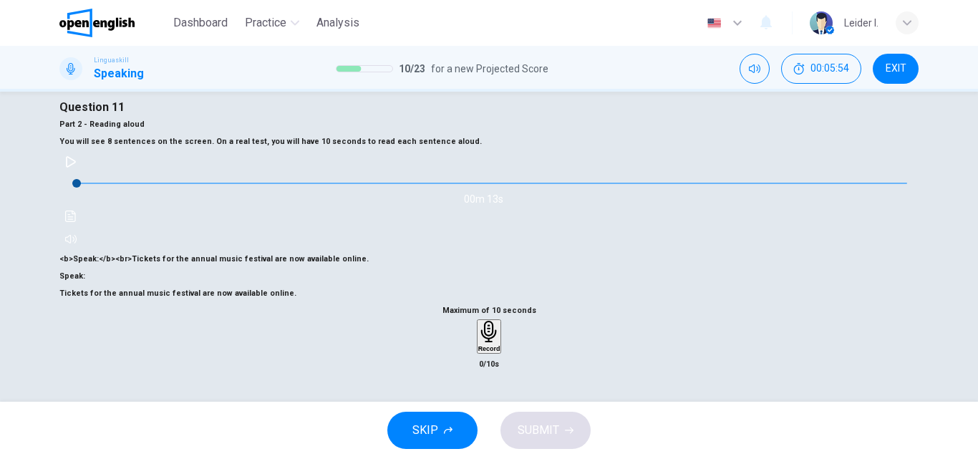
scroll to position [102, 0]
click at [82, 169] on button "button" at bounding box center [70, 161] width 23 height 23
click at [77, 163] on icon "button" at bounding box center [70, 161] width 11 height 11
click at [481, 343] on icon "button" at bounding box center [489, 332] width 16 height 22
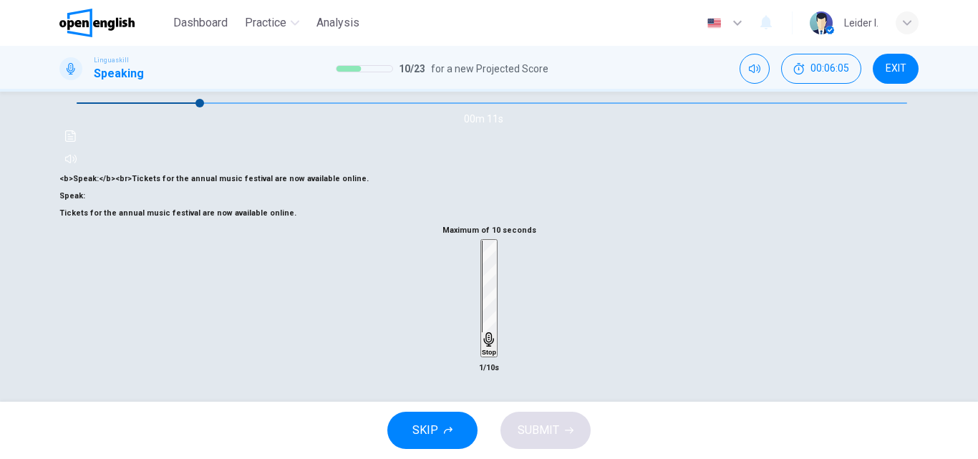
scroll to position [173, 0]
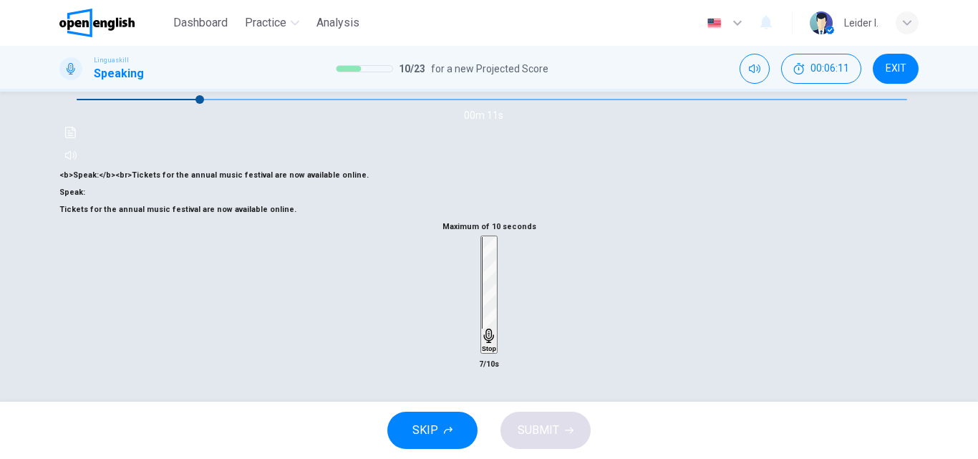
click at [483, 345] on h6 "Stop" at bounding box center [489, 348] width 14 height 7
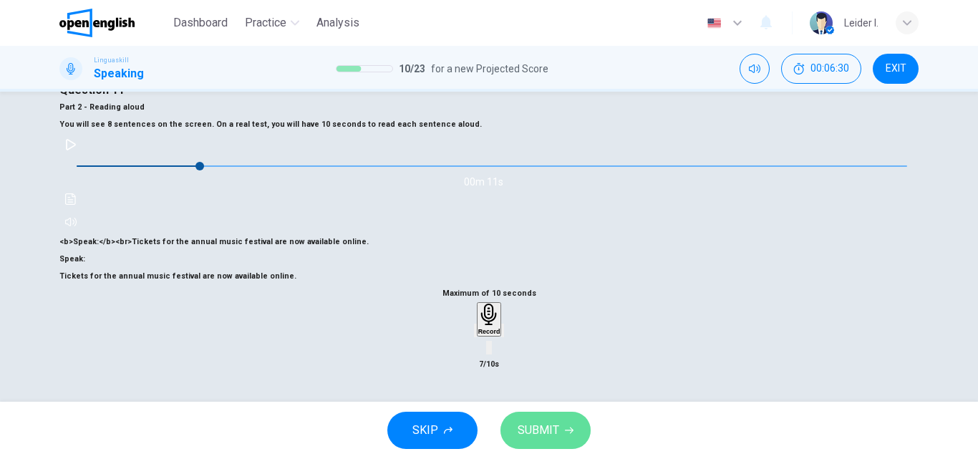
click at [551, 427] on span "SUBMIT" at bounding box center [539, 430] width 42 height 20
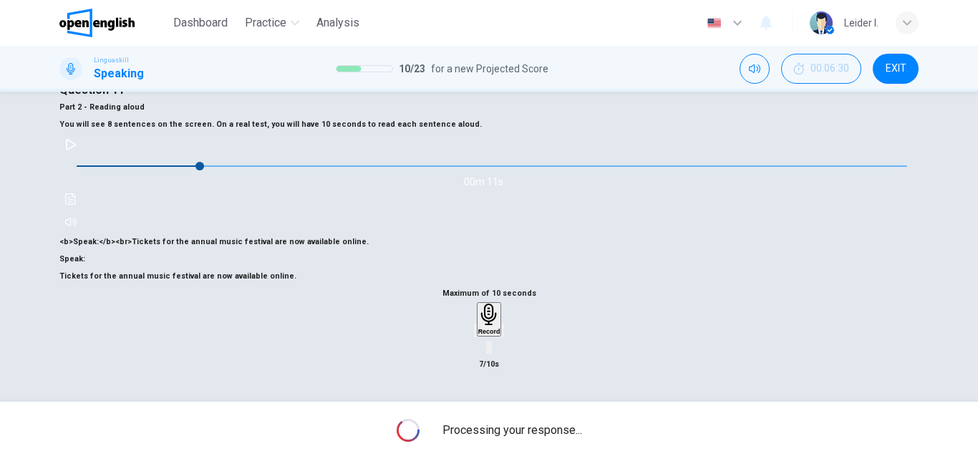
type input "*"
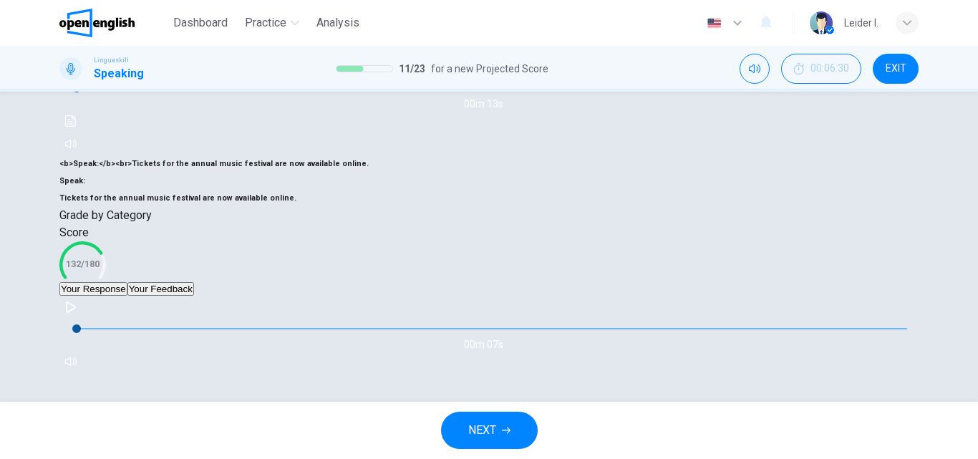
click at [192, 296] on button "Your Feedback" at bounding box center [160, 289] width 67 height 14
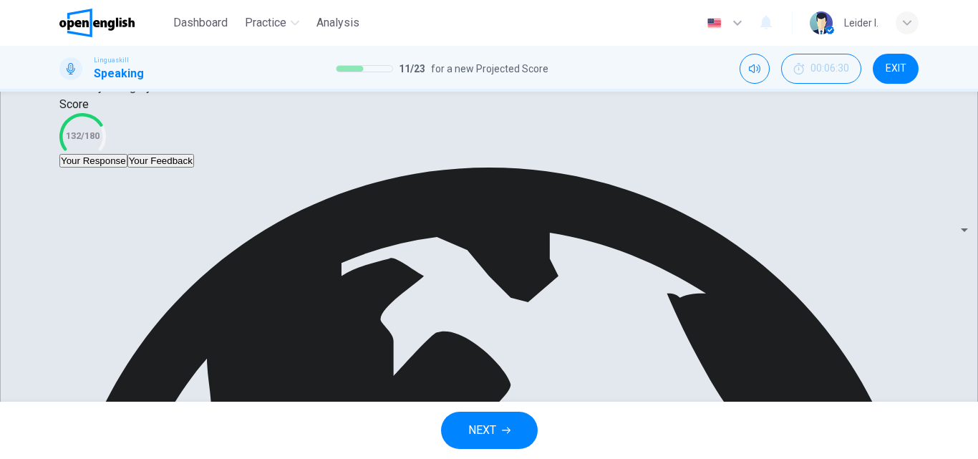
scroll to position [317, 0]
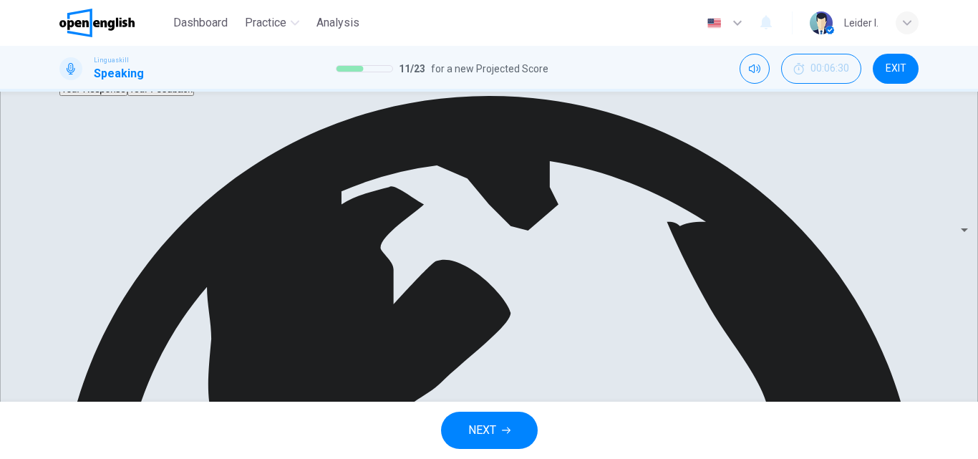
click at [127, 96] on button "Your Response" at bounding box center [93, 89] width 68 height 14
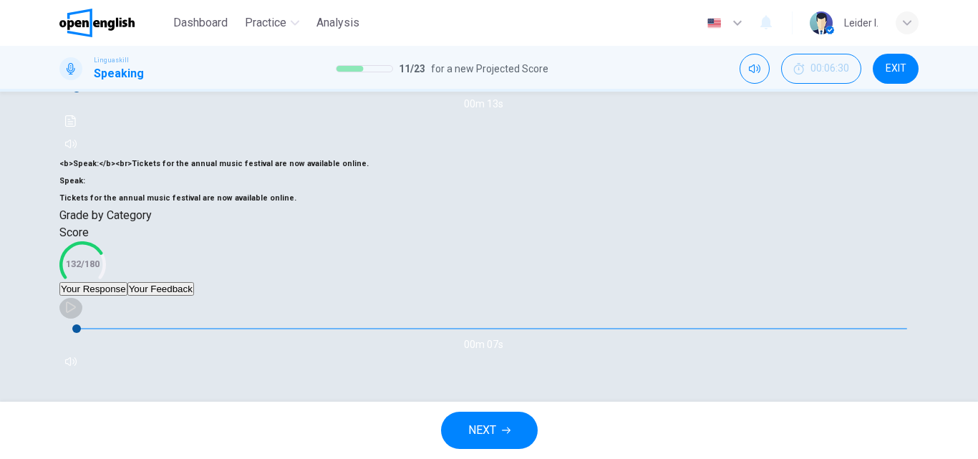
click at [82, 307] on button "button" at bounding box center [70, 307] width 23 height 23
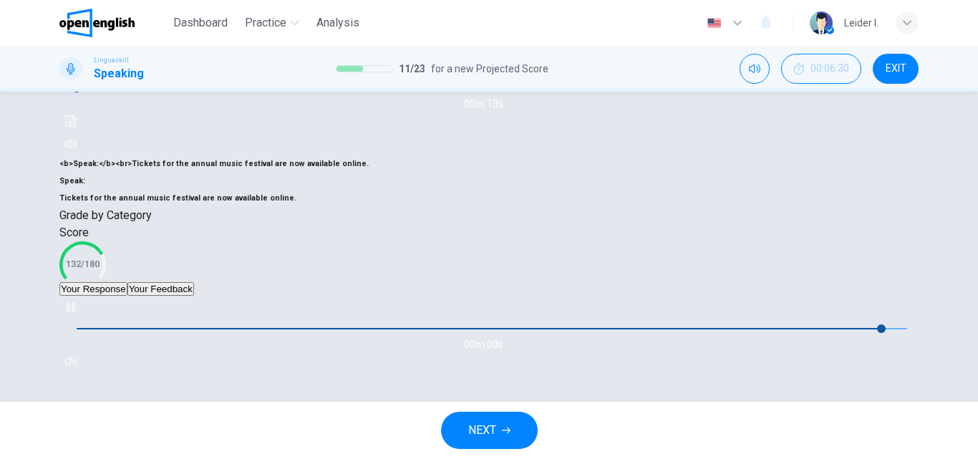
type input "*"
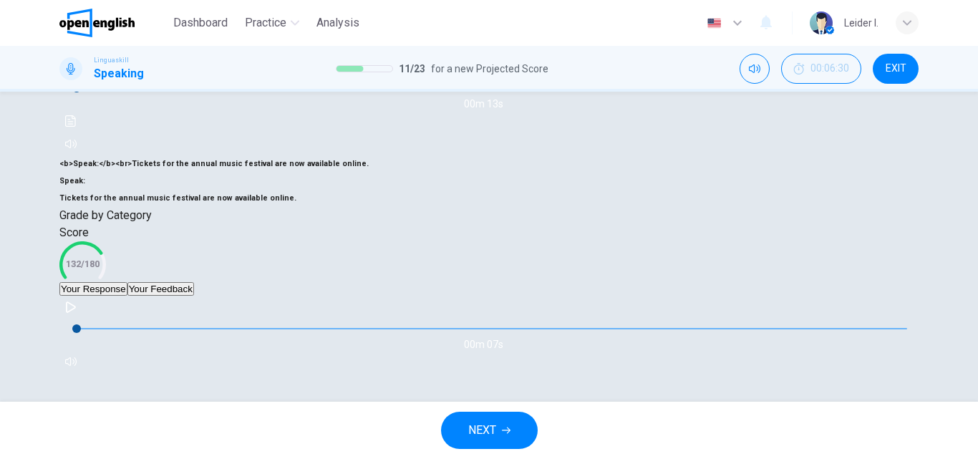
click at [502, 423] on button "NEXT" at bounding box center [489, 430] width 97 height 37
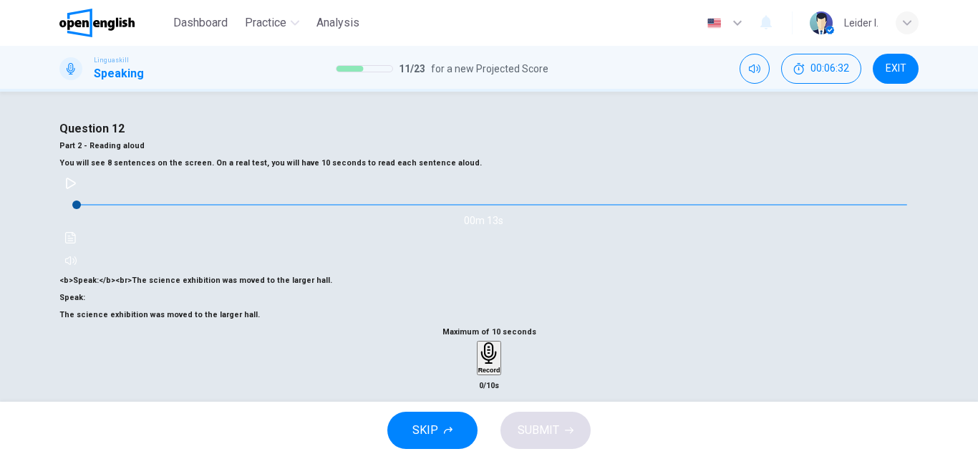
scroll to position [72, 0]
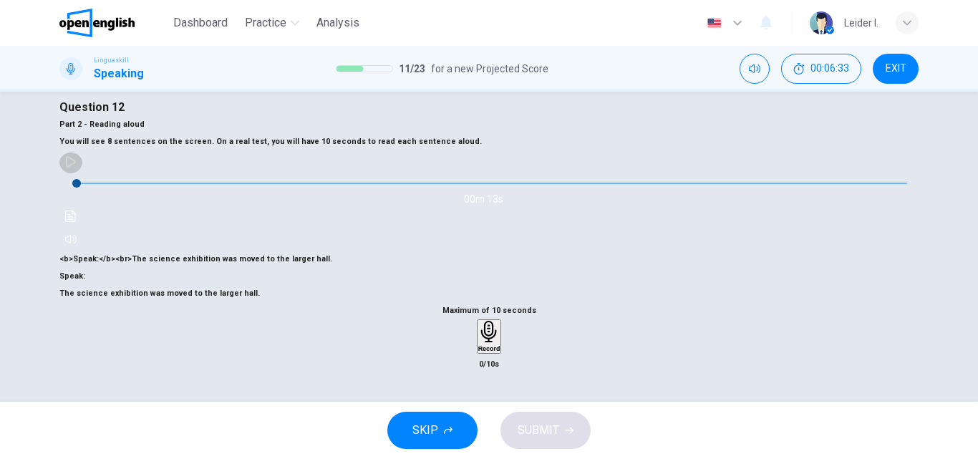
click at [76, 168] on icon "button" at bounding box center [71, 161] width 10 height 11
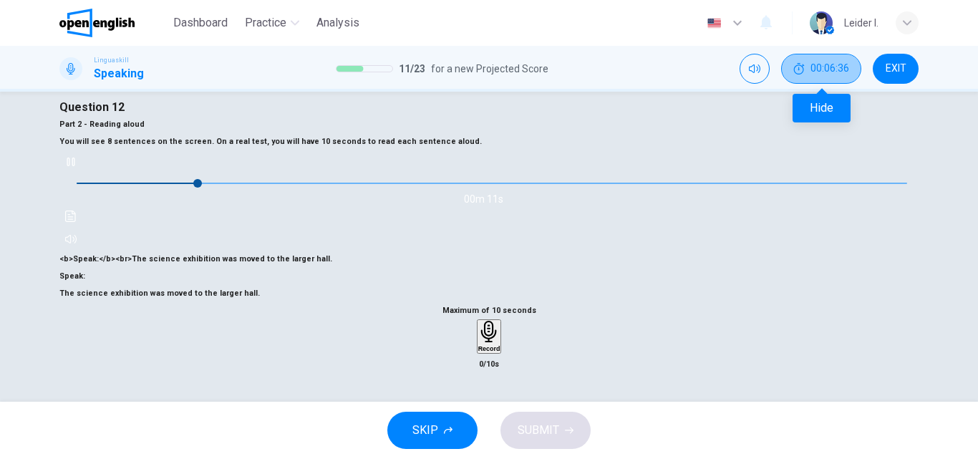
click at [832, 63] on span "00:06:36" at bounding box center [830, 68] width 39 height 11
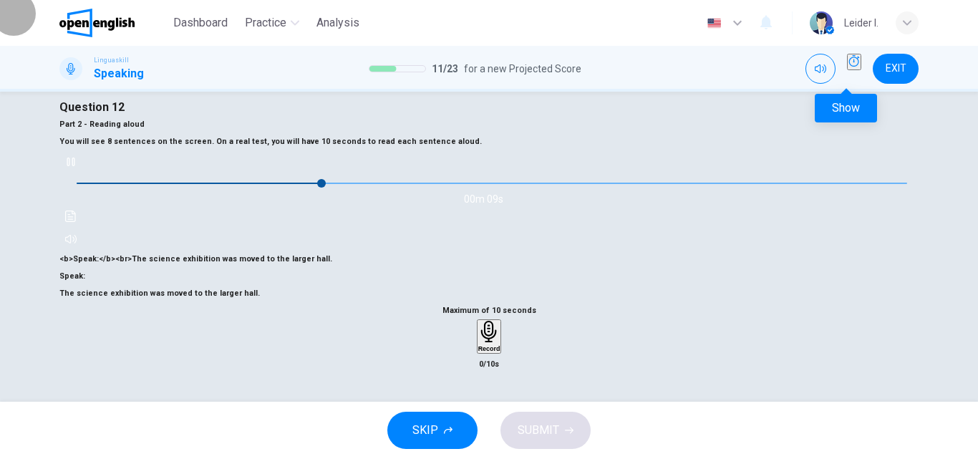
click at [849, 67] on icon "Show" at bounding box center [854, 60] width 11 height 11
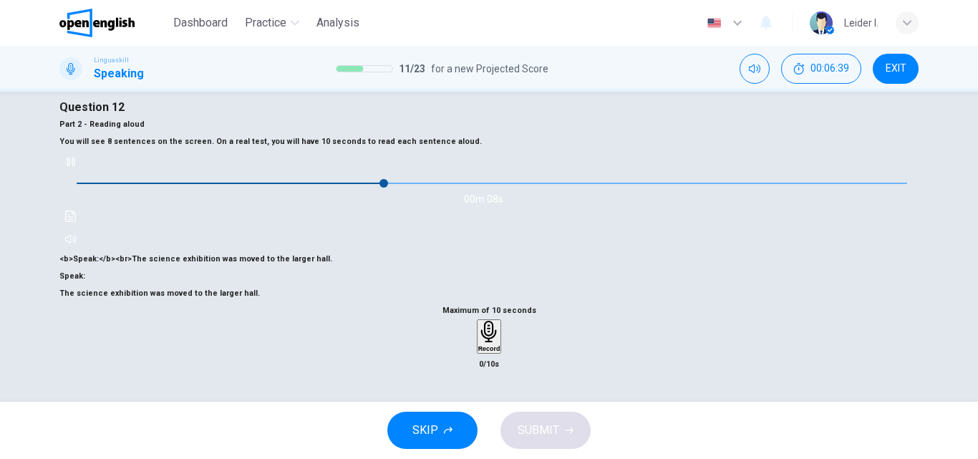
click at [708, 193] on div "00m 08s" at bounding box center [489, 200] width 860 height 100
click at [77, 168] on icon "button" at bounding box center [70, 161] width 11 height 11
click at [501, 321] on div "Record" at bounding box center [489, 337] width 22 height 32
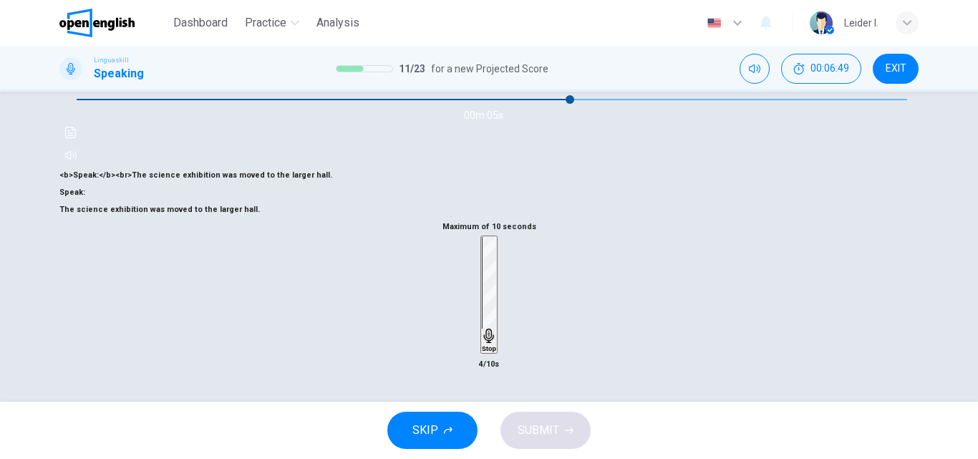
click at [486, 329] on icon "button" at bounding box center [489, 336] width 10 height 14
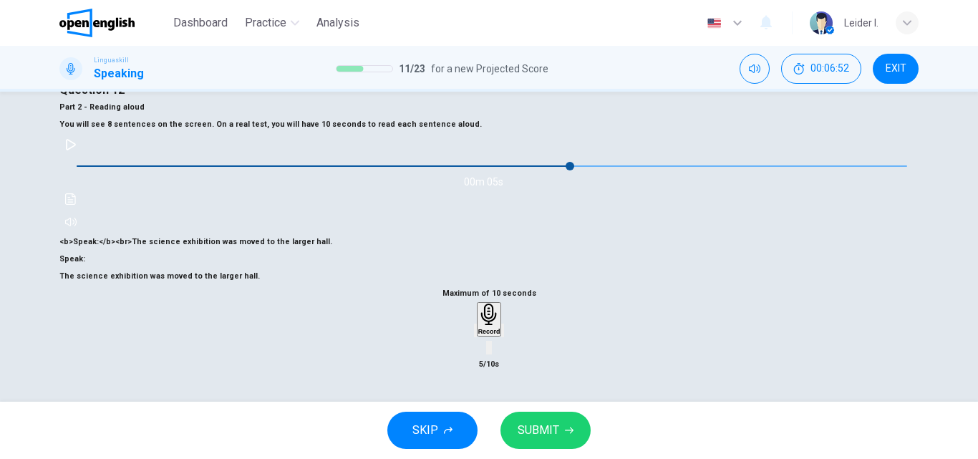
click at [552, 426] on span "SUBMIT" at bounding box center [539, 430] width 42 height 20
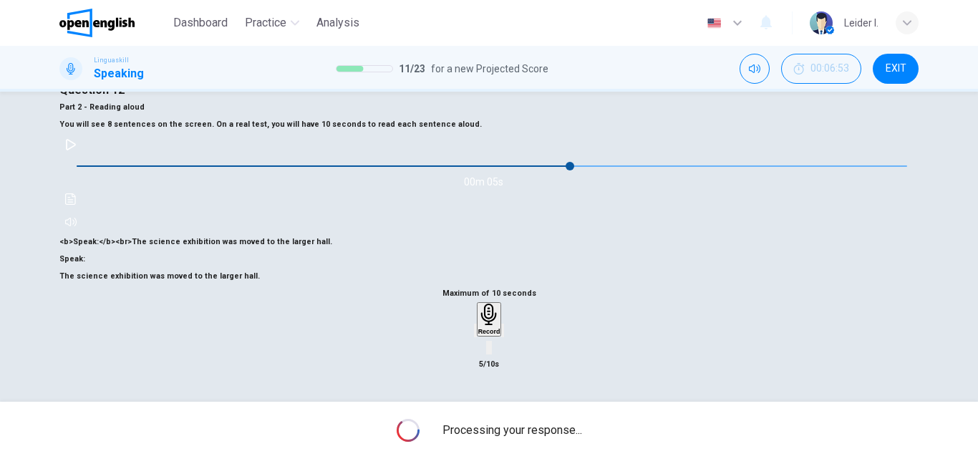
type input "*"
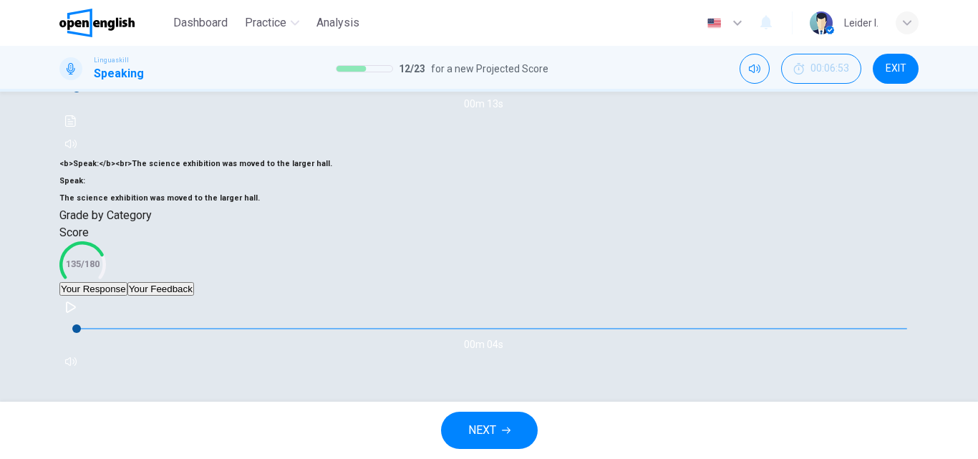
click at [486, 426] on span "NEXT" at bounding box center [482, 430] width 28 height 20
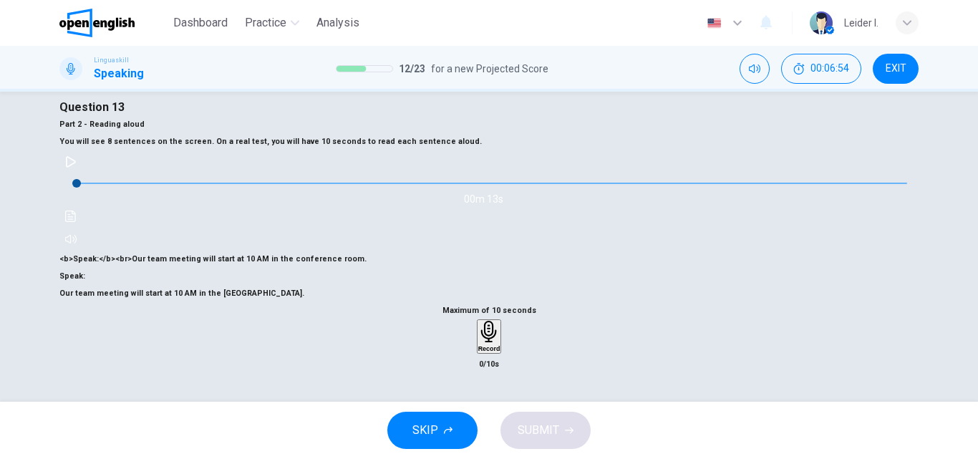
click at [489, 321] on icon "button" at bounding box center [489, 332] width 22 height 22
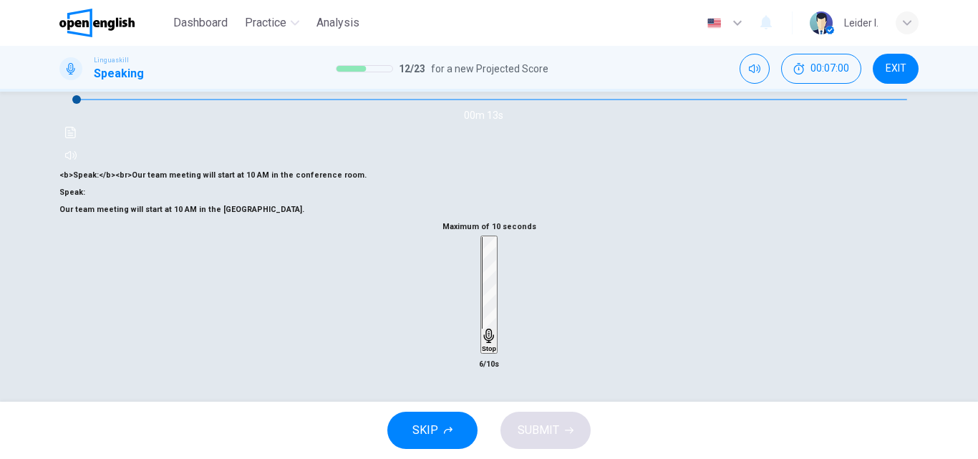
click at [483, 329] on icon "button" at bounding box center [489, 336] width 14 height 14
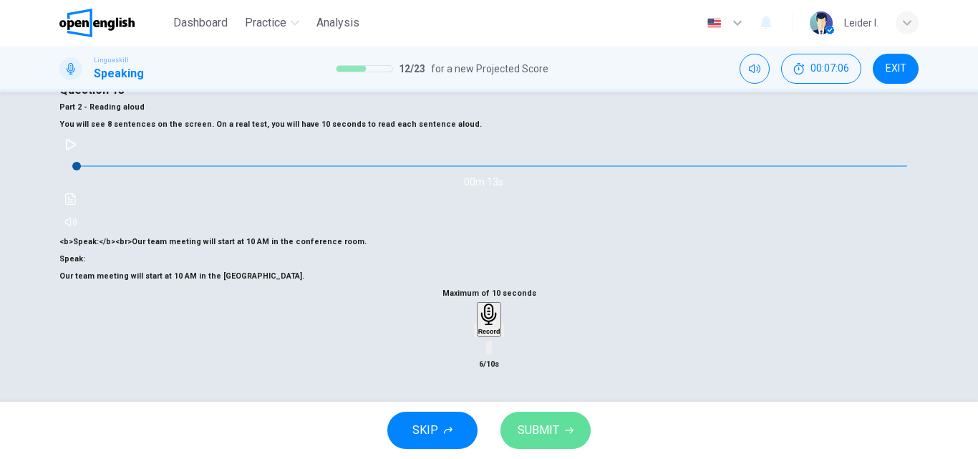
click at [555, 425] on span "SUBMIT" at bounding box center [539, 430] width 42 height 20
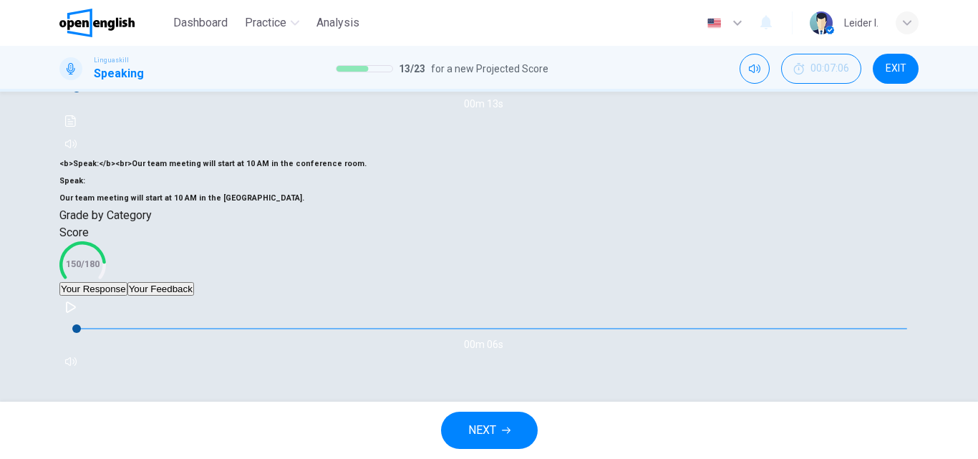
click at [473, 428] on span "NEXT" at bounding box center [482, 430] width 28 height 20
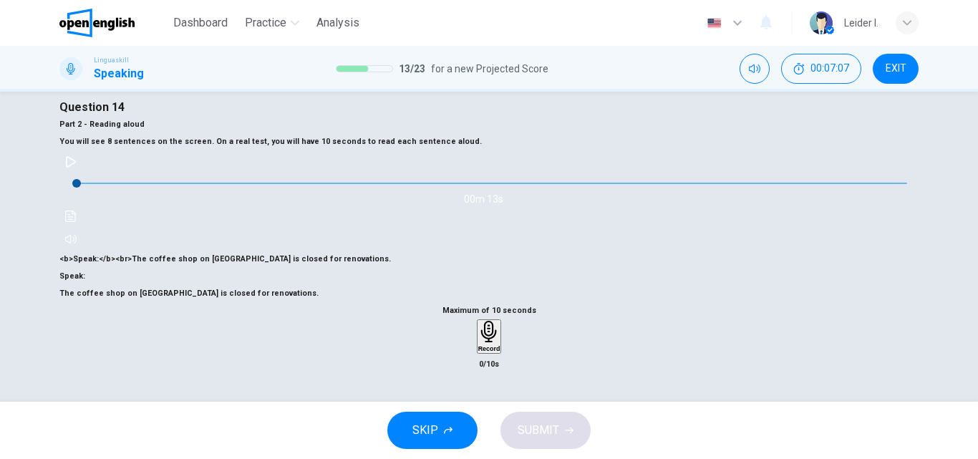
click at [478, 321] on div "Record" at bounding box center [489, 337] width 22 height 32
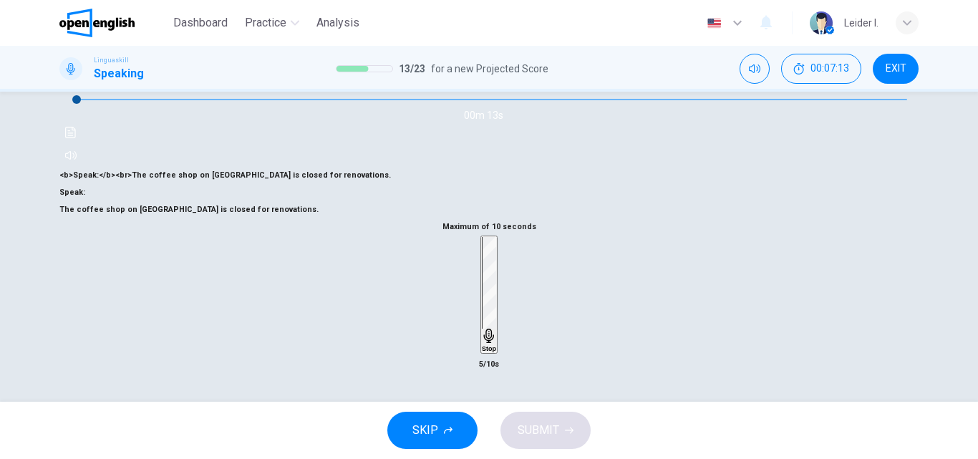
click at [496, 319] on div "Stop" at bounding box center [489, 294] width 14 height 115
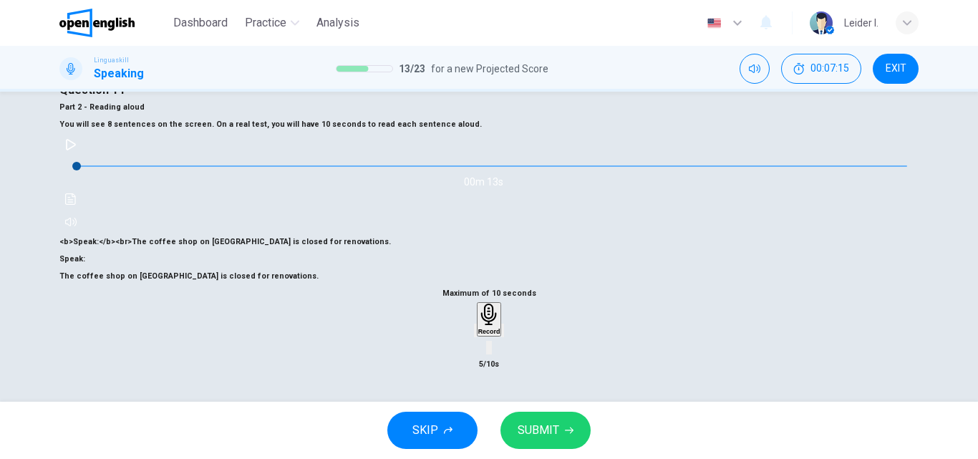
click at [554, 428] on span "SUBMIT" at bounding box center [539, 430] width 42 height 20
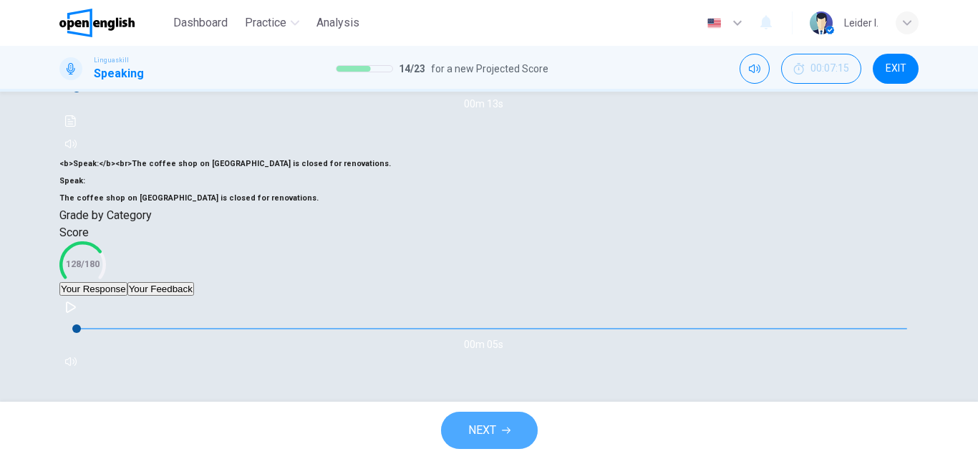
click at [469, 424] on span "NEXT" at bounding box center [482, 430] width 28 height 20
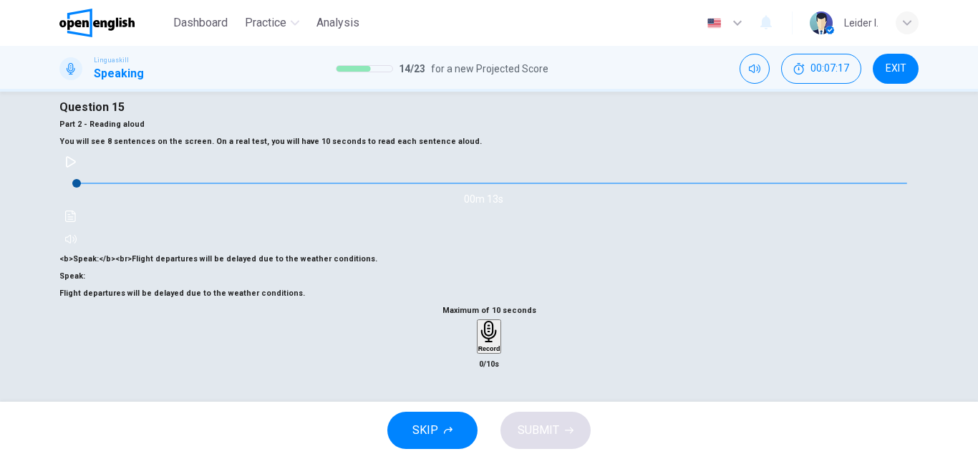
click at [490, 321] on div "Record" at bounding box center [489, 337] width 22 height 32
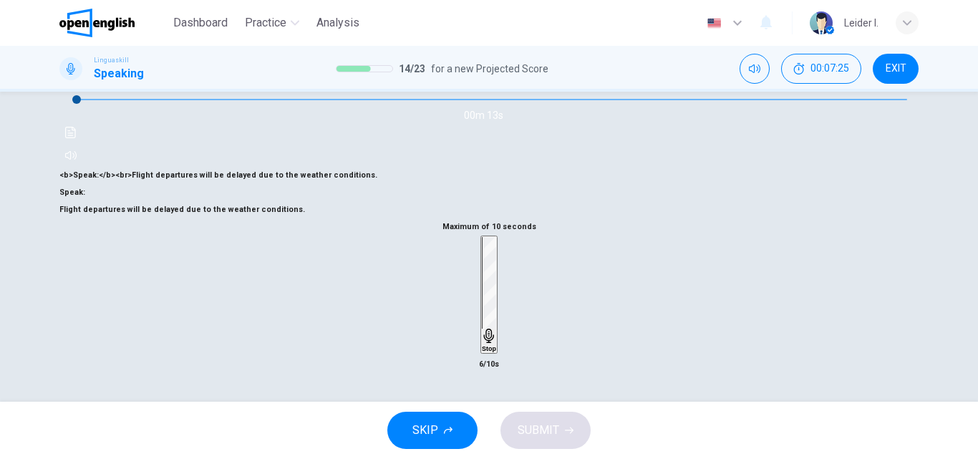
click at [483, 315] on div "Stop" at bounding box center [489, 294] width 14 height 115
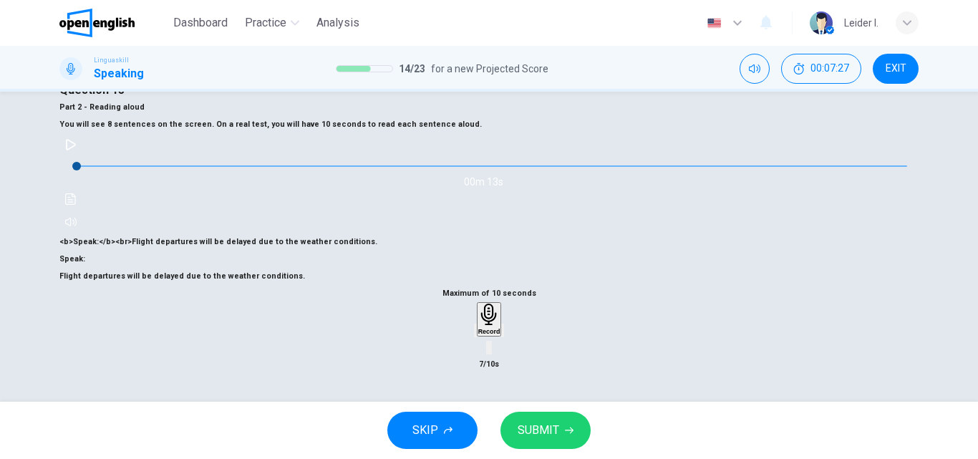
scroll to position [245, 0]
click at [572, 426] on icon "button" at bounding box center [569, 430] width 9 height 9
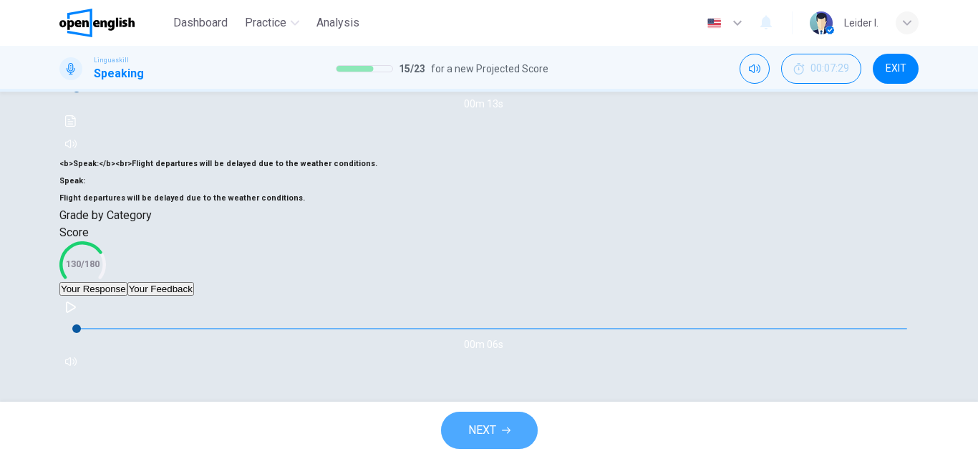
click at [494, 419] on button "NEXT" at bounding box center [489, 430] width 97 height 37
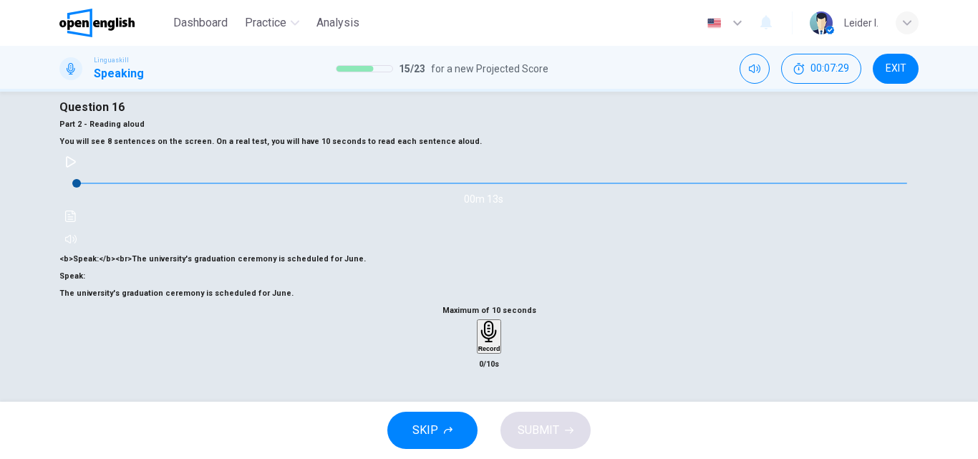
scroll to position [173, 0]
click at [478, 321] on icon "button" at bounding box center [489, 332] width 22 height 22
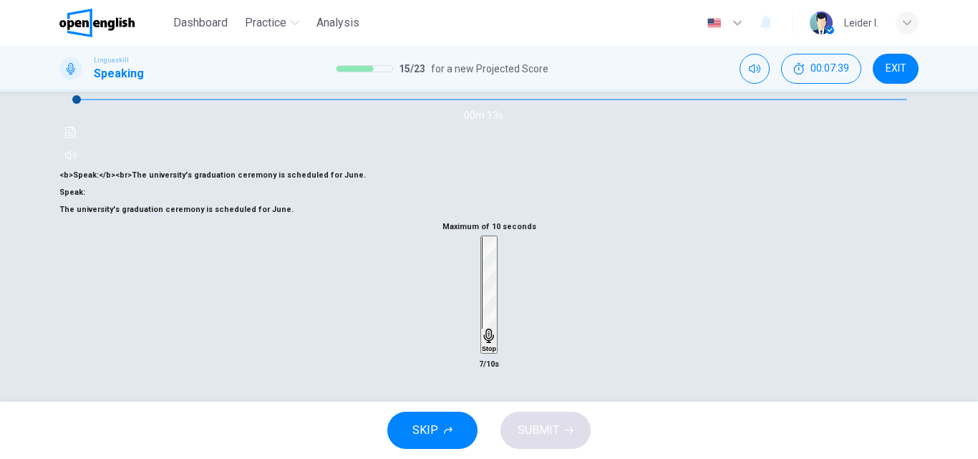
click at [496, 320] on div "Stop" at bounding box center [489, 294] width 14 height 115
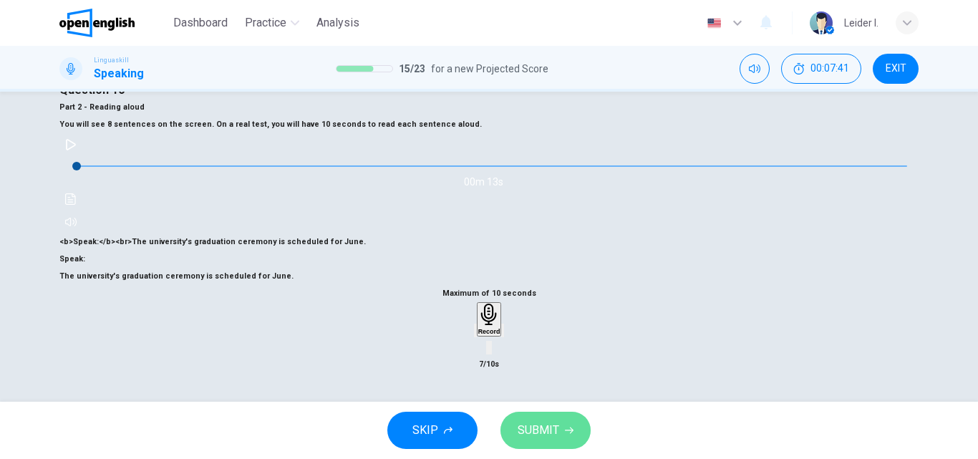
click at [557, 418] on button "SUBMIT" at bounding box center [546, 430] width 90 height 37
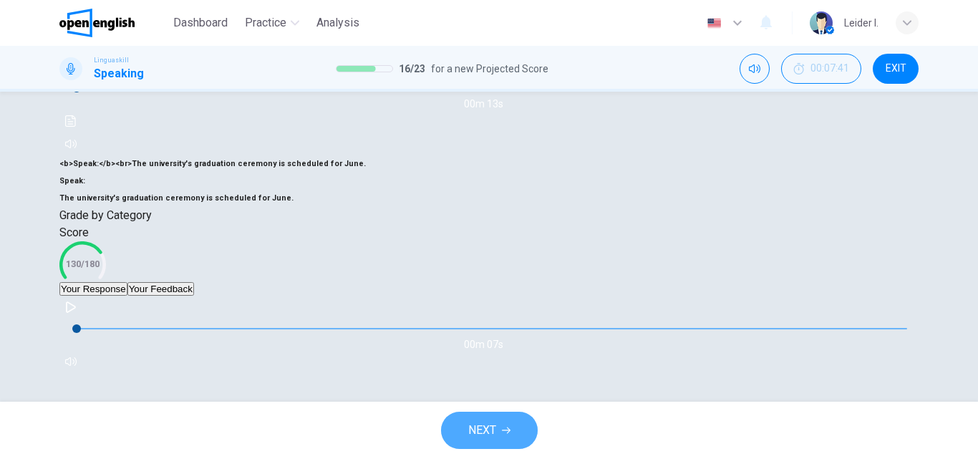
click at [512, 435] on button "NEXT" at bounding box center [489, 430] width 97 height 37
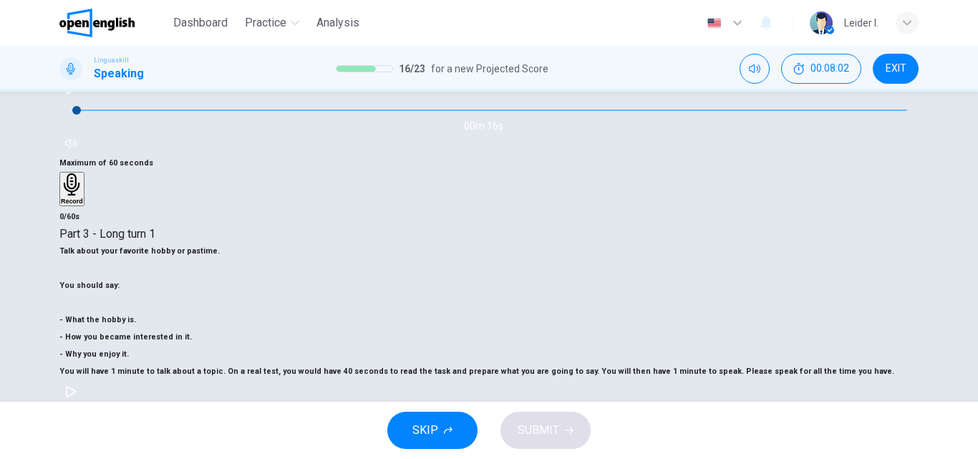
scroll to position [143, 0]
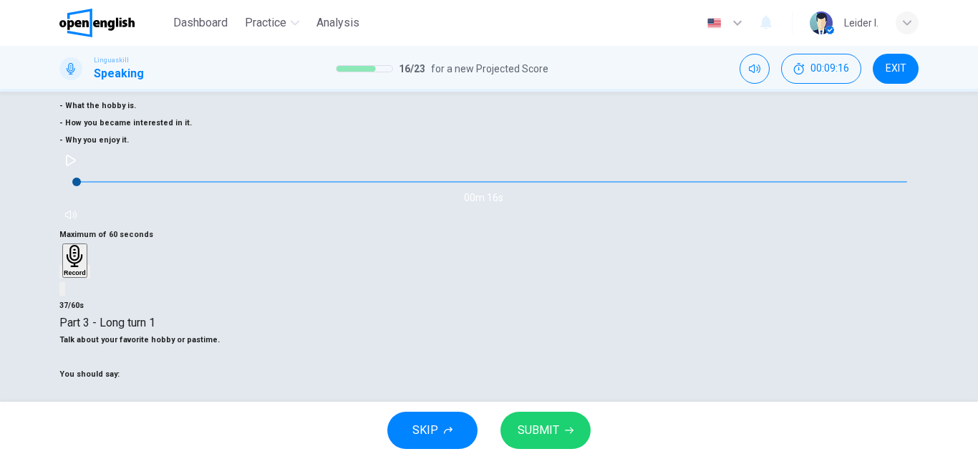
scroll to position [287, 0]
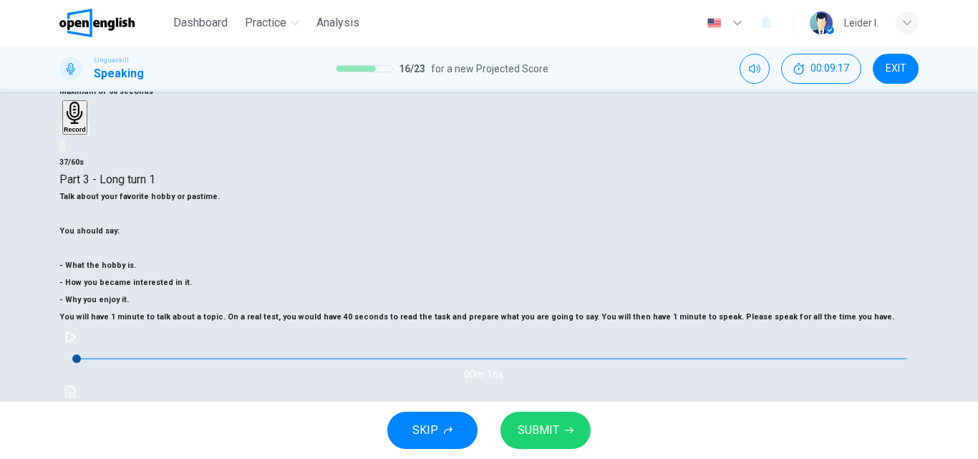
click at [559, 428] on button "SUBMIT" at bounding box center [546, 430] width 90 height 37
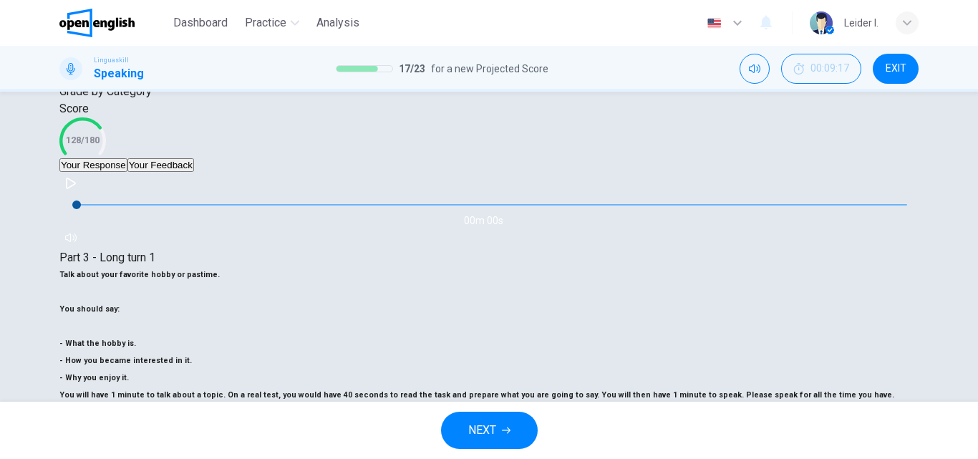
scroll to position [315, 0]
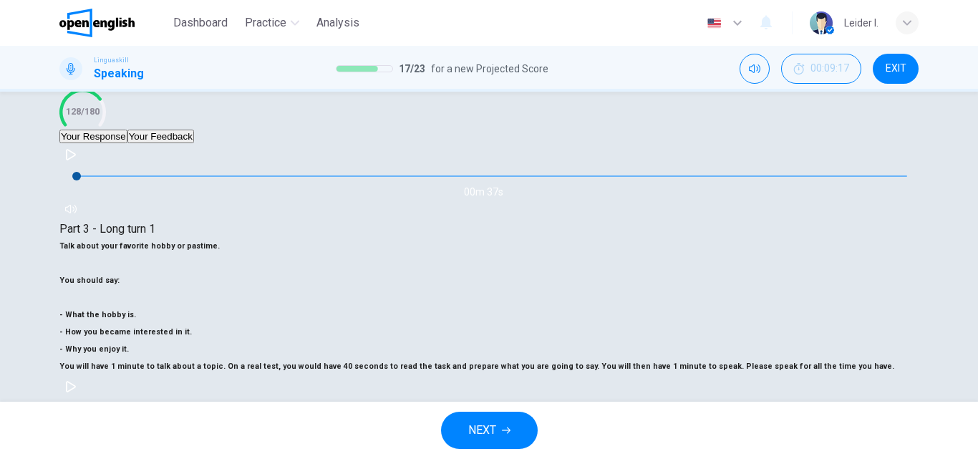
click at [494, 422] on span "NEXT" at bounding box center [482, 430] width 28 height 20
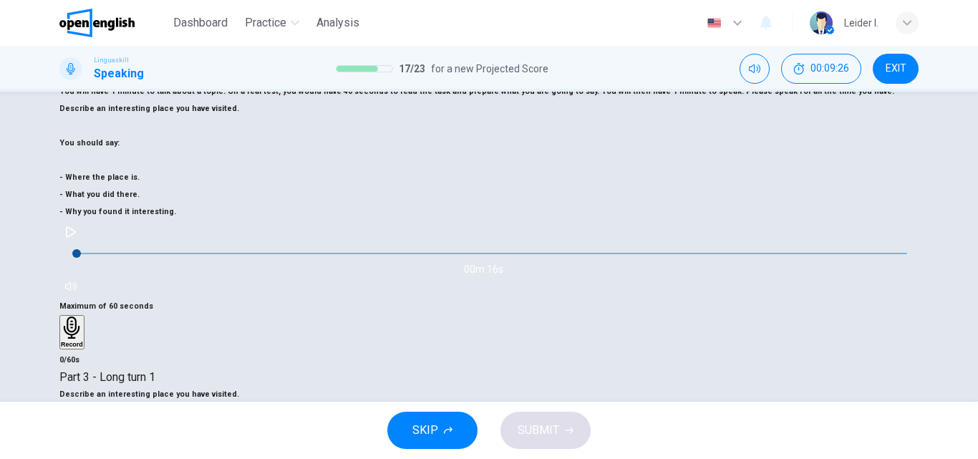
scroll to position [215, 0]
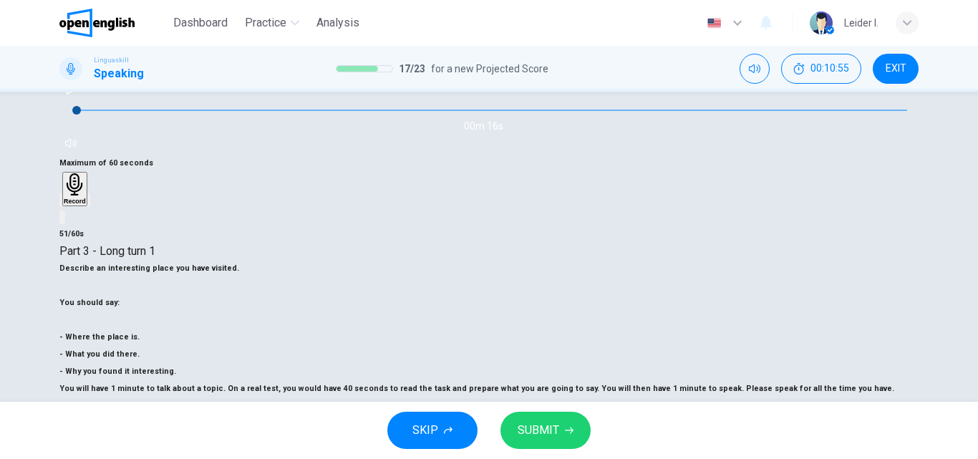
click at [548, 428] on span "SUBMIT" at bounding box center [539, 430] width 42 height 20
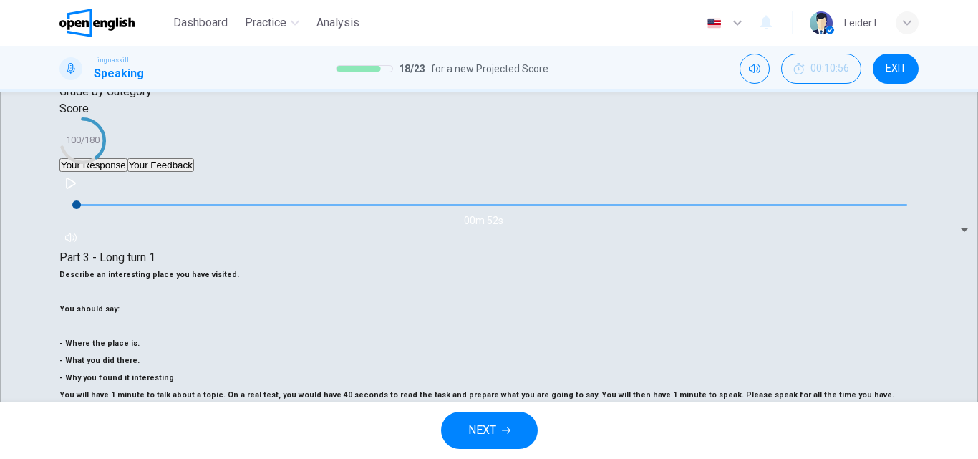
scroll to position [339, 0]
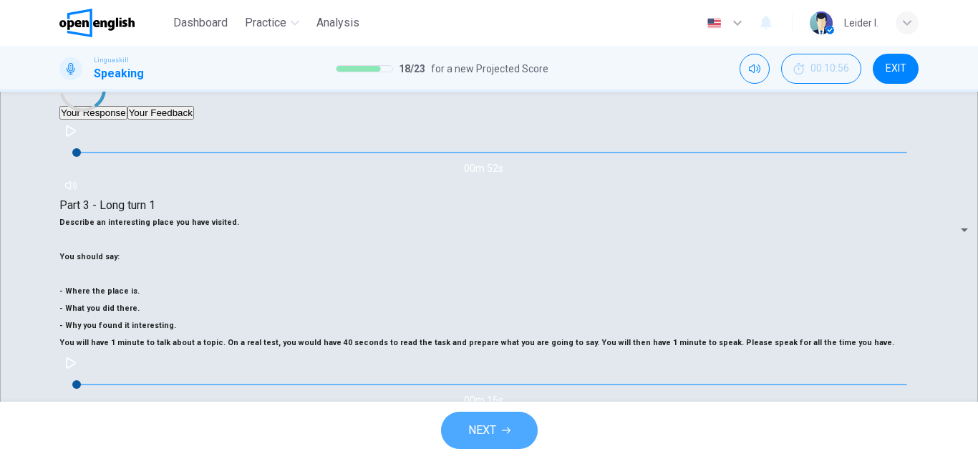
click at [520, 419] on button "NEXT" at bounding box center [489, 430] width 97 height 37
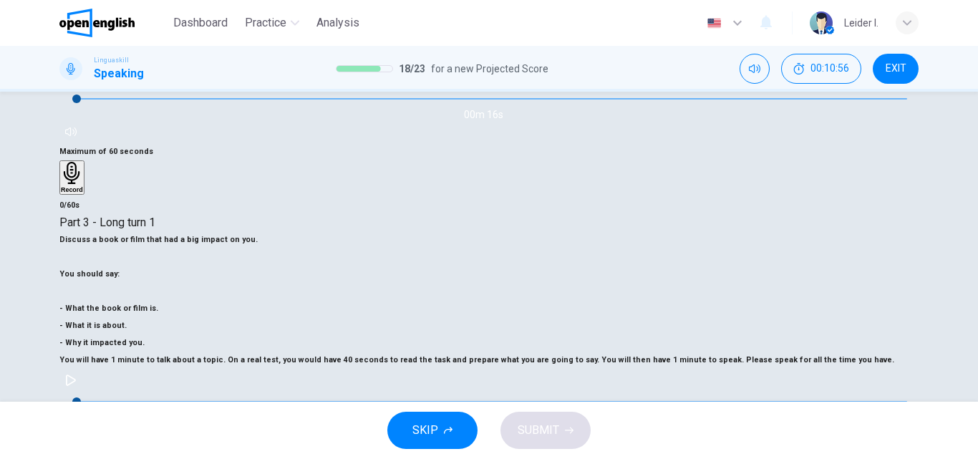
scroll to position [155, 0]
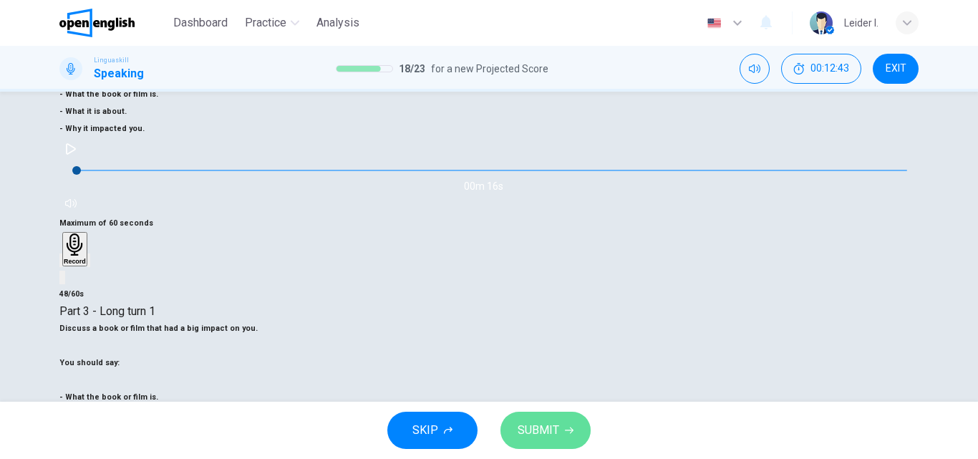
click at [554, 433] on span "SUBMIT" at bounding box center [539, 430] width 42 height 20
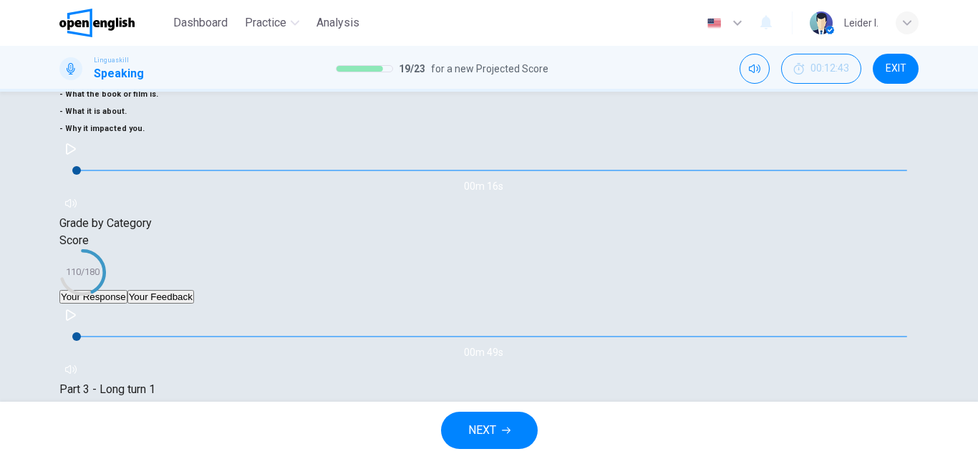
click at [496, 425] on span "NEXT" at bounding box center [482, 430] width 28 height 20
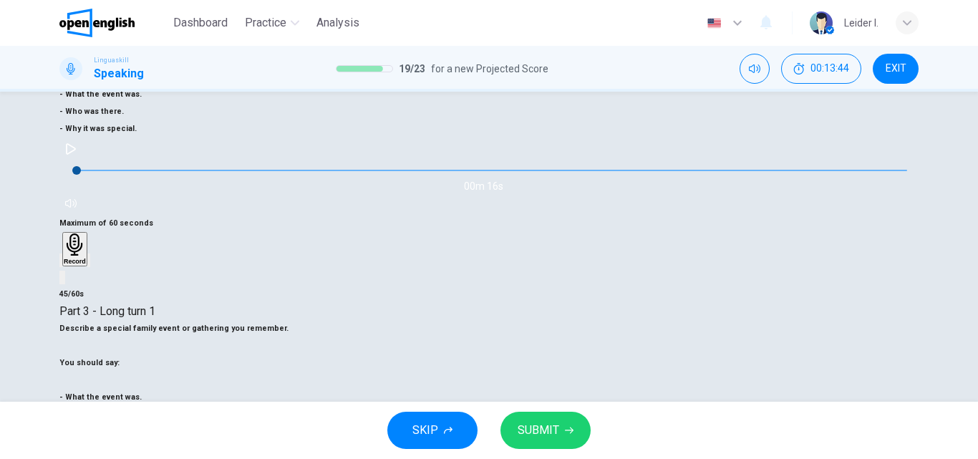
click at [542, 429] on span "SUBMIT" at bounding box center [539, 430] width 42 height 20
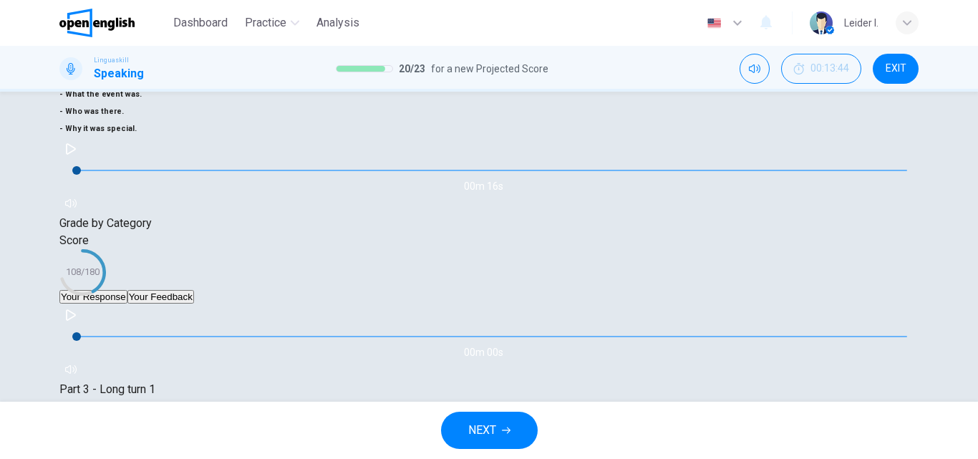
scroll to position [226, 0]
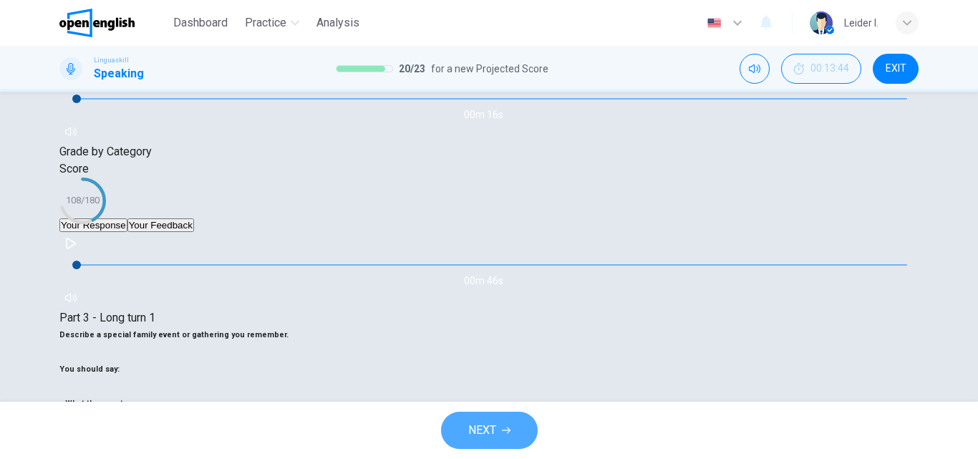
click at [483, 424] on span "NEXT" at bounding box center [482, 430] width 28 height 20
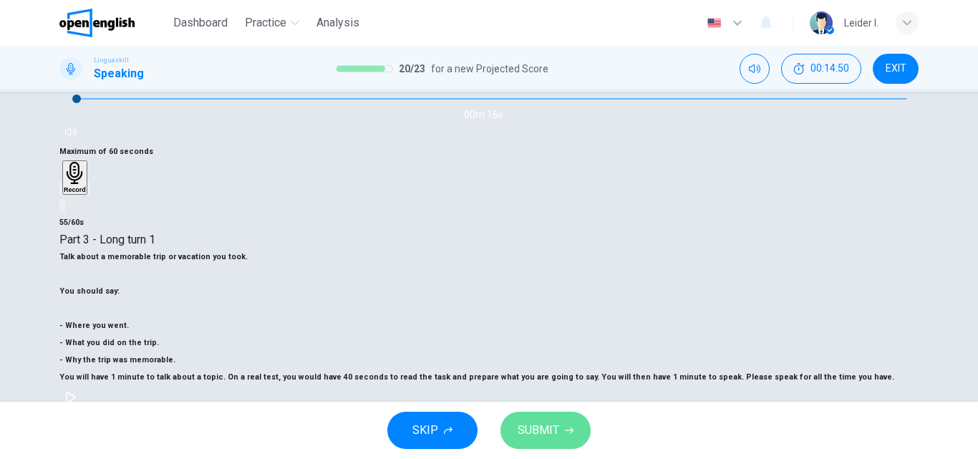
click at [532, 425] on span "SUBMIT" at bounding box center [539, 430] width 42 height 20
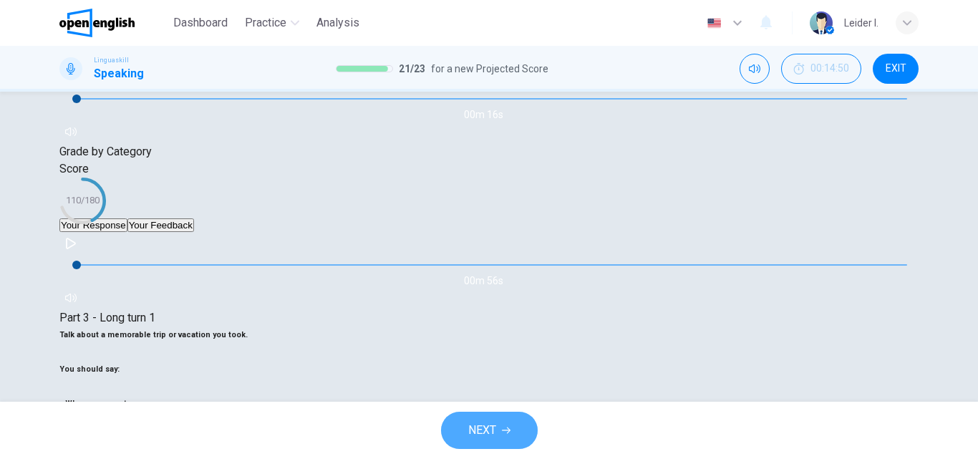
click at [516, 424] on button "NEXT" at bounding box center [489, 430] width 97 height 37
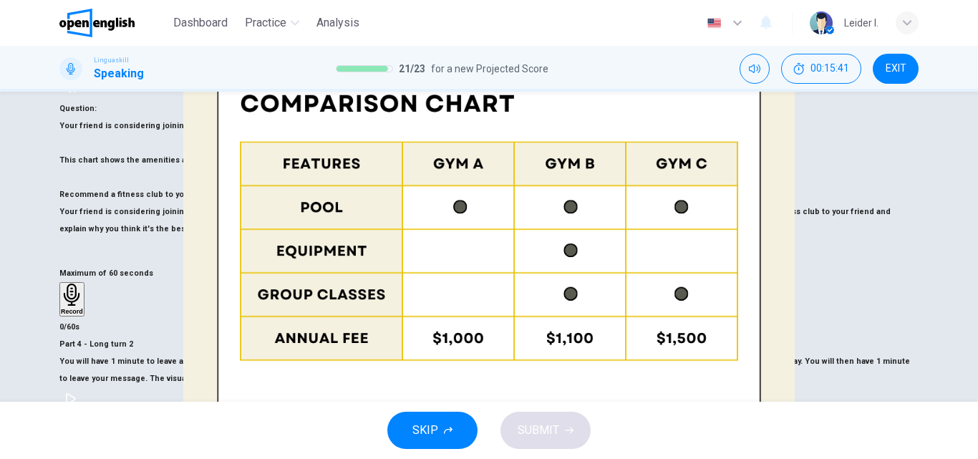
scroll to position [358, 0]
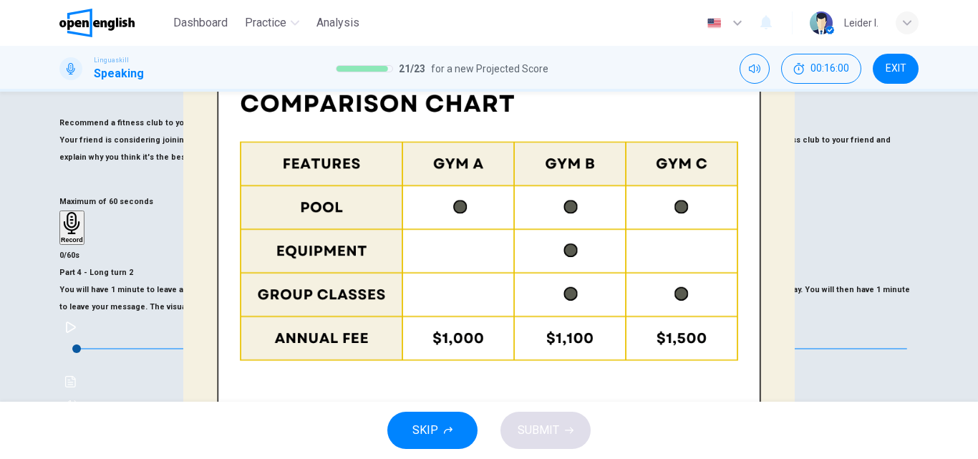
click at [496, 448] on icon "button" at bounding box center [489, 459] width 16 height 22
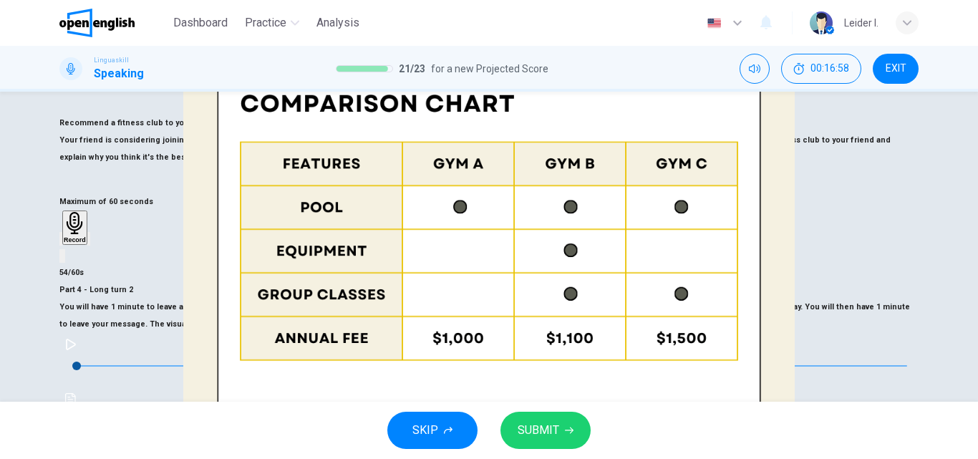
click at [559, 428] on button "SUBMIT" at bounding box center [546, 430] width 90 height 37
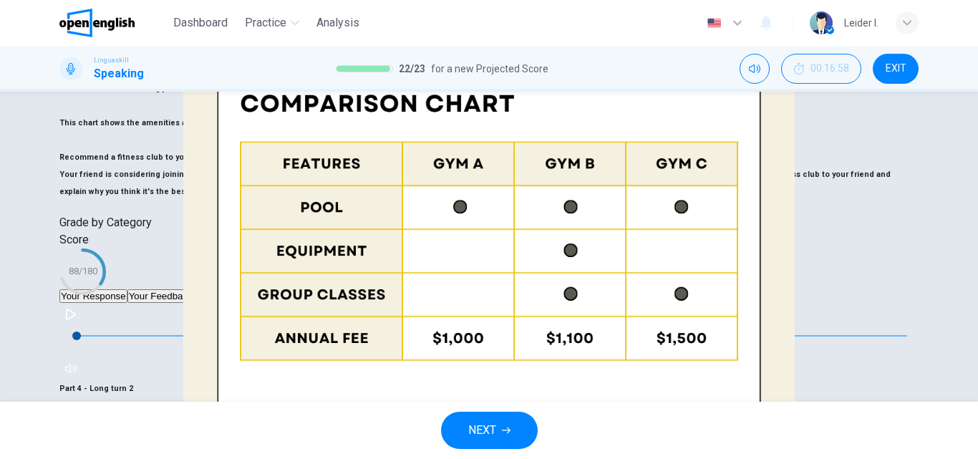
scroll to position [352, 0]
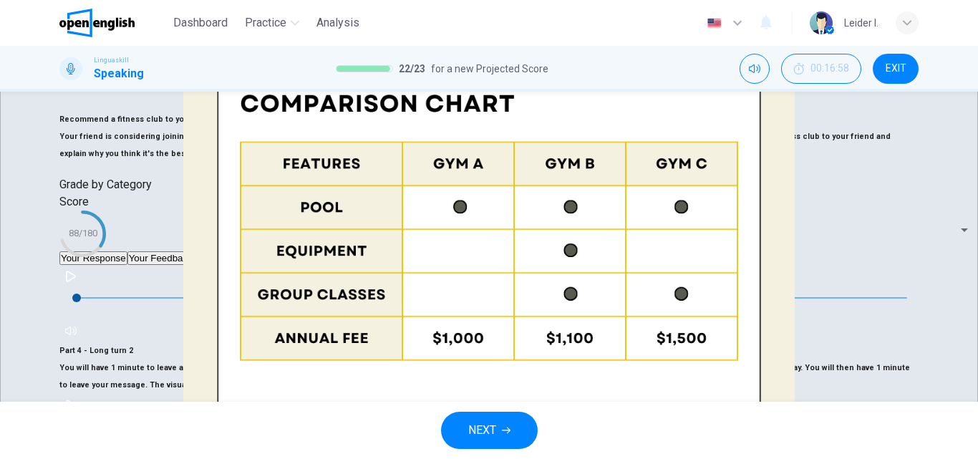
scroll to position [442, 0]
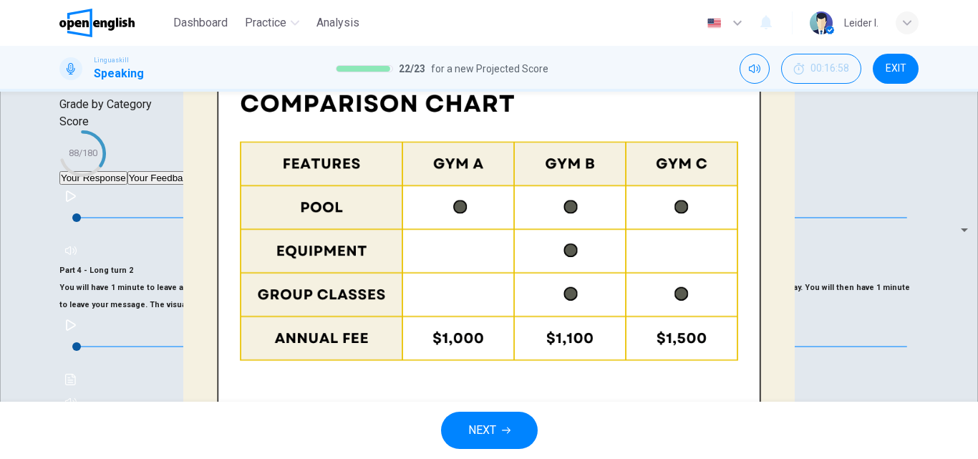
click at [498, 408] on div "NEXT" at bounding box center [489, 430] width 978 height 57
click at [498, 418] on button "NEXT" at bounding box center [489, 430] width 97 height 37
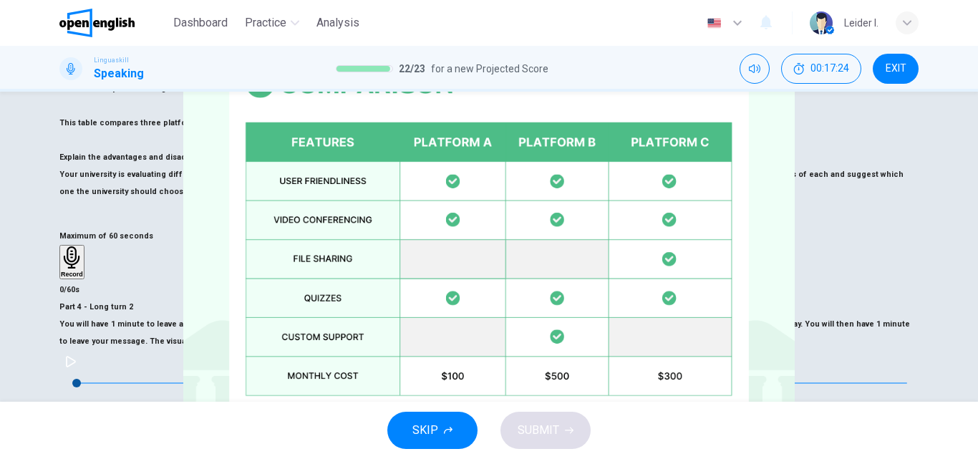
scroll to position [395, 0]
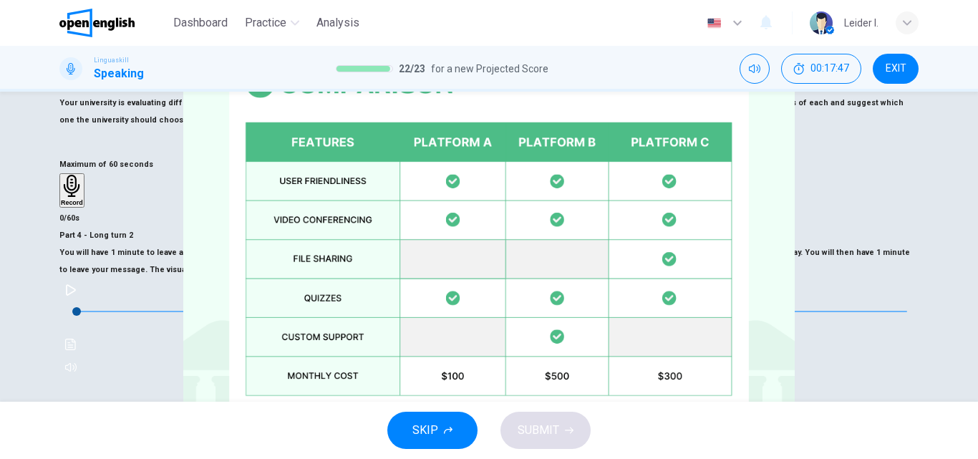
click at [431, 428] on span "SKIP" at bounding box center [426, 430] width 26 height 20
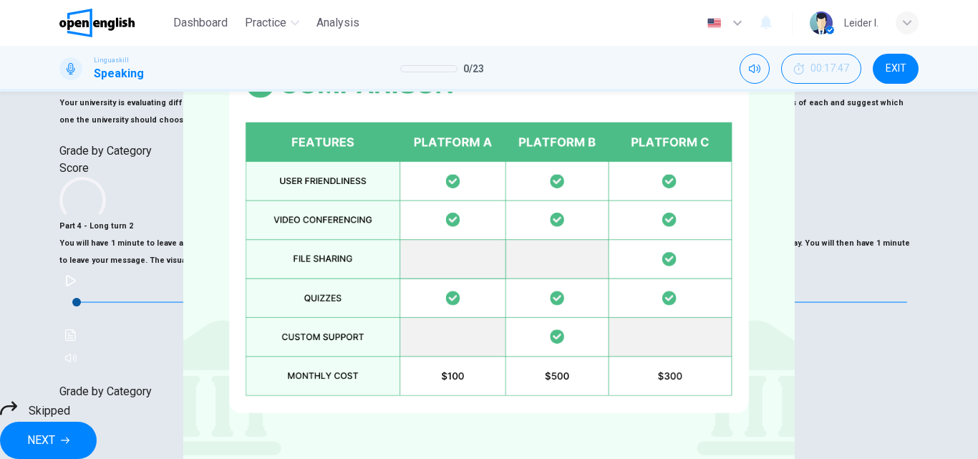
scroll to position [0, 0]
